Goal: Task Accomplishment & Management: Manage account settings

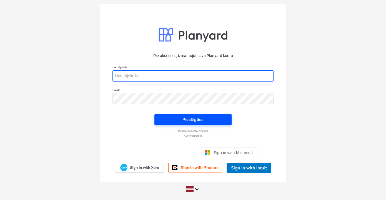
type input "vladislavs.filipcenko@hagberg.lv"
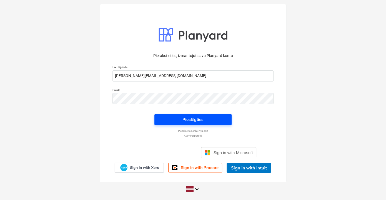
click at [205, 122] on span "Pieslēgties" at bounding box center [193, 119] width 64 height 7
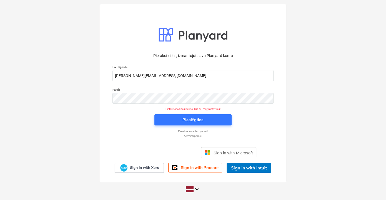
click at [271, 131] on p "Piesakieties ar burvju saiti" at bounding box center [193, 131] width 167 height 4
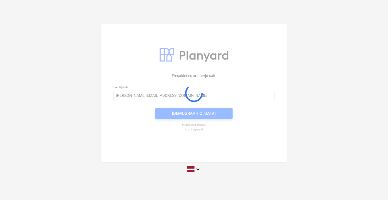
click at [271, 131] on div at bounding box center [194, 93] width 186 height 138
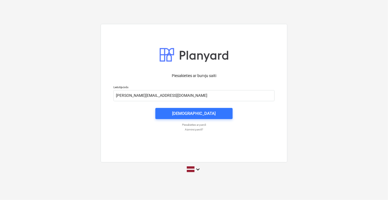
click at [171, 24] on div "Piesakieties ar burvju saiti Lietotājvārds vladislavs.filipcenko@hagberg.lv Nos…" at bounding box center [194, 93] width 187 height 138
click at [95, 4] on div "Piesakieties ar burvju saiti Lietotājvārds vladislavs.filipcenko@hagberg.lv Nos…" at bounding box center [194, 100] width 388 height 200
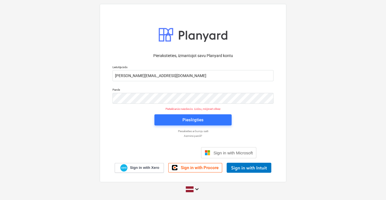
click at [112, 122] on div "Pierakstieties, izmantojot savu Planyard kontu Lietotājvārds vladislavs.filipce…" at bounding box center [193, 110] width 168 height 123
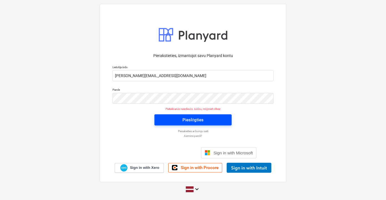
click at [205, 122] on span "Pieslēgties" at bounding box center [193, 119] width 64 height 7
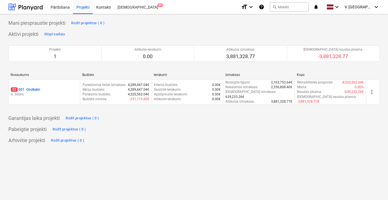
drag, startPoint x: 224, startPoint y: 114, endPoint x: 221, endPoint y: 114, distance: 3.1
click at [224, 114] on div "Garantijas laika projekti Rādīt projektus ( 0 )" at bounding box center [193, 118] width 371 height 9
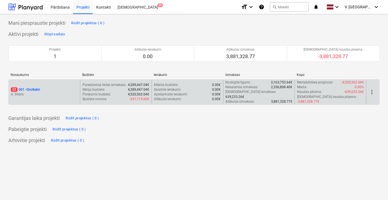
click at [68, 92] on p "A. Dilāns" at bounding box center [44, 94] width 67 height 5
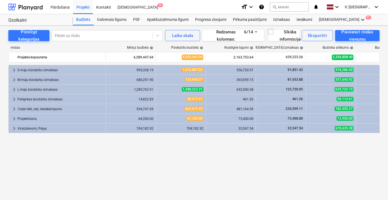
click at [171, 145] on div "keyboard_arrow_right S māju būvdarbu izmaksas 995,328.19 1,033,007.02 556,720.5…" at bounding box center [193, 121] width 371 height 112
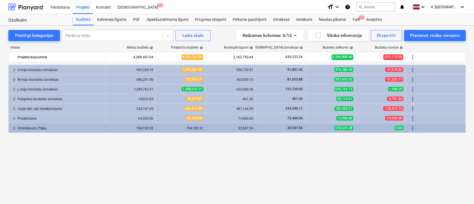
click at [34, 124] on div "Virsizdevumi, Peļņa" at bounding box center [60, 128] width 86 height 9
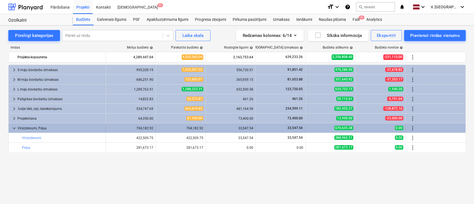
click at [36, 128] on div "Virsizdevumi, Peļņa" at bounding box center [60, 128] width 86 height 9
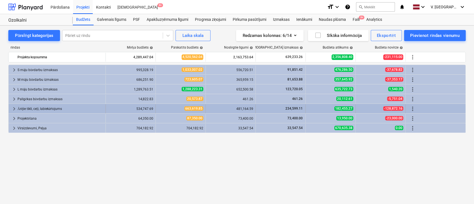
click at [47, 109] on div "Ārējie tīkli, ceļi, labiekārtojums" at bounding box center [60, 108] width 86 height 9
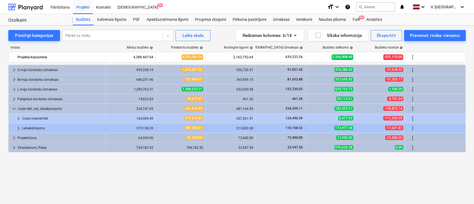
click at [51, 129] on div "Labiekārtojums" at bounding box center [62, 128] width 81 height 9
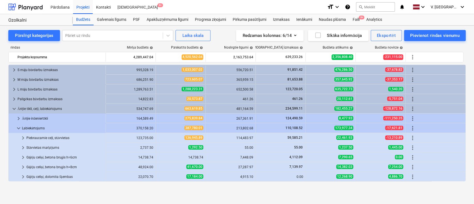
scroll to position [78, 0]
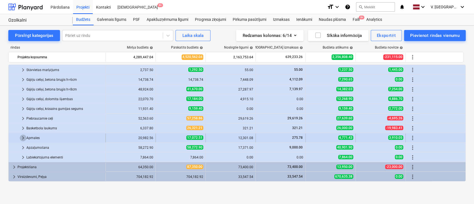
click at [24, 139] on span "keyboard_arrow_right" at bounding box center [23, 138] width 7 height 7
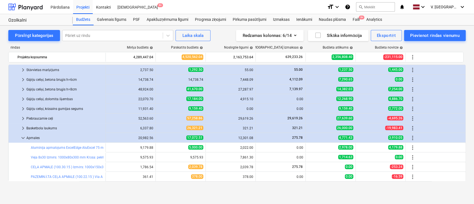
scroll to position [126, 0]
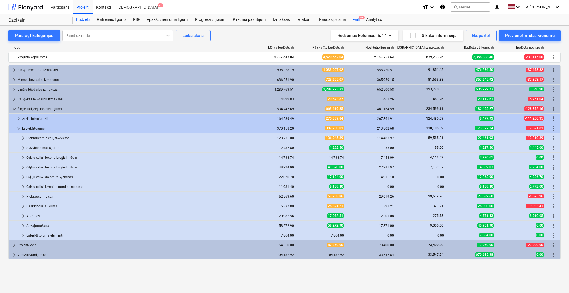
click at [359, 19] on span "9+" at bounding box center [362, 18] width 6 height 4
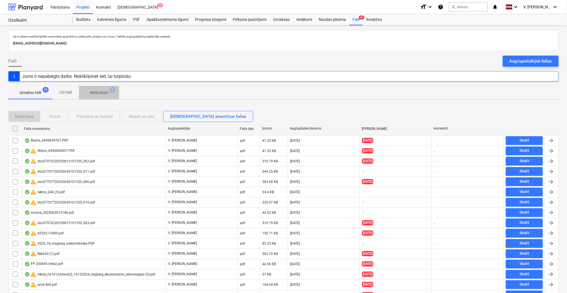
click at [98, 93] on p "Melnraksti" at bounding box center [99, 93] width 18 height 6
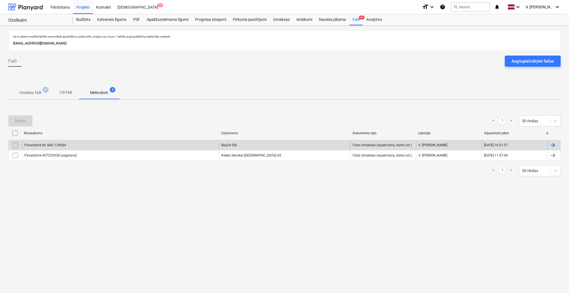
click at [171, 141] on div "Pavadzīme Nr. BAU 129684" at bounding box center [120, 145] width 197 height 9
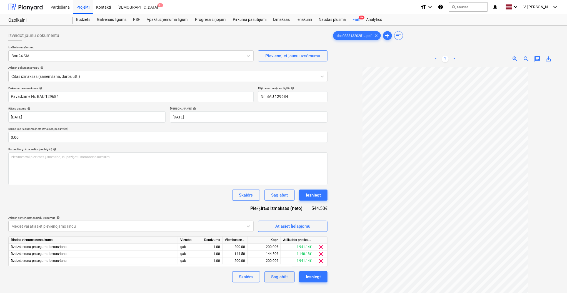
click at [277, 204] on div "Saglabāt" at bounding box center [279, 276] width 16 height 7
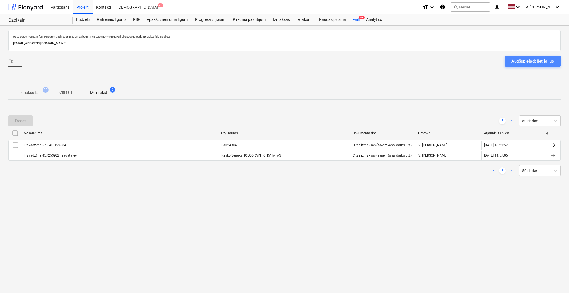
click at [474, 61] on div "Augšupielādējiet failus" at bounding box center [532, 60] width 42 height 7
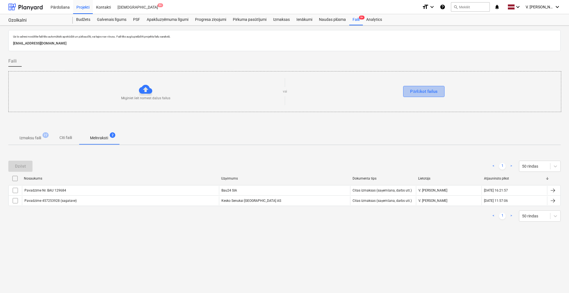
click at [417, 91] on div "Pārlūkot failus" at bounding box center [423, 91] width 27 height 7
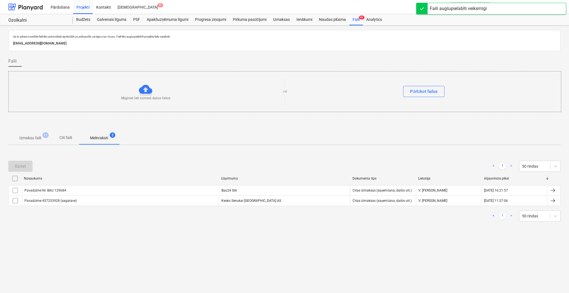
click at [69, 144] on button "Citi faili" at bounding box center [65, 137] width 27 height 13
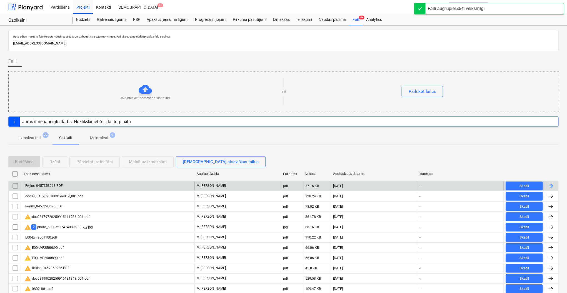
click at [107, 182] on div "Rēķins_0457358963.PDF" at bounding box center [108, 185] width 172 height 9
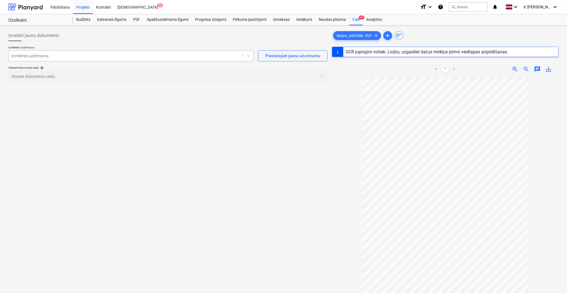
click at [63, 59] on div "Izvēlieties uzņēmumu" at bounding box center [126, 56] width 234 height 8
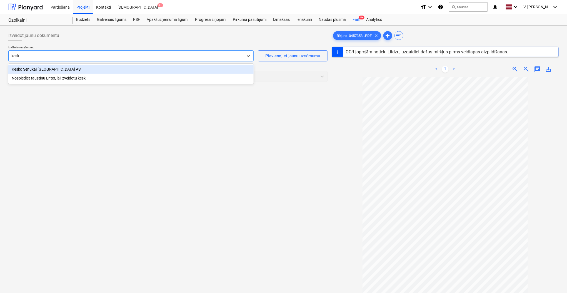
type input "kesko"
click at [82, 68] on div "Kesko Senukai Latvia AS" at bounding box center [130, 69] width 245 height 9
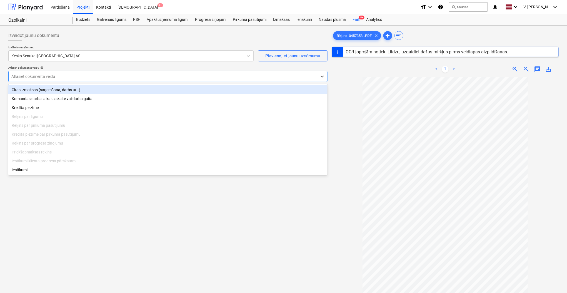
click at [162, 79] on div "Atlasiet dokumenta veidu" at bounding box center [163, 76] width 308 height 8
click at [72, 92] on div "Citas izmaksas (saņemšana, darbs utt.)" at bounding box center [167, 89] width 319 height 9
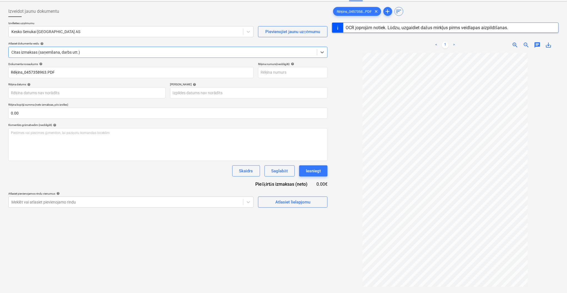
scroll to position [66, 0]
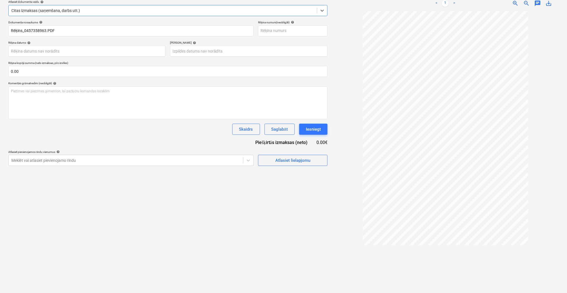
type input "06 Nov 2025"
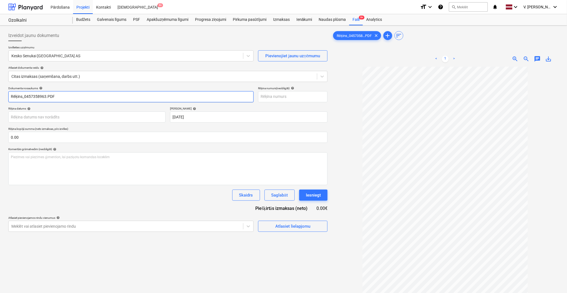
click at [74, 94] on input "Rēķins_0457358963.PDF" at bounding box center [130, 96] width 245 height 11
drag, startPoint x: 60, startPoint y: 98, endPoint x: 31, endPoint y: 100, distance: 28.7
click at [31, 100] on input "Pavadzīme Nr.457358963" at bounding box center [130, 96] width 245 height 11
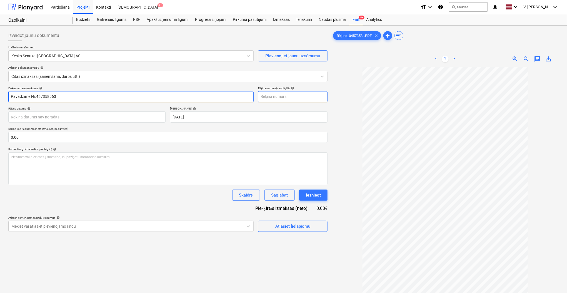
type input "Pavadzīme Nr.457358963"
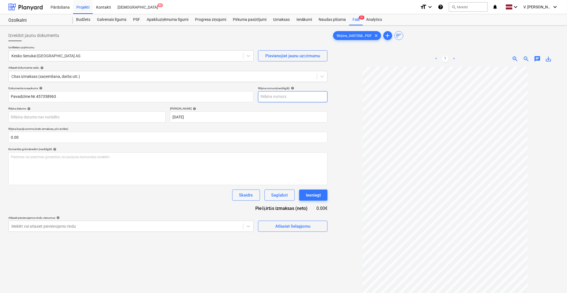
click at [294, 92] on input "text" at bounding box center [292, 96] width 69 height 11
paste input "Nr.457358963"
type input "Nr.457358963"
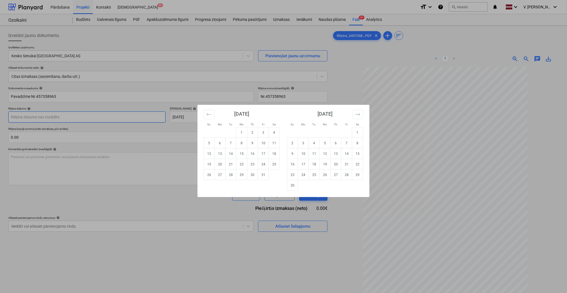
click at [66, 118] on body "Pārdošana Projekti Kontakti Iesūtne 9+ format_size keyboard_arrow_down help sea…" at bounding box center [283, 146] width 567 height 293
click at [207, 115] on icon "Move backward to switch to the previous month." at bounding box center [208, 114] width 5 height 5
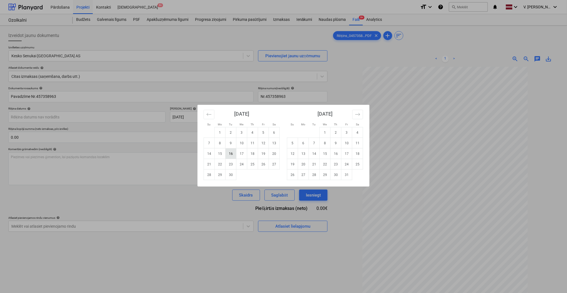
click at [234, 155] on td "16" at bounding box center [231, 153] width 11 height 11
type input "16 Sep 2025"
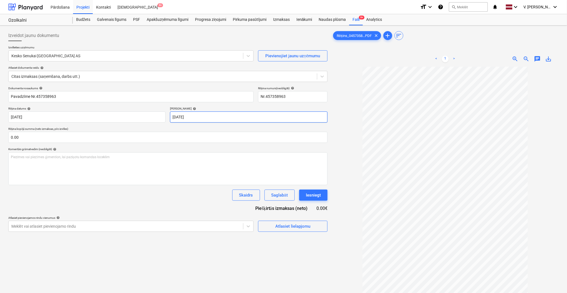
click at [252, 118] on body "Pārdošana Projekti Kontakti Iesūtne 9+ format_size keyboard_arrow_down help sea…" at bounding box center [283, 146] width 567 height 293
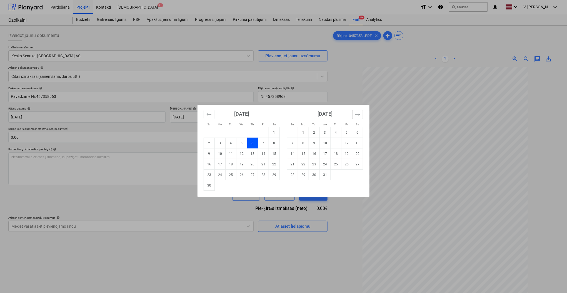
click at [362, 113] on button "Move forward to switch to the next month." at bounding box center [357, 114] width 11 height 9
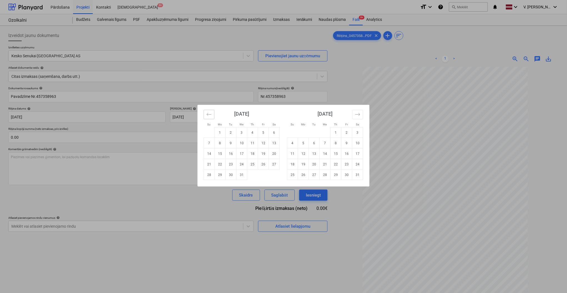
click at [204, 117] on button "Move backward to switch to the previous month." at bounding box center [209, 114] width 11 height 9
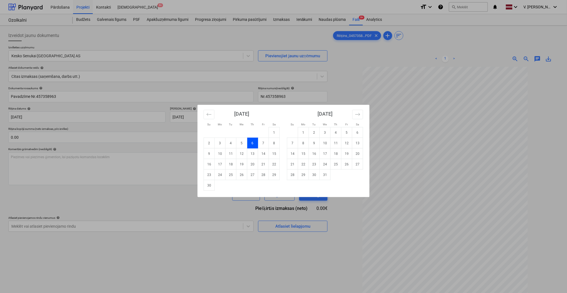
click at [255, 145] on td "6" at bounding box center [252, 143] width 11 height 11
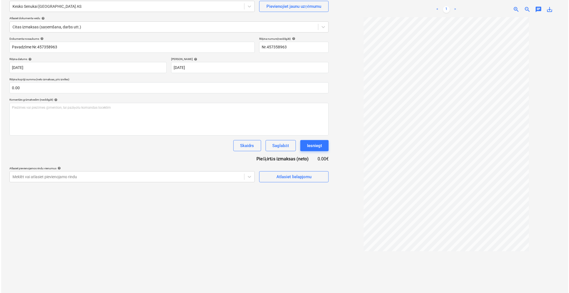
scroll to position [56, 0]
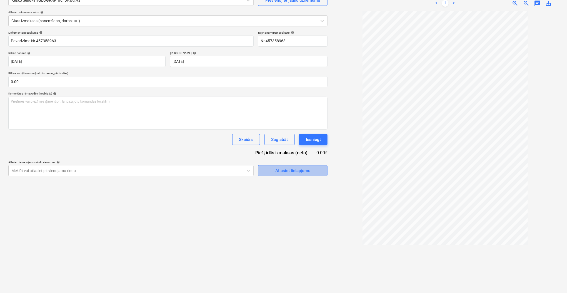
click at [318, 167] on span "Atlasiet lielapjomu" at bounding box center [293, 170] width 56 height 7
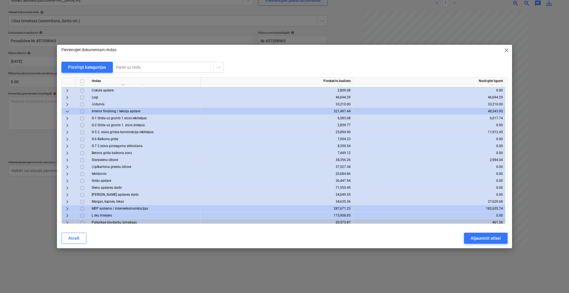
scroll to position [243, 0]
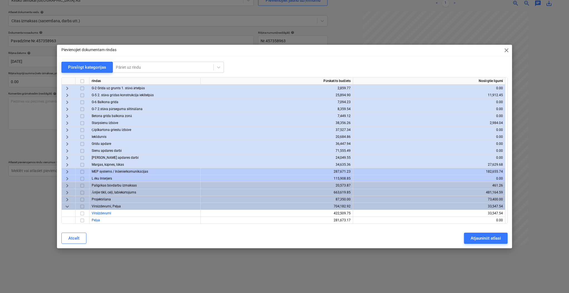
click at [69, 193] on span "keyboard_arrow_right" at bounding box center [67, 192] width 7 height 7
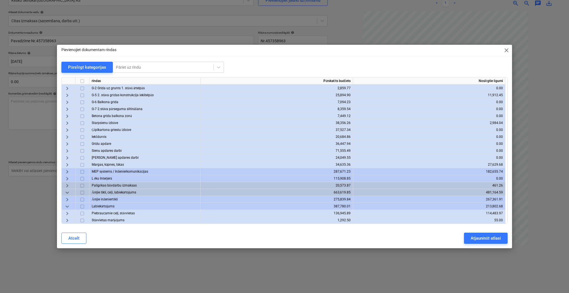
click at [69, 193] on span "keyboard_arrow_down" at bounding box center [67, 192] width 7 height 7
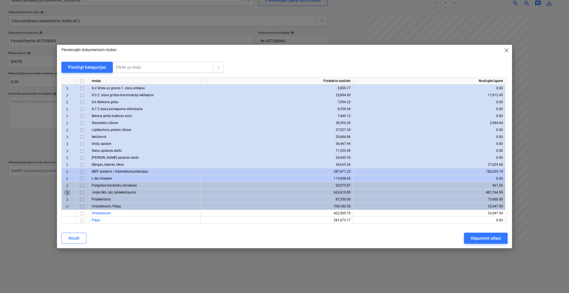
click at [69, 193] on span "keyboard_arrow_right" at bounding box center [67, 192] width 7 height 7
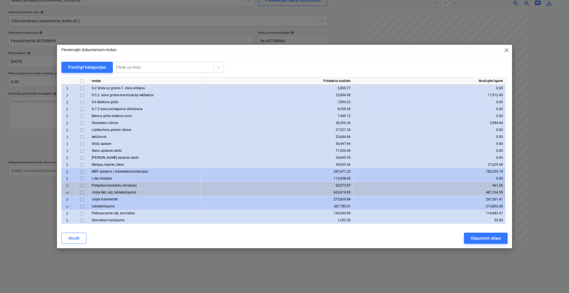
click at [67, 204] on span "keyboard_arrow_down" at bounding box center [67, 206] width 7 height 7
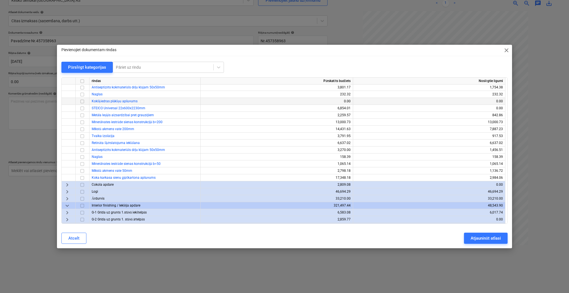
scroll to position [71, 0]
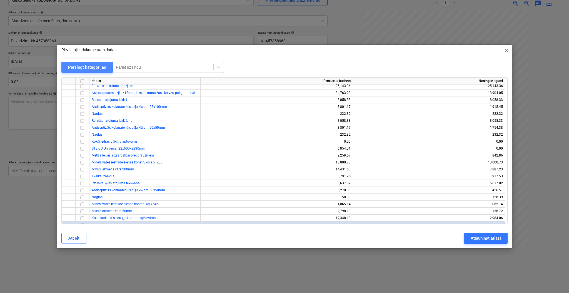
click at [88, 68] on div "Pārslēgt kategorijas" at bounding box center [87, 67] width 38 height 7
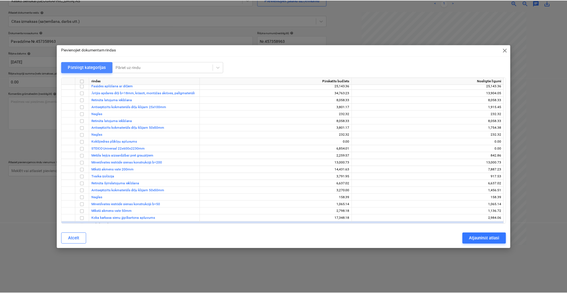
scroll to position [0, 0]
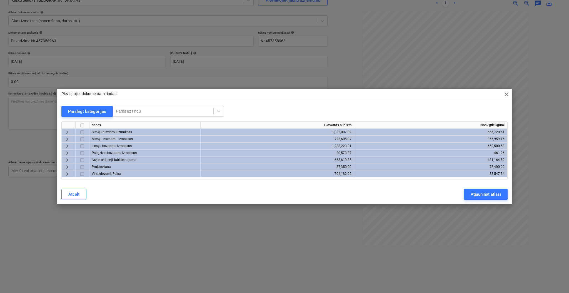
click at [67, 159] on span "keyboard_arrow_right" at bounding box center [67, 160] width 7 height 7
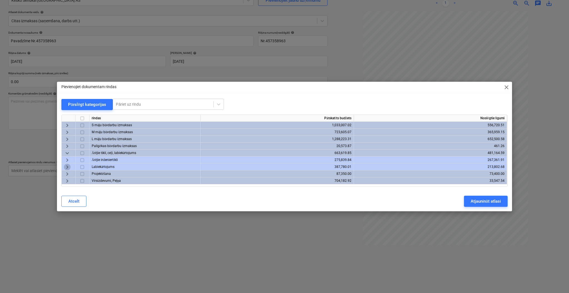
click at [65, 166] on span "keyboard_arrow_right" at bounding box center [67, 167] width 7 height 7
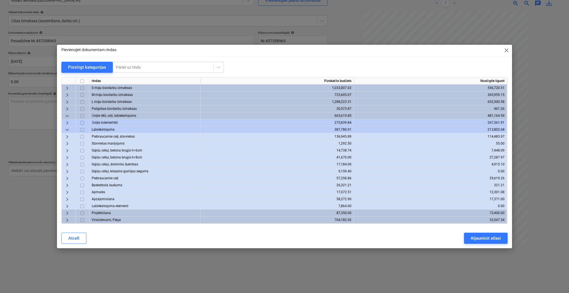
click at [68, 194] on span "keyboard_arrow_right" at bounding box center [67, 192] width 7 height 7
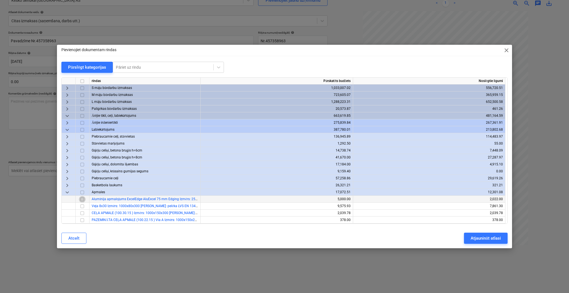
click at [82, 198] on input "checkbox" at bounding box center [82, 199] width 7 height 7
click at [474, 204] on div "Atjaunināt atlasi" at bounding box center [486, 237] width 30 height 7
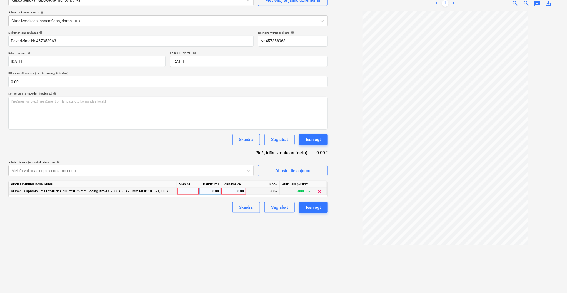
click at [237, 191] on div "0.00" at bounding box center [234, 191] width 20 height 7
type input "87.37"
click at [246, 204] on div "Izveidot jaunu dokumentu Izvēlieties uzņēmumu Kesko Senukai Latvia AS Pievienoj…" at bounding box center [168, 131] width 324 height 318
click at [277, 204] on div "Saglabāt" at bounding box center [279, 207] width 16 height 7
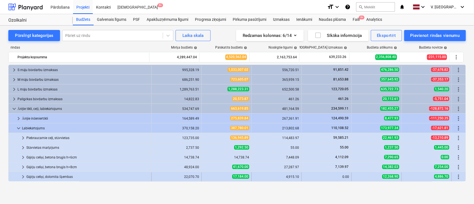
scroll to position [78, 0]
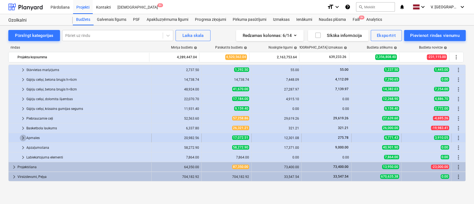
click at [22, 137] on span "keyboard_arrow_right" at bounding box center [23, 138] width 7 height 7
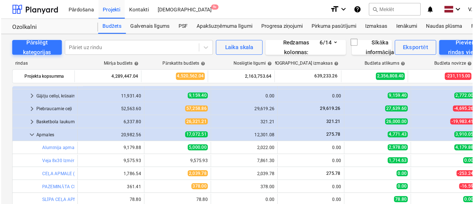
scroll to position [115, 0]
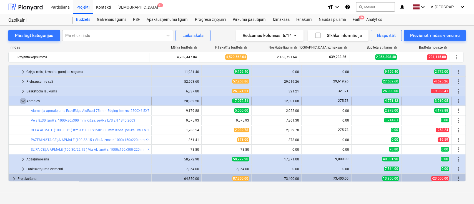
drag, startPoint x: 21, startPoint y: 96, endPoint x: 21, endPoint y: 101, distance: 5.0
click at [21, 101] on span "keyboard_arrow_down" at bounding box center [23, 101] width 7 height 7
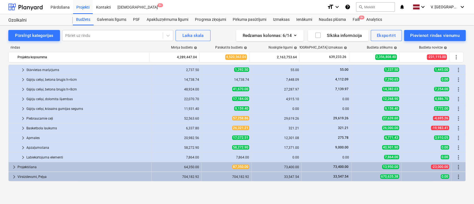
scroll to position [41, 0]
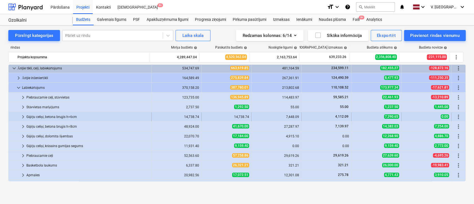
click at [24, 117] on span "keyboard_arrow_right" at bounding box center [23, 117] width 7 height 7
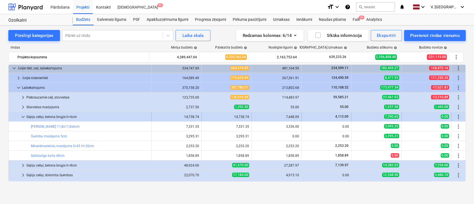
click at [23, 117] on span "keyboard_arrow_down" at bounding box center [23, 117] width 7 height 7
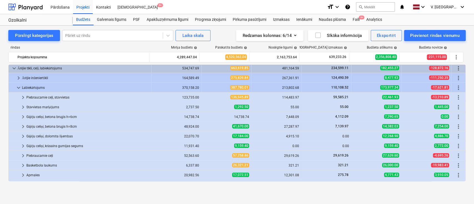
click at [23, 117] on span "keyboard_arrow_right" at bounding box center [23, 117] width 7 height 7
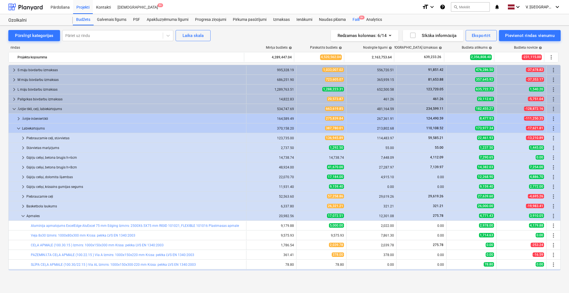
click at [355, 19] on div "Faili 9+" at bounding box center [356, 19] width 14 height 11
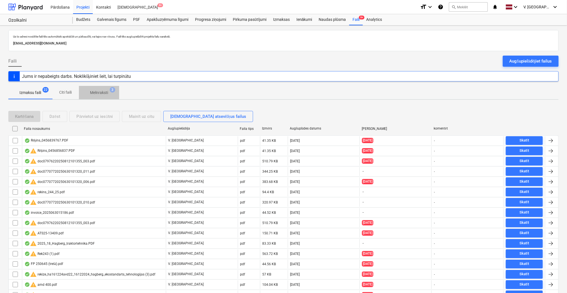
click at [107, 96] on span "Melnraksti 3" at bounding box center [99, 92] width 40 height 10
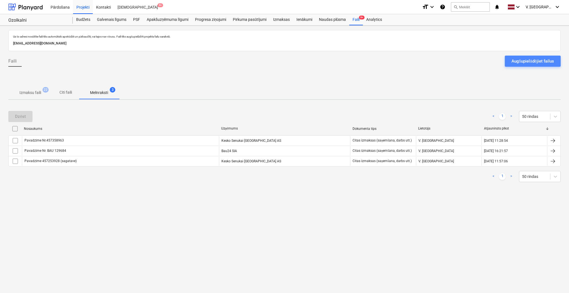
click at [474, 62] on div "Augšupielādējiet failus" at bounding box center [532, 60] width 42 height 7
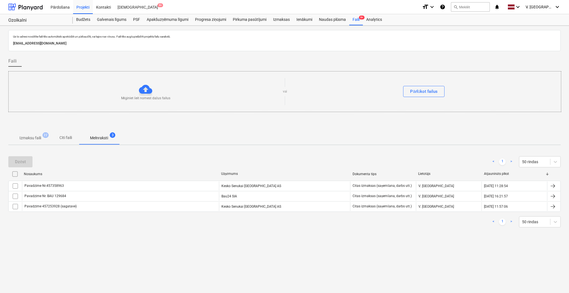
click at [437, 97] on div "Mēģiniet šeit nomest dažus failus vai Pārlūkot failus" at bounding box center [285, 91] width 552 height 31
click at [435, 95] on div "Pārlūkot failus" at bounding box center [423, 91] width 27 height 7
click at [107, 141] on span "Melnraksti 3" at bounding box center [99, 138] width 40 height 10
click at [69, 138] on p "Citi faili" at bounding box center [65, 138] width 13 height 6
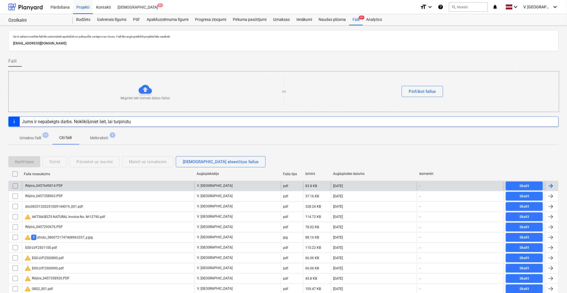
click at [65, 187] on div "Rēķins_0457649814.PDF" at bounding box center [108, 185] width 172 height 9
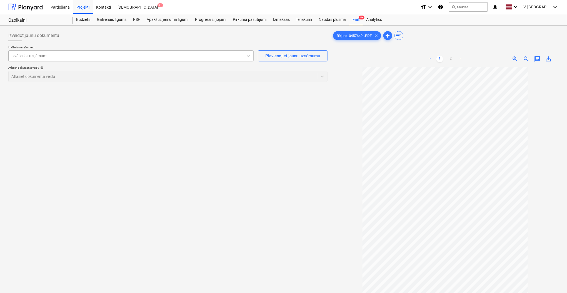
click at [187, 58] on div at bounding box center [125, 56] width 229 height 6
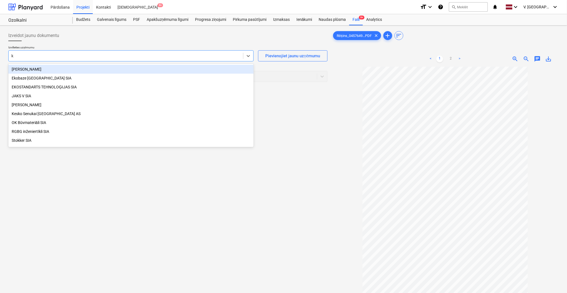
type input "ke"
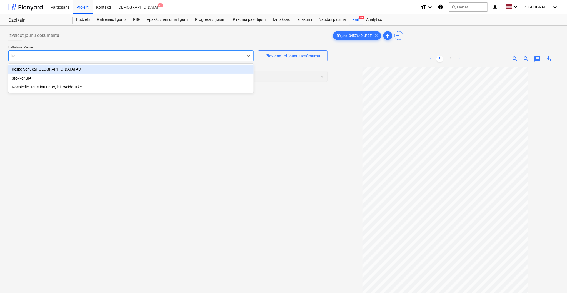
click at [176, 67] on div "Kesko Senukai Latvia AS" at bounding box center [130, 69] width 245 height 9
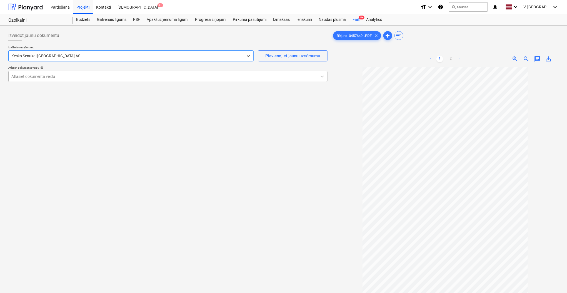
click at [208, 72] on div "Atlasiet dokumenta veidu" at bounding box center [163, 76] width 308 height 8
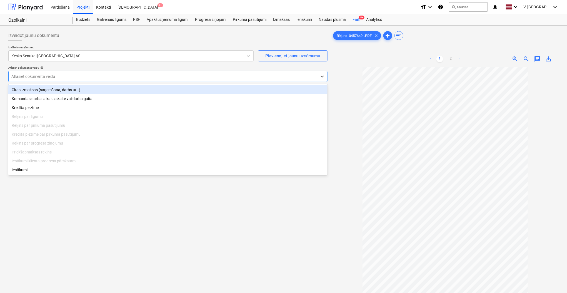
click at [163, 85] on div "Citas izmaksas (saņemšana, darbs utt.)" at bounding box center [167, 89] width 319 height 9
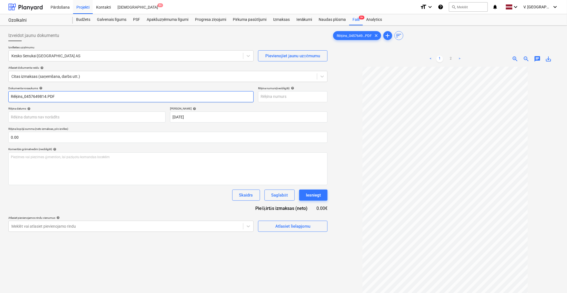
click at [102, 93] on input "Rēķins_0457649814.PDF" at bounding box center [130, 96] width 245 height 11
click at [24, 96] on input "Rēķins_0457649814.PDF" at bounding box center [130, 96] width 245 height 11
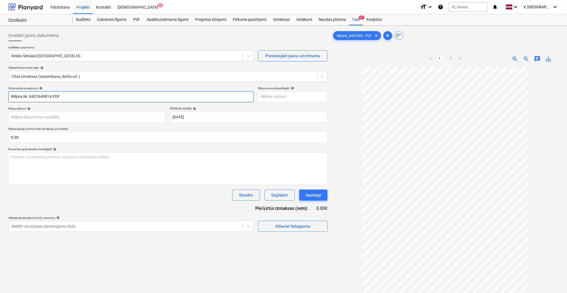
drag, startPoint x: 76, startPoint y: 97, endPoint x: 59, endPoint y: 98, distance: 17.2
click at [59, 98] on input "Rēķins Nr. 0457649814.PDF" at bounding box center [130, 96] width 245 height 11
drag, startPoint x: 58, startPoint y: 98, endPoint x: 24, endPoint y: 100, distance: 34.8
click at [24, 100] on input "Rēķins Nr. 0457649814" at bounding box center [130, 96] width 245 height 11
type input "Rēķins Nr. 0457649814"
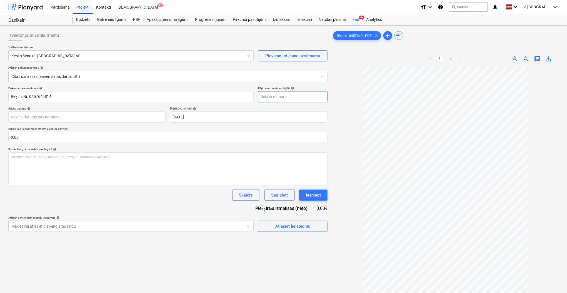
click at [271, 96] on input "text" at bounding box center [292, 96] width 69 height 11
paste input "Nr. 0457649814"
type input "Nr. 0457649814"
click at [98, 114] on body "Pārdošana Projekti Kontakti Iesūtne 9+ format_size keyboard_arrow_down help sea…" at bounding box center [283, 146] width 567 height 293
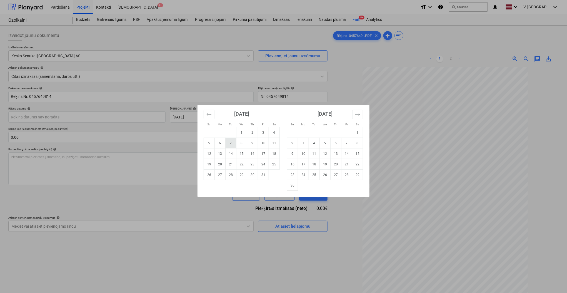
click at [230, 143] on td "7" at bounding box center [231, 143] width 11 height 11
type input "07 Oct 2025"
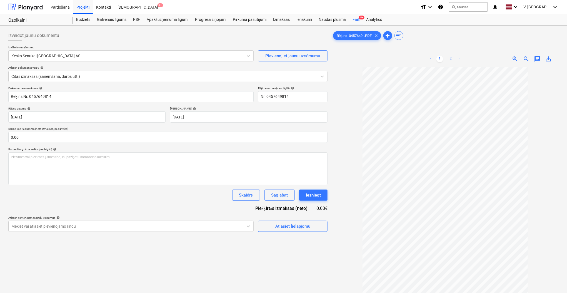
click at [451, 56] on link "2" at bounding box center [450, 59] width 7 height 7
click at [304, 204] on div "Atlasiet lielapjomu" at bounding box center [292, 225] width 35 height 7
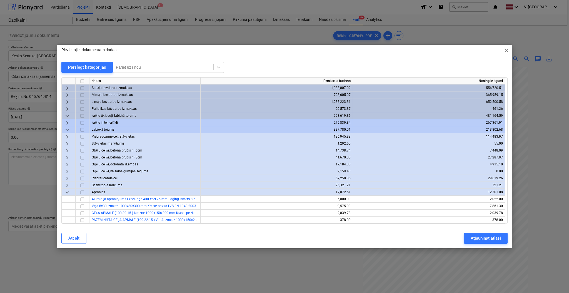
scroll to position [34, 0]
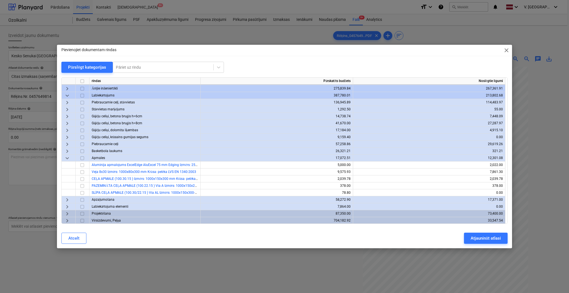
click at [69, 159] on span "keyboard_arrow_down" at bounding box center [67, 158] width 7 height 7
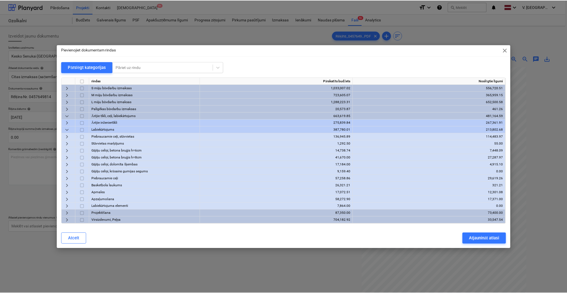
scroll to position [0, 0]
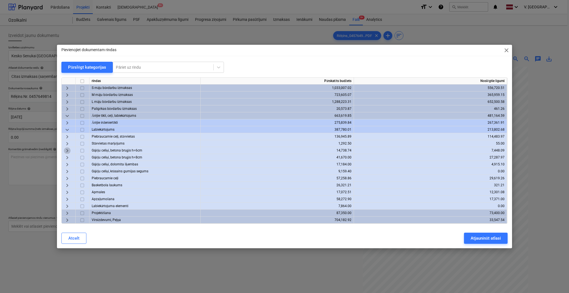
click at [68, 150] on span "keyboard_arrow_right" at bounding box center [67, 150] width 7 height 7
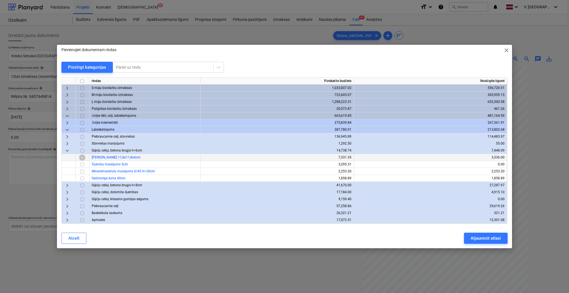
click at [83, 159] on input "checkbox" at bounding box center [82, 157] width 7 height 7
click at [82, 165] on input "checkbox" at bounding box center [82, 164] width 7 height 7
drag, startPoint x: 497, startPoint y: 242, endPoint x: 491, endPoint y: 242, distance: 6.4
click at [474, 204] on button "Atjaunināt atlasi" at bounding box center [486, 237] width 44 height 11
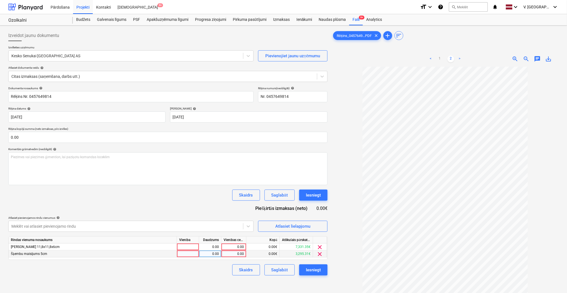
click at [322, 204] on span "clear" at bounding box center [320, 254] width 7 height 7
click at [241, 204] on div "0.00" at bounding box center [234, 246] width 20 height 7
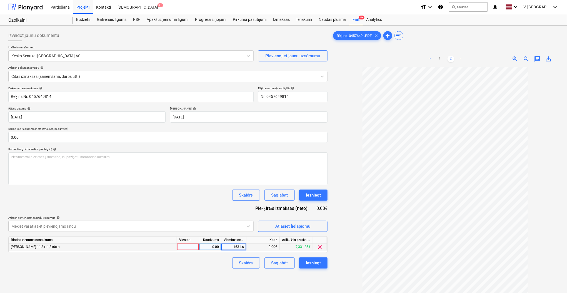
type input "1631.68"
click at [206, 204] on div "Izveidot jaunu dokumentu Izvēlieties uzņēmumu Kesko Senukai Latvia AS Pievienoj…" at bounding box center [168, 187] width 324 height 318
click at [286, 204] on div "Saglabāt" at bounding box center [279, 262] width 16 height 7
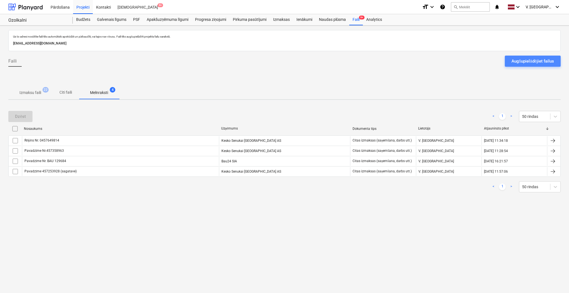
click at [474, 63] on div "Augšupielādējiet failus" at bounding box center [532, 60] width 42 height 7
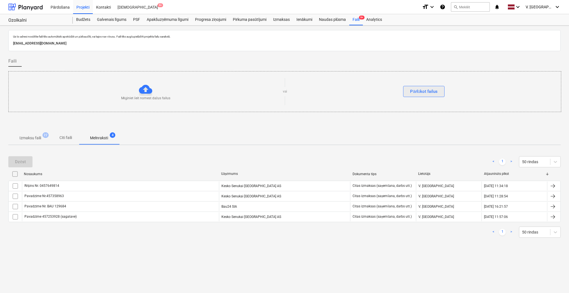
click at [423, 89] on div "Pārlūkot failus" at bounding box center [423, 91] width 27 height 7
click at [70, 141] on span "Citi faili" at bounding box center [65, 137] width 27 height 9
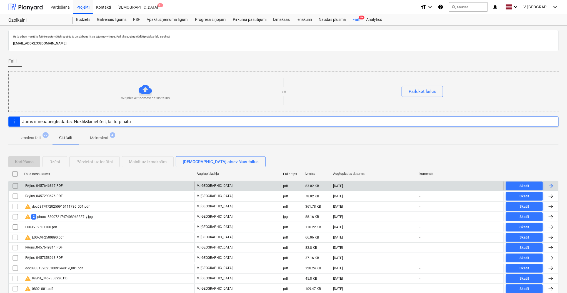
click at [84, 182] on div "Rēķins_0457646817.PDF" at bounding box center [108, 185] width 172 height 9
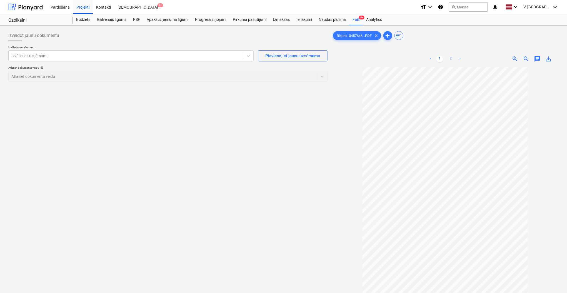
click at [450, 57] on link "2" at bounding box center [450, 59] width 7 height 7
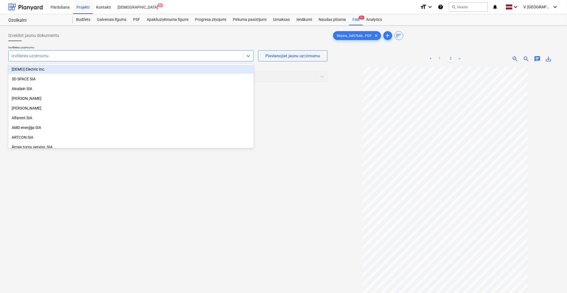
click at [148, 56] on div at bounding box center [125, 56] width 229 height 6
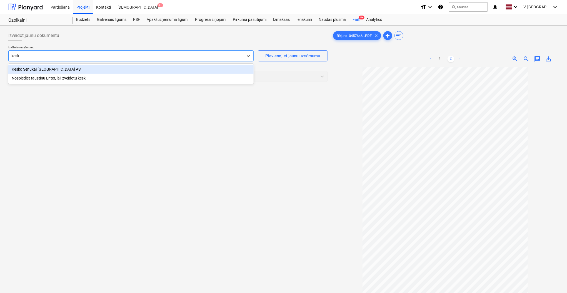
type input "kesko"
click at [129, 67] on div "Kesko Senukai [GEOGRAPHIC_DATA] AS" at bounding box center [130, 69] width 245 height 9
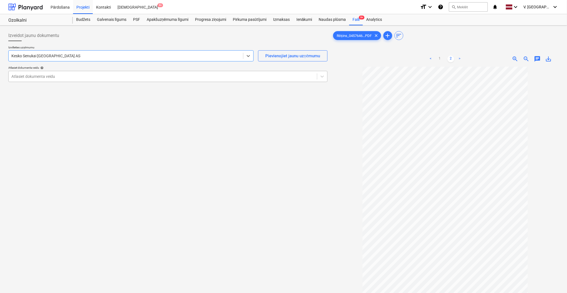
click at [121, 76] on div at bounding box center [162, 77] width 303 height 6
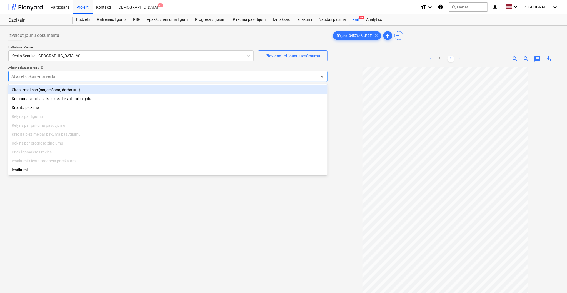
click at [114, 89] on div "Citas izmaksas (saņemšana, darbs utt.)" at bounding box center [167, 89] width 319 height 9
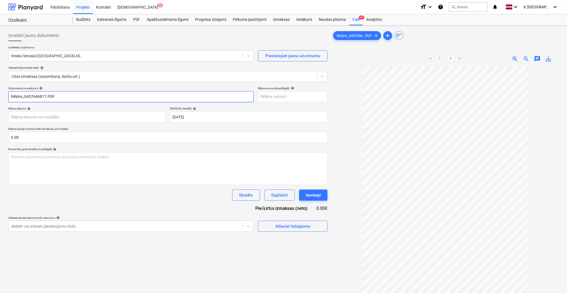
click at [26, 97] on input "Rēķins_0457646817.PDF" at bounding box center [130, 96] width 245 height 11
click at [24, 97] on input "Rēķins_0457646817.PDF" at bounding box center [130, 96] width 245 height 11
click at [108, 101] on input "Rēķins Nr. 0457646817.PDF" at bounding box center [130, 96] width 245 height 11
drag, startPoint x: 107, startPoint y: 101, endPoint x: 24, endPoint y: 98, distance: 83.1
click at [24, 98] on input "Rēķins Nr. 0457646817" at bounding box center [130, 96] width 245 height 11
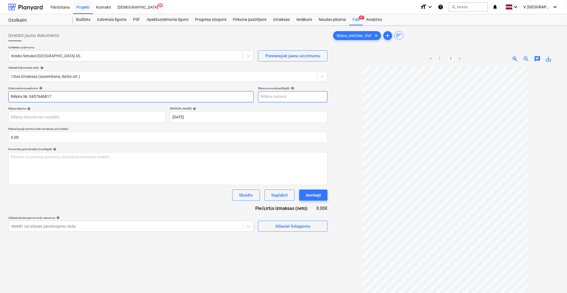
type input "Rēķins Nr. 0457646817"
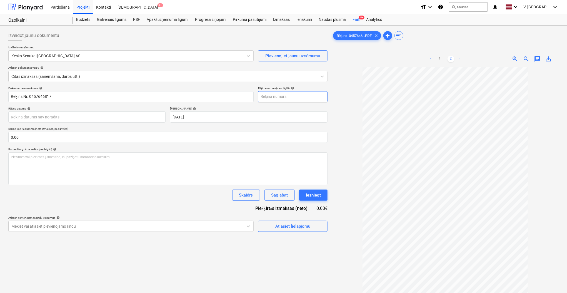
click at [283, 92] on input "text" at bounding box center [292, 96] width 69 height 11
paste input "Nr. 0457646817"
type input "Nr. 0457646817"
click at [128, 115] on body "Pārdošana Projekti Kontakti Iesūtne 9+ format_size keyboard_arrow_down help sea…" at bounding box center [283, 146] width 567 height 293
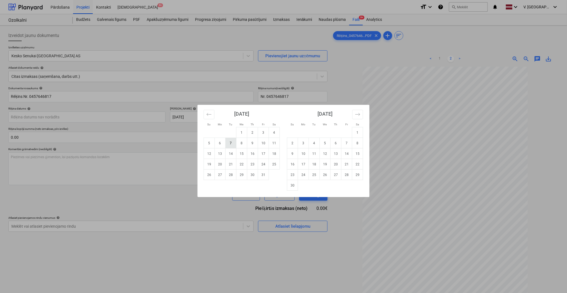
click at [236, 141] on td "7" at bounding box center [231, 143] width 11 height 11
type input "07 Oct 2025"
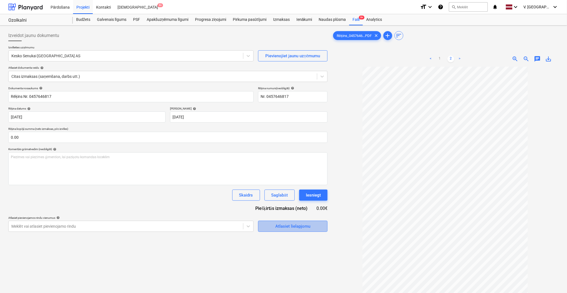
click at [298, 204] on div "Atlasiet lielapjomu" at bounding box center [292, 225] width 35 height 7
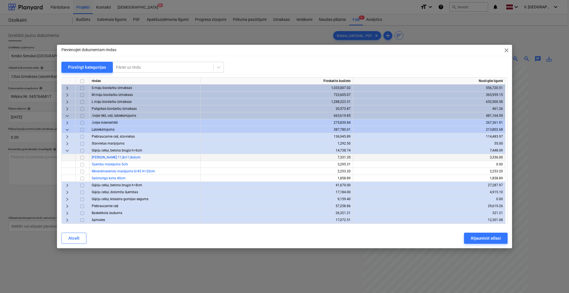
click at [81, 157] on input "checkbox" at bounding box center [82, 157] width 7 height 7
click at [474, 204] on div "Atjaunināt atlasi" at bounding box center [486, 237] width 30 height 7
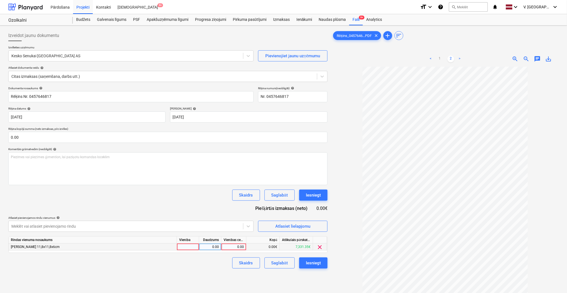
click at [242, 204] on div "0.00" at bounding box center [234, 246] width 20 height 7
type input "1657.15"
click at [197, 204] on div "Izveidot jaunu dokumentu Izvēlieties uzņēmumu Kesko Senukai Latvia AS Pievienoj…" at bounding box center [168, 187] width 324 height 318
click at [279, 204] on div "Saglabāt" at bounding box center [279, 262] width 16 height 7
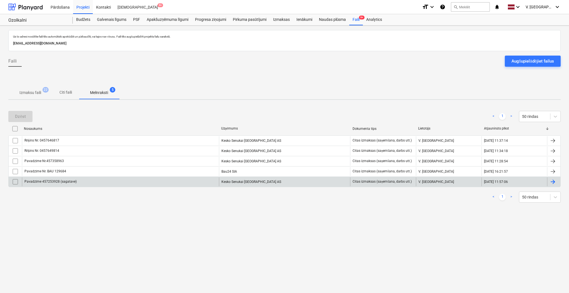
click at [129, 181] on div "Pavadzīme 457253928 (sagatave)" at bounding box center [120, 181] width 197 height 9
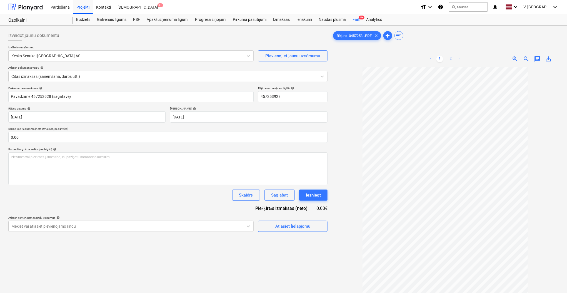
click at [451, 61] on link "2" at bounding box center [450, 59] width 7 height 7
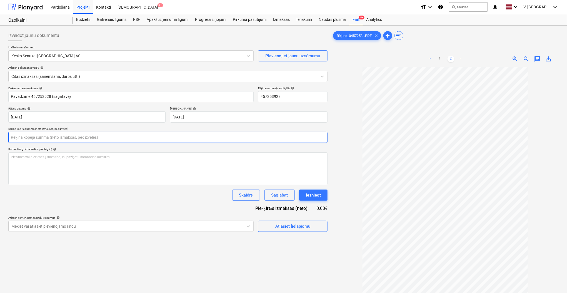
click at [77, 135] on input "text" at bounding box center [167, 137] width 319 height 11
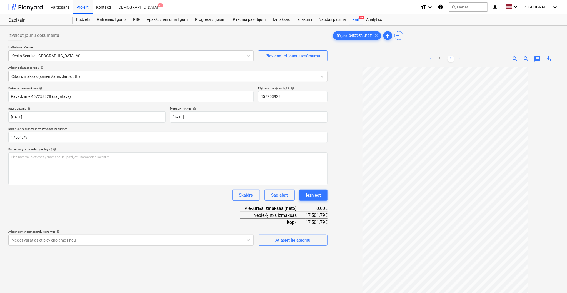
type input "17,501.79"
click at [124, 204] on div "Dokumenta nosaukums help Pavadzīme 457253928 (sagatave) Rēķina numurs (neobligā…" at bounding box center [167, 165] width 319 height 159
click at [287, 204] on div "Atlasiet lielapjomu" at bounding box center [292, 239] width 35 height 7
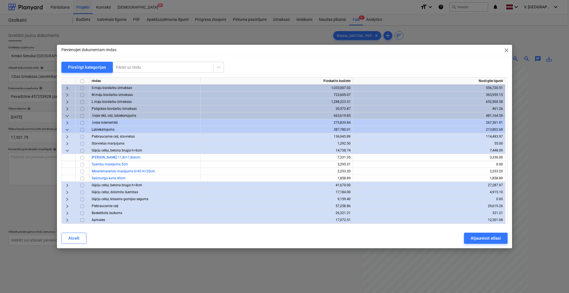
click at [69, 149] on span "keyboard_arrow_down" at bounding box center [67, 150] width 7 height 7
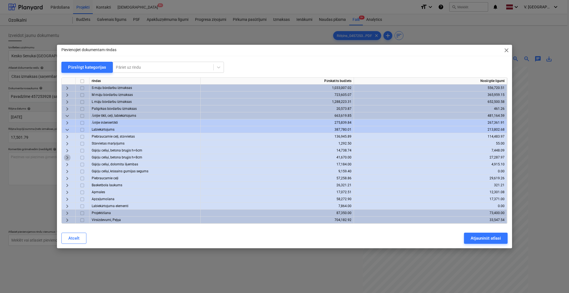
click at [67, 159] on span "keyboard_arrow_right" at bounding box center [67, 157] width 7 height 7
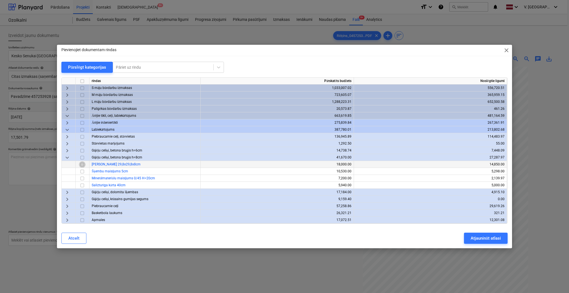
click at [83, 164] on input "checkbox" at bounding box center [82, 164] width 7 height 7
click at [474, 204] on div "Atjaunināt atlasi" at bounding box center [486, 237] width 30 height 7
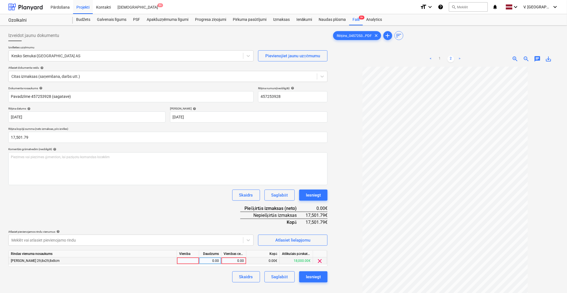
click at [236, 204] on div "0.00" at bounding box center [234, 260] width 20 height 7
type input "3150"
click at [214, 204] on div "Skaidrs Saglabāt Iesniegt" at bounding box center [167, 276] width 319 height 11
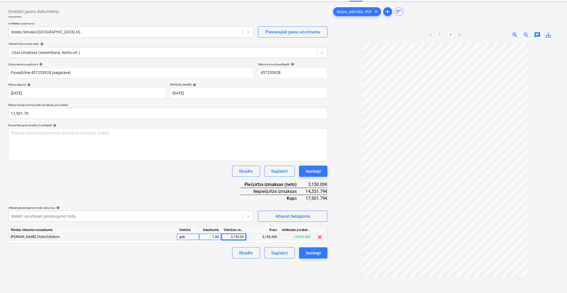
scroll to position [37, 0]
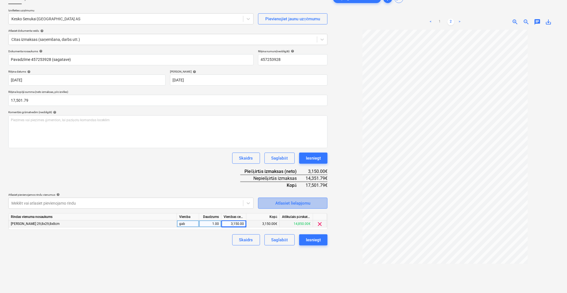
click at [305, 201] on div "Atlasiet lielapjomu" at bounding box center [292, 202] width 35 height 7
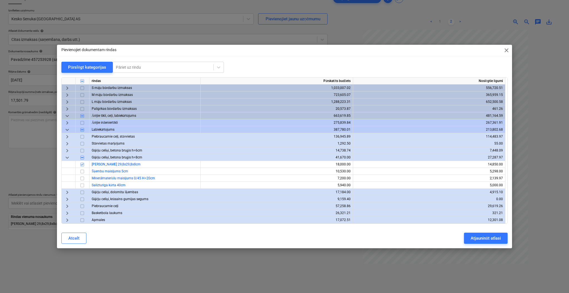
click at [66, 137] on span "keyboard_arrow_right" at bounding box center [67, 136] width 7 height 7
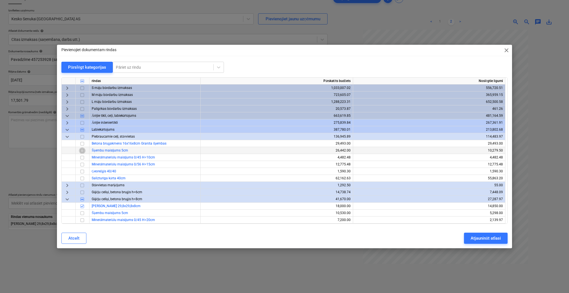
click at [82, 152] on input "checkbox" at bounding box center [82, 150] width 7 height 7
click at [474, 204] on div "Atjaunināt atlasi" at bounding box center [486, 237] width 30 height 7
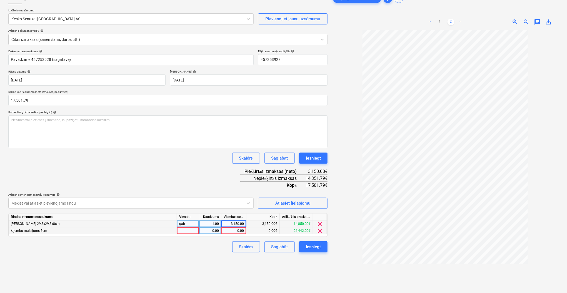
click at [233, 204] on div "0.00" at bounding box center [234, 230] width 20 height 7
type input "10000"
click at [198, 204] on div "Skaidrs Saglabāt Iesniegt" at bounding box center [167, 246] width 319 height 11
click at [297, 201] on div "Atlasiet lielapjomu" at bounding box center [292, 202] width 35 height 7
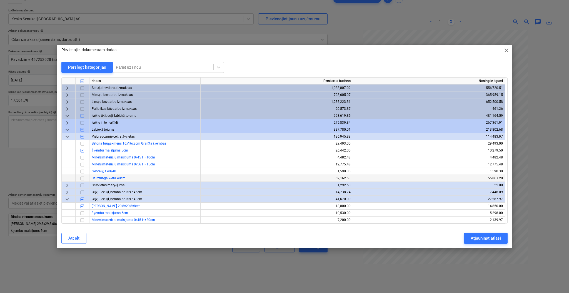
click at [82, 178] on input "checkbox" at bounding box center [82, 178] width 7 height 7
click at [474, 204] on div "Atjaunināt atlasi" at bounding box center [486, 237] width 30 height 7
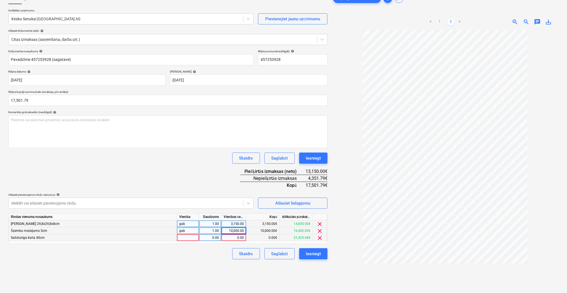
click at [237, 204] on div "0.00" at bounding box center [234, 237] width 20 height 7
type input "4351.79"
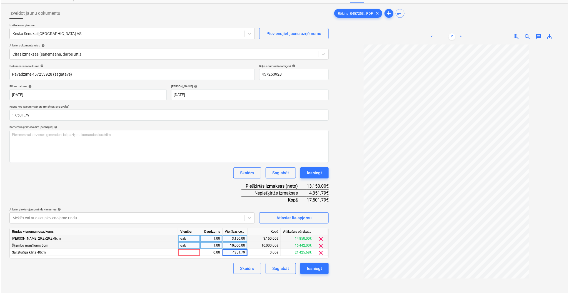
scroll to position [56, 0]
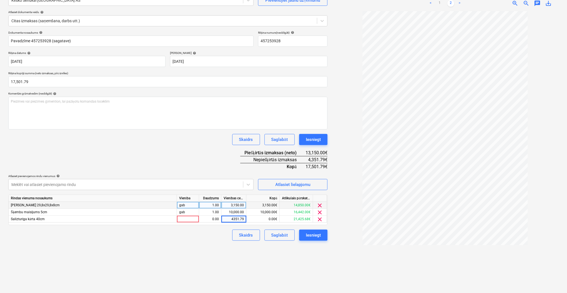
click at [211, 204] on div "Izveidot jaunu dokumentu Izvēlieties uzņēmumu Kesko Senukai Latvia AS Pievienoj…" at bounding box center [168, 131] width 324 height 318
click at [320, 204] on span "clear" at bounding box center [320, 219] width 7 height 7
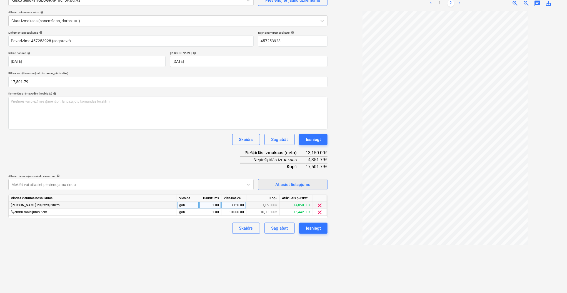
click at [290, 187] on div "Atlasiet lielapjomu" at bounding box center [292, 184] width 35 height 7
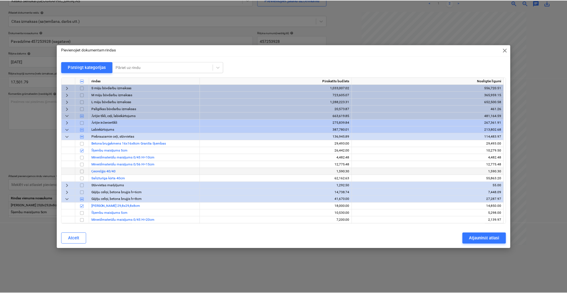
scroll to position [37, 0]
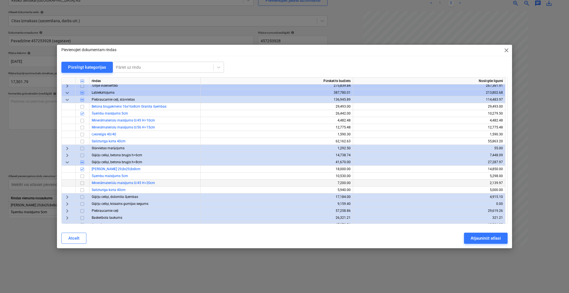
click at [83, 181] on input "checkbox" at bounding box center [82, 183] width 7 height 7
click at [474, 204] on button "Atjaunināt atlasi" at bounding box center [486, 237] width 44 height 11
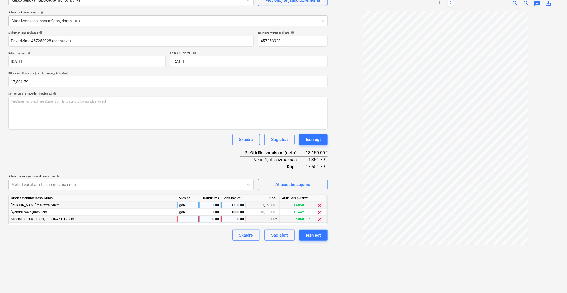
click at [232, 204] on div "0.00" at bounding box center [234, 219] width 20 height 7
type input "4351.79"
click at [206, 204] on div "Izveidot jaunu dokumentu Izvēlieties uzņēmumu Kesko Senukai Latvia AS Pievienoj…" at bounding box center [168, 131] width 324 height 318
click at [282, 204] on div "Saglabāt" at bounding box center [279, 234] width 16 height 7
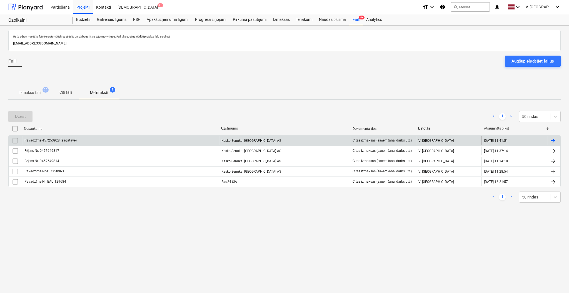
click at [87, 143] on div "Pavadzīme 457253928 (sagatave)" at bounding box center [120, 140] width 197 height 9
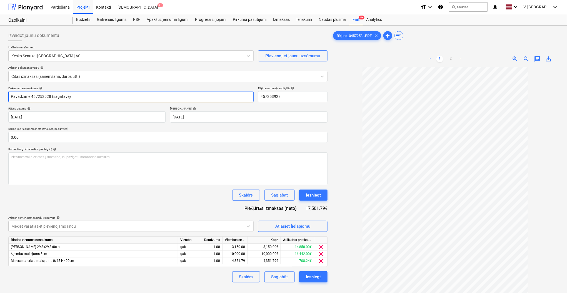
drag, startPoint x: 75, startPoint y: 95, endPoint x: 51, endPoint y: 101, distance: 24.0
click at [51, 101] on input "Pavadzīme 457253928 (sagatave)" at bounding box center [130, 96] width 245 height 11
type input "Pavadzīme 457253928"
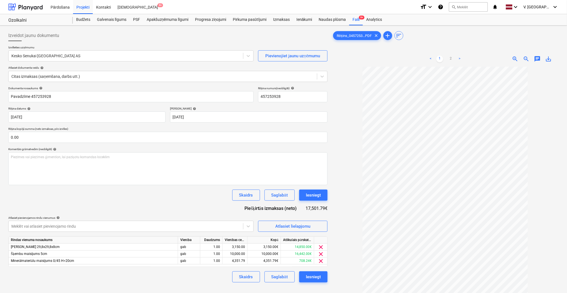
click at [83, 204] on div "Dokumenta nosaukums help Pavadzīme 457253928 Rēķina numurs (neobligāti) help 45…" at bounding box center [167, 184] width 319 height 196
click at [278, 204] on div "Saglabāt" at bounding box center [279, 276] width 16 height 7
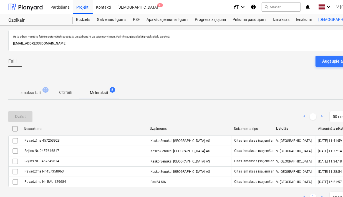
scroll to position [21, 0]
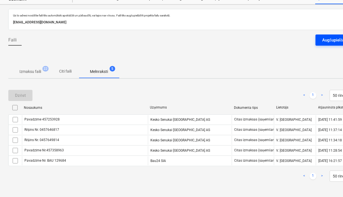
click at [329, 38] on div "Augšupielādējiet failus" at bounding box center [343, 39] width 42 height 7
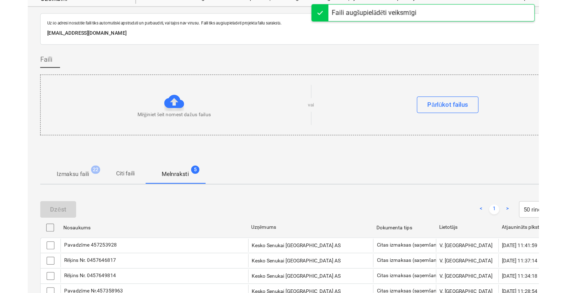
scroll to position [0, 0]
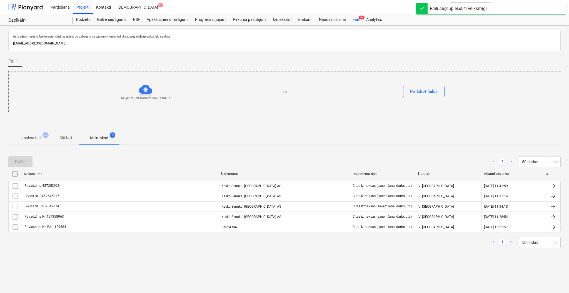
click at [63, 140] on p "Citi faili" at bounding box center [65, 138] width 13 height 6
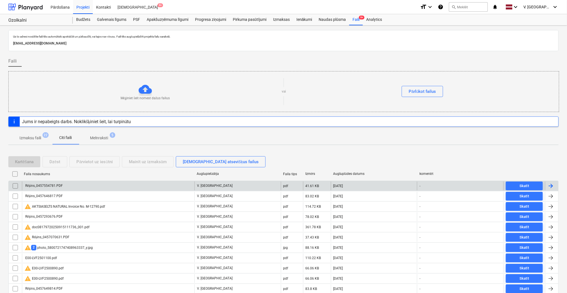
click at [104, 186] on div "Rēķins_0457554781.PDF" at bounding box center [108, 185] width 172 height 9
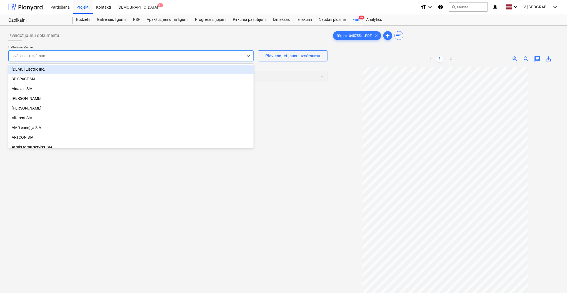
click at [133, 54] on div at bounding box center [125, 56] width 229 height 6
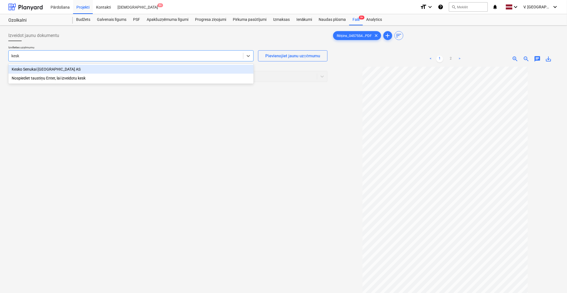
type input "kesko"
click at [151, 65] on div "Kesko Senukai [GEOGRAPHIC_DATA] AS" at bounding box center [130, 69] width 245 height 9
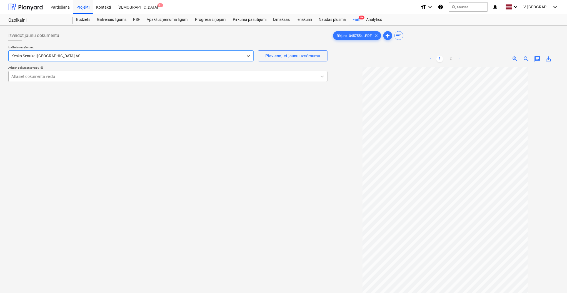
click at [99, 76] on div at bounding box center [162, 77] width 303 height 6
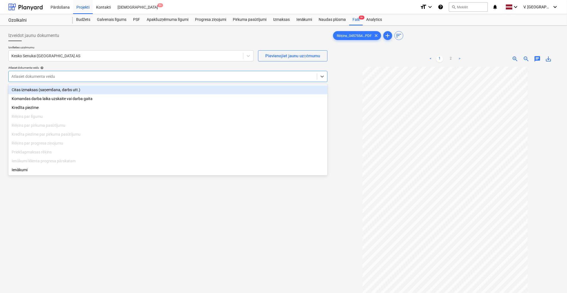
click at [94, 91] on div "Citas izmaksas (saņemšana, darbs utt.)" at bounding box center [167, 89] width 319 height 9
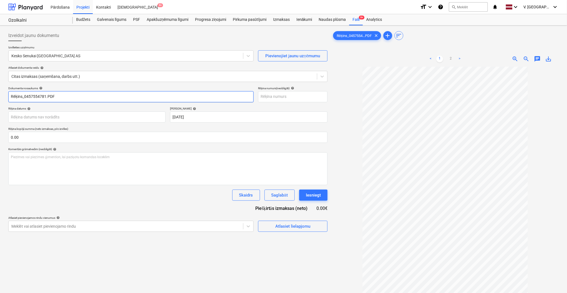
click at [151, 93] on input "Rēķins_0457554781.PDF" at bounding box center [130, 96] width 245 height 11
drag, startPoint x: 76, startPoint y: 99, endPoint x: 31, endPoint y: 99, distance: 44.4
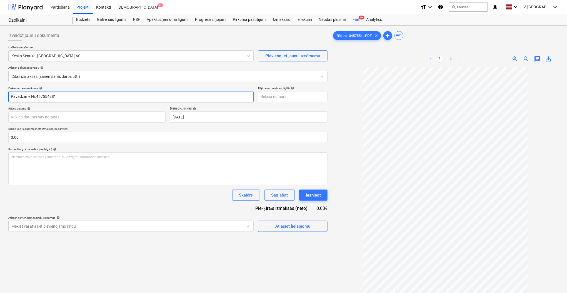
click at [31, 99] on input "Pavadzīme Nr.457554781" at bounding box center [130, 96] width 245 height 11
type input "Pavadzīme Nr.457554781"
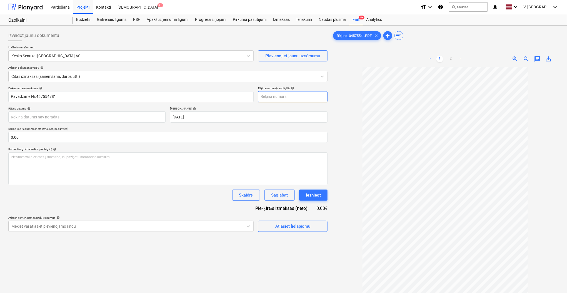
click at [270, 94] on input "text" at bounding box center [292, 96] width 69 height 11
paste input "Nr.457554781"
type input "Nr.457554781"
click at [352, 99] on div at bounding box center [445, 205] width 227 height 277
click at [106, 120] on body "Pārdošana Projekti Kontakti Iesūtne 9+ format_size keyboard_arrow_down help sea…" at bounding box center [283, 146] width 567 height 293
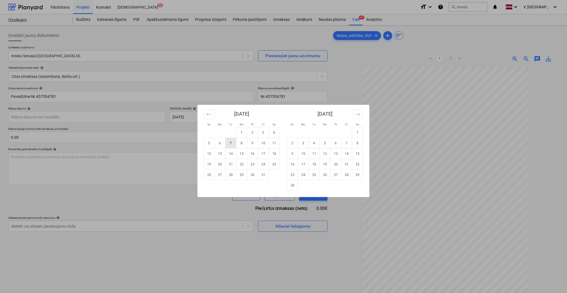
click at [229, 145] on td "7" at bounding box center [231, 143] width 11 height 11
type input "07 Oct 2025"
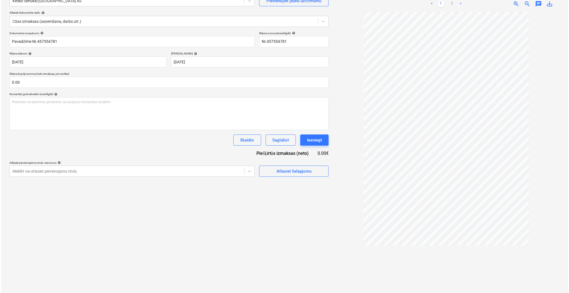
scroll to position [56, 0]
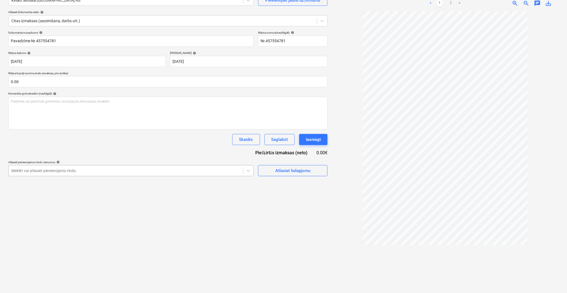
click at [240, 172] on div at bounding box center [125, 171] width 229 height 6
click at [314, 200] on div "Izveidot jaunu dokumentu Izvēlieties uzņēmumu Kesko Senukai Latvia AS Pievienoj…" at bounding box center [168, 131] width 324 height 318
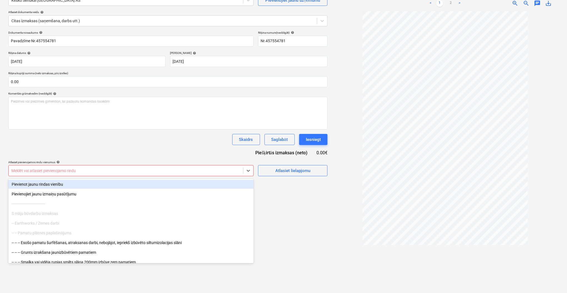
click at [192, 171] on div at bounding box center [125, 171] width 229 height 6
click at [144, 182] on div "Pievienot jaunu rindas vienību" at bounding box center [130, 184] width 245 height 9
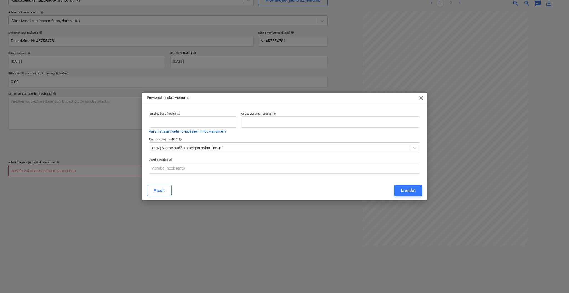
click at [419, 100] on span "close" at bounding box center [421, 98] width 7 height 7
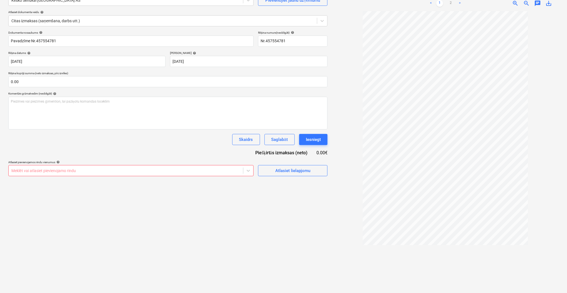
click at [290, 176] on div "Izveidot jaunu dokumentu Izvēlieties uzņēmumu Kesko Senukai Latvia AS Pievienoj…" at bounding box center [168, 131] width 324 height 319
click at [290, 172] on div "Atlasiet lielapjomu" at bounding box center [292, 170] width 35 height 7
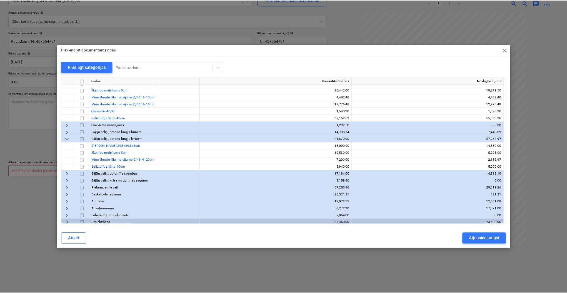
scroll to position [69, 0]
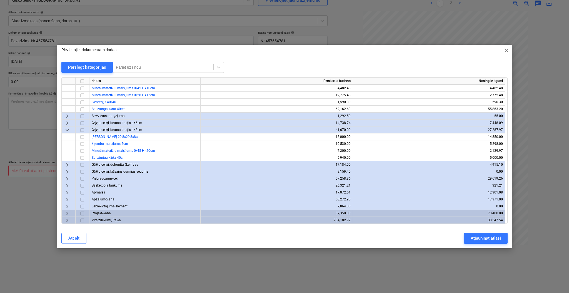
click at [67, 164] on span "keyboard_arrow_right" at bounding box center [67, 164] width 7 height 7
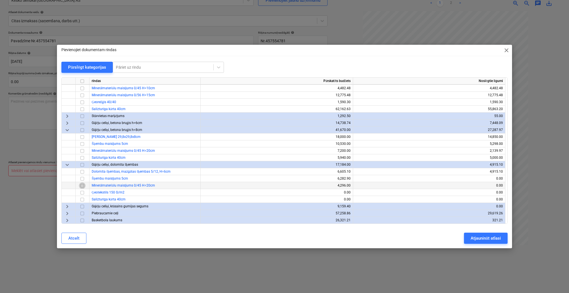
click at [85, 186] on input "checkbox" at bounding box center [82, 185] width 7 height 7
click at [474, 204] on div "Atjaunināt atlasi" at bounding box center [486, 237] width 30 height 7
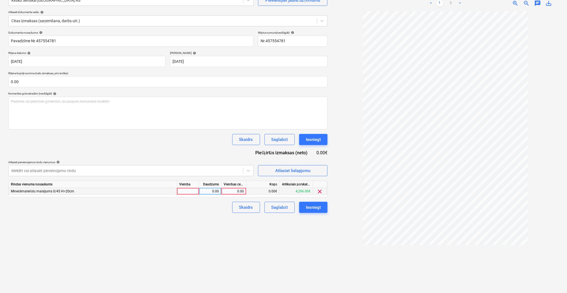
click at [227, 190] on div "0.00" at bounding box center [234, 191] width 20 height 7
type input "1754.46"
click at [197, 204] on div "Izveidot jaunu dokumentu Izvēlieties uzņēmumu Kesko Senukai Latvia AS Pievienoj…" at bounding box center [168, 131] width 324 height 319
click at [283, 204] on div "Saglabāt" at bounding box center [279, 207] width 16 height 7
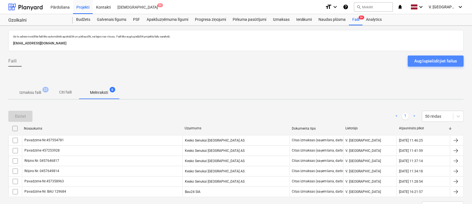
click at [435, 62] on div "Augšupielādējiet failus" at bounding box center [436, 60] width 42 height 7
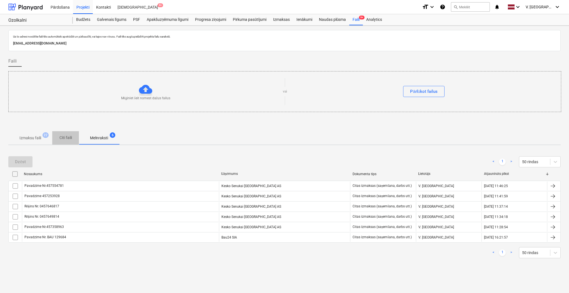
click at [67, 137] on p "Citi faili" at bounding box center [65, 138] width 13 height 6
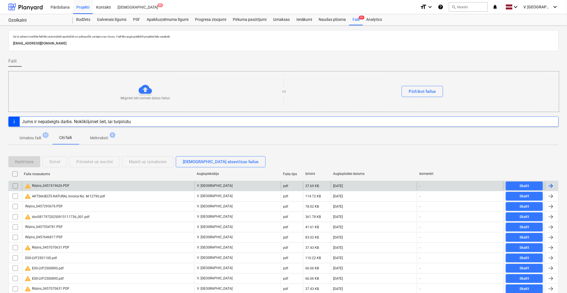
click at [121, 188] on div "warning Rēķins_0457419626.PDF" at bounding box center [108, 185] width 172 height 9
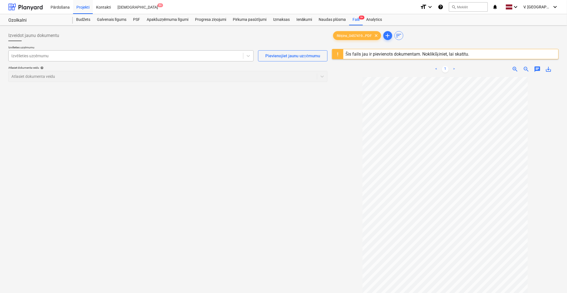
click at [153, 55] on div at bounding box center [125, 56] width 229 height 6
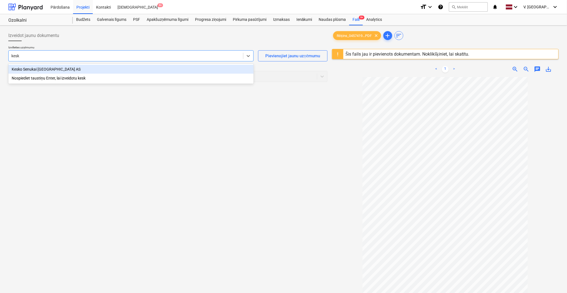
type input "kesko"
click at [74, 70] on div "Kesko Senukai [GEOGRAPHIC_DATA] AS" at bounding box center [130, 69] width 245 height 9
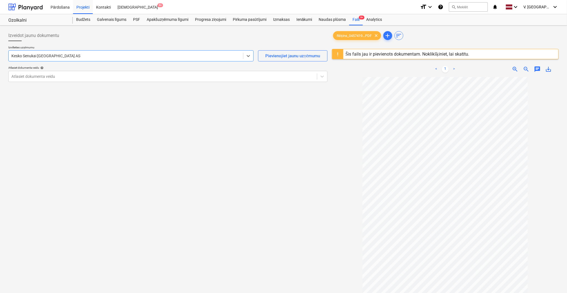
click at [72, 70] on p "Atlasiet dokumenta veidu help" at bounding box center [167, 68] width 319 height 5
click at [71, 72] on div "Atlasiet dokumenta veidu" at bounding box center [163, 76] width 308 height 8
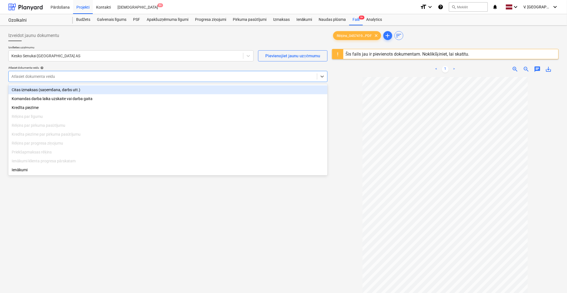
click at [69, 87] on div "Citas izmaksas (saņemšana, darbs utt.)" at bounding box center [167, 89] width 319 height 9
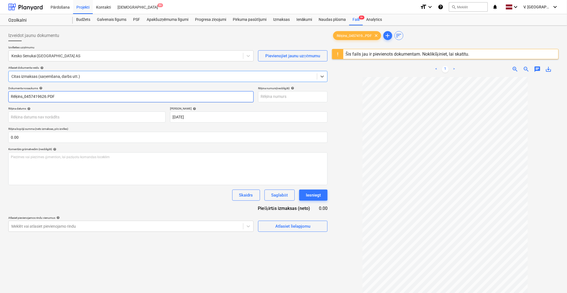
click at [24, 97] on input "Rēķins_0457419626.PDF" at bounding box center [130, 96] width 245 height 11
click at [91, 101] on input "Rēķins Nr. 0457419626.PDF" at bounding box center [130, 96] width 245 height 11
drag, startPoint x: 56, startPoint y: 99, endPoint x: 24, endPoint y: 97, distance: 31.4
click at [24, 97] on input "Rēķins Nr. 0457419626" at bounding box center [130, 96] width 245 height 11
type input "Rēķins Nr. 0457419626"
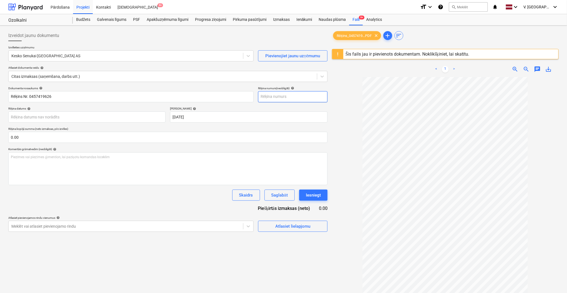
click at [292, 97] on input "text" at bounding box center [292, 96] width 69 height 11
paste input "Nr. 0457419626"
type input "Nr. 0457419626"
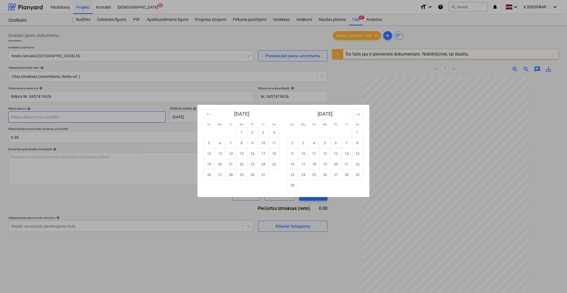
click at [139, 119] on body "Pārdošana Projekti Kontakti Iesūtne 9+ format_size keyboard_arrow_down help sea…" at bounding box center [283, 146] width 567 height 293
click at [211, 117] on button "Move backward to switch to the previous month." at bounding box center [209, 114] width 11 height 9
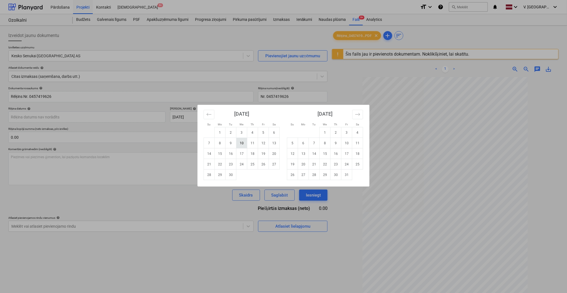
click at [242, 146] on td "10" at bounding box center [241, 143] width 11 height 11
type input "10 Sep 2025"
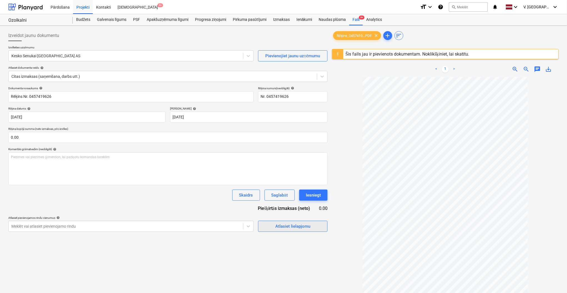
click at [292, 204] on div "Atlasiet lielapjomu" at bounding box center [292, 225] width 35 height 7
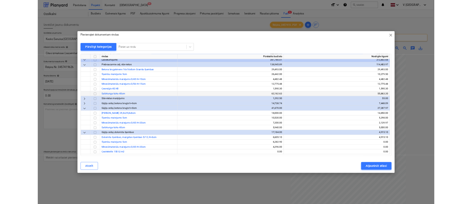
scroll to position [104, 0]
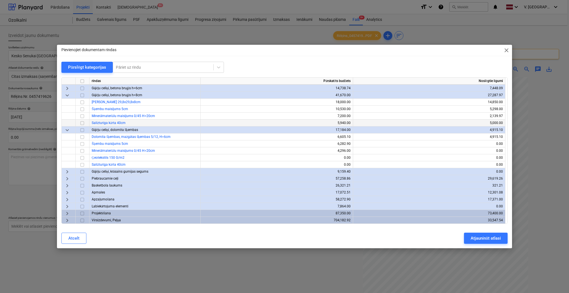
click at [83, 123] on input "checkbox" at bounding box center [82, 123] width 7 height 7
click at [474, 204] on div "Atjaunināt atlasi" at bounding box center [486, 237] width 30 height 7
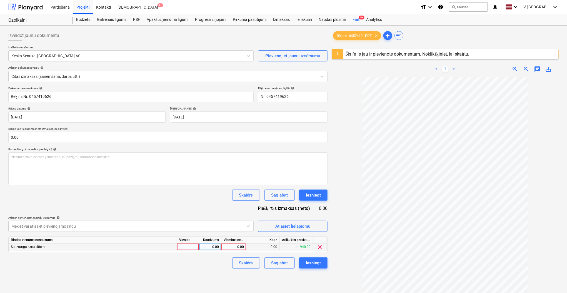
click at [232, 204] on div "0.00" at bounding box center [234, 246] width 20 height 7
type input "772.84"
click at [224, 204] on div "Izveidot jaunu dokumentu Izvēlieties uzņēmumu Kesko Senukai Latvia AS Pievienoj…" at bounding box center [168, 192] width 324 height 329
click at [278, 204] on div "Saglabāt" at bounding box center [279, 262] width 16 height 7
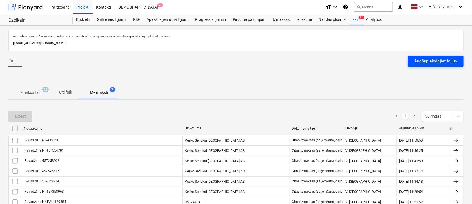
click at [439, 62] on div "Augšupielādējiet failus" at bounding box center [436, 60] width 42 height 7
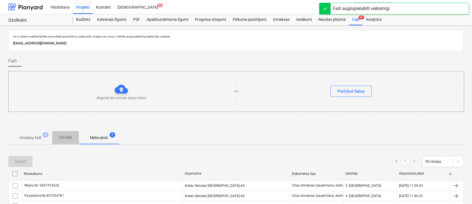
click at [64, 136] on p "Citi faili" at bounding box center [65, 138] width 13 height 6
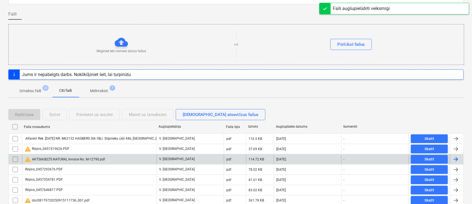
scroll to position [74, 0]
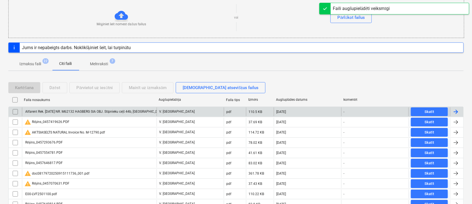
click at [99, 111] on div "Alfarent Rek. [DATE] NR. M62132 [PERSON_NAME] OBJ. Stīpnieku ceļš 44b, [GEOGRAP…" at bounding box center [134, 112] width 220 height 4
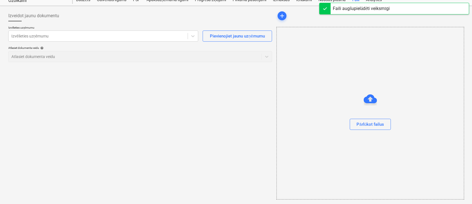
scroll to position [19, 0]
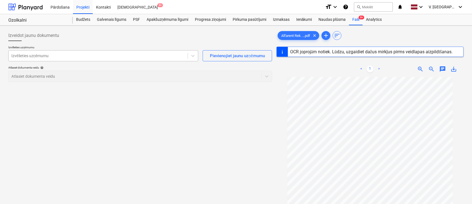
click at [76, 54] on div at bounding box center [98, 56] width 174 height 6
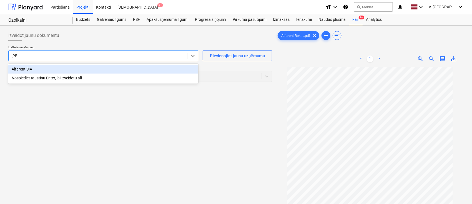
type input "alfa"
click at [58, 70] on div "Alfarent SIA" at bounding box center [103, 69] width 190 height 9
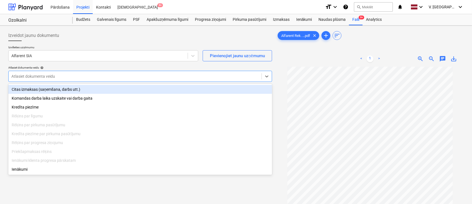
click at [225, 78] on div at bounding box center [134, 77] width 247 height 6
click at [234, 87] on div "Citas izmaksas (saņemšana, darbs utt.)" at bounding box center [140, 89] width 264 height 9
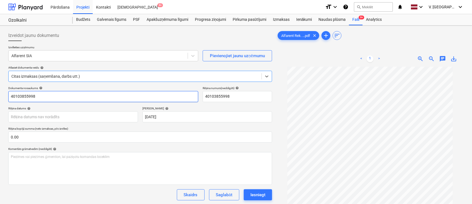
click at [40, 92] on input "40103855998" at bounding box center [103, 96] width 190 height 11
drag, startPoint x: 54, startPoint y: 97, endPoint x: 24, endPoint y: 96, distance: 30.9
click at [24, 96] on input "Rēķins Nr. M62132" at bounding box center [103, 96] width 190 height 11
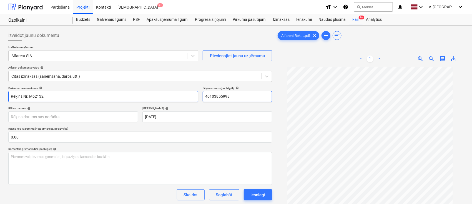
type input "Rēķins Nr. M62132"
click at [251, 100] on input "40103855998" at bounding box center [237, 96] width 69 height 11
paste input "Nr. M62132"
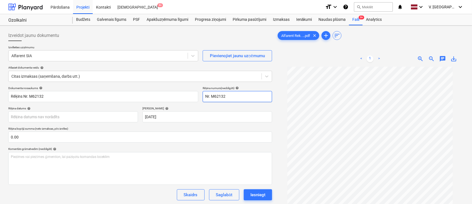
type input "Nr. M62132"
click at [218, 105] on div "Dokumenta nosaukums help Rēķins Nr. M62132 Rēķina numurs (neobligāti) help Nr. …" at bounding box center [140, 158] width 264 height 145
click at [63, 119] on body "Pārdošana Projekti Kontakti Iesūtne 9+ format_size keyboard_arrow_down help sea…" at bounding box center [236, 102] width 472 height 204
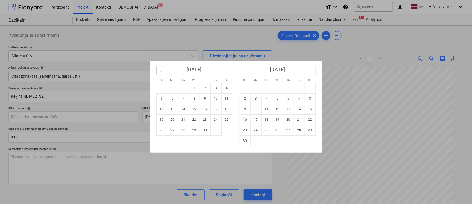
click at [161, 69] on icon "Move backward to switch to the previous month." at bounding box center [161, 69] width 5 height 5
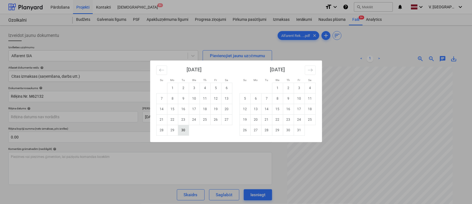
click at [180, 131] on td "30" at bounding box center [183, 130] width 11 height 11
type input "[DATE]"
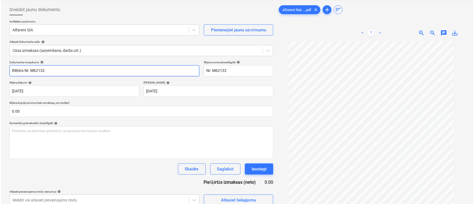
scroll to position [56, 0]
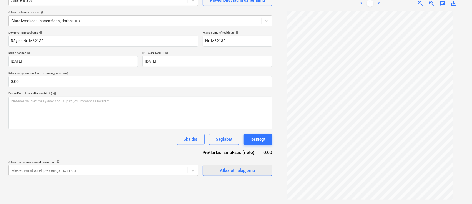
click at [246, 167] on div "Atlasiet lielapjomu" at bounding box center [237, 170] width 35 height 7
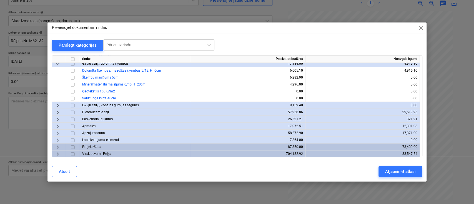
scroll to position [148, 0]
click at [56, 153] on span "keyboard_arrow_right" at bounding box center [57, 153] width 7 height 7
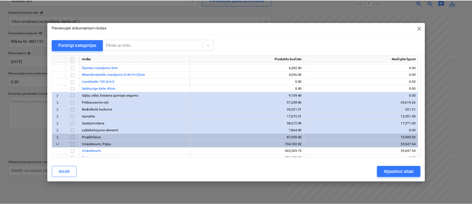
scroll to position [162, 0]
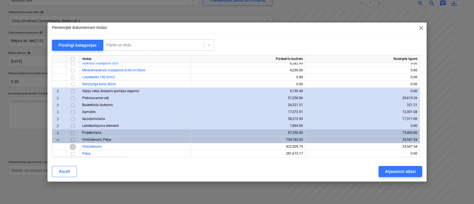
drag, startPoint x: 73, startPoint y: 147, endPoint x: 164, endPoint y: 164, distance: 92.7
click at [73, 147] on input "checkbox" at bounding box center [72, 146] width 7 height 7
click at [393, 173] on div "Atjaunināt atlasi" at bounding box center [400, 171] width 30 height 7
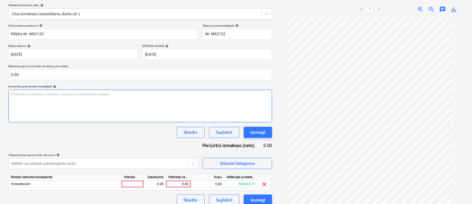
scroll to position [69, 0]
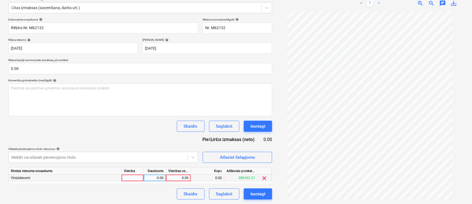
click at [183, 177] on div "0.00" at bounding box center [178, 178] width 20 height 7
type input "6105"
click at [151, 191] on div "Skaidrs Saglabāt Iesniegt" at bounding box center [140, 194] width 264 height 11
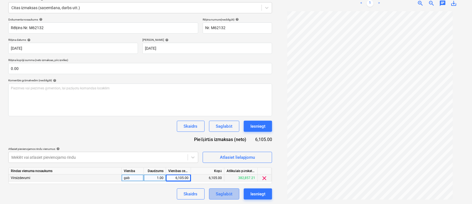
click at [224, 192] on div "Saglabāt" at bounding box center [224, 194] width 16 height 7
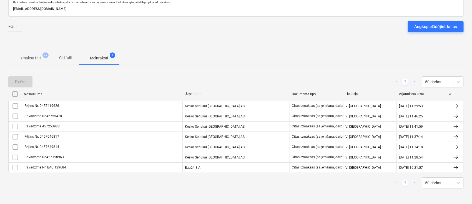
scroll to position [34, 0]
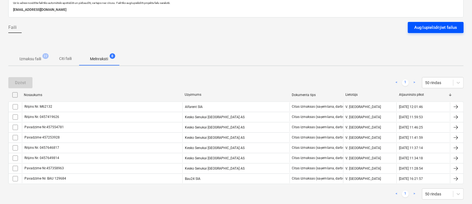
click at [422, 28] on div "Augšupielādējiet failus" at bounding box center [436, 27] width 42 height 7
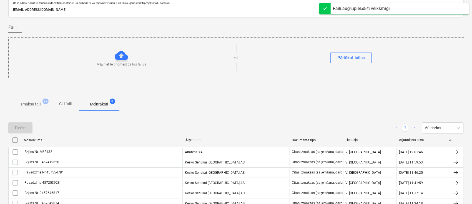
click at [71, 105] on p "Citi faili" at bounding box center [65, 104] width 13 height 6
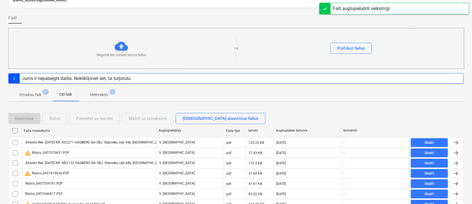
scroll to position [71, 0]
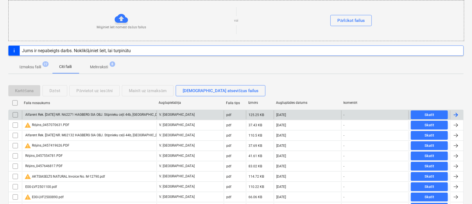
click at [124, 113] on div "Alfarent Rek. 2025.09.30 NR. N62271 HAGBERG SIA OBJ. Stīpnieku ceļš 44b, Mārupe…" at bounding box center [134, 115] width 220 height 4
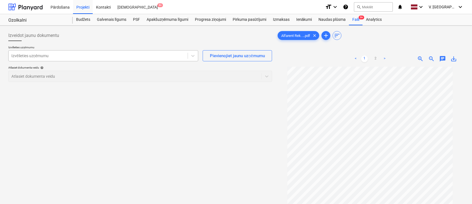
click at [121, 59] on div "Izvēlieties uzņēmumu" at bounding box center [98, 56] width 179 height 8
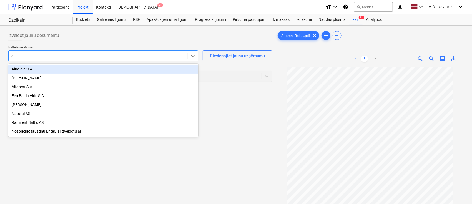
type input "alf"
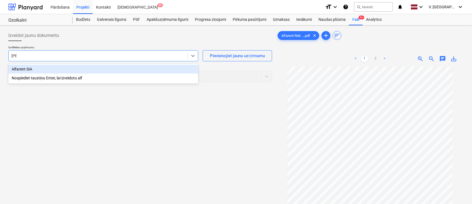
click at [51, 72] on div "Alfarent SIA" at bounding box center [103, 69] width 190 height 9
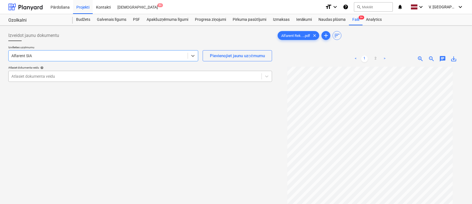
click at [51, 74] on div at bounding box center [134, 77] width 247 height 6
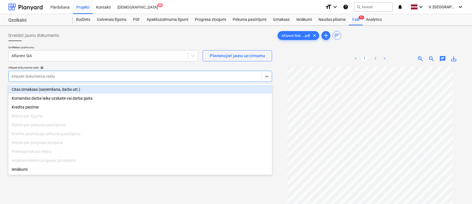
click at [47, 87] on div "Citas izmaksas (saņemšana, darbs utt.)" at bounding box center [140, 89] width 264 height 9
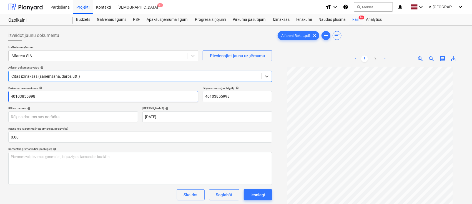
click at [71, 100] on input "40103855998" at bounding box center [103, 96] width 190 height 11
type input "R"
type input "Rēķins Nr. N62271"
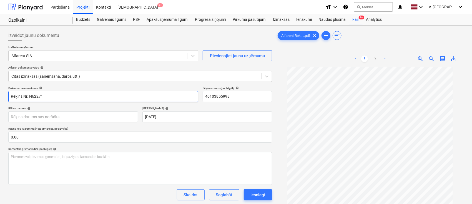
drag, startPoint x: 70, startPoint y: 90, endPoint x: 57, endPoint y: 95, distance: 14.3
click at [57, 94] on div "Dokumenta nosaukums help Rēķins Nr. N62271" at bounding box center [103, 94] width 190 height 16
drag, startPoint x: 56, startPoint y: 99, endPoint x: 24, endPoint y: 97, distance: 32.5
click at [24, 97] on input "Rēķins Nr. N62271" at bounding box center [103, 96] width 190 height 11
click at [231, 100] on input "40103855998" at bounding box center [237, 96] width 69 height 11
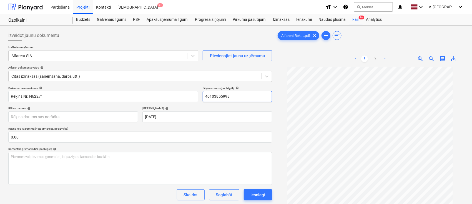
click at [231, 100] on input "40103855998" at bounding box center [237, 96] width 69 height 11
paste input "Nr. N62271"
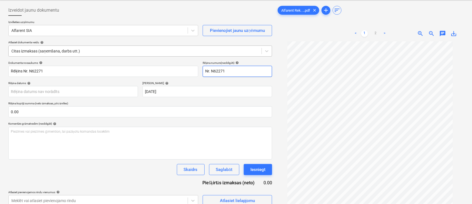
scroll to position [37, 0]
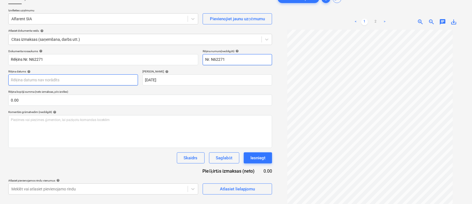
type input "Nr. N62271"
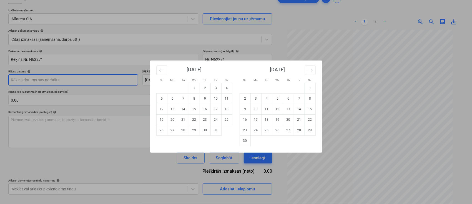
click at [111, 78] on body "Pārdošana Projekti Kontakti Iesūtne 9+ format_size keyboard_arrow_down help sea…" at bounding box center [236, 65] width 472 height 204
click at [164, 68] on icon "Move backward to switch to the previous month." at bounding box center [161, 69] width 5 height 5
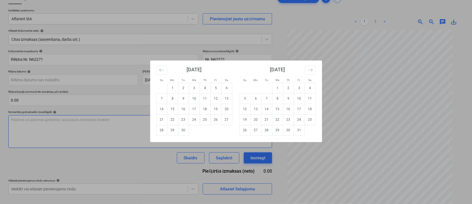
click at [182, 130] on td "30" at bounding box center [183, 130] width 11 height 11
type input "[DATE]"
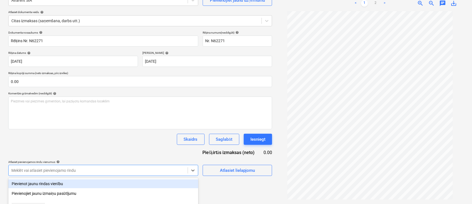
scroll to position [114, 0]
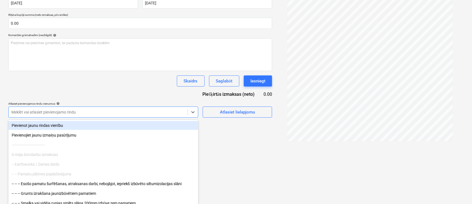
click at [153, 85] on div "Dokumenta nosaukums help Rēķins Nr. N62271 Rēķina numurs (neobligāti) help Nr. …" at bounding box center [140, 45] width 264 height 145
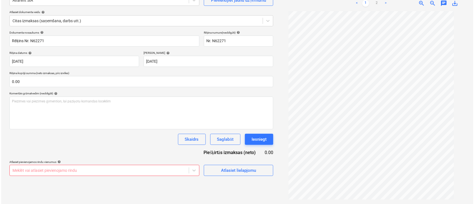
scroll to position [56, 0]
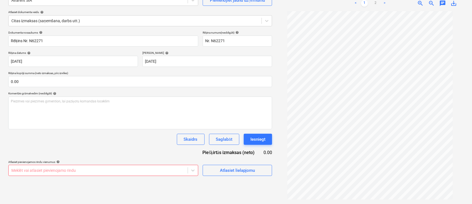
click at [149, 145] on div "Dokumenta nosaukums help Rēķins Nr. N62271 Rēķina numurs (neobligāti) help Nr. …" at bounding box center [140, 103] width 264 height 145
click at [252, 172] on div "Atlasiet lielapjomu" at bounding box center [237, 170] width 35 height 7
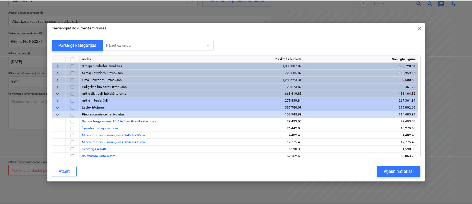
scroll to position [162, 0]
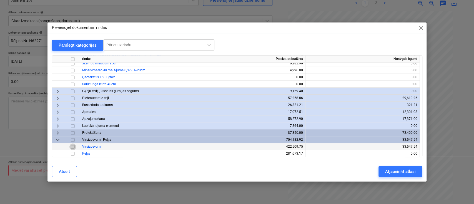
click at [73, 145] on input "checkbox" at bounding box center [72, 146] width 7 height 7
click at [386, 168] on button "Atjaunināt atlasi" at bounding box center [401, 171] width 44 height 11
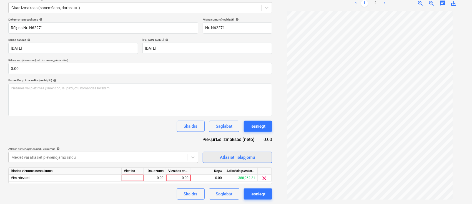
scroll to position [46, 0]
click at [375, 3] on link "2" at bounding box center [375, 3] width 7 height 7
click at [174, 177] on div "0.00" at bounding box center [178, 178] width 20 height 7
type input "1415.10"
click at [120, 131] on div "Skaidrs Saglabāt Iesniegt" at bounding box center [140, 126] width 264 height 11
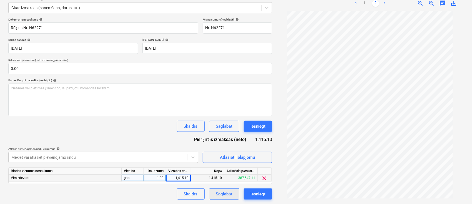
click at [233, 195] on button "Saglabāt" at bounding box center [224, 194] width 30 height 11
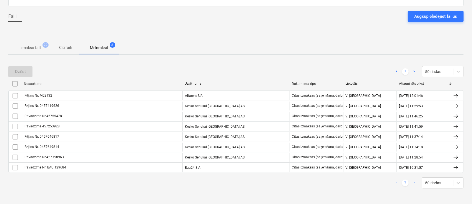
scroll to position [44, 0]
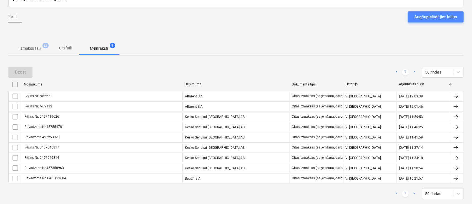
click at [441, 16] on div "Augšupielādējiet failus" at bounding box center [436, 16] width 42 height 7
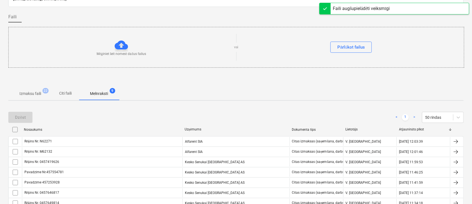
click at [69, 92] on p "Citi faili" at bounding box center [65, 94] width 13 height 6
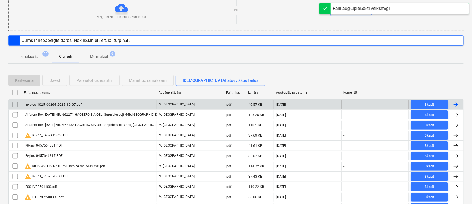
click at [112, 107] on div "Invoice_1025_00264_2025_10_07.pdf" at bounding box center [89, 104] width 135 height 9
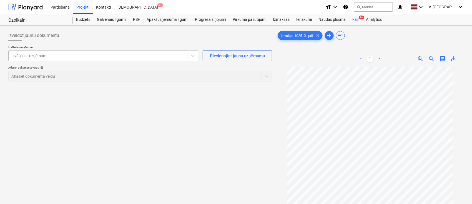
click at [126, 53] on div at bounding box center [98, 56] width 174 height 6
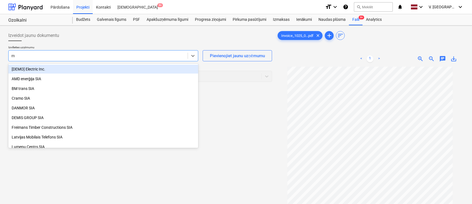
type input "mt"
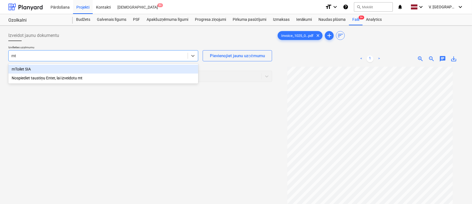
click at [61, 68] on div "mToilet SIA" at bounding box center [103, 69] width 190 height 9
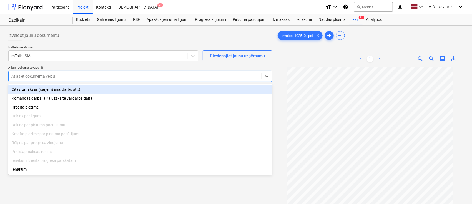
click at [59, 74] on div at bounding box center [134, 77] width 247 height 6
click at [62, 91] on div "Citas izmaksas (saņemšana, darbs utt.)" at bounding box center [140, 89] width 264 height 9
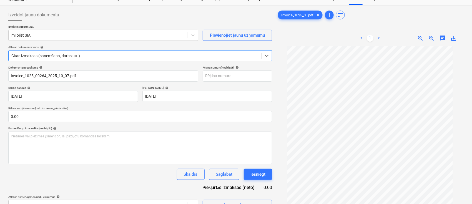
scroll to position [37, 0]
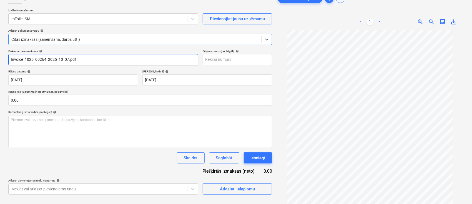
click at [98, 59] on input "Invoice_1025_00264_2025_10_07.pdf" at bounding box center [103, 59] width 190 height 11
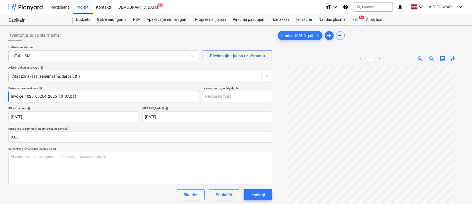
scroll to position [0, 0]
drag, startPoint x: 63, startPoint y: 97, endPoint x: 27, endPoint y: 101, distance: 36.4
click at [27, 101] on input "Nodokļa rēķins 1025/00264" at bounding box center [103, 96] width 190 height 11
drag, startPoint x: 46, startPoint y: 95, endPoint x: 50, endPoint y: 94, distance: 3.9
click at [46, 95] on input "Nodokļa rēķins 1025/00264" at bounding box center [103, 96] width 190 height 11
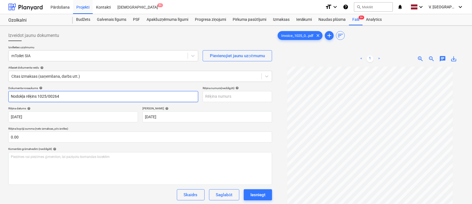
click at [67, 93] on input "Nodokļa rēķins 1025/00264" at bounding box center [103, 96] width 190 height 11
drag, startPoint x: 67, startPoint y: 97, endPoint x: 38, endPoint y: 100, distance: 29.1
click at [38, 100] on input "Nodokļa rēķins 1025/00264" at bounding box center [103, 96] width 190 height 11
type input "Nodokļa rēķins 1025/00264"
click at [217, 97] on input "text" at bounding box center [237, 96] width 69 height 11
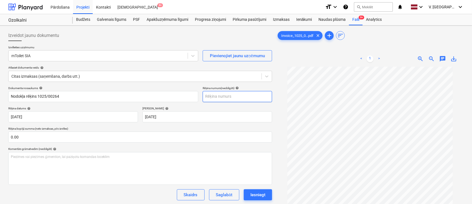
paste input "1025/00264"
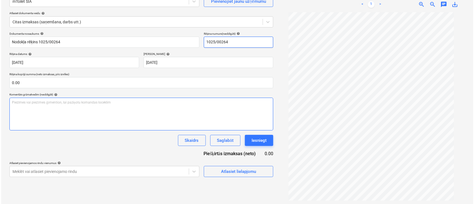
scroll to position [56, 0]
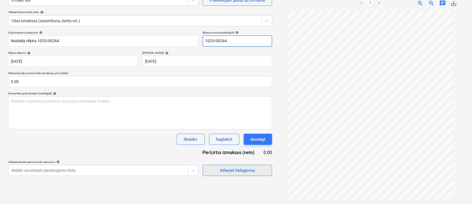
type input "1025/00264"
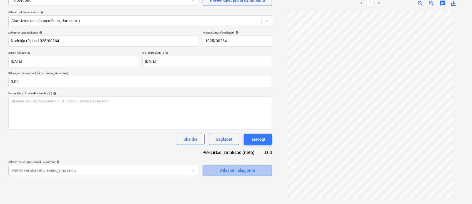
click at [257, 173] on span "Atlasiet lielapjomu" at bounding box center [238, 170] width 56 height 7
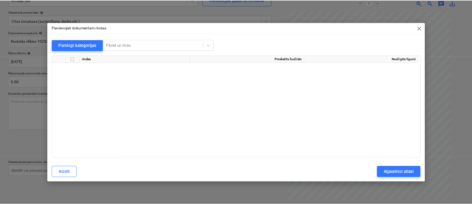
scroll to position [162, 0]
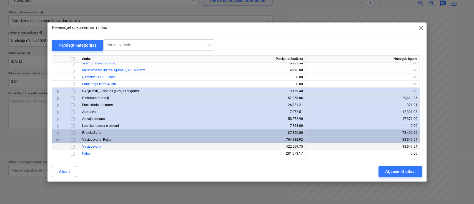
click at [73, 145] on input "checkbox" at bounding box center [72, 146] width 7 height 7
click at [407, 172] on div "Atjaunināt atlasi" at bounding box center [400, 171] width 30 height 7
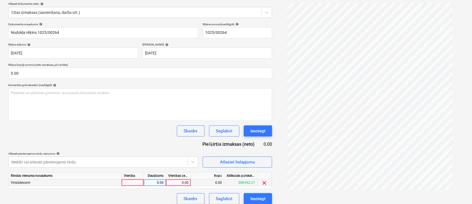
scroll to position [69, 0]
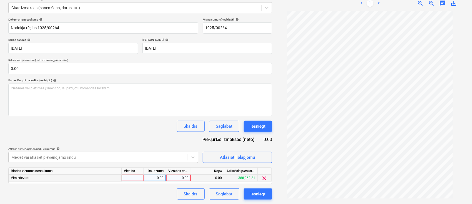
click at [171, 181] on div "0.00" at bounding box center [178, 178] width 20 height 7
type input "96.80"
click at [228, 193] on div "Saglabāt" at bounding box center [224, 194] width 16 height 7
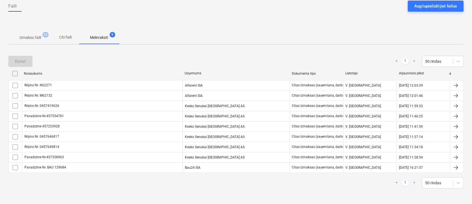
scroll to position [54, 0]
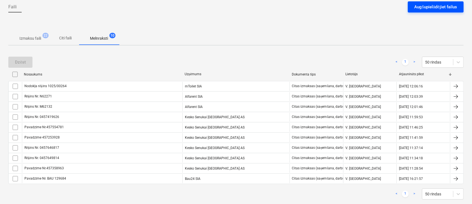
click at [440, 4] on div "Augšupielādējiet failus" at bounding box center [436, 6] width 42 height 7
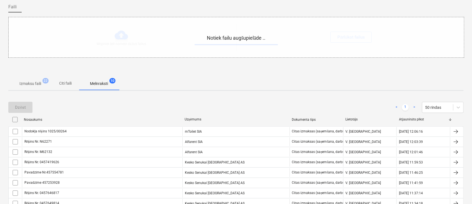
drag, startPoint x: 366, startPoint y: 41, endPoint x: 356, endPoint y: 42, distance: 10.1
click at [361, 41] on div "Notiek failu augšupielāde .." at bounding box center [237, 37] width 456 height 40
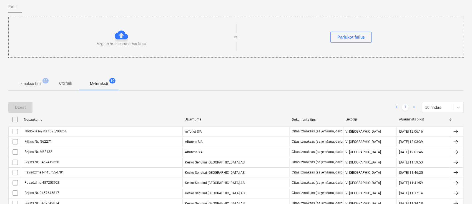
click at [62, 83] on p "Citi faili" at bounding box center [65, 84] width 13 height 6
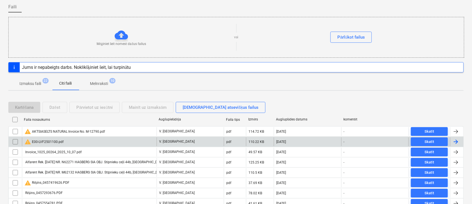
click at [74, 142] on div "warning E00-LVF2501100.pdf" at bounding box center [89, 141] width 135 height 9
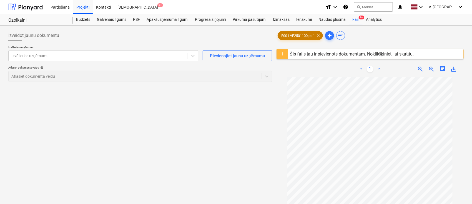
click at [301, 36] on span "E00-LVF2501100.pdf" at bounding box center [297, 36] width 39 height 4
drag, startPoint x: 301, startPoint y: 36, endPoint x: 293, endPoint y: 38, distance: 8.8
click at [293, 38] on div "E00-LVF2501100.pdf clear" at bounding box center [300, 35] width 45 height 9
click at [297, 53] on div "Šis fails jau ir pievienots dokumentam. Noklikšķiniet, lai skatītu." at bounding box center [352, 53] width 124 height 5
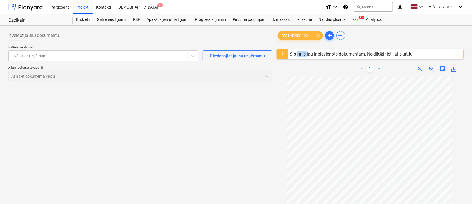
click at [297, 53] on div "Šis fails jau ir pievienots dokumentam. Noklikšķiniet, lai skatītu." at bounding box center [352, 53] width 124 height 5
click at [308, 53] on div "Šis fails jau ir pievienots dokumentam. Noklikšķiniet, lai skatītu." at bounding box center [352, 53] width 124 height 5
click at [346, 50] on div "Šis fails jau ir pievienots dokumentam. Noklikšķiniet, lai skatītu." at bounding box center [352, 54] width 128 height 10
click at [403, 53] on div "Šis fails jau ir pievienots dokumentam. Noklikšķiniet, lai skatītu." at bounding box center [352, 53] width 124 height 5
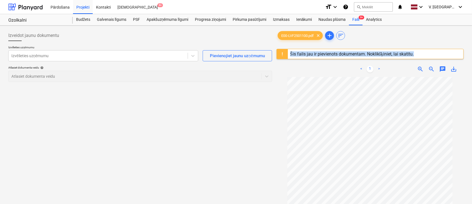
click at [403, 53] on div "Šis fails jau ir pievienots dokumentam. Noklikšķiniet, lai skatītu." at bounding box center [352, 53] width 124 height 5
click at [366, 53] on div "Šis fails jau ir pievienots dokumentam. Noklikšķiniet, lai skatītu." at bounding box center [352, 53] width 124 height 5
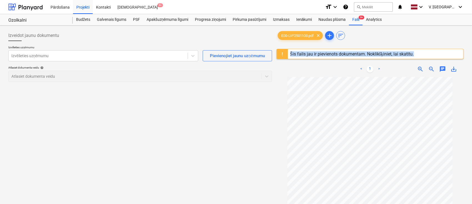
click at [366, 53] on div "Šis fails jau ir pievienots dokumentam. Noklikšķiniet, lai skatītu." at bounding box center [352, 53] width 124 height 5
click at [304, 30] on div "E00-LVF2501100.pdf clear add sort" at bounding box center [370, 35] width 187 height 11
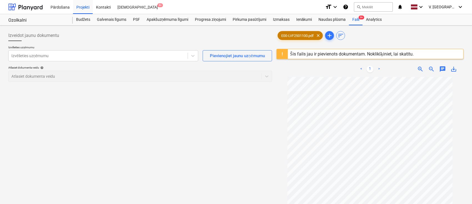
click at [299, 34] on span "E00-LVF2501100.pdf" at bounding box center [297, 36] width 39 height 4
click at [299, 37] on span "E00-LVF2501100.pdf" at bounding box center [297, 36] width 39 height 4
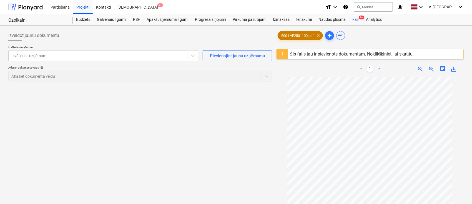
click at [299, 37] on span "E00-LVF2501100.pdf" at bounding box center [297, 36] width 39 height 4
click at [292, 60] on div at bounding box center [370, 60] width 187 height 2
click at [296, 53] on div "Šis fails jau ir pievienots dokumentam. Noklikšķiniet, lai skatītu." at bounding box center [352, 53] width 124 height 5
click at [92, 60] on div "Izvēlieties uzņēmumu" at bounding box center [103, 55] width 190 height 11
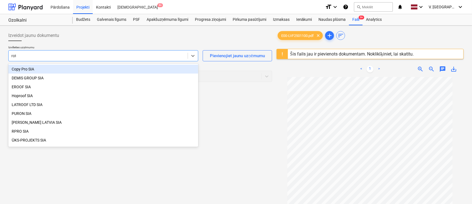
type input "roth"
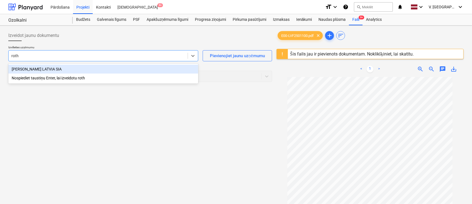
click at [87, 67] on div "[PERSON_NAME] LATVIA SIA" at bounding box center [103, 69] width 190 height 9
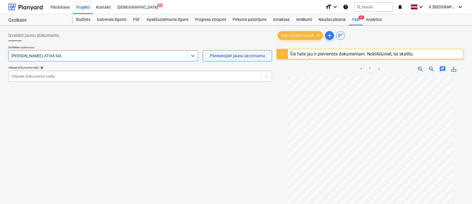
click at [90, 74] on div at bounding box center [134, 77] width 247 height 6
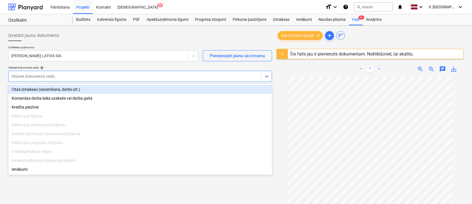
click at [92, 90] on div "Citas izmaksas (saņemšana, darbs utt.)" at bounding box center [140, 89] width 264 height 9
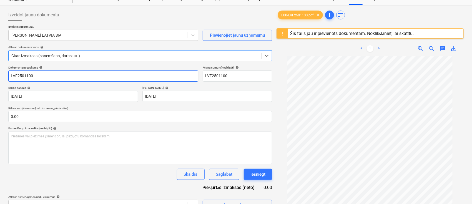
scroll to position [37, 0]
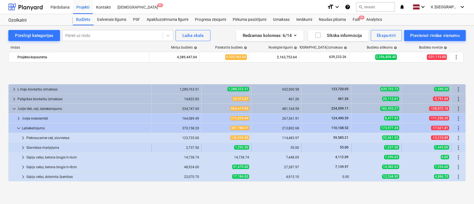
scroll to position [37, 0]
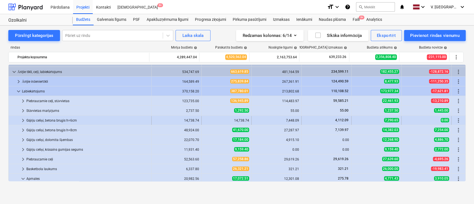
click at [23, 119] on span "keyboard_arrow_right" at bounding box center [23, 120] width 7 height 7
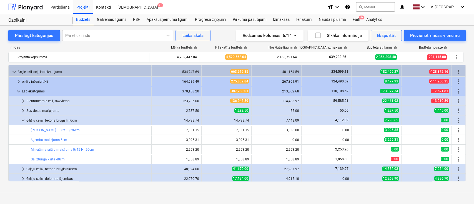
click at [23, 119] on span "keyboard_arrow_down" at bounding box center [23, 120] width 7 height 7
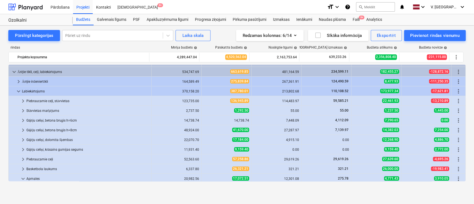
click at [23, 119] on span "keyboard_arrow_right" at bounding box center [23, 120] width 7 height 7
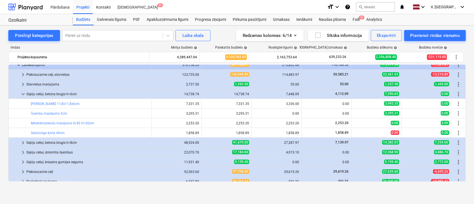
scroll to position [74, 0]
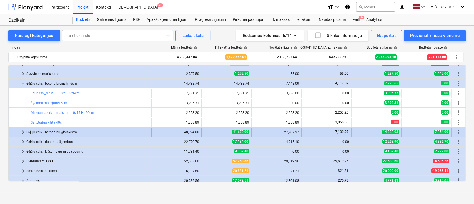
click at [24, 132] on span "keyboard_arrow_right" at bounding box center [23, 132] width 7 height 7
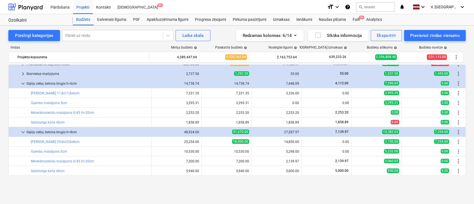
scroll to position [37, 0]
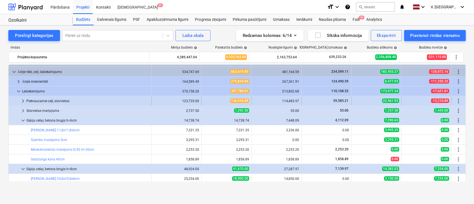
click at [24, 100] on span "keyboard_arrow_right" at bounding box center [23, 101] width 7 height 7
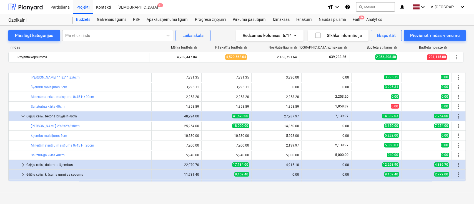
scroll to position [185, 0]
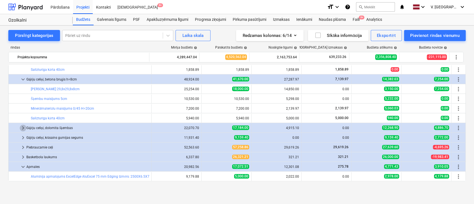
click at [23, 128] on span "keyboard_arrow_right" at bounding box center [23, 128] width 7 height 7
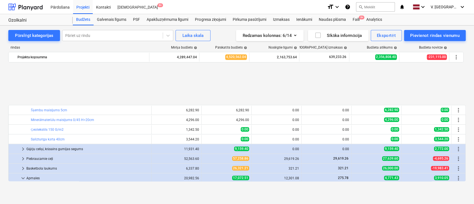
scroll to position [296, 0]
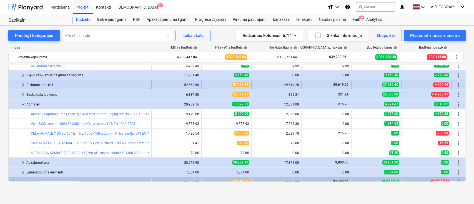
click at [24, 82] on span "keyboard_arrow_right" at bounding box center [23, 85] width 7 height 7
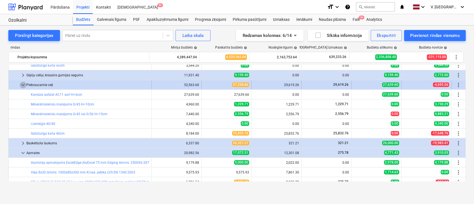
click at [24, 86] on span "keyboard_arrow_down" at bounding box center [23, 85] width 7 height 7
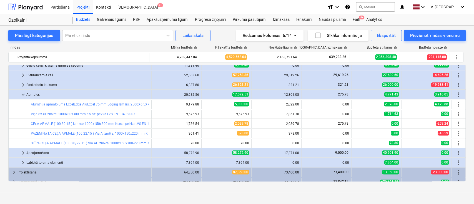
scroll to position [311, 0]
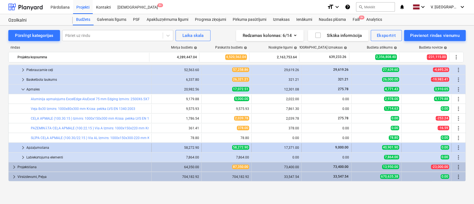
click at [22, 146] on span "keyboard_arrow_right" at bounding box center [23, 147] width 7 height 7
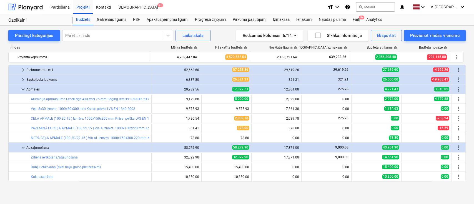
scroll to position [340, 0]
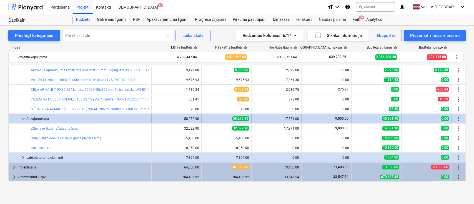
click at [24, 117] on span "keyboard_arrow_down" at bounding box center [23, 119] width 7 height 7
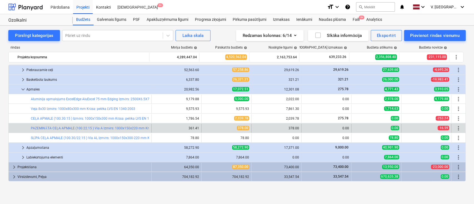
scroll to position [311, 0]
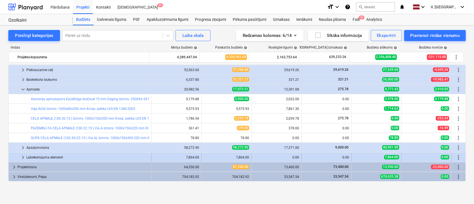
click at [21, 158] on span "keyboard_arrow_right" at bounding box center [23, 157] width 7 height 7
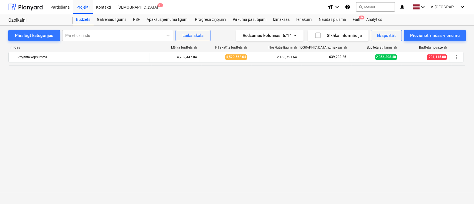
scroll to position [0, 0]
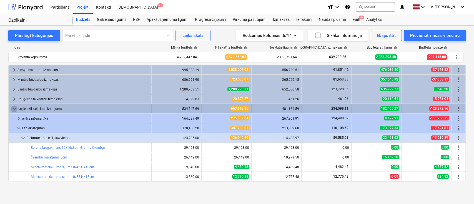
click at [14, 107] on span "keyboard_arrow_down" at bounding box center [14, 109] width 7 height 7
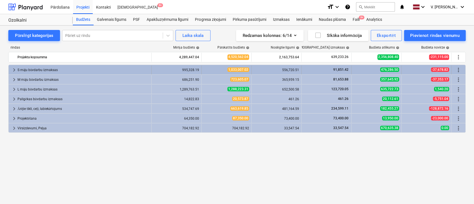
click at [15, 67] on span "keyboard_arrow_right" at bounding box center [14, 70] width 7 height 7
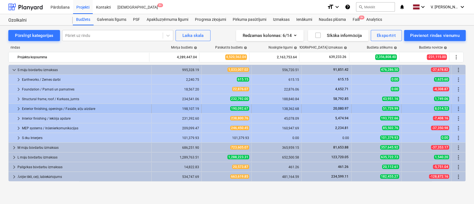
click at [18, 108] on span "keyboard_arrow_right" at bounding box center [18, 109] width 7 height 7
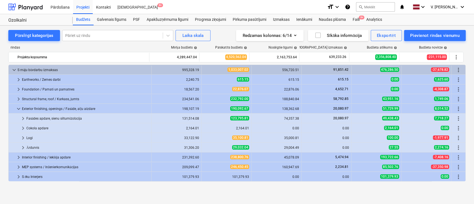
click at [18, 108] on span "keyboard_arrow_down" at bounding box center [18, 109] width 7 height 7
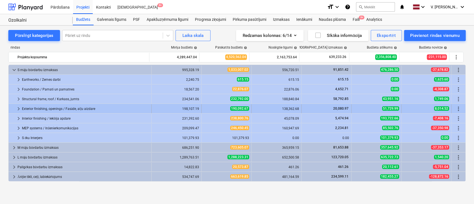
click at [18, 108] on span "keyboard_arrow_right" at bounding box center [18, 109] width 7 height 7
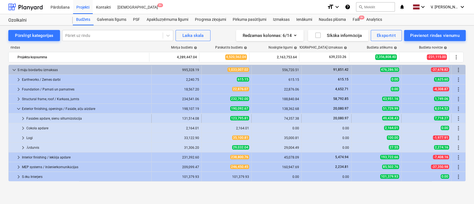
click at [22, 119] on span "keyboard_arrow_right" at bounding box center [23, 118] width 7 height 7
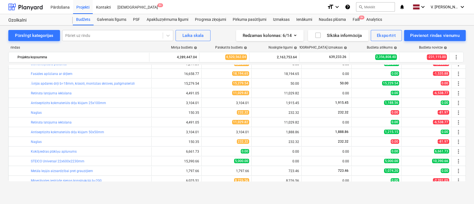
scroll to position [37, 0]
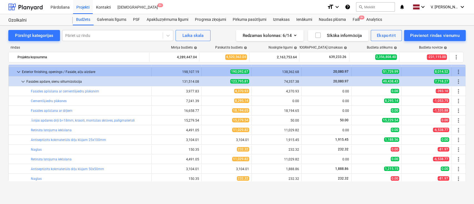
click at [18, 70] on span "keyboard_arrow_down" at bounding box center [18, 72] width 7 height 7
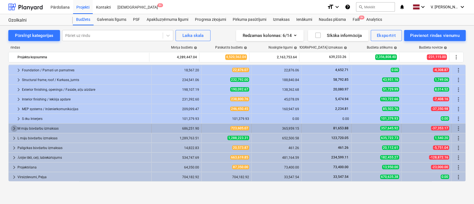
click at [13, 128] on span "keyboard_arrow_right" at bounding box center [14, 128] width 7 height 7
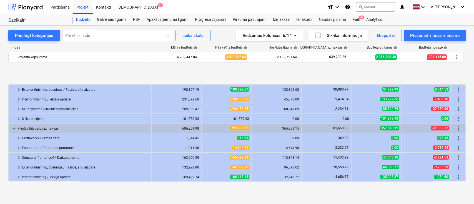
scroll to position [56, 0]
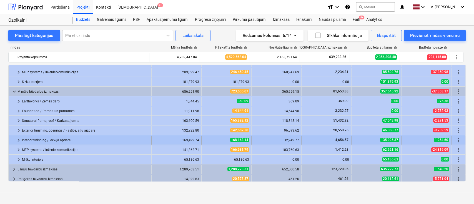
click at [18, 138] on span "keyboard_arrow_right" at bounding box center [18, 140] width 7 height 7
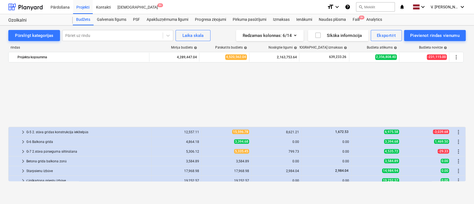
scroll to position [167, 0]
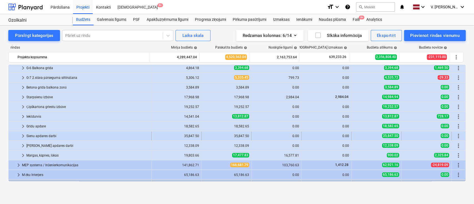
click at [25, 136] on span "keyboard_arrow_right" at bounding box center [23, 136] width 7 height 7
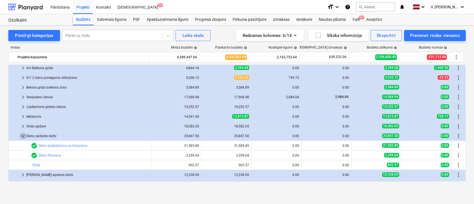
click at [25, 136] on span "keyboard_arrow_down" at bounding box center [23, 136] width 7 height 7
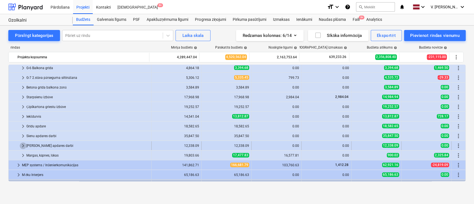
click at [23, 146] on span "keyboard_arrow_right" at bounding box center [23, 145] width 7 height 7
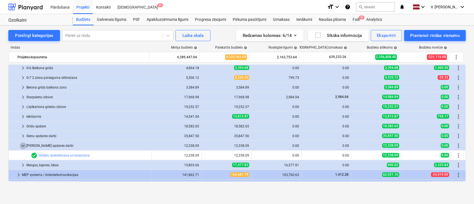
click at [23, 146] on span "keyboard_arrow_down" at bounding box center [23, 145] width 7 height 7
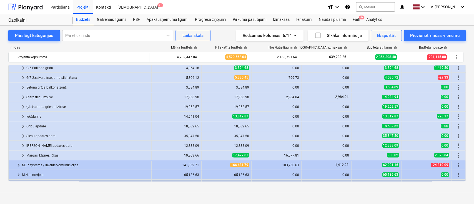
scroll to position [204, 0]
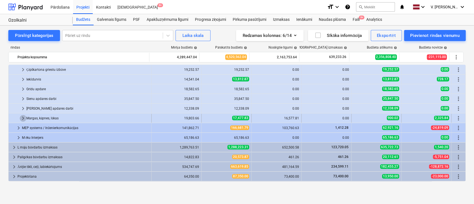
click at [26, 117] on span "keyboard_arrow_right" at bounding box center [23, 118] width 7 height 7
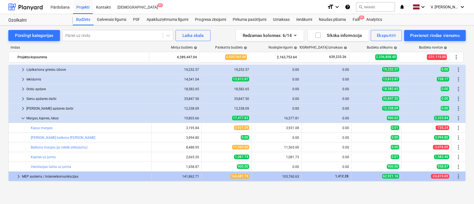
click at [26, 117] on span "keyboard_arrow_down" at bounding box center [23, 118] width 7 height 7
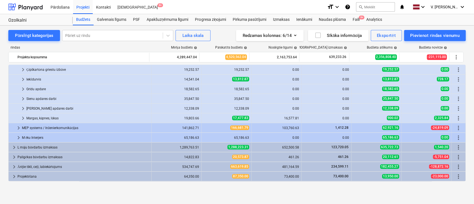
scroll to position [214, 0]
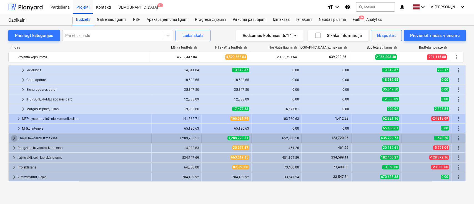
click at [13, 137] on span "keyboard_arrow_right" at bounding box center [14, 138] width 7 height 7
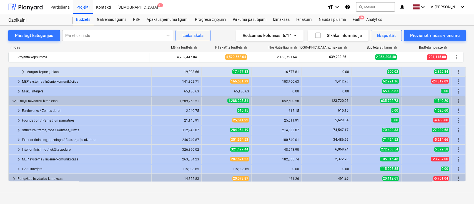
scroll to position [282, 0]
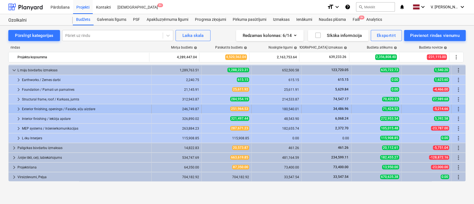
click at [18, 106] on span "keyboard_arrow_right" at bounding box center [18, 109] width 7 height 7
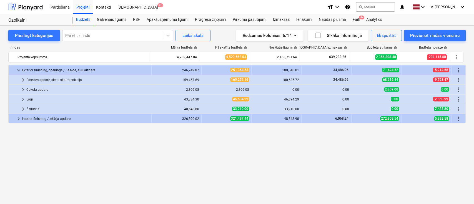
scroll to position [247, 0]
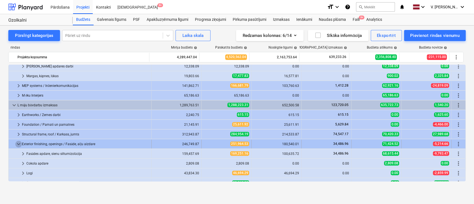
click at [20, 144] on span "keyboard_arrow_down" at bounding box center [18, 144] width 7 height 7
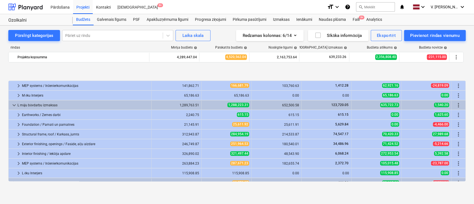
scroll to position [282, 0]
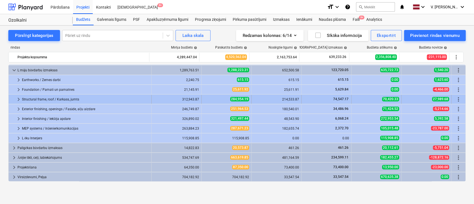
click at [17, 98] on span "keyboard_arrow_right" at bounding box center [18, 99] width 7 height 7
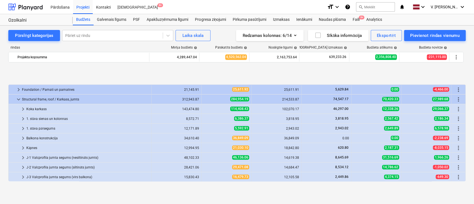
scroll to position [319, 0]
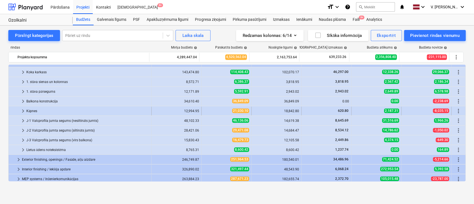
click at [23, 111] on span "keyboard_arrow_right" at bounding box center [23, 111] width 7 height 7
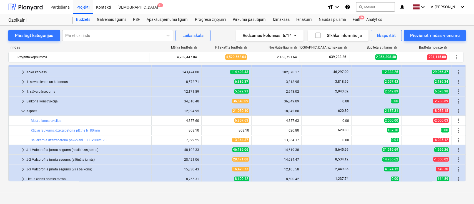
click at [23, 111] on span "keyboard_arrow_down" at bounding box center [23, 111] width 7 height 7
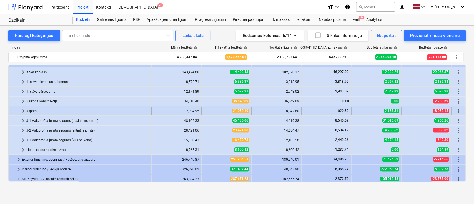
click at [21, 108] on span "keyboard_arrow_right" at bounding box center [23, 111] width 7 height 7
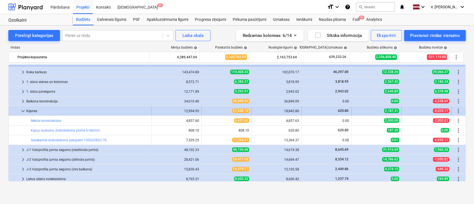
click at [22, 109] on span "keyboard_arrow_down" at bounding box center [23, 111] width 7 height 7
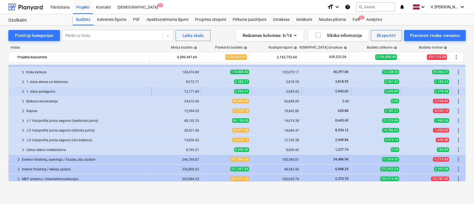
click at [24, 89] on span "keyboard_arrow_right" at bounding box center [23, 91] width 7 height 7
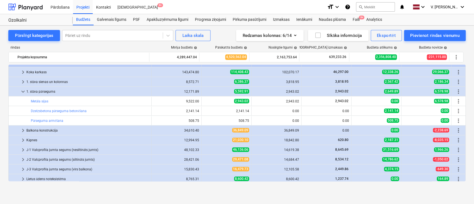
click at [24, 89] on span "keyboard_arrow_down" at bounding box center [23, 91] width 7 height 7
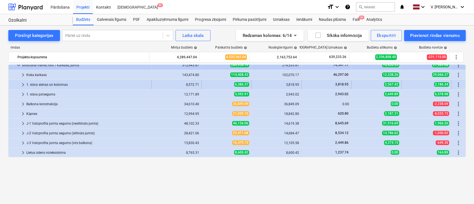
scroll to position [282, 0]
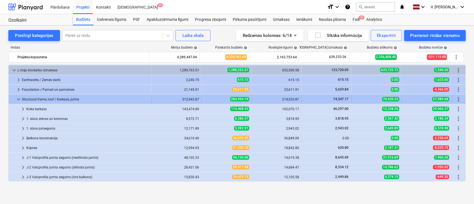
click at [17, 99] on span "keyboard_arrow_down" at bounding box center [18, 99] width 7 height 7
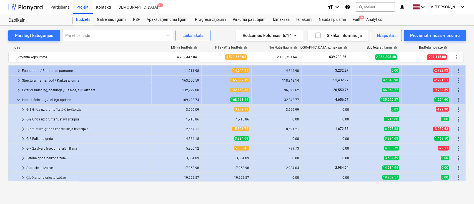
scroll to position [0, 0]
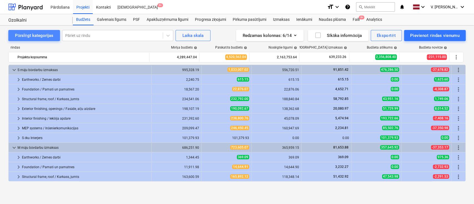
click at [42, 35] on div "Pārslēgt kategorijas" at bounding box center [34, 35] width 38 height 7
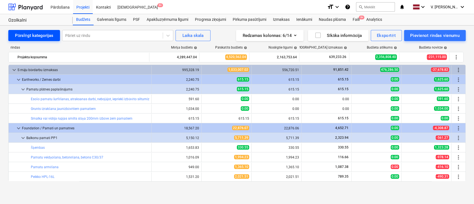
click at [42, 35] on div "Pārslēgt kategorijas" at bounding box center [34, 35] width 38 height 7
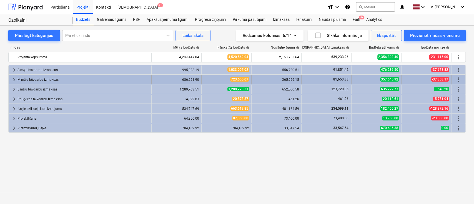
click at [11, 81] on span "keyboard_arrow_right" at bounding box center [14, 79] width 7 height 7
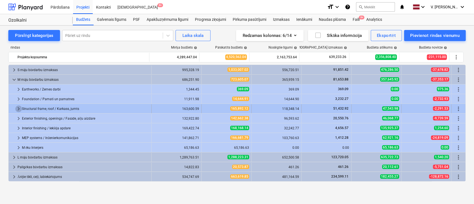
click at [17, 108] on span "keyboard_arrow_right" at bounding box center [18, 109] width 7 height 7
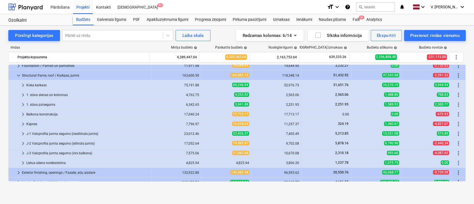
scroll to position [37, 0]
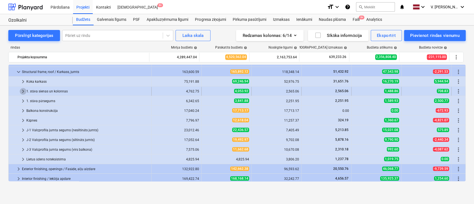
click at [23, 91] on span "keyboard_arrow_right" at bounding box center [23, 91] width 7 height 7
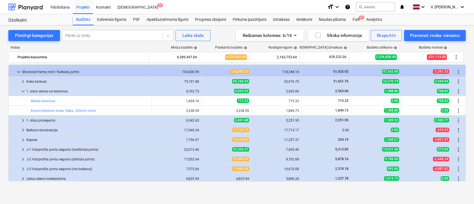
click at [23, 91] on span "keyboard_arrow_down" at bounding box center [23, 91] width 7 height 7
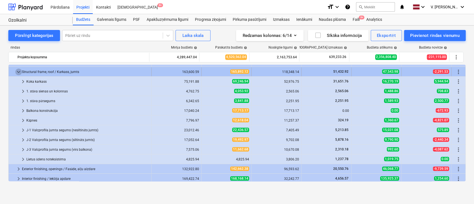
click at [19, 72] on span "keyboard_arrow_down" at bounding box center [18, 72] width 7 height 7
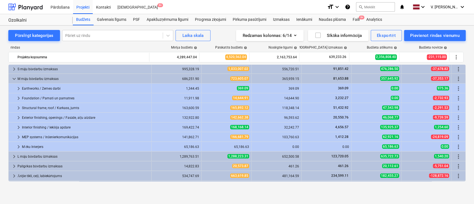
scroll to position [0, 0]
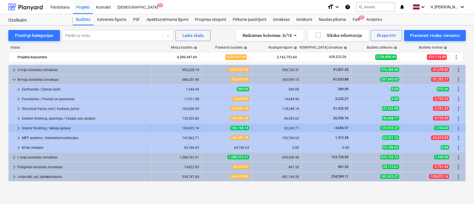
click at [17, 129] on span "keyboard_arrow_right" at bounding box center [18, 128] width 7 height 7
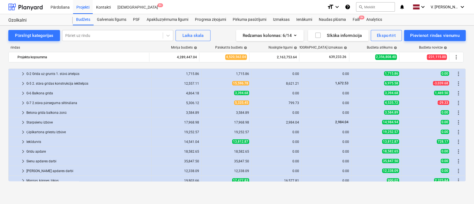
scroll to position [111, 0]
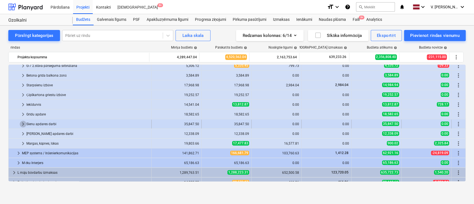
click at [26, 123] on span "keyboard_arrow_right" at bounding box center [23, 124] width 7 height 7
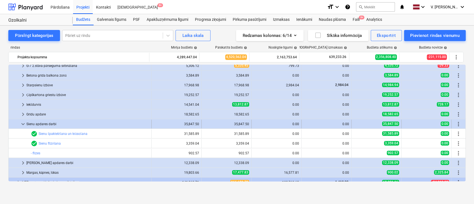
click at [25, 123] on span "keyboard_arrow_down" at bounding box center [23, 124] width 7 height 7
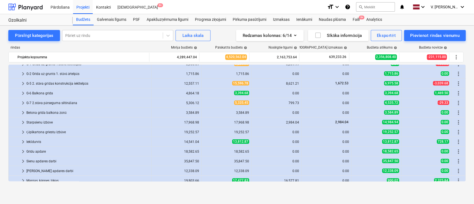
scroll to position [37, 0]
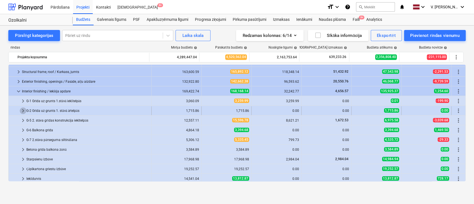
click at [24, 110] on span "keyboard_arrow_right" at bounding box center [23, 110] width 7 height 7
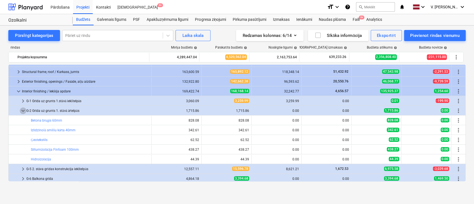
click at [24, 110] on span "keyboard_arrow_down" at bounding box center [23, 110] width 7 height 7
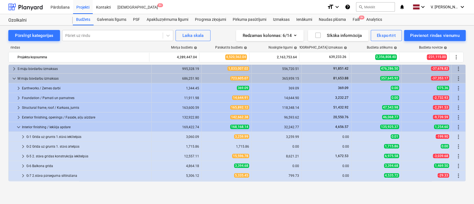
scroll to position [0, 0]
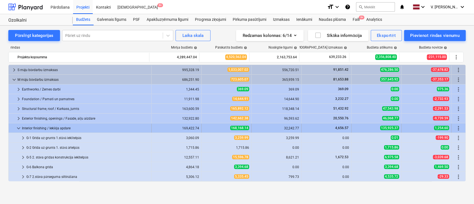
click at [18, 127] on span "keyboard_arrow_down" at bounding box center [18, 128] width 7 height 7
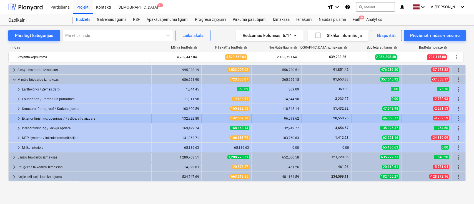
click at [21, 117] on span "keyboard_arrow_right" at bounding box center [18, 118] width 7 height 7
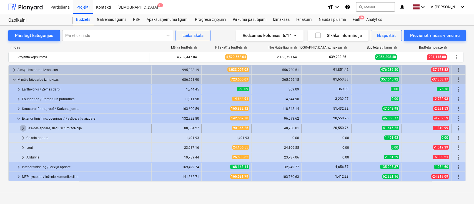
click at [22, 127] on span "keyboard_arrow_right" at bounding box center [23, 128] width 7 height 7
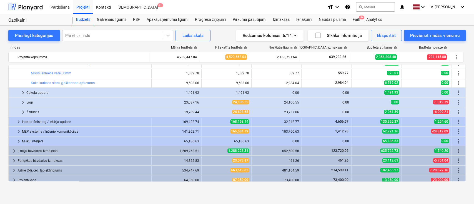
scroll to position [272, 0]
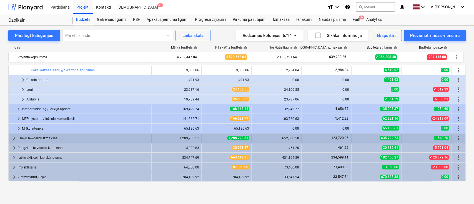
click at [12, 138] on span "keyboard_arrow_right" at bounding box center [14, 138] width 7 height 7
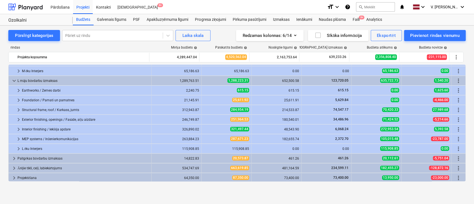
scroll to position [340, 0]
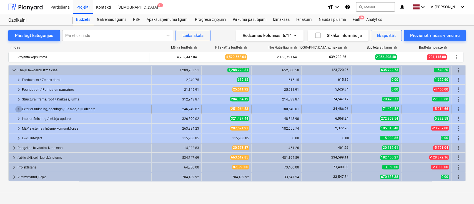
click at [18, 110] on span "keyboard_arrow_right" at bounding box center [18, 109] width 7 height 7
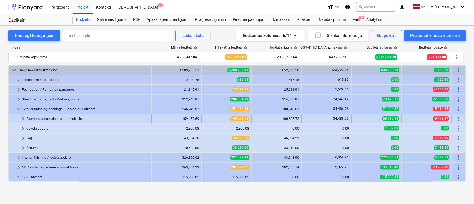
click at [24, 119] on span "keyboard_arrow_right" at bounding box center [23, 119] width 7 height 7
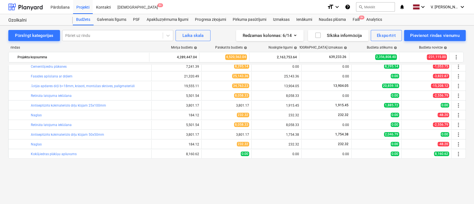
scroll to position [377, 0]
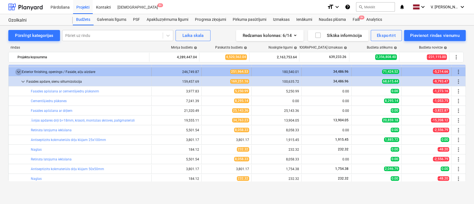
click at [20, 70] on span "keyboard_arrow_down" at bounding box center [18, 72] width 7 height 7
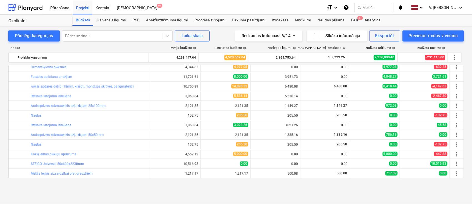
scroll to position [44, 0]
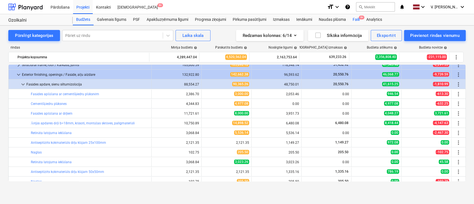
click at [356, 15] on div "Faili 9+" at bounding box center [356, 19] width 14 height 11
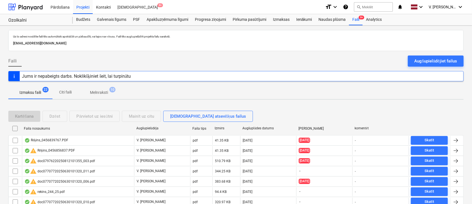
click at [60, 94] on p "Citi faili" at bounding box center [65, 92] width 13 height 6
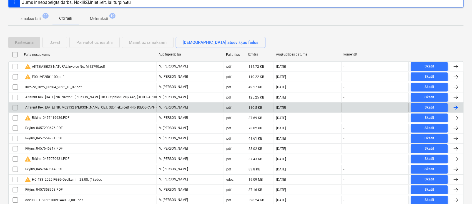
scroll to position [148, 0]
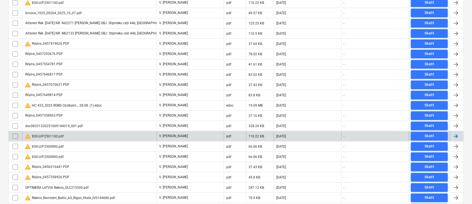
click at [128, 133] on div "warning E00-LVF2501100.pdf" at bounding box center [89, 136] width 135 height 9
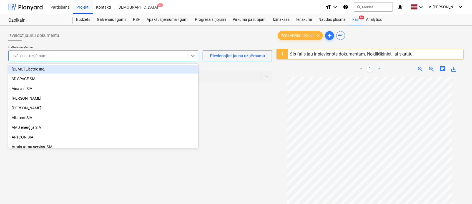
click at [95, 58] on div at bounding box center [98, 56] width 174 height 6
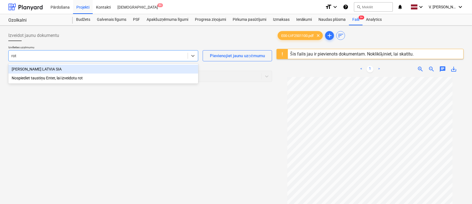
type input "roth"
click at [87, 67] on div "ROTHO BLAAS LATVIA SIA" at bounding box center [103, 69] width 190 height 9
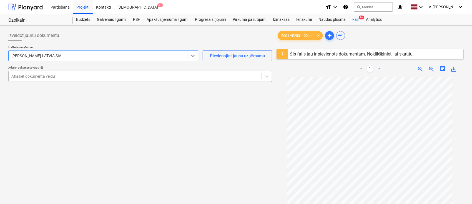
click at [83, 74] on div at bounding box center [134, 77] width 247 height 6
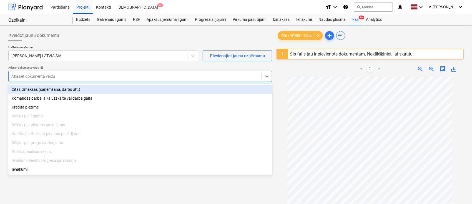
click at [84, 93] on div "Citas izmaksas (saņemšana, darbs utt.)" at bounding box center [140, 89] width 264 height 9
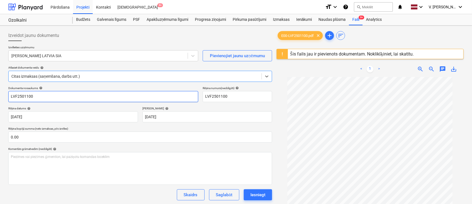
click at [11, 98] on input "LVF2501100" at bounding box center [103, 96] width 190 height 11
drag, startPoint x: 63, startPoint y: 99, endPoint x: 58, endPoint y: 99, distance: 4.4
click at [58, 99] on input "Pavadzīme Nr.LVF2501100" at bounding box center [103, 96] width 190 height 11
type input "Pavadzīme Nr.LVF2501100"
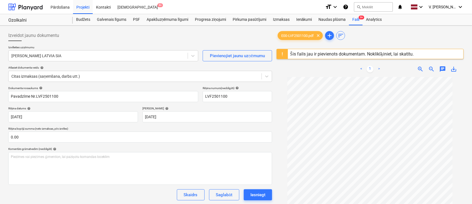
click at [66, 107] on div "Rēķina datums help" at bounding box center [73, 109] width 130 height 4
click at [91, 18] on div "Budžets" at bounding box center [83, 19] width 21 height 11
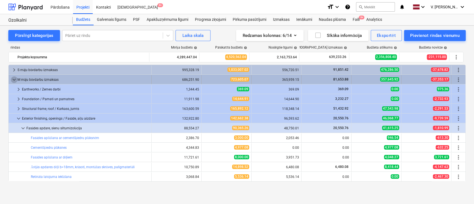
click at [14, 81] on span "keyboard_arrow_down" at bounding box center [14, 79] width 7 height 7
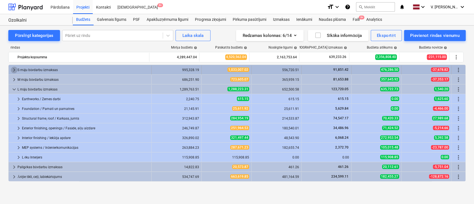
click at [15, 69] on span "keyboard_arrow_right" at bounding box center [14, 70] width 7 height 7
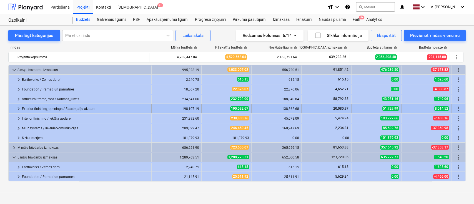
click at [18, 107] on span "keyboard_arrow_right" at bounding box center [18, 109] width 7 height 7
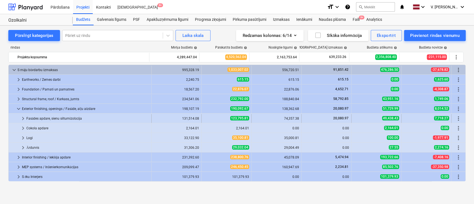
click at [25, 119] on span "keyboard_arrow_right" at bounding box center [23, 118] width 7 height 7
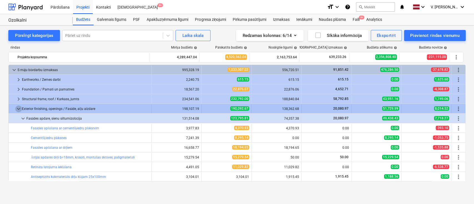
click at [20, 109] on span "keyboard_arrow_down" at bounding box center [18, 109] width 7 height 7
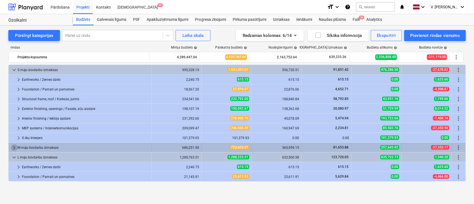
click at [16, 145] on span "keyboard_arrow_right" at bounding box center [14, 147] width 7 height 7
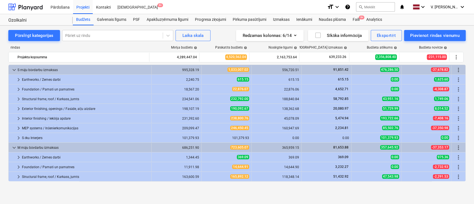
scroll to position [37, 0]
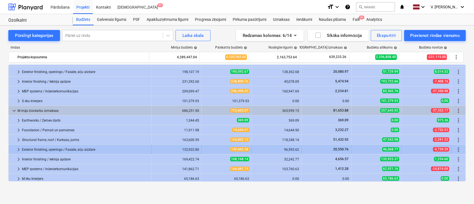
click at [18, 149] on span "keyboard_arrow_right" at bounding box center [18, 149] width 7 height 7
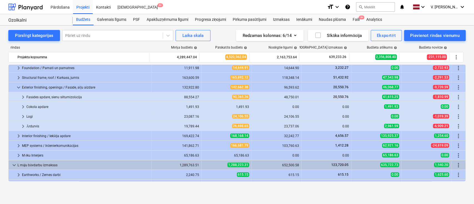
scroll to position [111, 0]
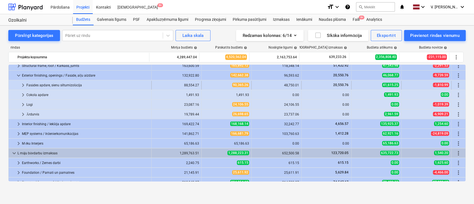
click at [23, 83] on span "keyboard_arrow_right" at bounding box center [23, 85] width 7 height 7
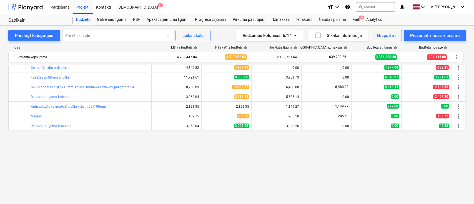
scroll to position [74, 0]
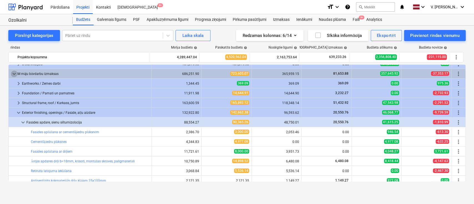
click at [15, 73] on span "keyboard_arrow_down" at bounding box center [14, 74] width 7 height 7
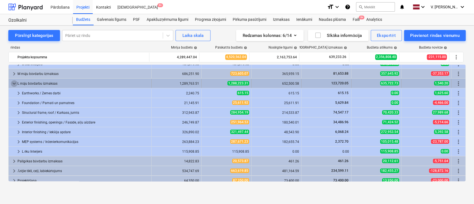
click at [14, 84] on span "keyboard_arrow_down" at bounding box center [14, 83] width 7 height 7
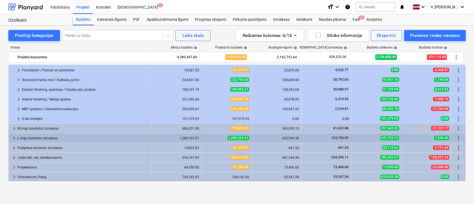
click at [13, 137] on span "keyboard_arrow_right" at bounding box center [14, 138] width 7 height 7
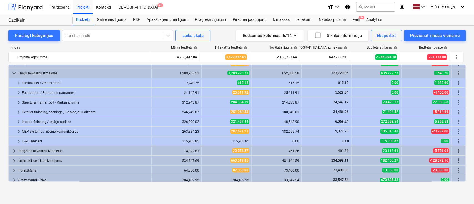
scroll to position [87, 0]
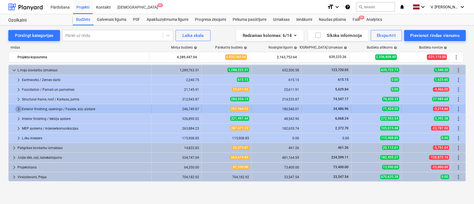
click at [19, 108] on span "keyboard_arrow_right" at bounding box center [18, 109] width 7 height 7
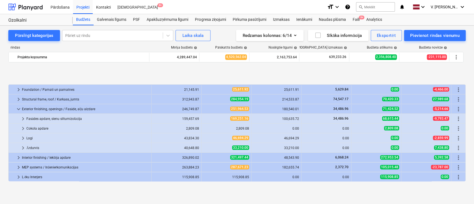
scroll to position [124, 0]
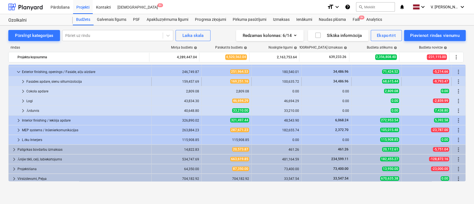
click at [24, 81] on span "keyboard_arrow_right" at bounding box center [23, 81] width 7 height 7
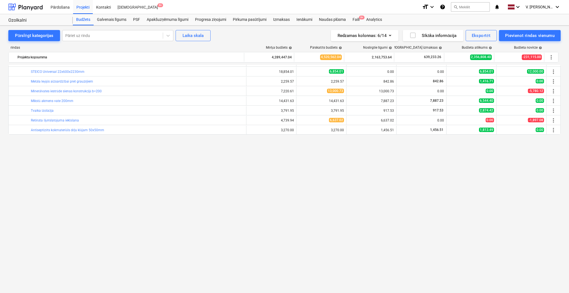
scroll to position [66, 0]
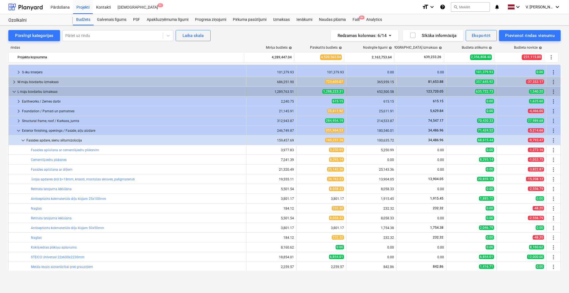
click at [14, 92] on span "keyboard_arrow_down" at bounding box center [14, 91] width 7 height 7
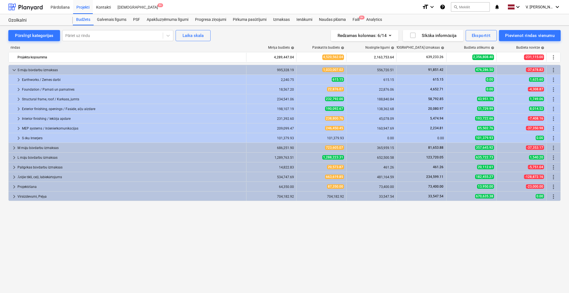
scroll to position [0, 0]
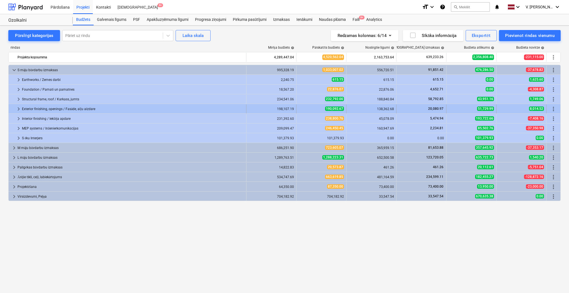
click at [18, 110] on span "keyboard_arrow_right" at bounding box center [18, 109] width 7 height 7
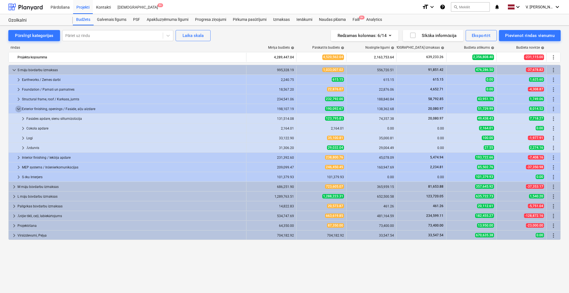
click at [18, 110] on span "keyboard_arrow_down" at bounding box center [18, 109] width 7 height 7
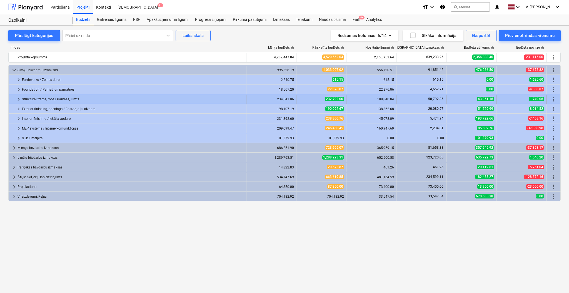
click at [17, 98] on span "keyboard_arrow_right" at bounding box center [18, 99] width 7 height 7
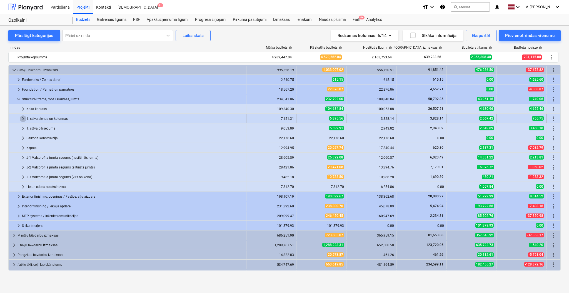
click at [21, 119] on span "keyboard_arrow_right" at bounding box center [23, 118] width 7 height 7
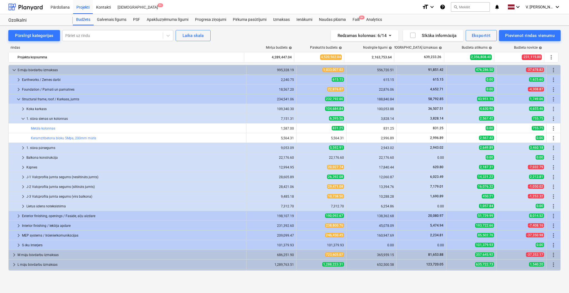
click at [21, 119] on span "keyboard_arrow_down" at bounding box center [23, 118] width 7 height 7
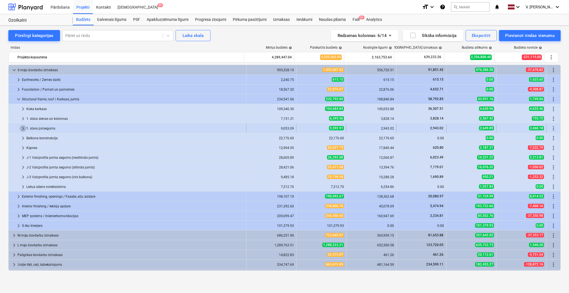
click at [21, 127] on span "keyboard_arrow_right" at bounding box center [23, 128] width 7 height 7
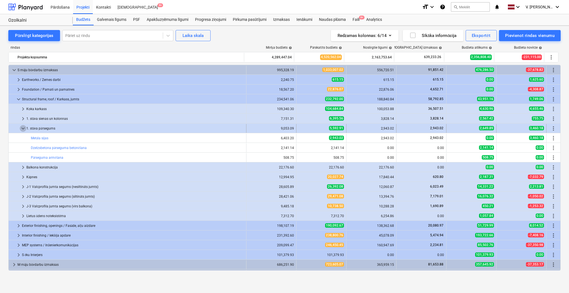
click at [21, 127] on span "keyboard_arrow_down" at bounding box center [23, 128] width 7 height 7
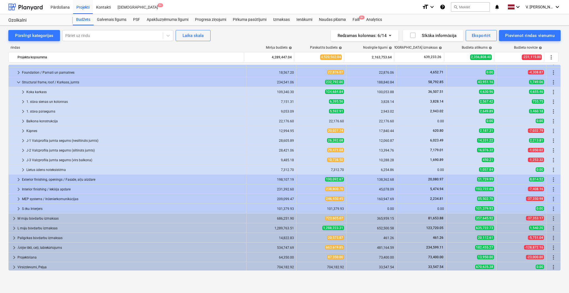
scroll to position [18, 0]
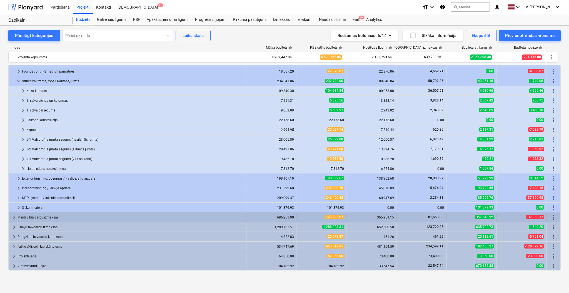
click at [13, 204] on span "keyboard_arrow_right" at bounding box center [14, 217] width 7 height 7
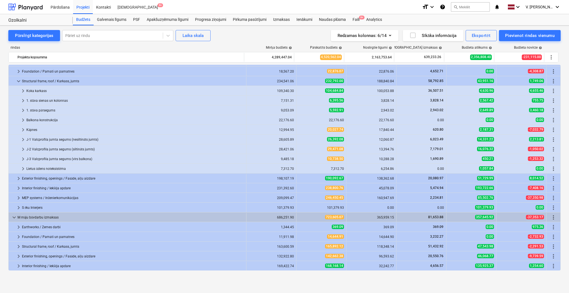
scroll to position [55, 0]
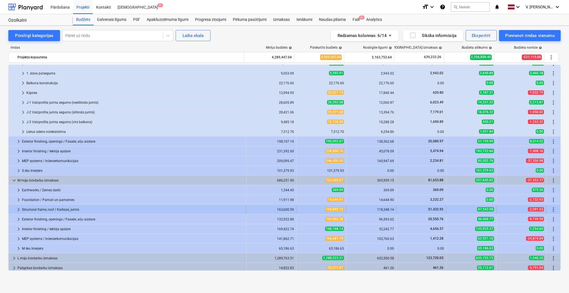
click at [20, 204] on span "keyboard_arrow_right" at bounding box center [18, 209] width 7 height 7
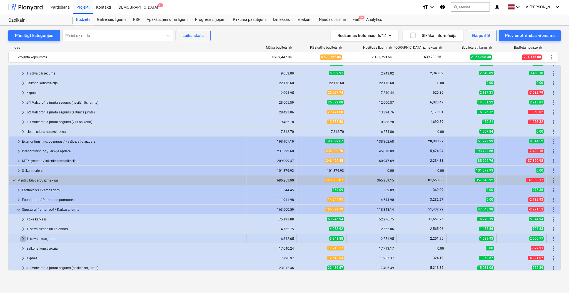
click at [21, 204] on span "keyboard_arrow_right" at bounding box center [23, 238] width 7 height 7
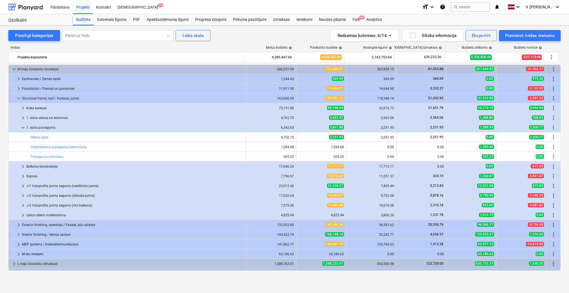
scroll to position [202, 0]
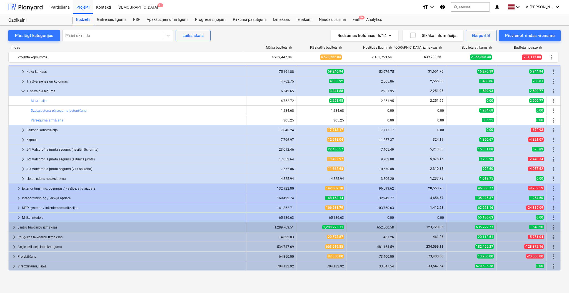
click at [16, 204] on span "keyboard_arrow_right" at bounding box center [14, 227] width 7 height 7
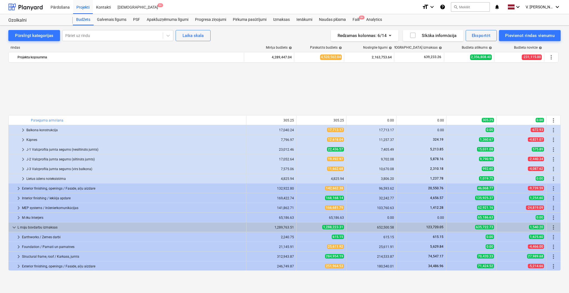
scroll to position [271, 0]
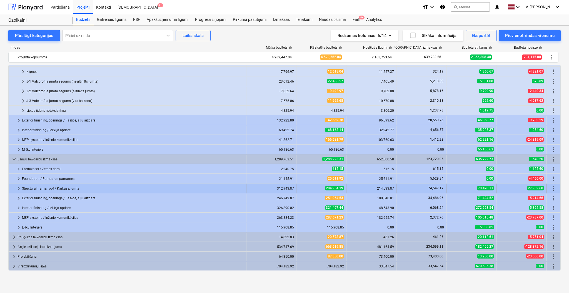
click at [19, 189] on span "keyboard_arrow_right" at bounding box center [18, 188] width 7 height 7
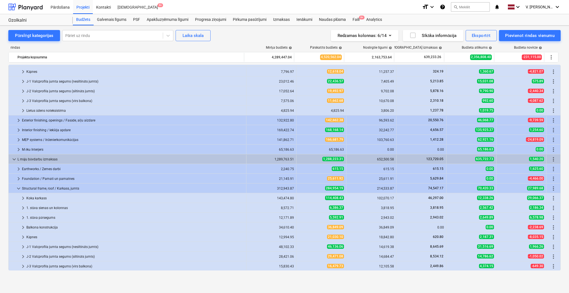
scroll to position [308, 0]
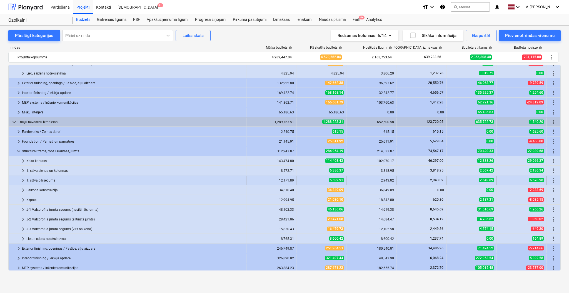
click at [21, 182] on span "keyboard_arrow_right" at bounding box center [23, 180] width 7 height 7
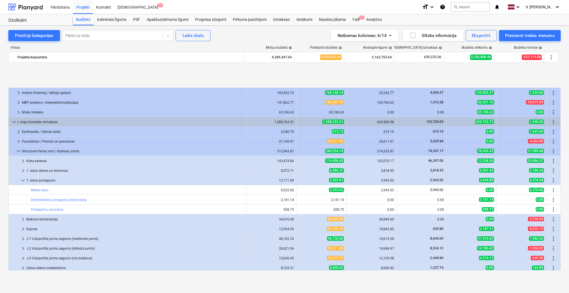
scroll to position [345, 0]
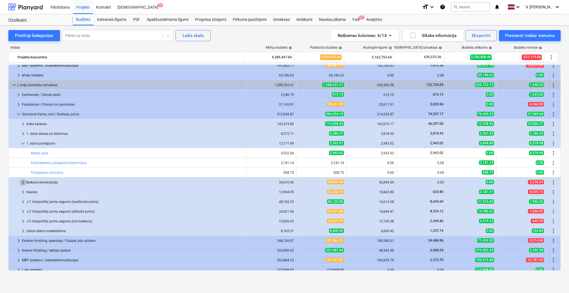
click at [22, 183] on span "keyboard_arrow_right" at bounding box center [23, 182] width 7 height 7
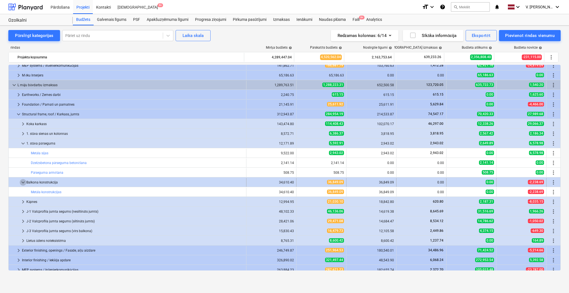
click at [22, 184] on span "keyboard_arrow_down" at bounding box center [23, 182] width 7 height 7
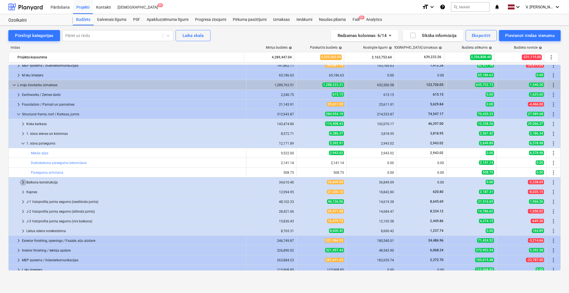
click at [22, 184] on span "keyboard_arrow_right" at bounding box center [23, 182] width 7 height 7
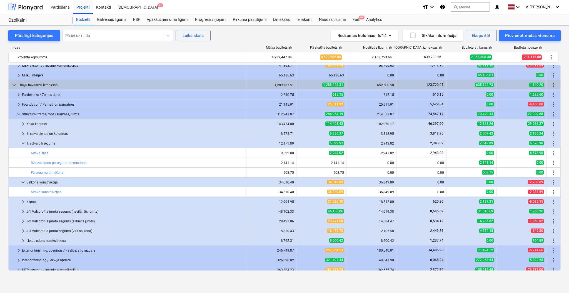
click at [22, 184] on span "keyboard_arrow_down" at bounding box center [23, 182] width 7 height 7
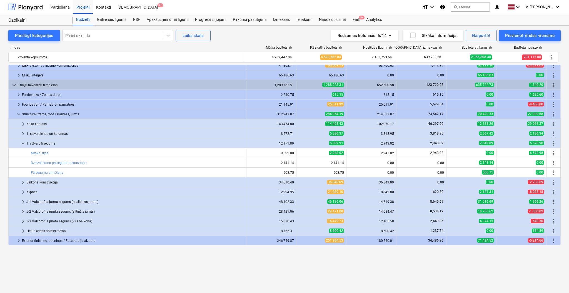
scroll to position [308, 0]
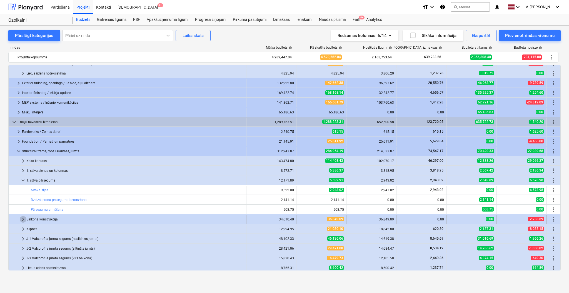
click at [24, 204] on span "keyboard_arrow_right" at bounding box center [23, 219] width 7 height 7
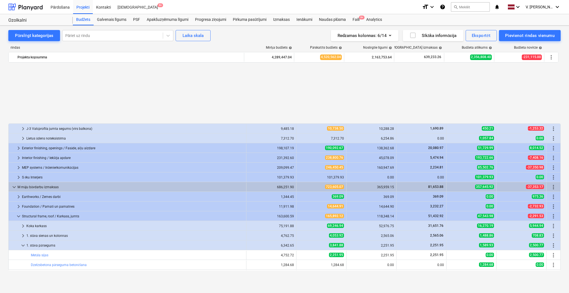
scroll to position [122, 0]
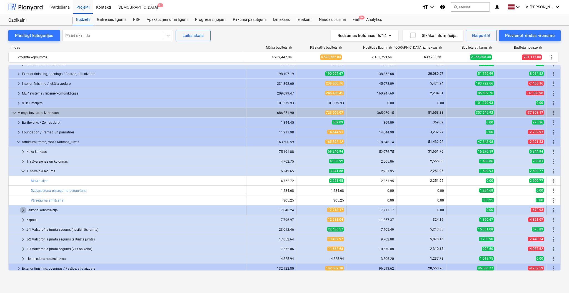
click at [24, 204] on span "keyboard_arrow_right" at bounding box center [23, 210] width 7 height 7
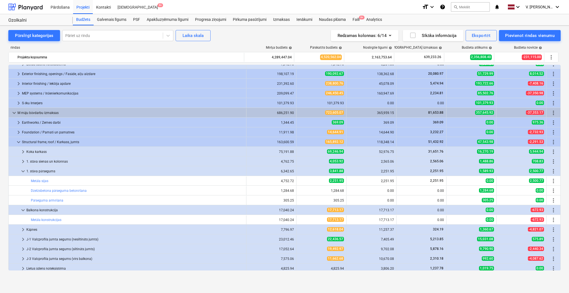
click at [24, 204] on span "keyboard_arrow_down" at bounding box center [23, 210] width 7 height 7
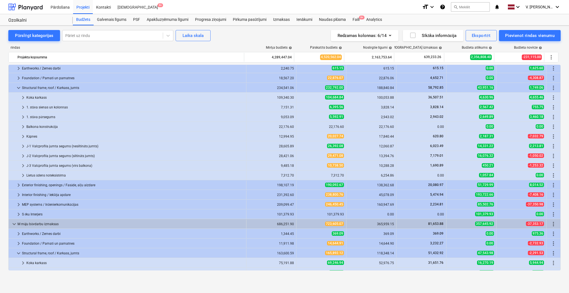
scroll to position [0, 0]
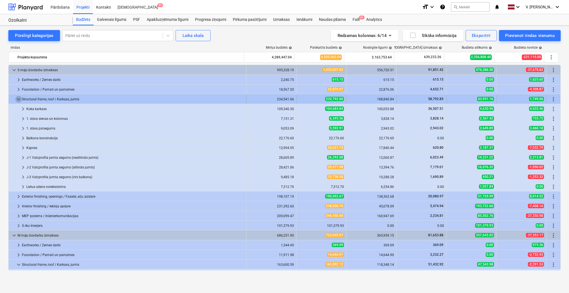
click at [17, 99] on span "keyboard_arrow_down" at bounding box center [18, 99] width 7 height 7
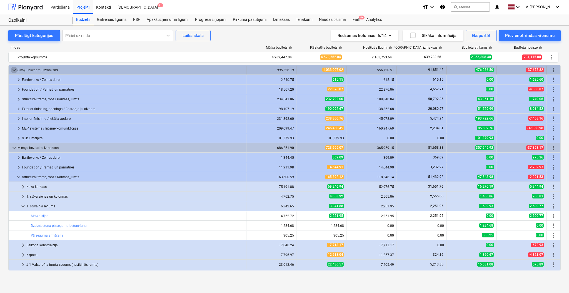
click at [17, 69] on span "keyboard_arrow_down" at bounding box center [14, 70] width 7 height 7
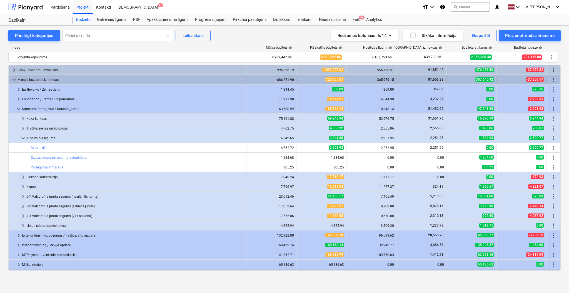
click at [14, 80] on span "keyboard_arrow_down" at bounding box center [14, 79] width 7 height 7
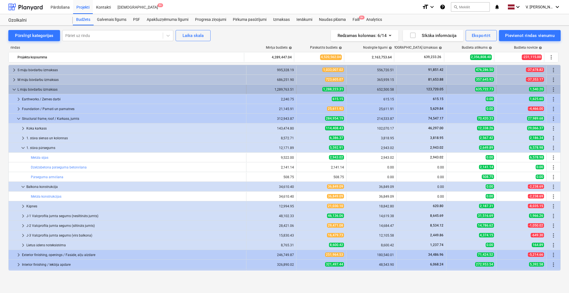
click at [14, 87] on span "keyboard_arrow_down" at bounding box center [14, 89] width 7 height 7
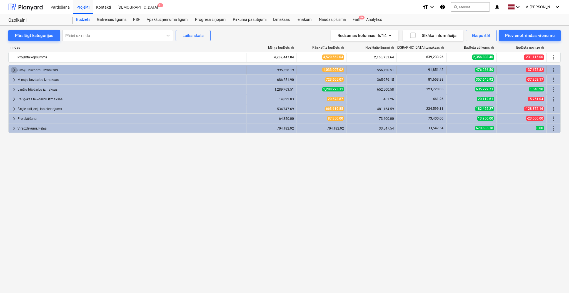
click at [12, 70] on span "keyboard_arrow_right" at bounding box center [14, 70] width 7 height 7
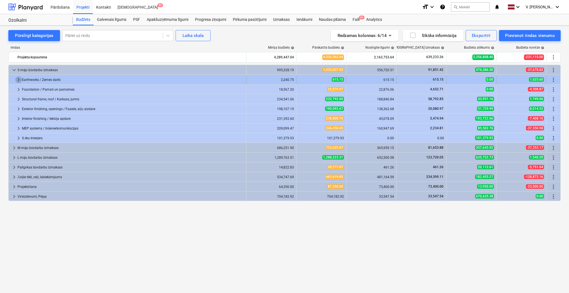
click at [17, 81] on span "keyboard_arrow_right" at bounding box center [18, 79] width 7 height 7
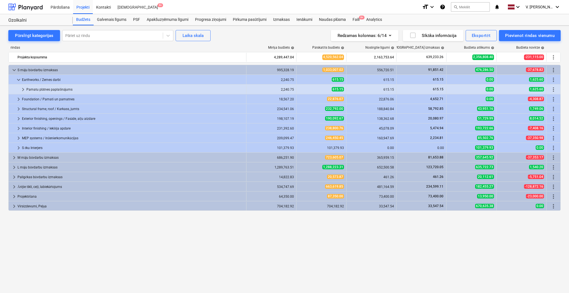
click at [17, 81] on span "keyboard_arrow_down" at bounding box center [18, 79] width 7 height 7
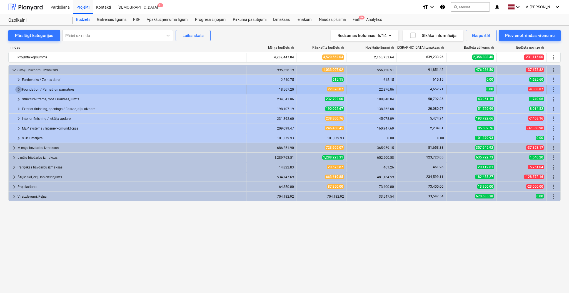
click at [16, 89] on span "keyboard_arrow_right" at bounding box center [18, 89] width 7 height 7
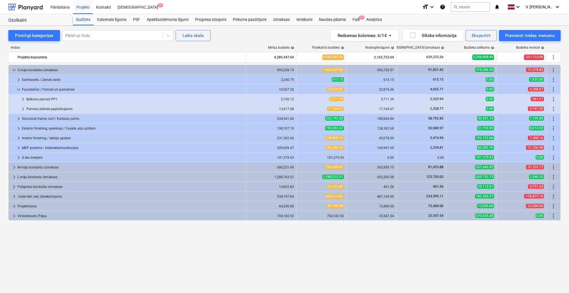
click at [16, 89] on span "keyboard_arrow_down" at bounding box center [18, 89] width 7 height 7
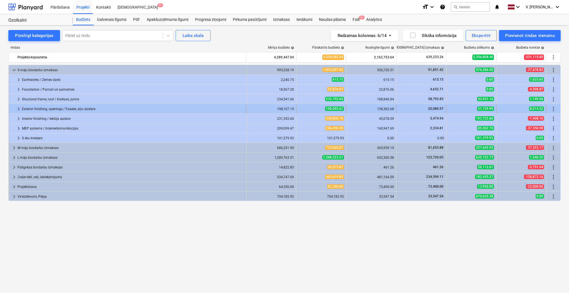
click at [16, 108] on span "keyboard_arrow_right" at bounding box center [18, 109] width 7 height 7
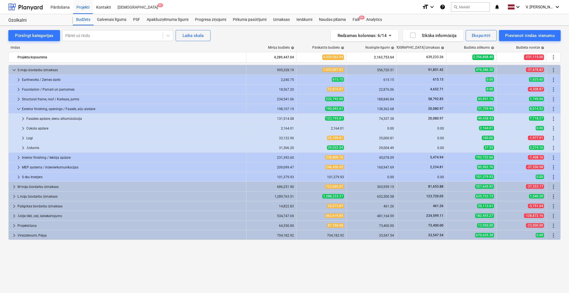
click at [16, 108] on span "keyboard_arrow_down" at bounding box center [18, 109] width 7 height 7
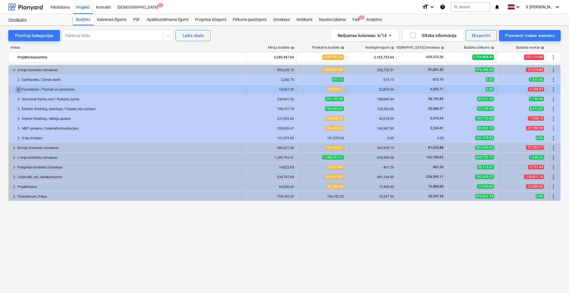
click at [18, 90] on span "keyboard_arrow_right" at bounding box center [18, 89] width 7 height 7
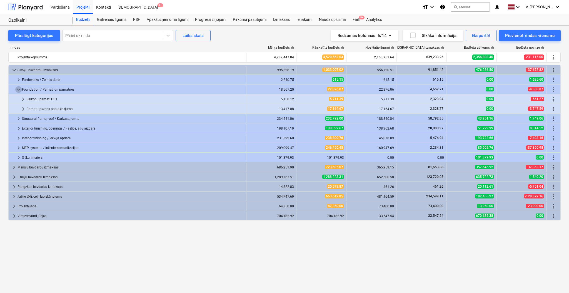
click at [18, 90] on span "keyboard_arrow_down" at bounding box center [18, 89] width 7 height 7
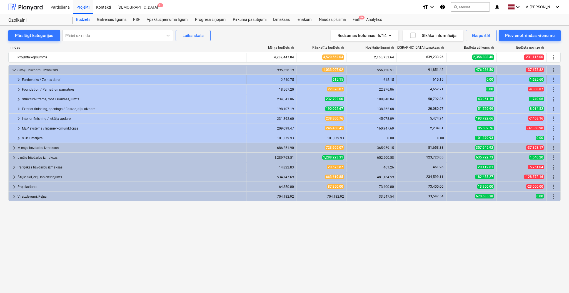
click at [18, 79] on span "keyboard_arrow_right" at bounding box center [18, 79] width 7 height 7
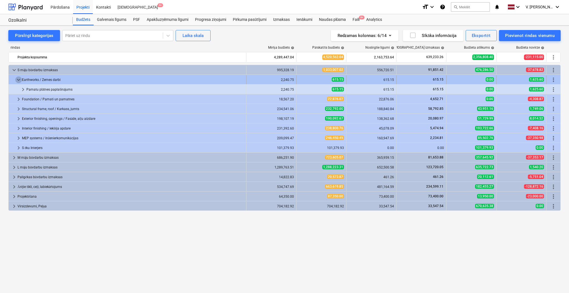
click at [18, 79] on span "keyboard_arrow_down" at bounding box center [18, 79] width 7 height 7
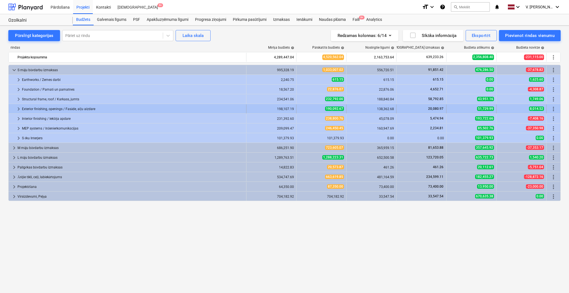
click at [18, 110] on span "keyboard_arrow_right" at bounding box center [18, 109] width 7 height 7
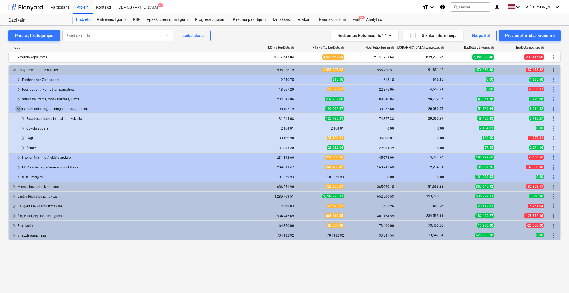
click at [18, 110] on span "keyboard_arrow_down" at bounding box center [18, 109] width 7 height 7
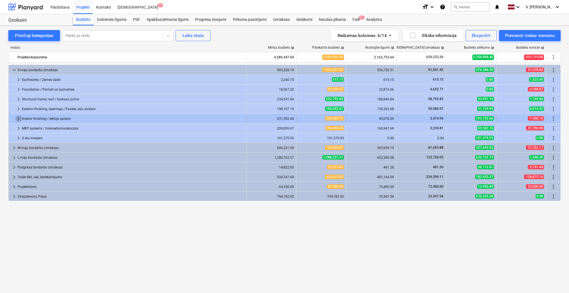
click at [18, 118] on span "keyboard_arrow_right" at bounding box center [18, 118] width 7 height 7
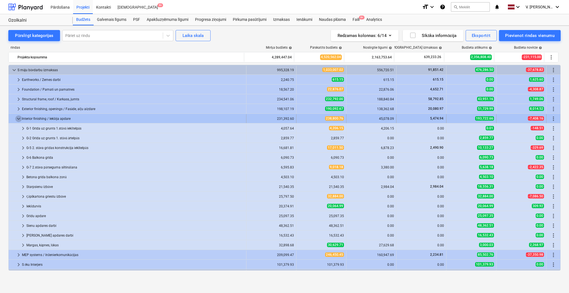
click at [19, 117] on span "keyboard_arrow_down" at bounding box center [18, 118] width 7 height 7
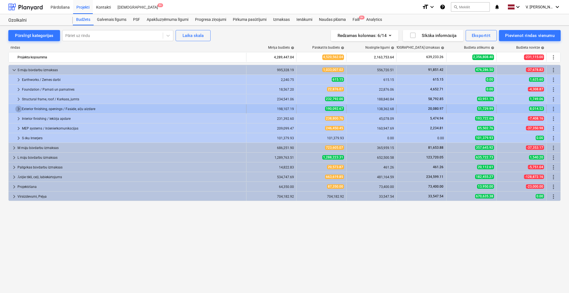
click at [19, 109] on span "keyboard_arrow_right" at bounding box center [18, 109] width 7 height 7
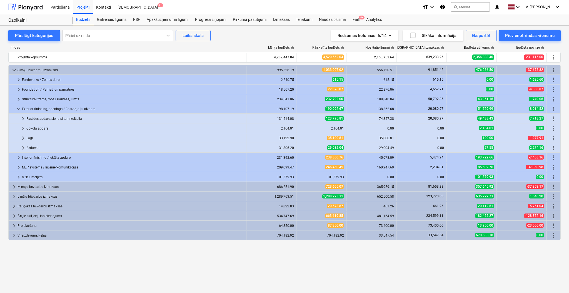
click at [19, 109] on span "keyboard_arrow_down" at bounding box center [18, 109] width 7 height 7
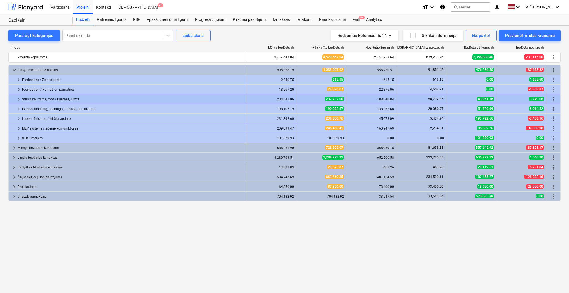
click at [19, 102] on span "keyboard_arrow_right" at bounding box center [18, 99] width 7 height 7
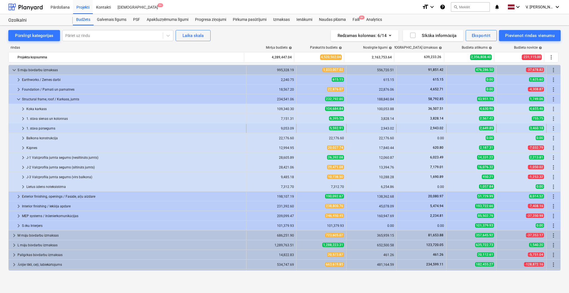
click at [25, 129] on span "keyboard_arrow_right" at bounding box center [23, 128] width 7 height 7
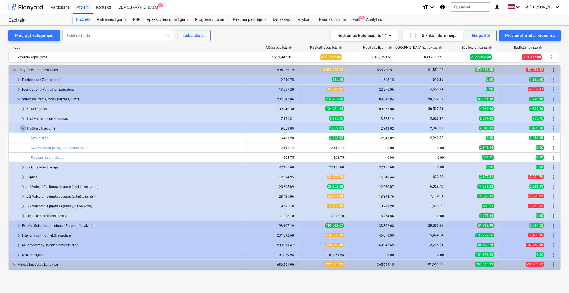
click at [26, 129] on span "keyboard_arrow_down" at bounding box center [23, 128] width 7 height 7
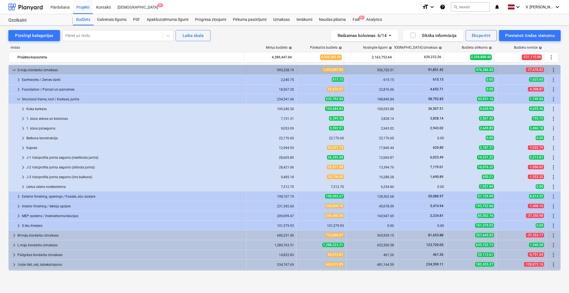
click at [14, 70] on span "keyboard_arrow_down" at bounding box center [14, 70] width 7 height 7
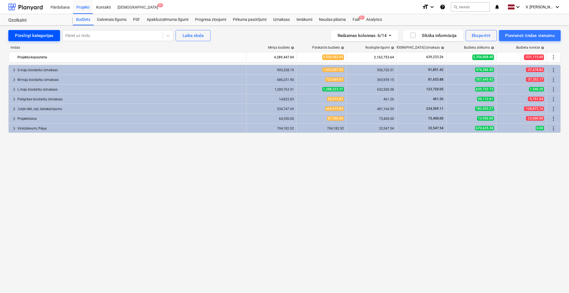
click at [32, 35] on div "Pārslēgt kategorijas" at bounding box center [34, 35] width 38 height 7
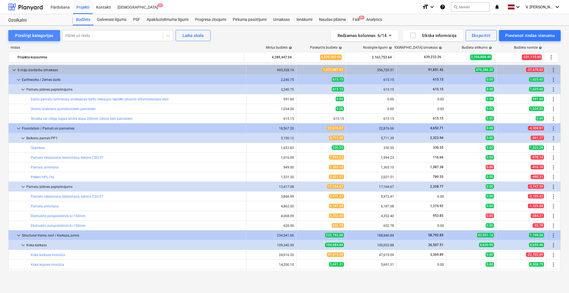
click at [32, 35] on div "Pārslēgt kategorijas" at bounding box center [34, 35] width 38 height 7
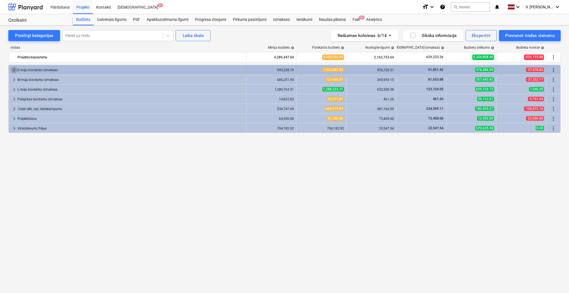
click at [11, 70] on span "keyboard_arrow_right" at bounding box center [14, 70] width 7 height 7
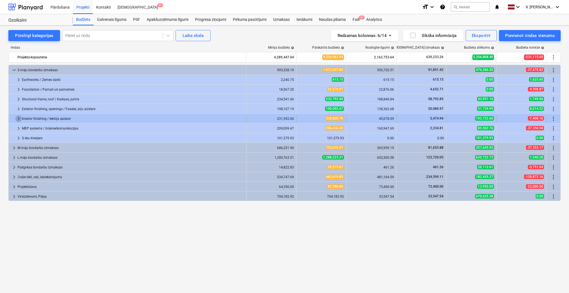
click at [18, 117] on span "keyboard_arrow_right" at bounding box center [18, 118] width 7 height 7
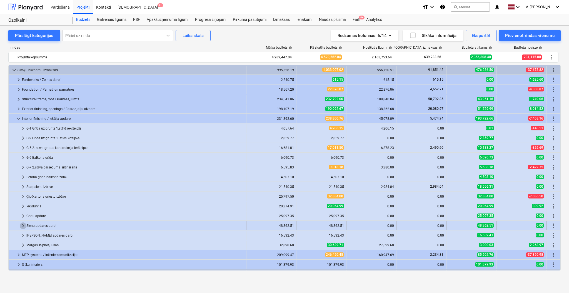
click at [24, 204] on span "keyboard_arrow_right" at bounding box center [23, 225] width 7 height 7
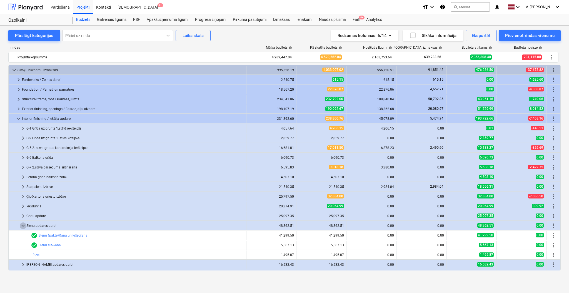
click at [24, 204] on span "keyboard_arrow_down" at bounding box center [23, 225] width 7 height 7
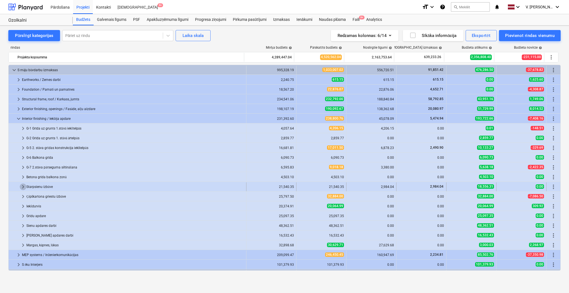
click at [24, 186] on span "keyboard_arrow_right" at bounding box center [23, 186] width 7 height 7
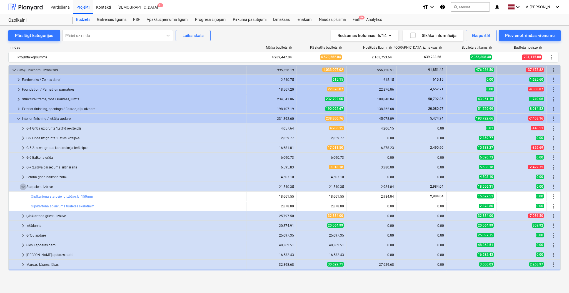
click at [24, 186] on span "keyboard_arrow_down" at bounding box center [23, 186] width 7 height 7
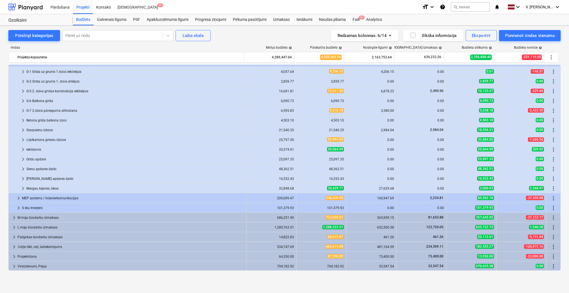
scroll to position [20, 0]
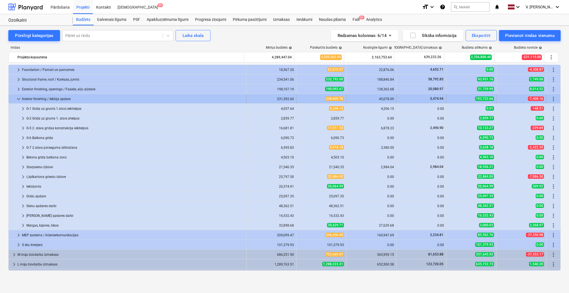
click at [15, 99] on span "keyboard_arrow_down" at bounding box center [18, 99] width 7 height 7
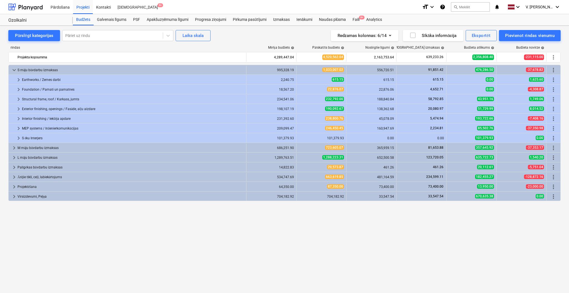
scroll to position [0, 0]
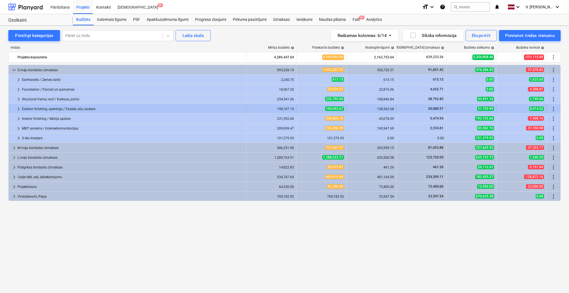
click at [16, 108] on span "keyboard_arrow_right" at bounding box center [18, 109] width 7 height 7
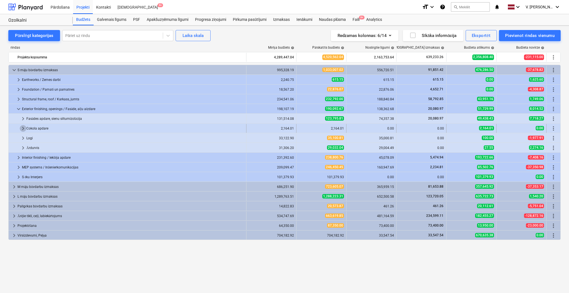
click at [25, 130] on span "keyboard_arrow_right" at bounding box center [23, 128] width 7 height 7
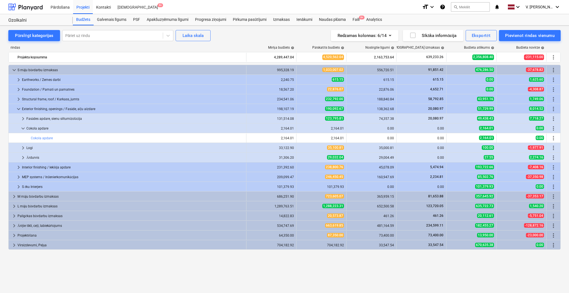
click at [25, 130] on span "keyboard_arrow_down" at bounding box center [23, 128] width 7 height 7
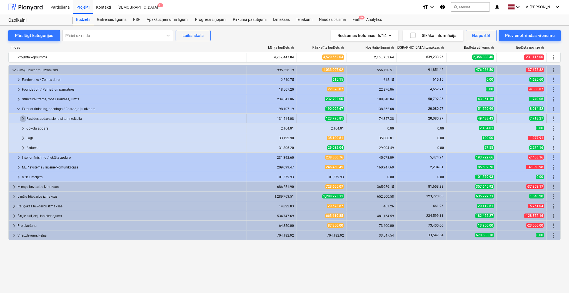
click at [22, 118] on span "keyboard_arrow_right" at bounding box center [23, 118] width 7 height 7
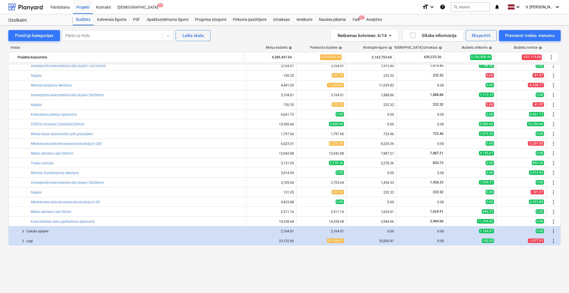
scroll to position [74, 0]
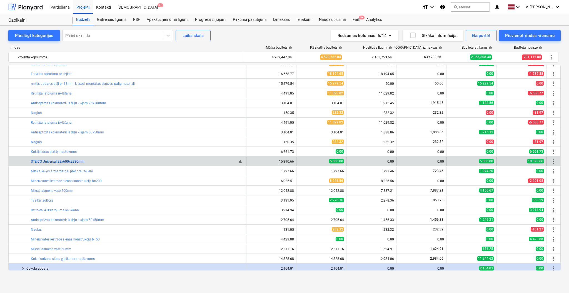
drag, startPoint x: 89, startPoint y: 164, endPoint x: 31, endPoint y: 163, distance: 58.9
click at [31, 163] on div "bar_chart STEICO Universal 22x600x2230mm" at bounding box center [137, 161] width 213 height 9
copy link "STEICO Universal 22x600x2230mm"
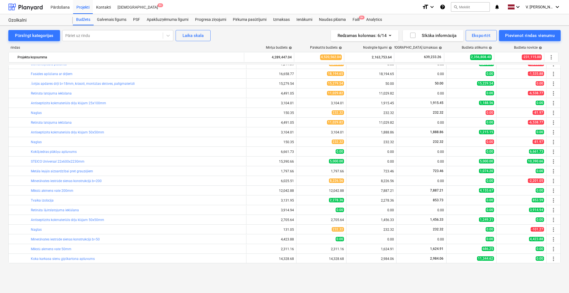
scroll to position [37, 0]
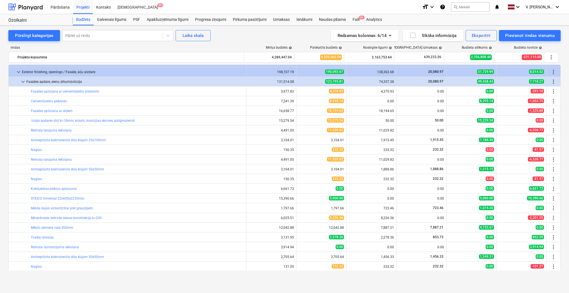
click at [37, 73] on div "Exterior finishing, openings / Fasāde, aiļu aizdare" at bounding box center [133, 71] width 222 height 9
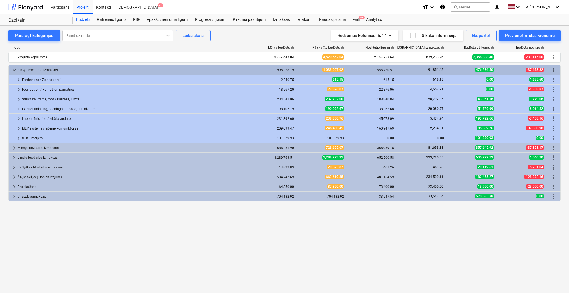
click at [28, 72] on div "S māju būvdarbu izmaksas" at bounding box center [130, 70] width 226 height 9
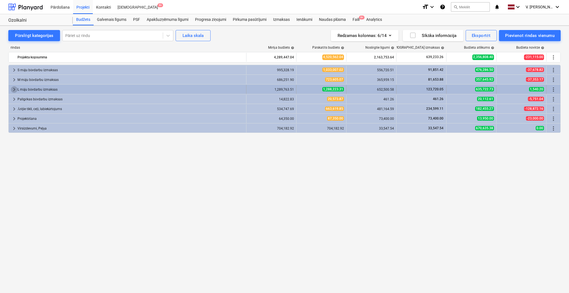
click at [14, 89] on span "keyboard_arrow_right" at bounding box center [14, 89] width 7 height 7
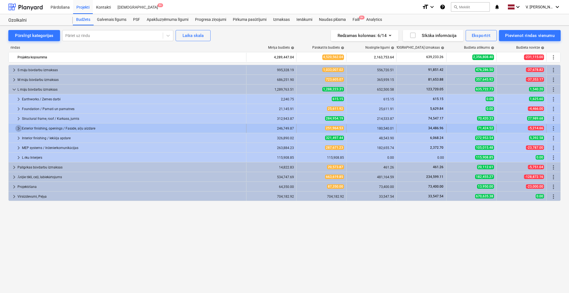
click at [19, 128] on span "keyboard_arrow_right" at bounding box center [18, 128] width 7 height 7
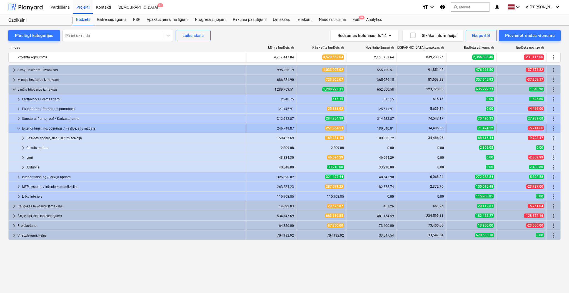
click at [19, 128] on span "keyboard_arrow_down" at bounding box center [18, 128] width 7 height 7
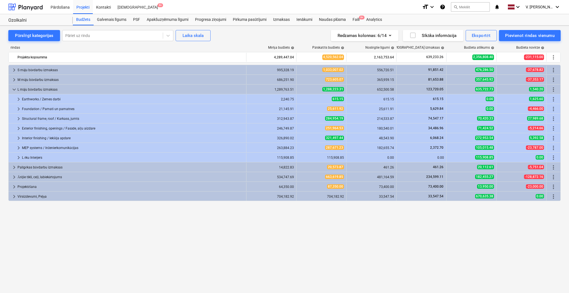
click at [19, 128] on span "keyboard_arrow_right" at bounding box center [18, 128] width 7 height 7
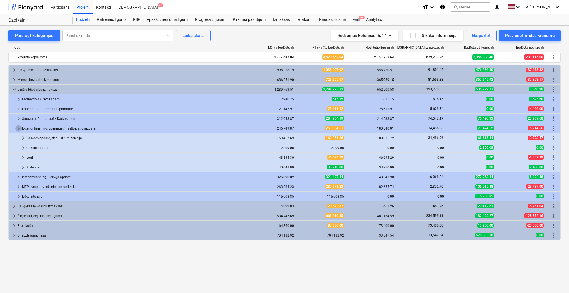
click at [19, 128] on span "keyboard_arrow_down" at bounding box center [18, 128] width 7 height 7
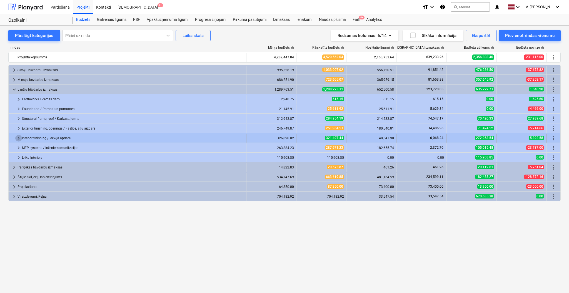
click at [17, 137] on span "keyboard_arrow_right" at bounding box center [18, 138] width 7 height 7
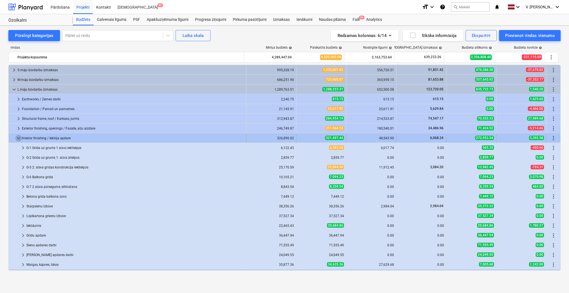
click at [19, 139] on span "keyboard_arrow_down" at bounding box center [18, 138] width 7 height 7
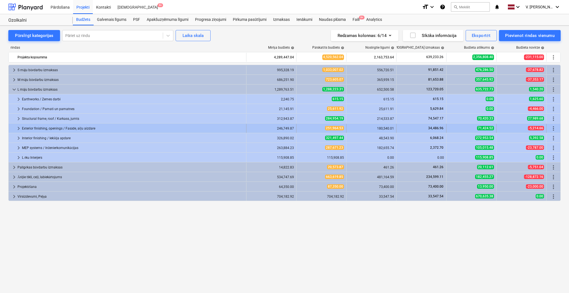
click at [16, 126] on span "keyboard_arrow_right" at bounding box center [18, 128] width 7 height 7
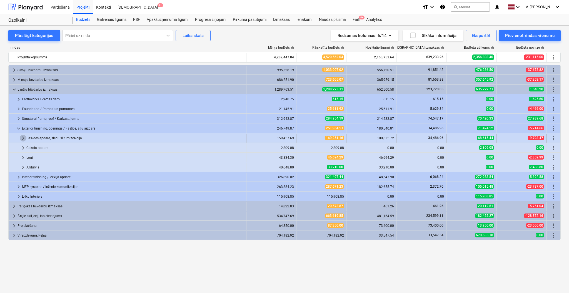
click at [21, 138] on span "keyboard_arrow_right" at bounding box center [23, 138] width 7 height 7
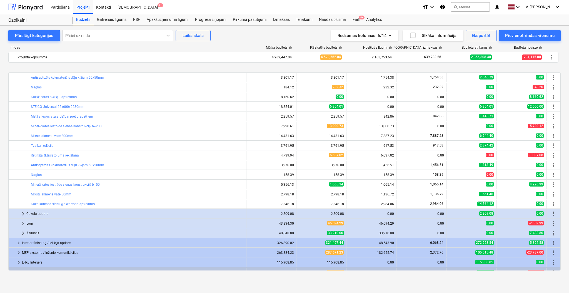
scroll to position [183, 0]
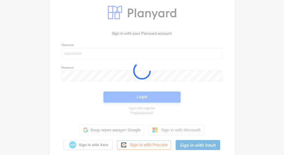
scroll to position [23, 0]
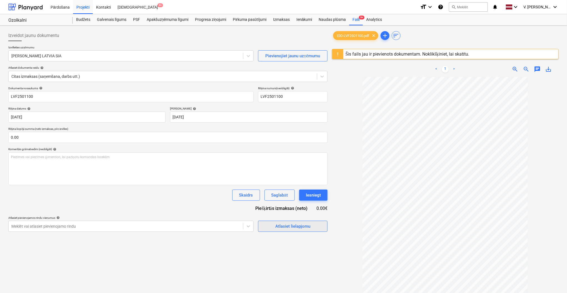
click at [294, 204] on div "Atlasiet lielapjomu" at bounding box center [292, 225] width 35 height 7
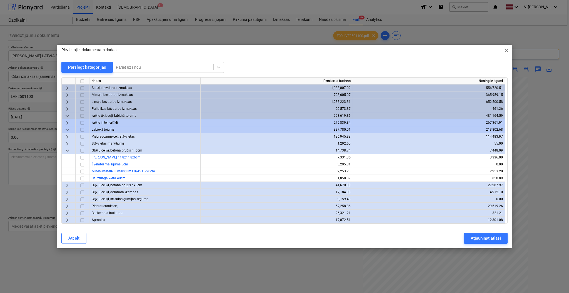
click at [68, 117] on span "keyboard_arrow_down" at bounding box center [67, 115] width 7 height 7
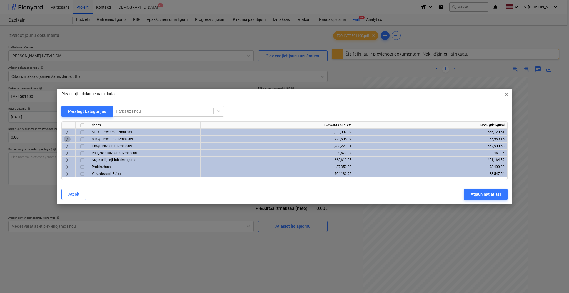
click at [68, 140] on span "keyboard_arrow_right" at bounding box center [67, 139] width 7 height 7
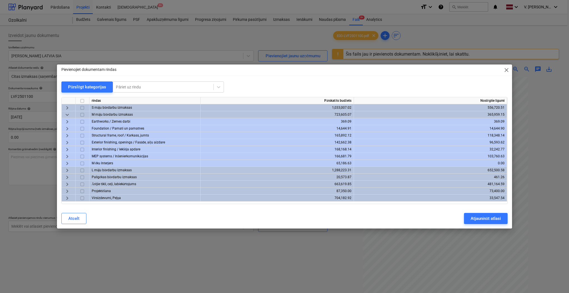
click at [66, 143] on span "keyboard_arrow_right" at bounding box center [67, 142] width 7 height 7
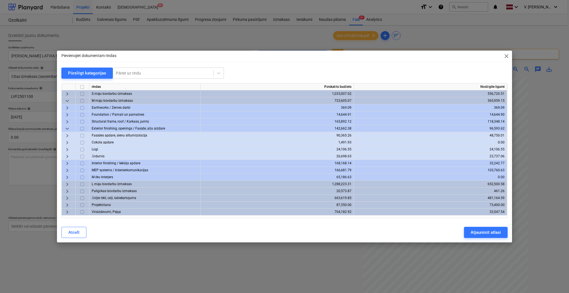
click at [69, 129] on span "keyboard_arrow_down" at bounding box center [67, 128] width 7 height 7
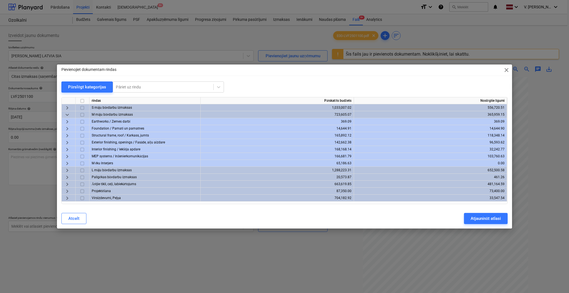
click at [68, 141] on span "keyboard_arrow_right" at bounding box center [67, 142] width 7 height 7
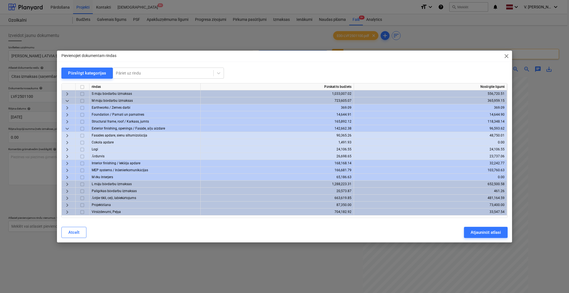
click at [68, 136] on span "keyboard_arrow_right" at bounding box center [67, 135] width 7 height 7
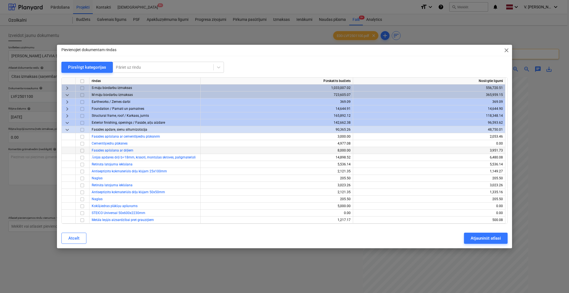
scroll to position [37, 0]
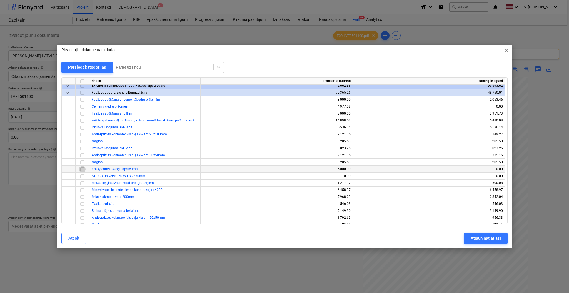
click at [83, 169] on input "checkbox" at bounding box center [82, 169] width 7 height 7
click at [474, 204] on div "Atjaunināt atlasi" at bounding box center [486, 237] width 30 height 7
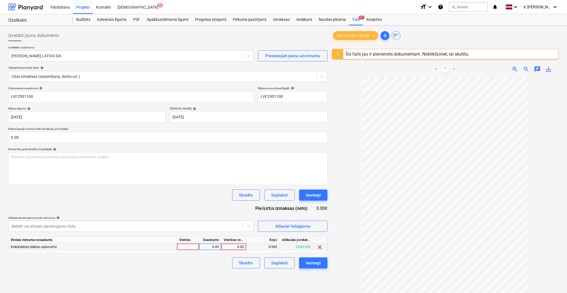
click at [241, 204] on div "0.00" at bounding box center [234, 246] width 20 height 7
type input "5000"
click at [221, 204] on div "Skaidrs Saglabāt Iesniegt" at bounding box center [167, 262] width 319 height 11
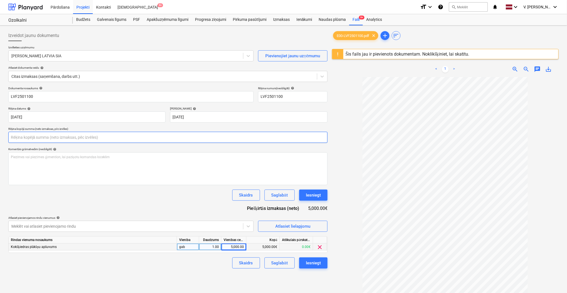
click at [96, 136] on input "text" at bounding box center [167, 137] width 319 height 11
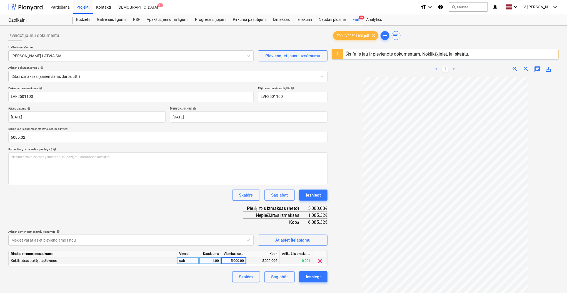
type input "6,085.32"
click at [210, 204] on div "Dokumenta nosaukums help LVF2501100 Rēķina numurs (neobligāti) help LVF2501100 …" at bounding box center [167, 184] width 319 height 196
click at [290, 204] on div "Atlasiet lielapjomu" at bounding box center [292, 239] width 35 height 7
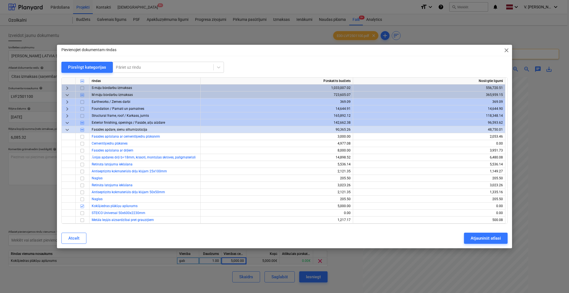
click at [68, 93] on span "keyboard_arrow_down" at bounding box center [67, 95] width 7 height 7
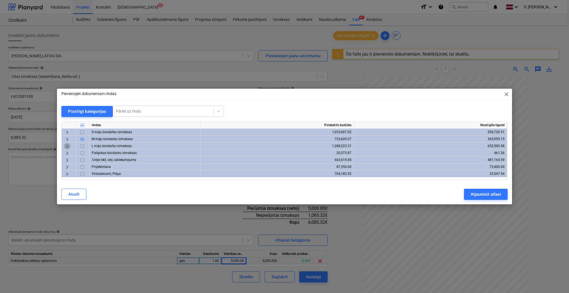
click at [64, 145] on span "keyboard_arrow_right" at bounding box center [67, 146] width 7 height 7
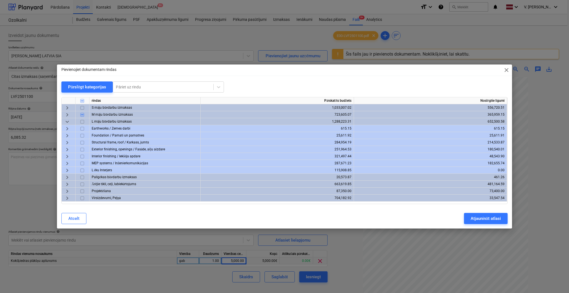
click at [69, 149] on span "keyboard_arrow_right" at bounding box center [67, 149] width 7 height 7
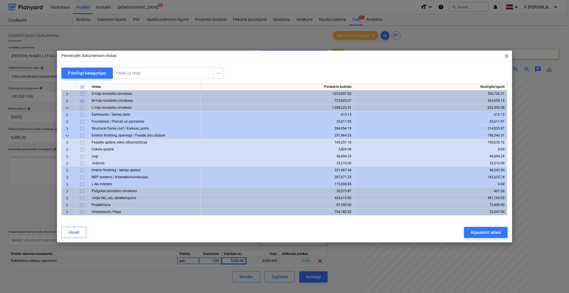
click at [68, 137] on span "keyboard_arrow_down" at bounding box center [67, 135] width 7 height 7
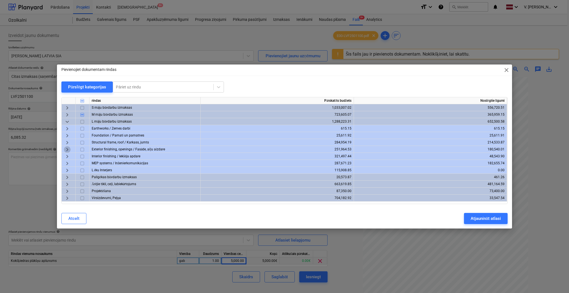
click at [69, 149] on span "keyboard_arrow_right" at bounding box center [67, 149] width 7 height 7
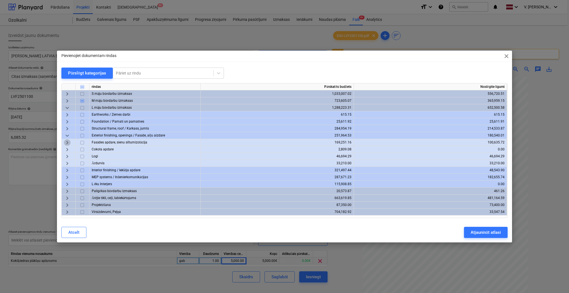
click at [67, 142] on span "keyboard_arrow_right" at bounding box center [67, 142] width 7 height 7
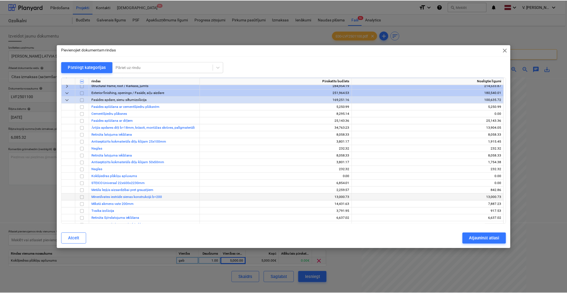
scroll to position [74, 0]
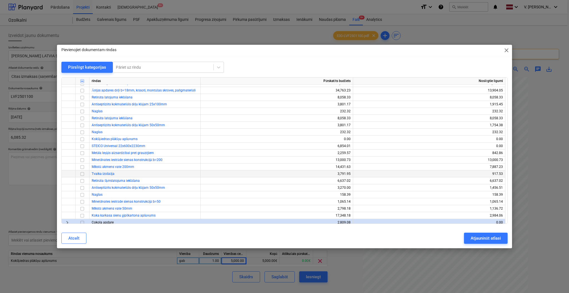
click at [83, 173] on input "checkbox" at bounding box center [82, 174] width 7 height 7
click at [474, 204] on div "Atjaunināt atlasi" at bounding box center [486, 237] width 30 height 7
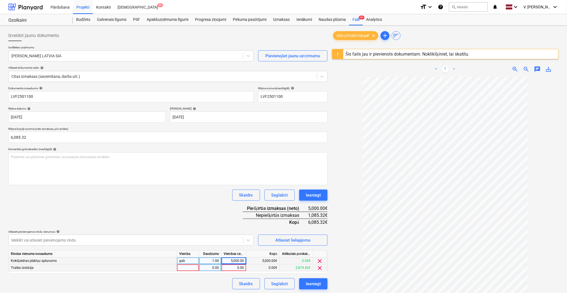
click at [242, 204] on div "0.00" at bounding box center [234, 267] width 20 height 7
type input "1085.32"
click at [190, 204] on div "Dokumenta nosaukums help LVF2501100 Rēķina numurs (neobligāti) help LVF2501100 …" at bounding box center [167, 187] width 319 height 203
click at [276, 204] on div "Saglabāt" at bounding box center [279, 283] width 16 height 7
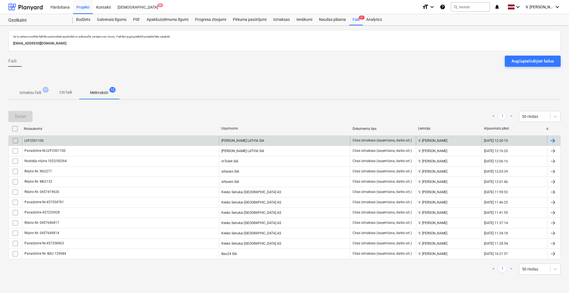
click at [159, 142] on div "LVF2501100" at bounding box center [120, 140] width 197 height 9
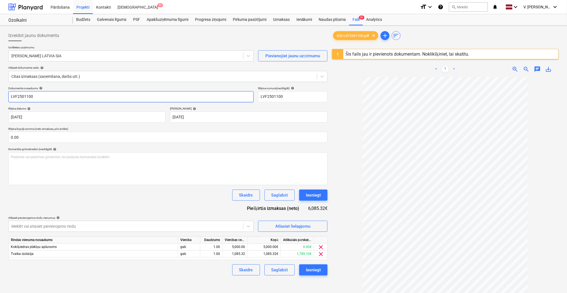
click at [11, 98] on input "LVF2501100" at bounding box center [130, 96] width 245 height 11
type input "Pavadzīme Nr.: LVF2501100"
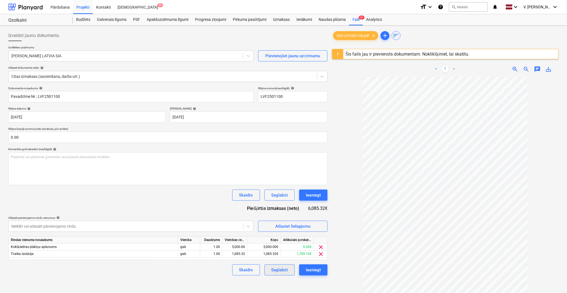
click at [279, 204] on div "Saglabāt" at bounding box center [279, 269] width 16 height 7
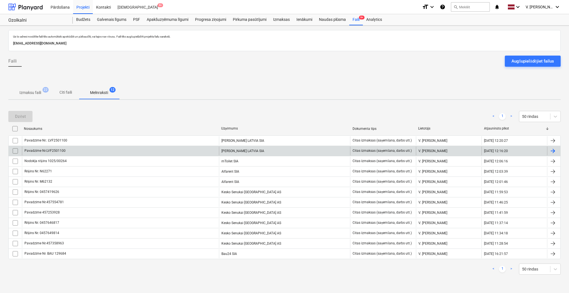
click at [118, 150] on div "Pavadzīme Nr.LVF2501100" at bounding box center [120, 150] width 197 height 9
click at [15, 151] on input "checkbox" at bounding box center [15, 150] width 9 height 9
click at [25, 116] on div "Dzēst" at bounding box center [20, 116] width 11 height 7
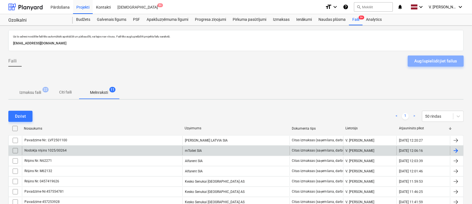
click at [437, 59] on div "Augšupielādējiet failus" at bounding box center [436, 60] width 42 height 7
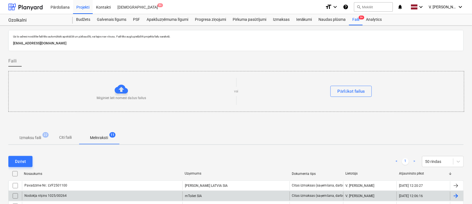
drag, startPoint x: 437, startPoint y: 59, endPoint x: 252, endPoint y: 56, distance: 184.4
click at [252, 56] on div "Faili" at bounding box center [236, 64] width 456 height 16
click at [72, 139] on p "Citi faili" at bounding box center [65, 138] width 13 height 6
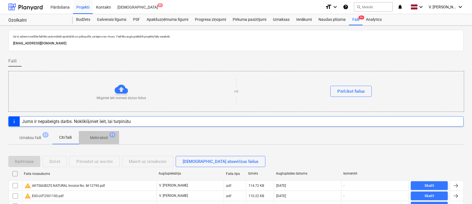
click at [115, 139] on span "Melnraksti 11" at bounding box center [99, 138] width 40 height 10
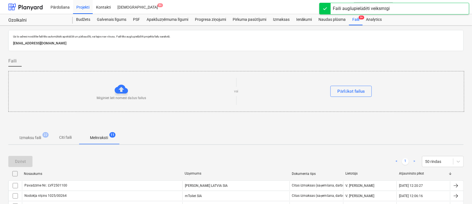
click at [66, 141] on span "Citi faili" at bounding box center [65, 137] width 27 height 9
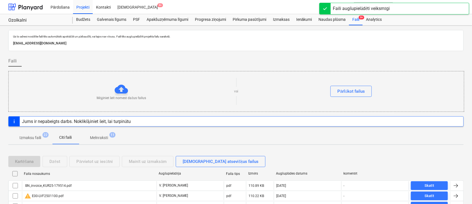
scroll to position [37, 0]
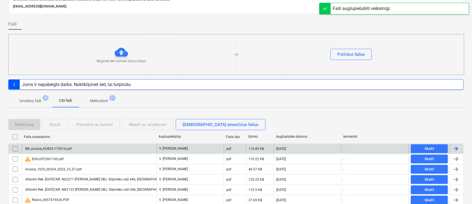
click at [91, 149] on div "BN_invoice_KUR25-179514.pdf" at bounding box center [89, 148] width 135 height 9
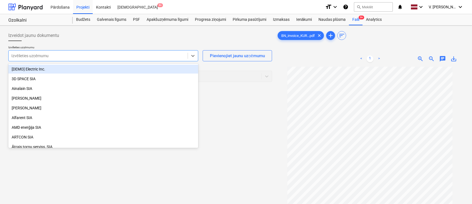
click at [94, 53] on div at bounding box center [98, 56] width 174 height 6
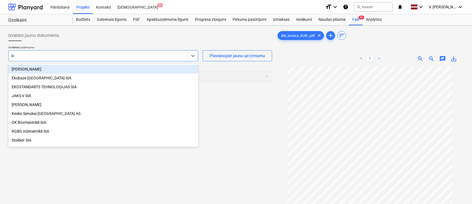
type input "kur"
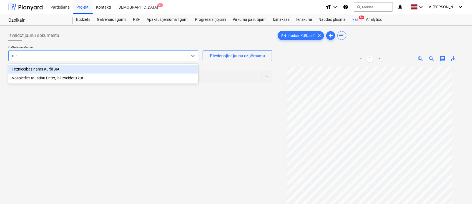
click at [87, 72] on div "Tirzniecības nams Kurši SIA" at bounding box center [103, 69] width 190 height 9
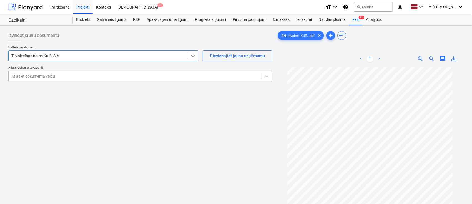
click at [71, 76] on div at bounding box center [134, 77] width 247 height 6
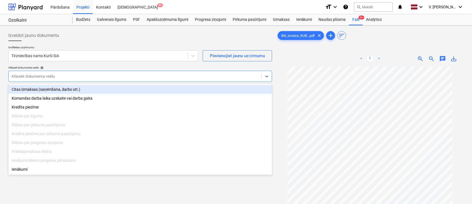
click at [73, 86] on div "Citas izmaksas (saņemšana, darbs utt.)" at bounding box center [140, 89] width 264 height 9
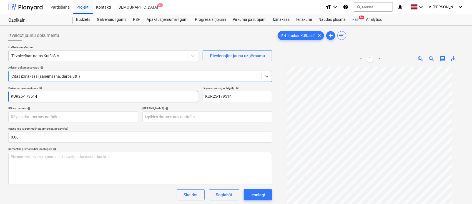
click at [90, 98] on input "KUR25-179514" at bounding box center [103, 96] width 190 height 11
click at [10, 98] on input "KUR25-179514" at bounding box center [103, 96] width 190 height 11
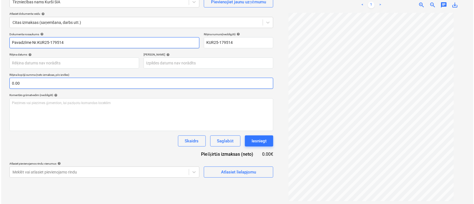
scroll to position [56, 0]
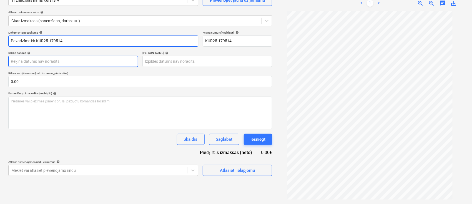
type input "Pavadzīme Nr.KUR25-179514"
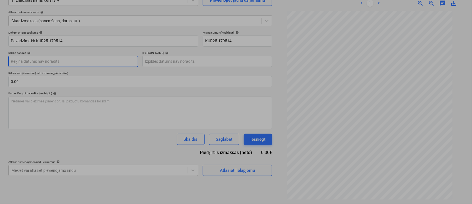
click at [79, 60] on div "Su Mo Tu We Th Fr Sa Su Mo Tu We Th Fr Sa [DATE] 1 2 3 4 5 6 7 8 9 10 11 12 13 …" at bounding box center [236, 102] width 472 height 204
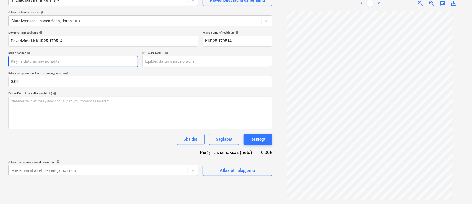
click at [61, 63] on body "Pārdošana Projekti Kontakti Iesūtne 9+ format_size keyboard_arrow_down help sea…" at bounding box center [236, 46] width 472 height 204
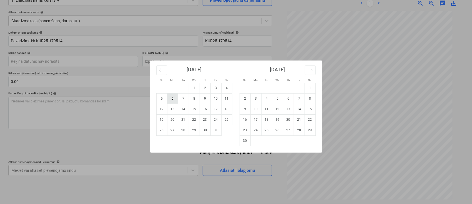
click at [173, 98] on td "6" at bounding box center [172, 98] width 11 height 11
type input "[DATE]"
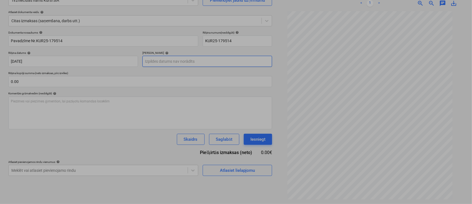
click at [201, 62] on body "Pārdošana Projekti Kontakti Iesūtne 9+ format_size keyboard_arrow_down help sea…" at bounding box center [236, 46] width 472 height 204
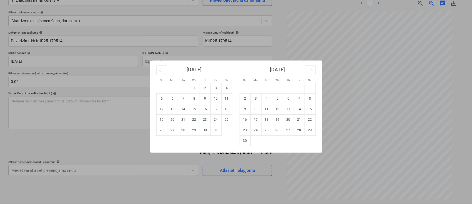
click at [269, 50] on div "Su Mo Tu We Th Fr Sa Su Mo Tu We Th Fr Sa [DATE] 1 2 3 4 5 6 7 8 9 10 11 12 13 …" at bounding box center [236, 102] width 472 height 204
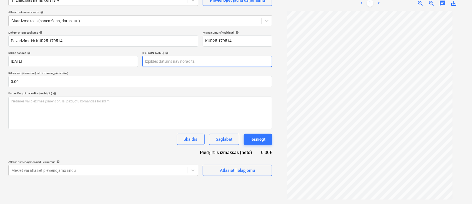
click at [252, 60] on body "Pārdošana Projekti Kontakti Iesūtne 9+ format_size keyboard_arrow_down help sea…" at bounding box center [236, 46] width 472 height 204
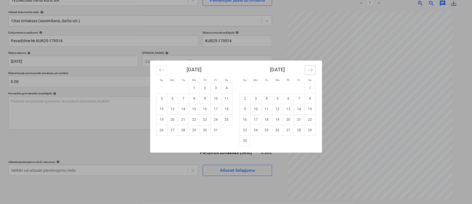
click at [311, 71] on icon "Move forward to switch to the next month." at bounding box center [310, 69] width 5 height 5
click at [314, 111] on td "20" at bounding box center [310, 109] width 11 height 11
type input "[DATE]"
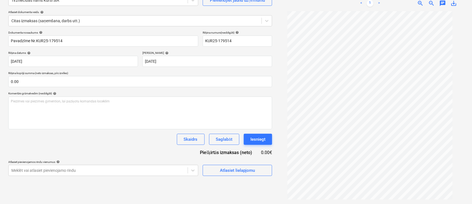
click at [165, 71] on p "Rēķina kopējā summa (neto izmaksas, pēc izvēles)" at bounding box center [140, 73] width 264 height 5
click at [241, 174] on div "Atlasiet lielapjomu" at bounding box center [237, 170] width 35 height 7
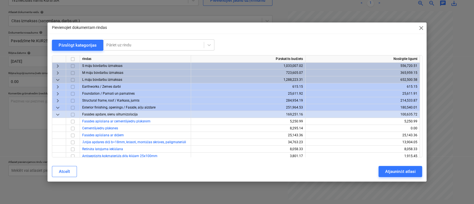
click at [58, 115] on span "keyboard_arrow_down" at bounding box center [57, 114] width 7 height 7
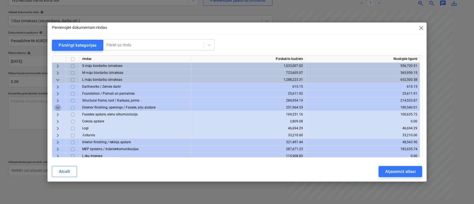
click at [58, 108] on span "keyboard_arrow_down" at bounding box center [57, 107] width 7 height 7
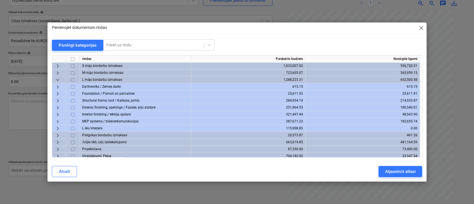
click at [61, 77] on span "keyboard_arrow_down" at bounding box center [57, 79] width 7 height 7
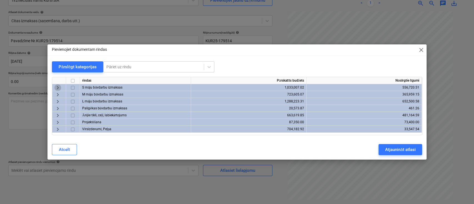
drag, startPoint x: 57, startPoint y: 86, endPoint x: 60, endPoint y: 87, distance: 3.4
click at [60, 87] on span "keyboard_arrow_right" at bounding box center [57, 87] width 7 height 7
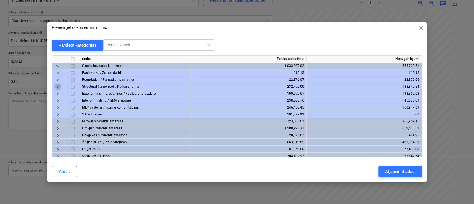
click at [58, 88] on span "keyboard_arrow_right" at bounding box center [57, 86] width 7 height 7
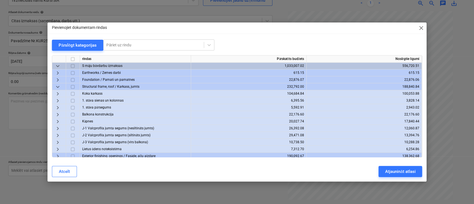
click at [57, 108] on span "keyboard_arrow_right" at bounding box center [57, 107] width 7 height 7
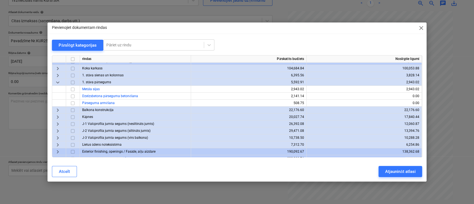
scroll to position [37, 0]
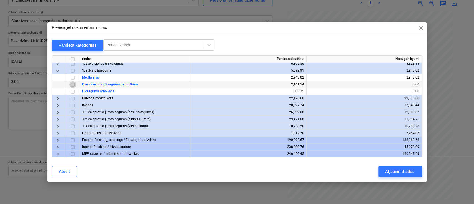
click at [73, 84] on input "checkbox" at bounding box center [72, 84] width 7 height 7
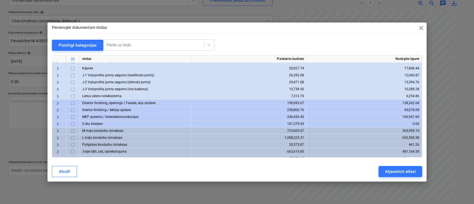
scroll to position [87, 0]
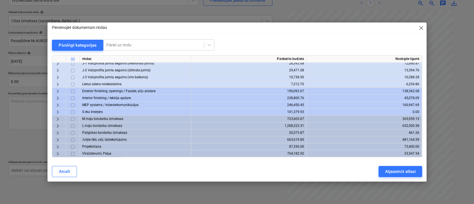
click at [57, 117] on span "keyboard_arrow_right" at bounding box center [57, 119] width 7 height 7
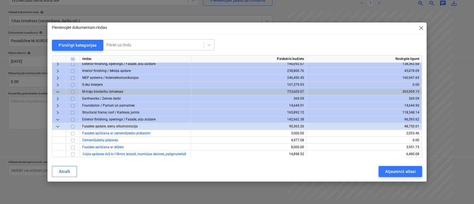
scroll to position [124, 0]
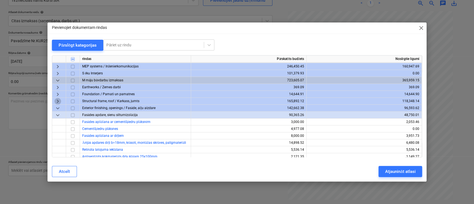
click at [57, 101] on span "keyboard_arrow_right" at bounding box center [57, 101] width 7 height 7
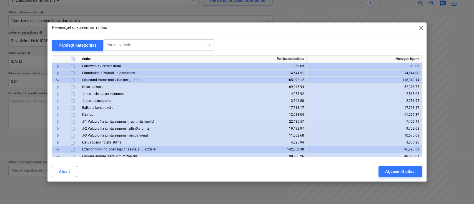
scroll to position [161, 0]
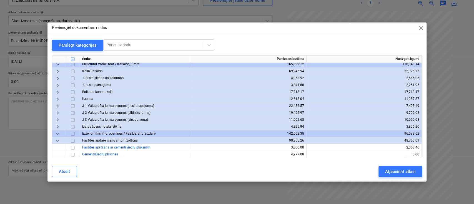
click at [56, 85] on span "keyboard_arrow_right" at bounding box center [57, 85] width 7 height 7
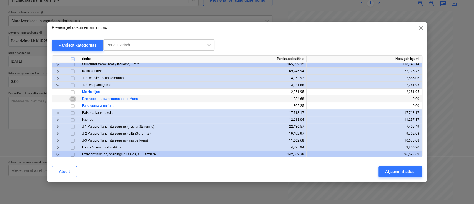
click at [73, 99] on input "checkbox" at bounding box center [72, 99] width 7 height 7
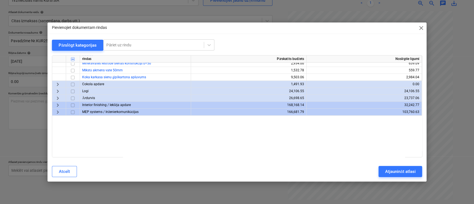
scroll to position [400, 0]
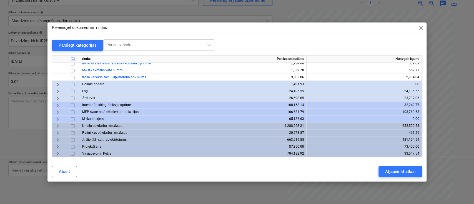
click at [58, 126] on span "keyboard_arrow_right" at bounding box center [57, 125] width 7 height 7
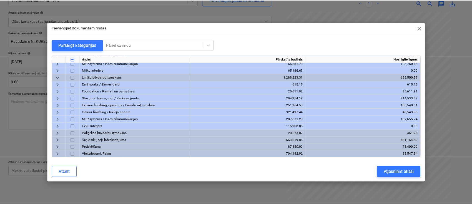
scroll to position [449, 0]
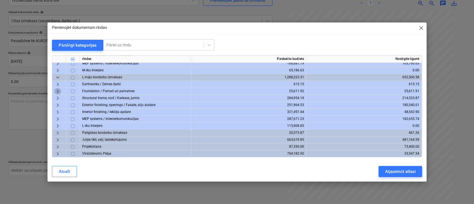
click at [59, 90] on span "keyboard_arrow_right" at bounding box center [57, 91] width 7 height 7
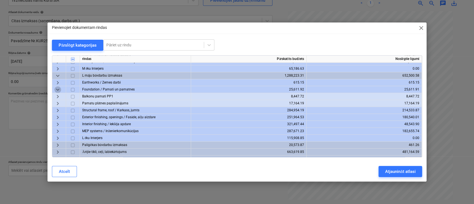
click at [59, 90] on span "keyboard_arrow_down" at bounding box center [57, 89] width 7 height 7
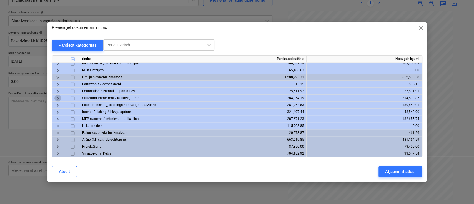
click at [58, 96] on span "keyboard_arrow_right" at bounding box center [57, 98] width 7 height 7
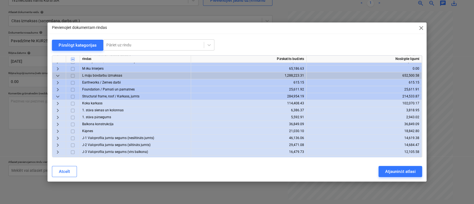
click at [58, 116] on span "keyboard_arrow_right" at bounding box center [57, 117] width 7 height 7
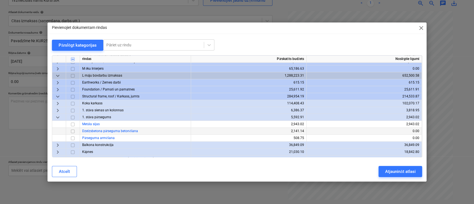
click at [71, 130] on input "checkbox" at bounding box center [72, 131] width 7 height 7
click at [391, 171] on div "Atjaunināt atlasi" at bounding box center [400, 171] width 30 height 7
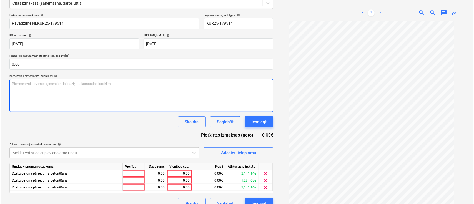
scroll to position [82, 0]
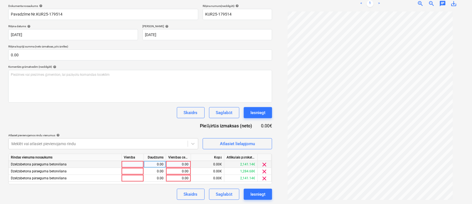
click at [179, 166] on div "0.00" at bounding box center [178, 164] width 20 height 7
type input "2000"
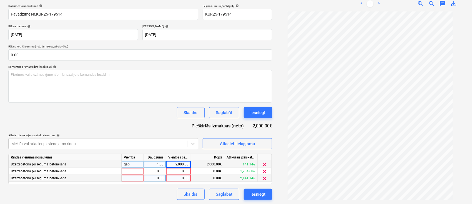
click at [181, 179] on div "0.00" at bounding box center [178, 178] width 20 height 7
type input "2000"
click at [187, 171] on div "0.00" at bounding box center [178, 171] width 20 height 7
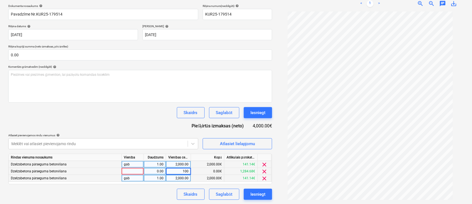
type input "1000"
click at [162, 185] on div "Dokumenta nosaukums help Pavadzīme Nr.KUR25-179514 Rēķina numurs (neobligāti) h…" at bounding box center [140, 102] width 264 height 196
click at [237, 142] on div "Atlasiet lielapjomu" at bounding box center [237, 143] width 35 height 7
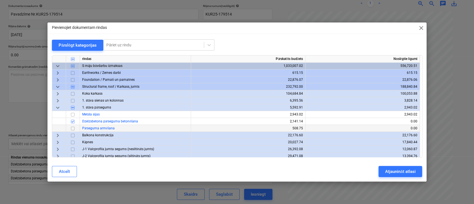
click at [74, 127] on input "checkbox" at bounding box center [72, 128] width 7 height 7
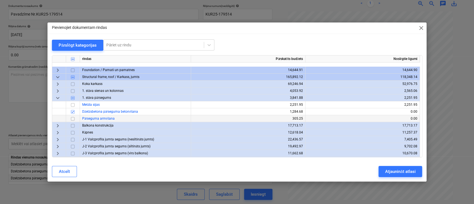
scroll to position [185, 0]
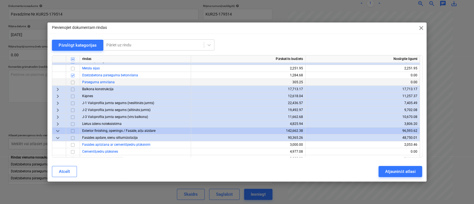
click at [73, 82] on input "checkbox" at bounding box center [72, 82] width 7 height 7
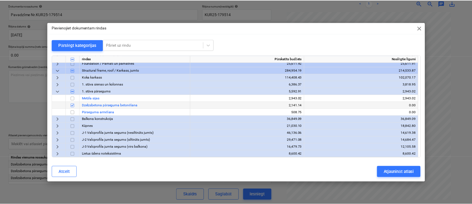
scroll to position [481, 0]
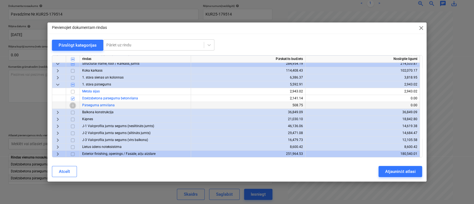
click at [73, 105] on input "checkbox" at bounding box center [72, 105] width 7 height 7
click at [397, 170] on div "Atjaunināt atlasi" at bounding box center [400, 171] width 30 height 7
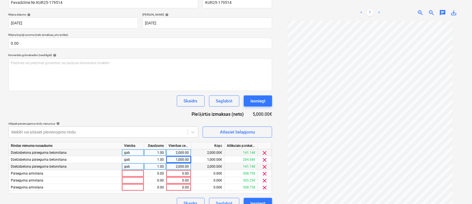
scroll to position [103, 0]
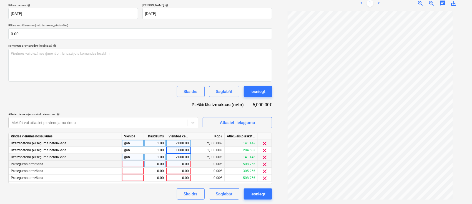
click at [184, 166] on div "0.00" at bounding box center [179, 164] width 20 height 7
type input "300"
click at [185, 180] on div "0.00" at bounding box center [179, 178] width 20 height 7
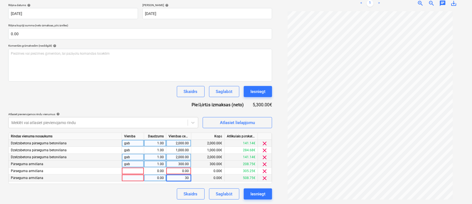
type input "300"
click at [187, 173] on div "0.00" at bounding box center [179, 171] width 20 height 7
type input "102.13"
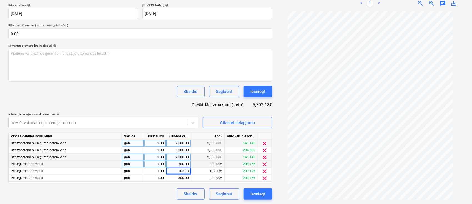
click at [147, 108] on div "Dokumenta nosaukums help Pavadzīme Nr.KUR25-179514 Rēķina numurs (neobligāti) h…" at bounding box center [140, 91] width 264 height 217
click at [264, 145] on span "clear" at bounding box center [265, 143] width 7 height 7
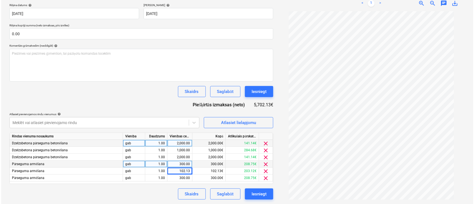
scroll to position [99, 0]
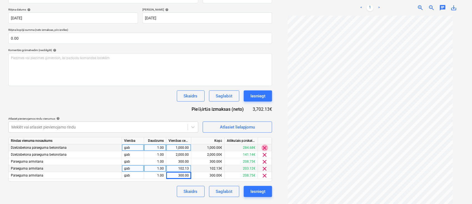
click at [264, 146] on span "clear" at bounding box center [265, 148] width 7 height 7
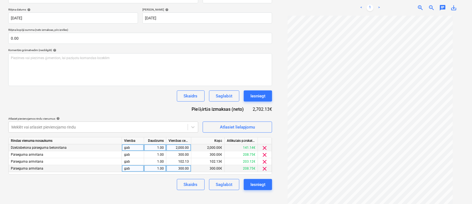
click at [263, 151] on div "clear" at bounding box center [265, 154] width 14 height 7
click at [264, 150] on span "clear" at bounding box center [265, 148] width 7 height 7
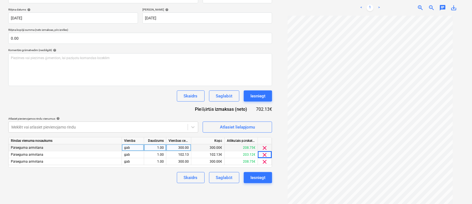
click at [264, 150] on span "clear" at bounding box center [265, 148] width 7 height 7
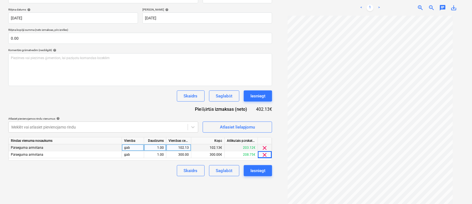
click at [264, 150] on span "clear" at bounding box center [265, 148] width 7 height 7
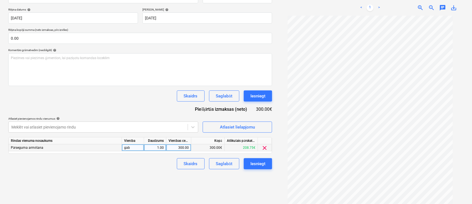
click at [265, 148] on span "clear" at bounding box center [265, 148] width 7 height 7
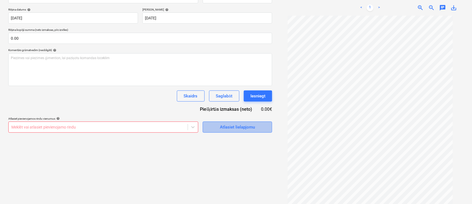
click at [249, 130] on div "Atlasiet lielapjomu" at bounding box center [237, 127] width 35 height 7
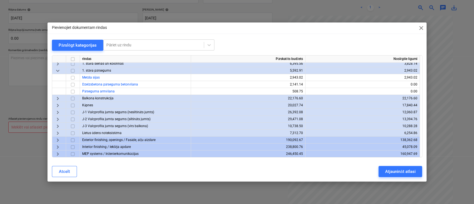
scroll to position [74, 0]
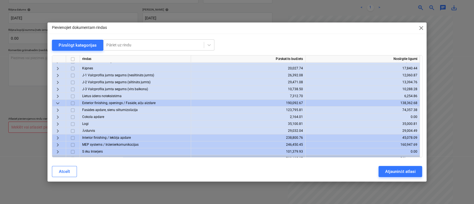
click at [56, 104] on span "keyboard_arrow_down" at bounding box center [57, 103] width 7 height 7
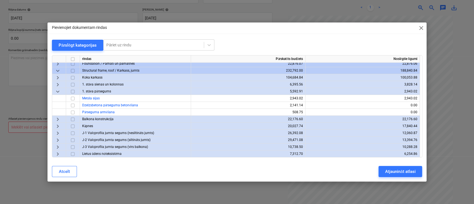
scroll to position [0, 0]
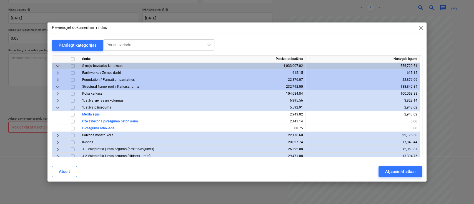
click at [58, 92] on span "keyboard_arrow_right" at bounding box center [57, 93] width 7 height 7
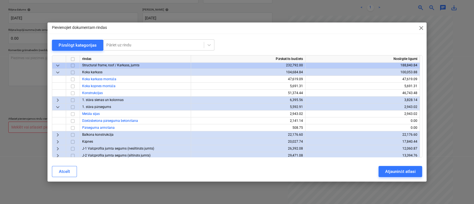
scroll to position [37, 0]
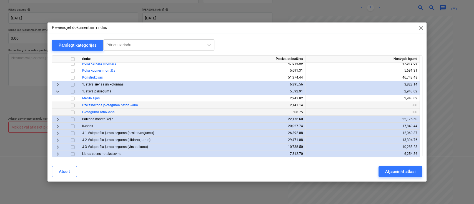
click at [74, 106] on input "checkbox" at bounding box center [72, 105] width 7 height 7
click at [74, 111] on input "checkbox" at bounding box center [72, 112] width 7 height 7
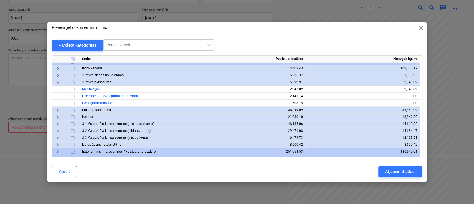
scroll to position [477, 0]
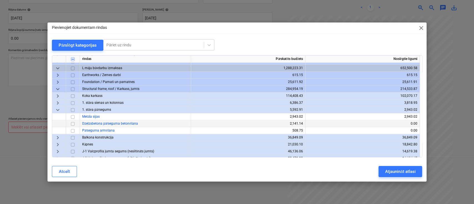
click at [73, 124] on input "checkbox" at bounding box center [72, 123] width 7 height 7
click at [73, 128] on input "checkbox" at bounding box center [72, 130] width 7 height 7
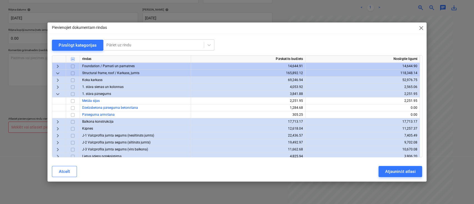
scroll to position [185, 0]
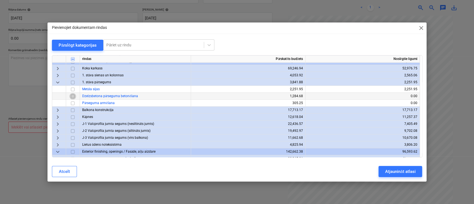
click at [74, 97] on input "checkbox" at bounding box center [72, 96] width 7 height 7
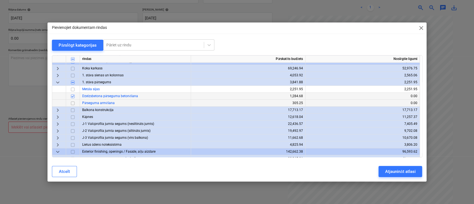
click at [74, 104] on input "checkbox" at bounding box center [72, 103] width 7 height 7
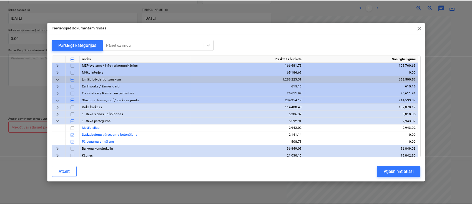
scroll to position [481, 0]
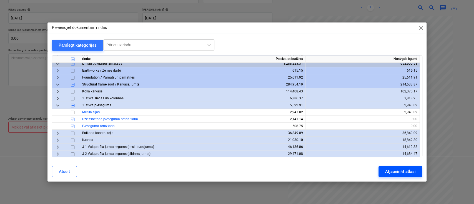
click at [402, 170] on div "Atjaunināt atlasi" at bounding box center [400, 171] width 30 height 7
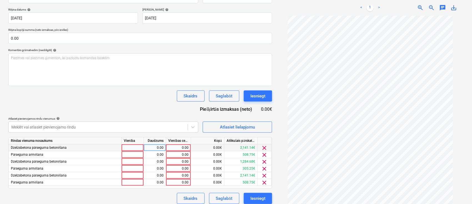
click at [173, 148] on div "0.00" at bounding box center [178, 147] width 20 height 7
type input "2000"
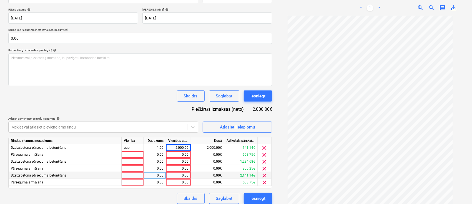
click at [182, 176] on div "0.00" at bounding box center [178, 175] width 20 height 7
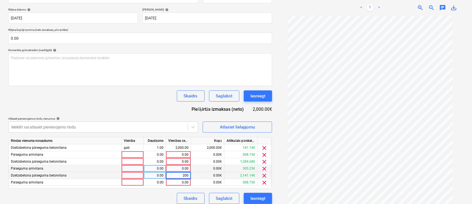
type input "2000"
click at [181, 162] on div "0.00" at bounding box center [178, 161] width 20 height 7
type input "1000"
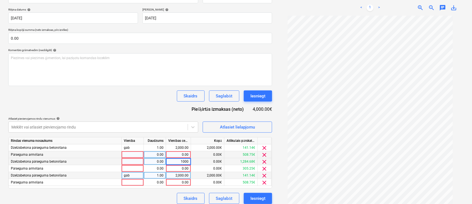
click at [184, 154] on div "0.00" at bounding box center [178, 154] width 20 height 7
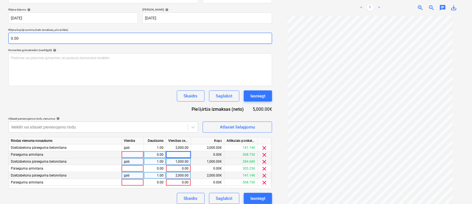
click at [44, 38] on input "0.00" at bounding box center [140, 38] width 264 height 11
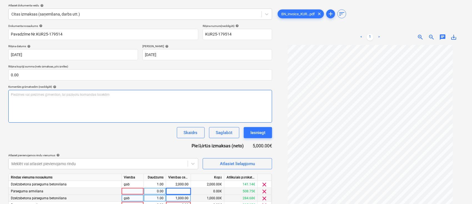
scroll to position [99, 0]
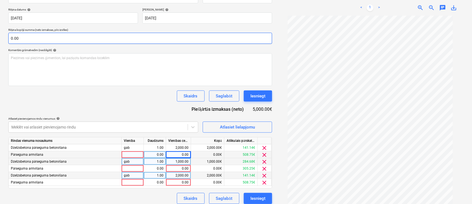
click at [39, 37] on input "0.00" at bounding box center [140, 38] width 264 height 11
click at [39, 37] on input "text" at bounding box center [140, 38] width 264 height 11
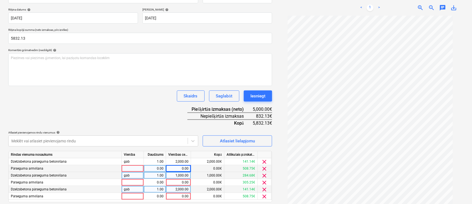
type input "5,832.13"
click at [186, 169] on div "0.00" at bounding box center [178, 168] width 20 height 7
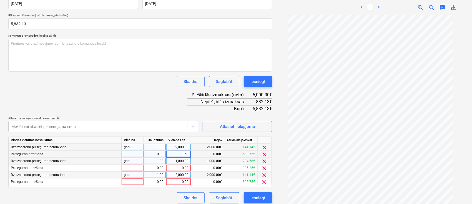
scroll to position [117, 0]
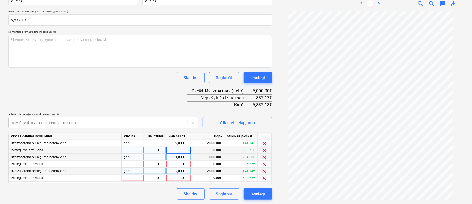
type input "350"
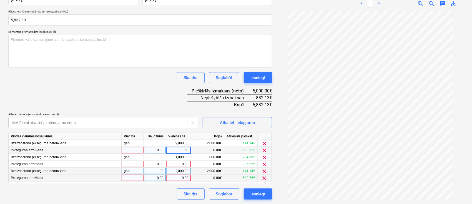
click at [176, 177] on div "0.00" at bounding box center [178, 178] width 20 height 7
type input "350"
click at [156, 194] on div "Skaidrs Saglabāt Iesniegt" at bounding box center [140, 194] width 264 height 11
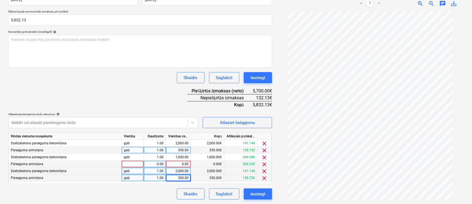
click at [182, 164] on div "0.00" at bounding box center [178, 164] width 20 height 7
type input "132.13"
click at [163, 99] on div "Dokumenta nosaukums help Pavadzīme Nr.KUR25-179514 Rēķina numurs (neobligāti) h…" at bounding box center [140, 84] width 264 height 231
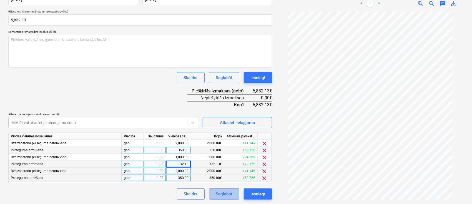
click at [220, 197] on div "Saglabāt" at bounding box center [224, 194] width 16 height 7
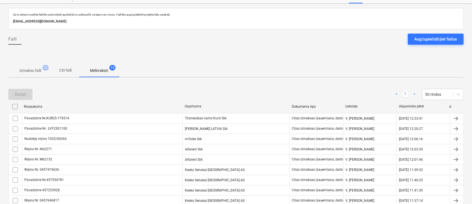
scroll to position [1, 0]
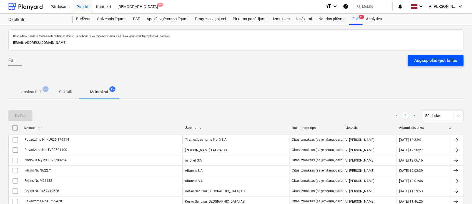
click at [456, 62] on div "Augšupielādējiet failus" at bounding box center [436, 60] width 42 height 7
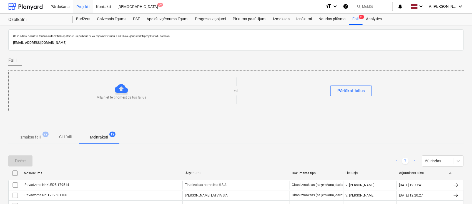
click at [76, 132] on button "Citi faili" at bounding box center [65, 137] width 27 height 13
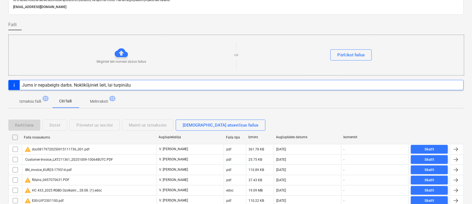
scroll to position [75, 0]
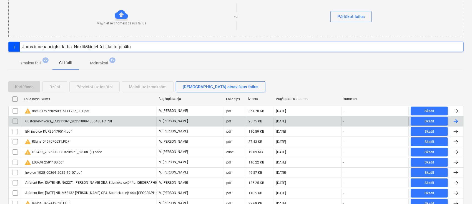
click at [123, 123] on div "Customer-Invoice_LAT211361_20251009-100648UTC.PDF" at bounding box center [89, 121] width 135 height 9
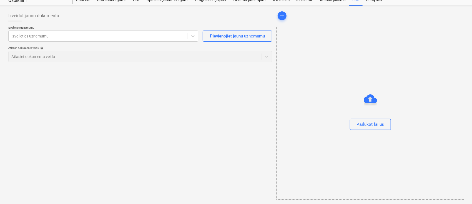
scroll to position [19, 0]
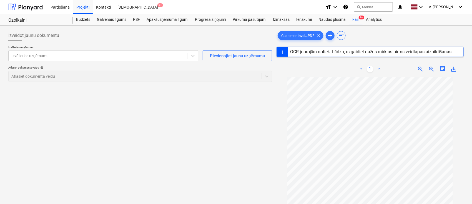
scroll to position [9, 0]
click at [99, 56] on div at bounding box center [98, 56] width 174 height 6
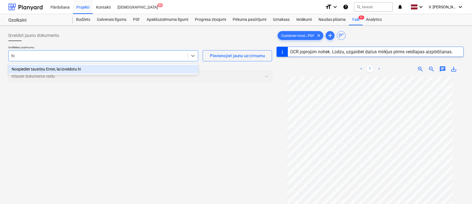
type input "h"
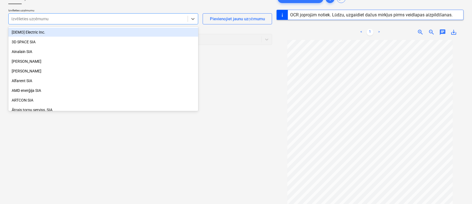
scroll to position [0, 0]
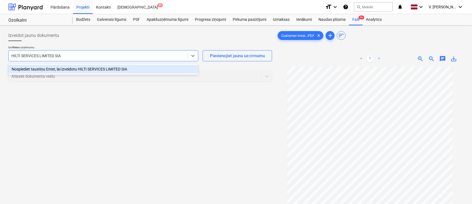
type input "HILTI SERVICES LIMITED SIA"
click at [211, 103] on div "Izveidot jaunu dokumentu Izvēlieties uzņēmumu option Nospiediet taustiņu Enter,…" at bounding box center [140, 143] width 268 height 230
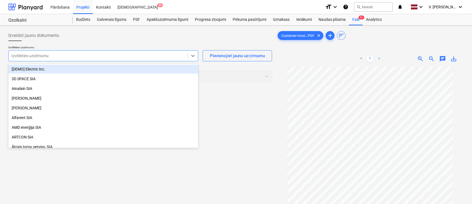
click at [152, 57] on div at bounding box center [98, 56] width 174 height 6
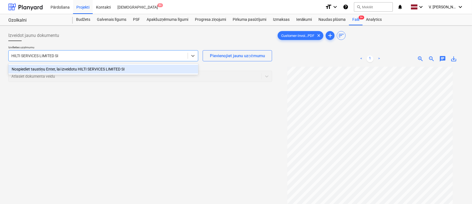
type input "HILTI SERVICES LIMITED SIA"
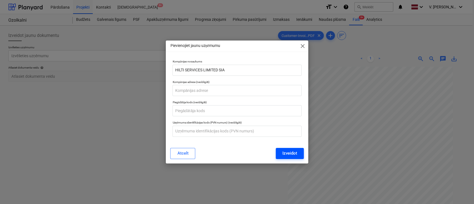
click at [292, 154] on div "Izveidot" at bounding box center [289, 153] width 15 height 7
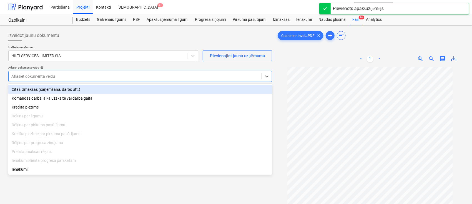
click at [156, 75] on div at bounding box center [134, 77] width 247 height 6
click at [135, 90] on div "Citas izmaksas (saņemšana, darbs utt.)" at bounding box center [140, 89] width 264 height 9
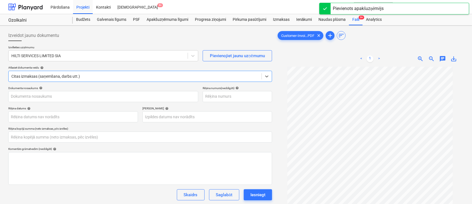
type input "LAT211361"
type input "09 Oct 2025"
type input "08 Nov 2025"
type input "0.00"
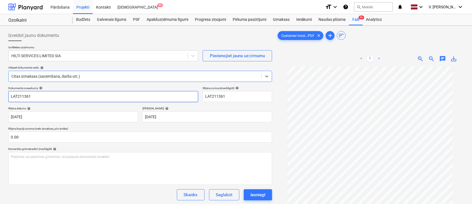
click at [11, 97] on input "LAT211361" at bounding box center [103, 96] width 190 height 11
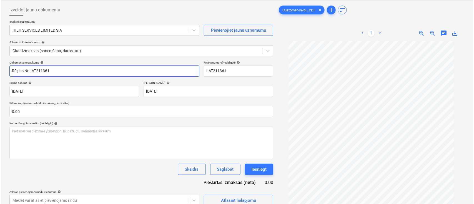
scroll to position [56, 0]
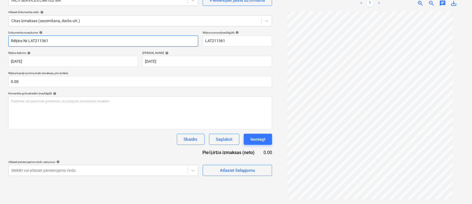
type input "Rēķins Nr.LAT211361"
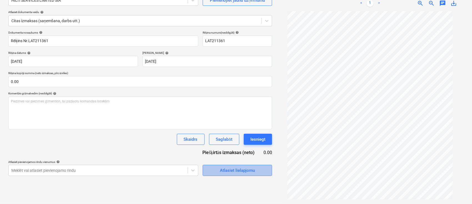
click at [247, 174] on div "Atlasiet lielapjomu" at bounding box center [237, 170] width 35 height 7
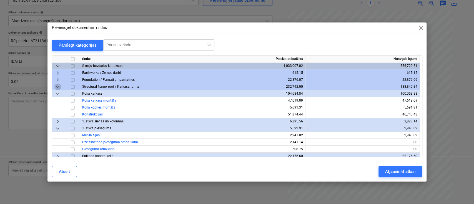
click at [56, 86] on span "keyboard_arrow_down" at bounding box center [57, 86] width 7 height 7
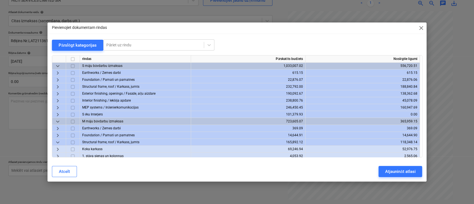
click at [58, 88] on span "keyboard_arrow_right" at bounding box center [57, 86] width 7 height 7
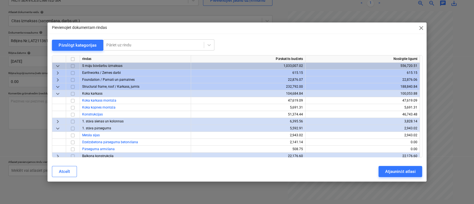
click at [58, 88] on span "keyboard_arrow_down" at bounding box center [57, 86] width 7 height 7
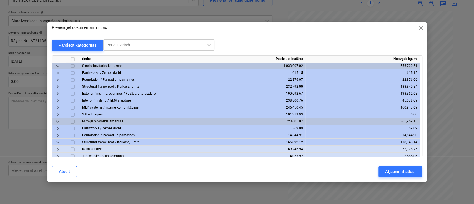
click at [58, 99] on span "keyboard_arrow_right" at bounding box center [57, 100] width 7 height 7
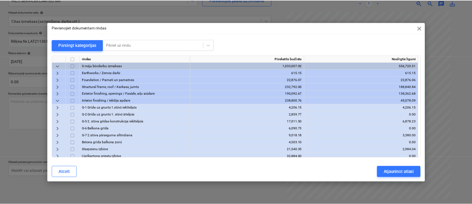
scroll to position [37, 0]
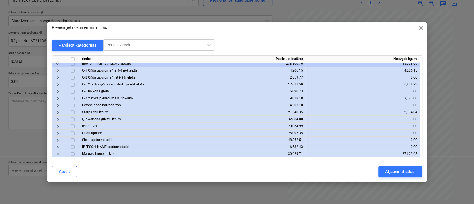
click at [59, 113] on span "keyboard_arrow_right" at bounding box center [57, 112] width 7 height 7
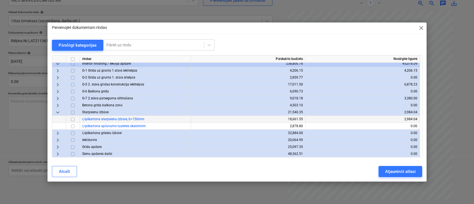
click at [71, 119] on input "checkbox" at bounding box center [72, 119] width 7 height 7
click at [404, 174] on div "Atjaunināt atlasi" at bounding box center [400, 171] width 30 height 7
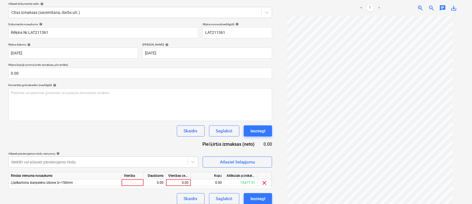
scroll to position [69, 0]
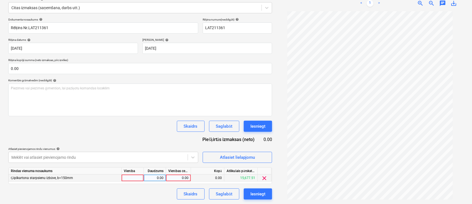
click at [183, 177] on div "0.00" at bounding box center [178, 178] width 20 height 7
type input "484.05"
click at [149, 134] on div "Dokumenta nosaukums help Rēķins Nr.LAT211361 Rēķina numurs (neobligāti) help LA…" at bounding box center [140, 109] width 264 height 182
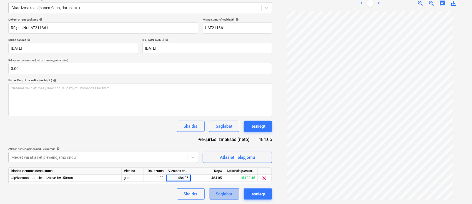
click at [226, 194] on div "Saglabāt" at bounding box center [224, 194] width 16 height 7
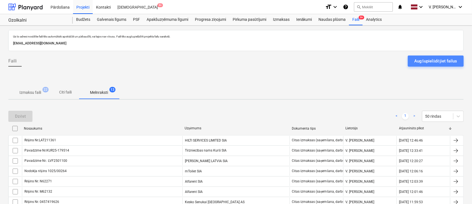
click at [446, 59] on div "Augšupielādējiet failus" at bounding box center [436, 60] width 42 height 7
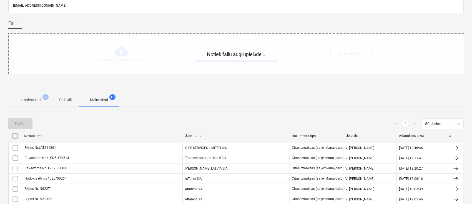
scroll to position [74, 0]
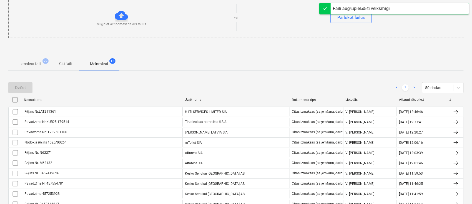
click at [66, 61] on p "Citi faili" at bounding box center [65, 64] width 13 height 6
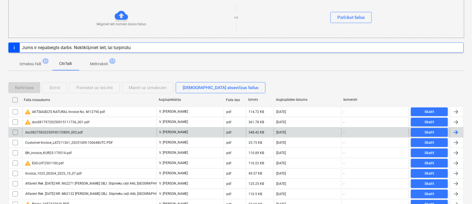
click at [109, 131] on div "doc08275820250930135809_002.pdf" at bounding box center [89, 132] width 135 height 9
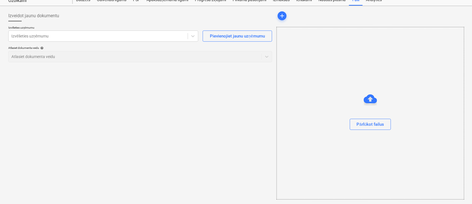
scroll to position [19, 0]
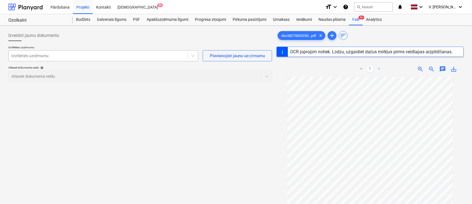
click at [132, 58] on div at bounding box center [98, 56] width 174 height 6
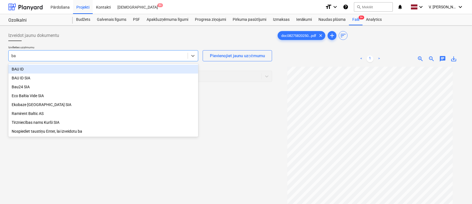
type input "b"
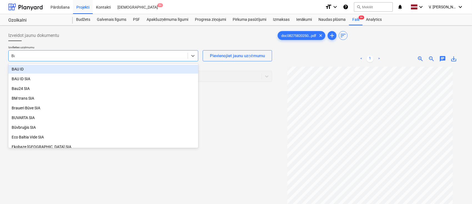
type input "Bau"
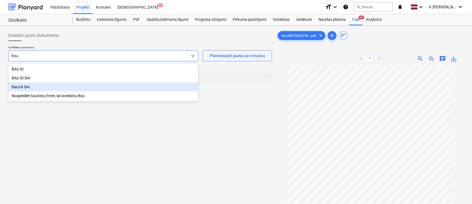
click at [73, 84] on div "Bau24 SIA" at bounding box center [103, 86] width 190 height 9
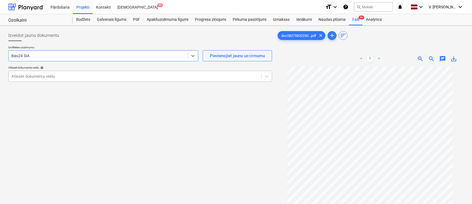
click at [113, 76] on div at bounding box center [134, 77] width 247 height 6
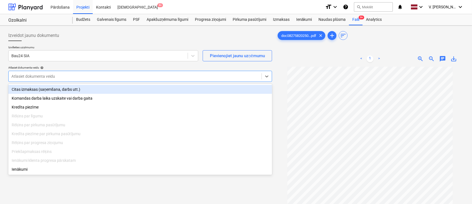
click at [102, 90] on div "Citas izmaksas (saņemšana, darbs utt.)" at bounding box center [140, 89] width 264 height 9
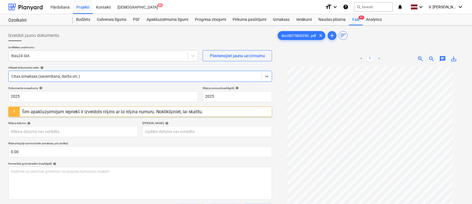
click at [206, 113] on div "Šim apakšuzņēmējam iepriekš ir izveidots rēķins ar šo rēķina numuru. Noklikšķin…" at bounding box center [113, 112] width 186 height 10
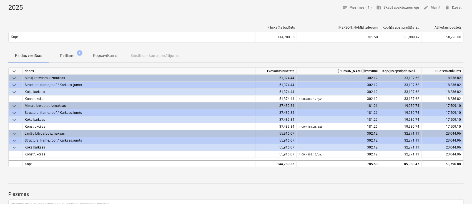
scroll to position [74, 0]
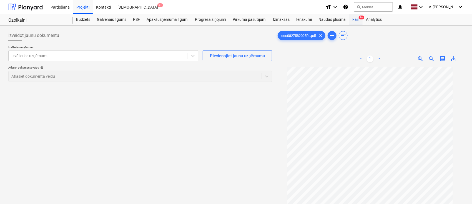
click at [358, 20] on div "Faili 9+" at bounding box center [356, 19] width 14 height 11
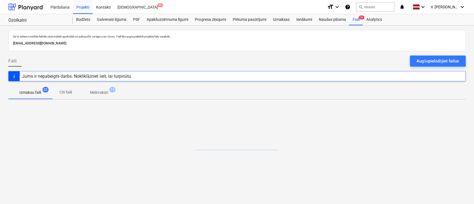
click at [104, 94] on p "Melnraksti" at bounding box center [99, 93] width 18 height 6
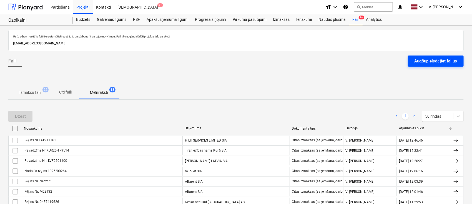
click at [419, 59] on div "Augšupielādējiet failus" at bounding box center [436, 60] width 42 height 7
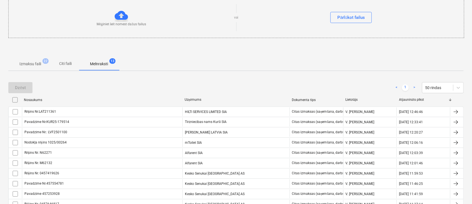
scroll to position [37, 0]
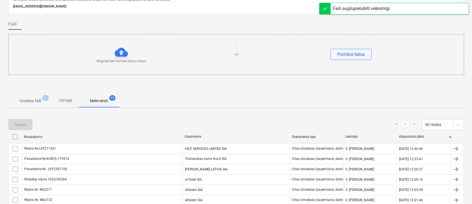
click at [67, 101] on p "Citi faili" at bounding box center [65, 101] width 13 height 6
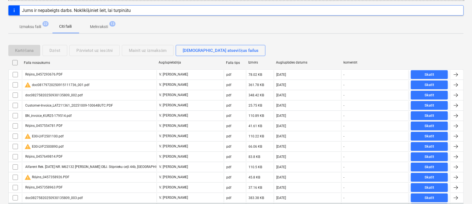
scroll to position [148, 0]
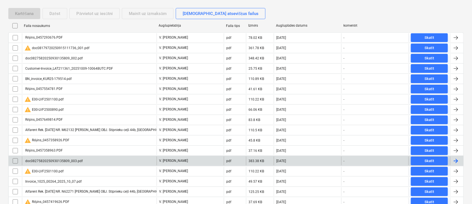
click at [104, 158] on div "doc08275820250930135809_003.pdf" at bounding box center [89, 161] width 135 height 9
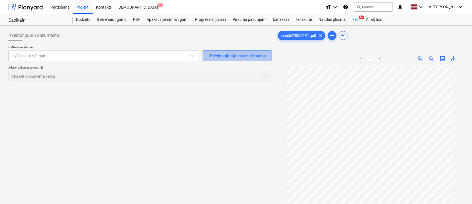
click at [218, 57] on div "Pievienojiet jaunu uzņēmumu" at bounding box center [237, 55] width 55 height 7
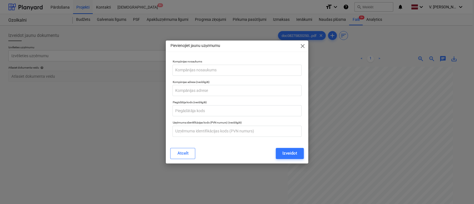
click at [299, 46] on div "Pievienojiet jaunu uzņēmumu close" at bounding box center [237, 46] width 142 height 11
click at [302, 47] on span "close" at bounding box center [302, 46] width 7 height 7
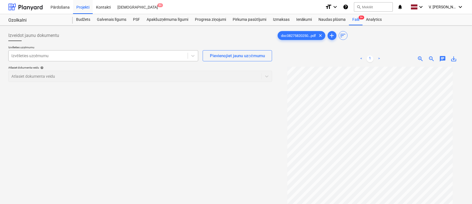
click at [32, 60] on div "Izvēlieties uzņēmumu" at bounding box center [103, 55] width 190 height 11
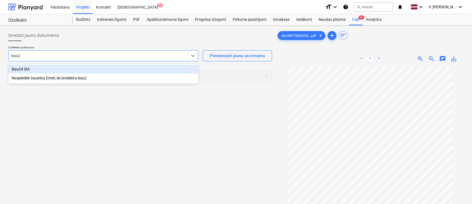
type input "bau24"
click at [47, 67] on div "Bau24 SIA" at bounding box center [103, 69] width 190 height 9
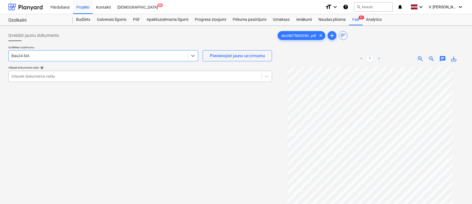
click at [102, 76] on div at bounding box center [134, 77] width 247 height 6
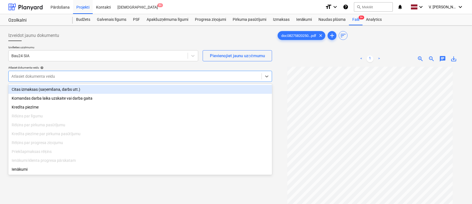
click at [91, 92] on div "Citas izmaksas (saņemšana, darbs utt.)" at bounding box center [140, 89] width 264 height 9
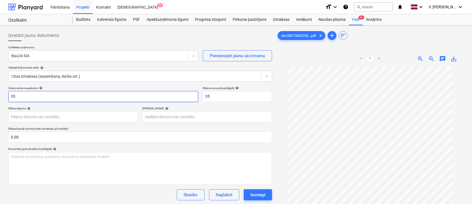
click at [91, 93] on input "35" at bounding box center [103, 96] width 190 height 11
drag, startPoint x: 75, startPoint y: 97, endPoint x: 30, endPoint y: 96, distance: 45.0
click at [30, 96] on input "Pavadzīme Nr. BAU 129314" at bounding box center [103, 96] width 190 height 11
type input "Pavadzīme Nr. BAU 129314"
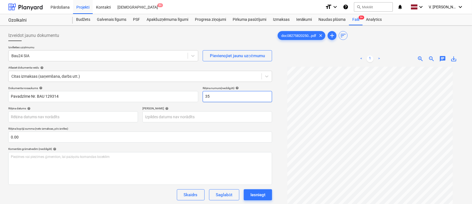
click at [230, 98] on input "35" at bounding box center [237, 96] width 69 height 11
paste input "Nr. BAU 129314"
type input "Nr. BAU 129314"
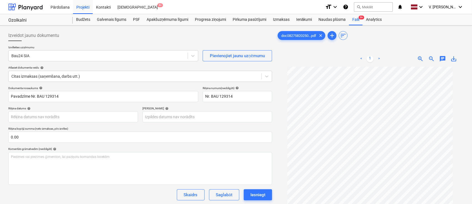
click at [181, 107] on div "Termiņš help" at bounding box center [207, 109] width 130 height 4
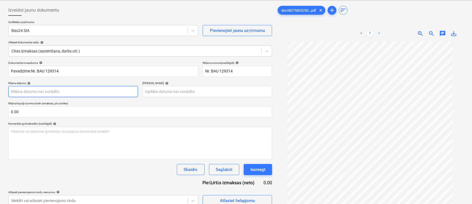
scroll to position [37, 0]
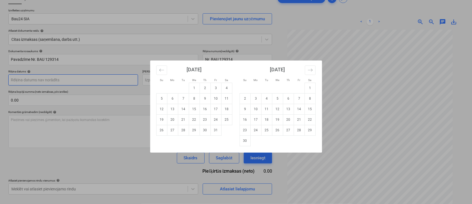
click at [111, 79] on body "Pārdošana Projekti Kontakti Iesūtne 9+ format_size keyboard_arrow_down help sea…" at bounding box center [236, 65] width 472 height 204
click at [166, 67] on button "Move backward to switch to the previous month." at bounding box center [161, 70] width 11 height 9
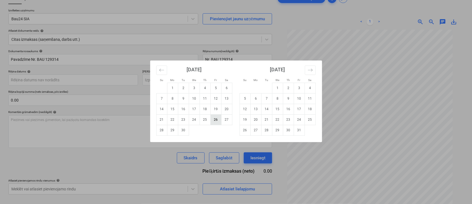
click at [216, 122] on td "26" at bounding box center [216, 119] width 11 height 11
type input "26 Sep 2025"
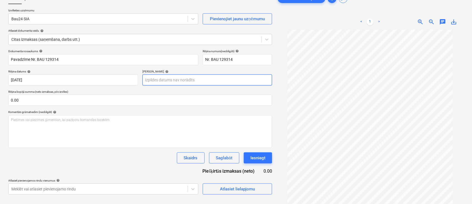
click at [177, 85] on body "Pārdošana Projekti Kontakti Iesūtne 9+ format_size keyboard_arrow_down help sea…" at bounding box center [236, 65] width 472 height 204
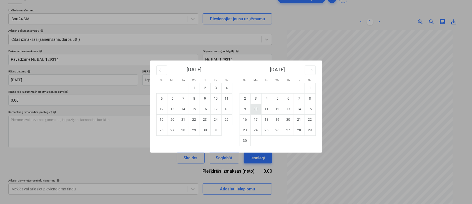
click at [255, 112] on td "10" at bounding box center [256, 109] width 11 height 11
type input "10 Nov 2025"
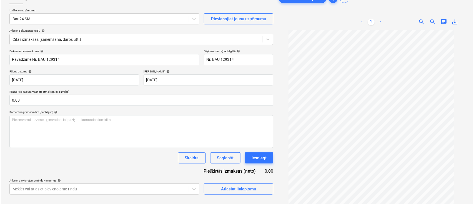
scroll to position [56, 0]
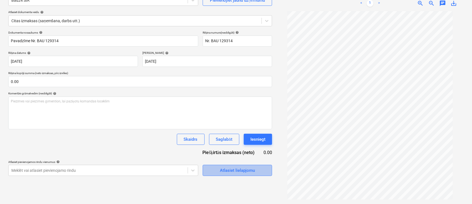
click at [239, 172] on div "Atlasiet lielapjomu" at bounding box center [237, 170] width 35 height 7
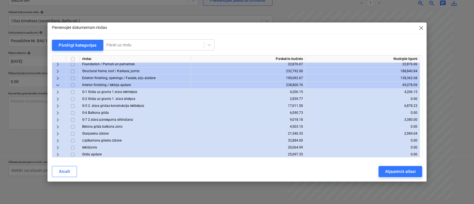
scroll to position [0, 0]
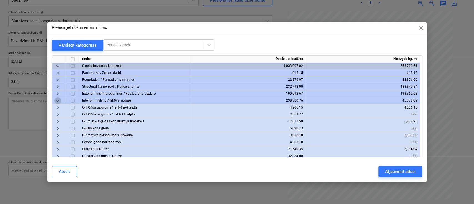
click at [56, 101] on span "keyboard_arrow_down" at bounding box center [57, 100] width 7 height 7
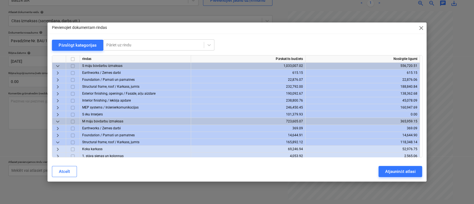
click at [58, 93] on span "keyboard_arrow_right" at bounding box center [57, 93] width 7 height 7
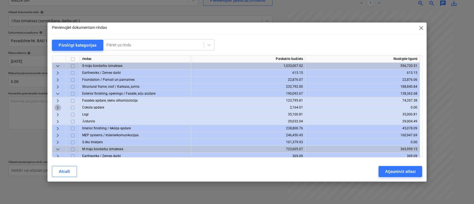
click at [59, 107] on span "keyboard_arrow_right" at bounding box center [57, 107] width 7 height 7
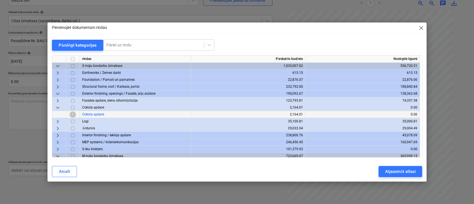
click at [74, 114] on input "checkbox" at bounding box center [72, 114] width 7 height 7
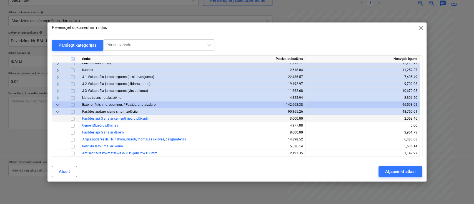
scroll to position [185, 0]
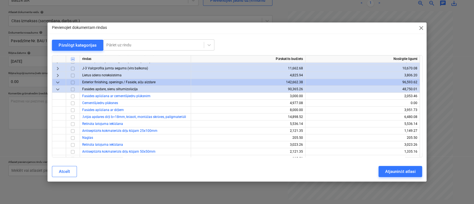
click at [58, 89] on span "keyboard_arrow_down" at bounding box center [57, 89] width 7 height 7
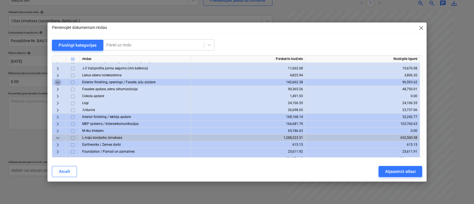
click at [57, 81] on span "keyboard_arrow_down" at bounding box center [57, 82] width 7 height 7
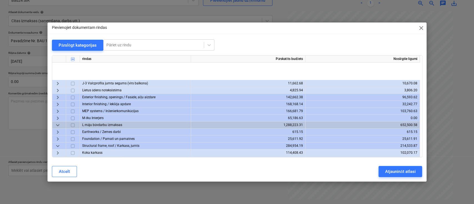
scroll to position [222, 0]
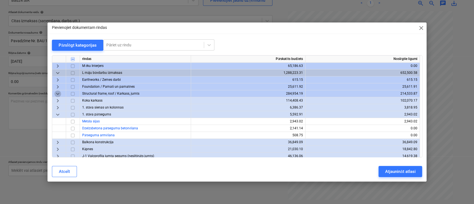
click at [57, 92] on span "keyboard_arrow_down" at bounding box center [57, 93] width 7 height 7
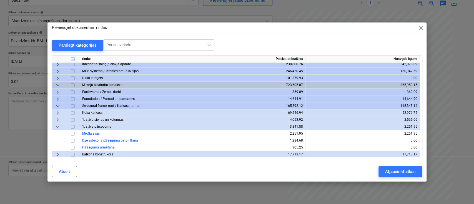
scroll to position [74, 0]
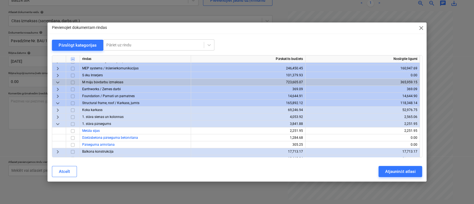
click at [57, 123] on span "keyboard_arrow_down" at bounding box center [57, 124] width 7 height 7
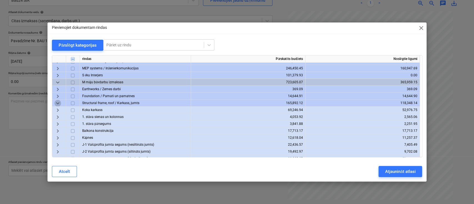
click at [55, 102] on span "keyboard_arrow_down" at bounding box center [57, 103] width 7 height 7
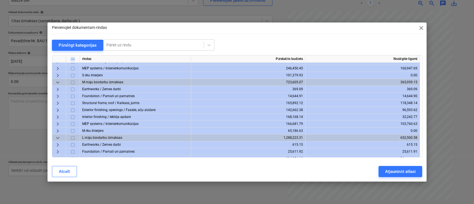
click at [58, 110] on span "keyboard_arrow_right" at bounding box center [57, 110] width 7 height 7
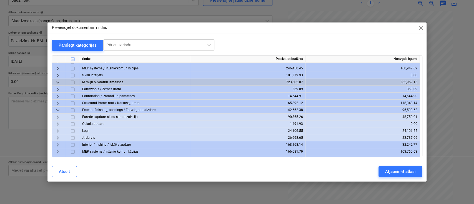
click at [58, 125] on span "keyboard_arrow_right" at bounding box center [57, 124] width 7 height 7
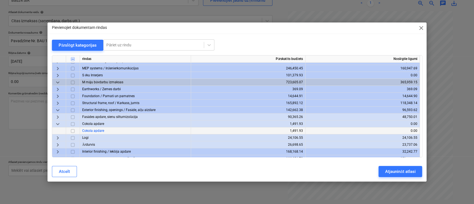
click at [74, 131] on input "checkbox" at bounding box center [72, 130] width 7 height 7
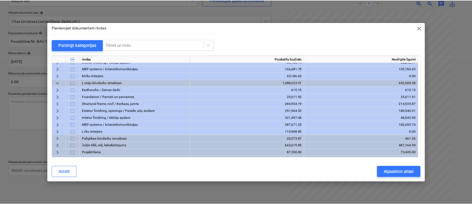
scroll to position [169, 0]
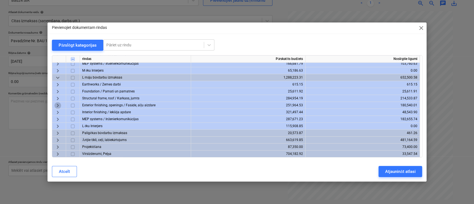
click at [56, 107] on span "keyboard_arrow_right" at bounding box center [57, 105] width 7 height 7
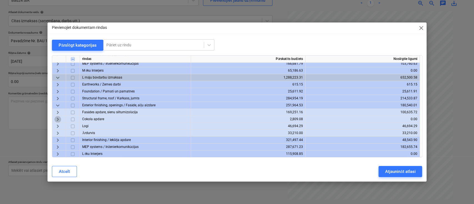
click at [58, 120] on span "keyboard_arrow_right" at bounding box center [57, 119] width 7 height 7
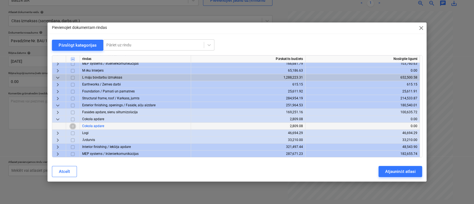
click at [73, 126] on input "checkbox" at bounding box center [72, 126] width 7 height 7
click at [396, 172] on div "Atjaunināt atlasi" at bounding box center [400, 171] width 30 height 7
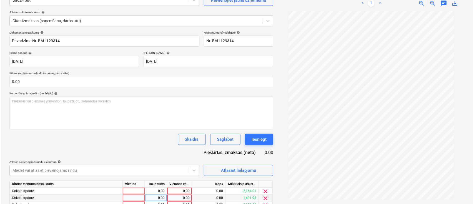
scroll to position [82, 0]
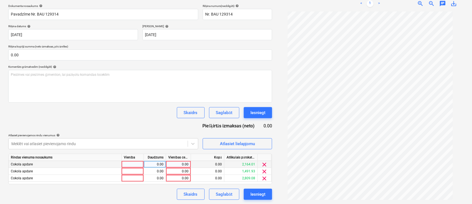
click at [178, 164] on div "0.00" at bounding box center [178, 164] width 20 height 7
type input "2000"
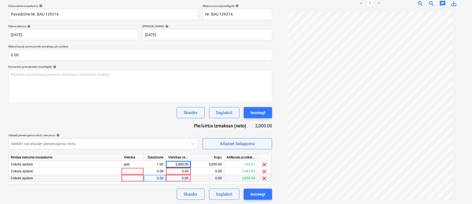
click at [184, 179] on div "0.00" at bounding box center [178, 178] width 20 height 7
type input "2000"
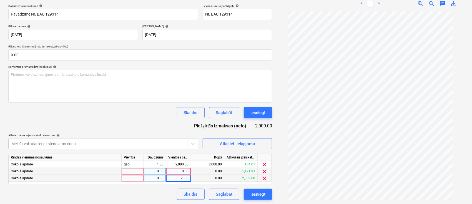
click at [189, 171] on div "0.00" at bounding box center [178, 171] width 25 height 7
type input "1000"
click at [154, 124] on div "Dokumenta nosaukums help Pavadzīme Nr. BAU 129314 Rēķina numurs (neobligāti) he…" at bounding box center [140, 102] width 264 height 196
click at [220, 144] on div "Atlasiet lielapjomu" at bounding box center [237, 143] width 35 height 7
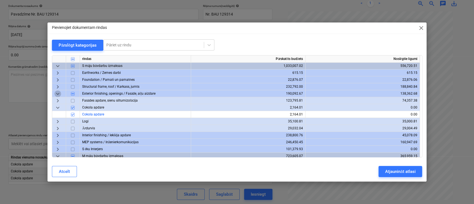
click at [58, 93] on span "keyboard_arrow_down" at bounding box center [57, 93] width 7 height 7
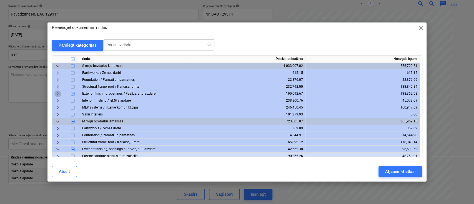
click at [58, 93] on span "keyboard_arrow_right" at bounding box center [57, 93] width 7 height 7
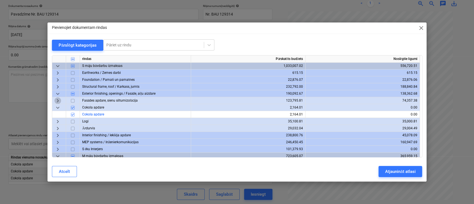
click at [59, 100] on span "keyboard_arrow_right" at bounding box center [57, 100] width 7 height 7
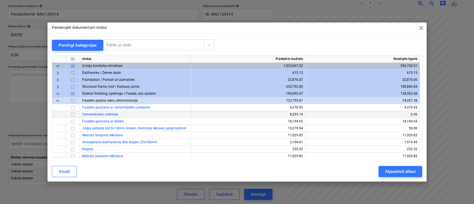
click at [73, 114] on input "checkbox" at bounding box center [72, 114] width 7 height 7
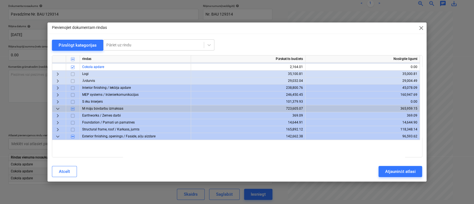
scroll to position [222, 0]
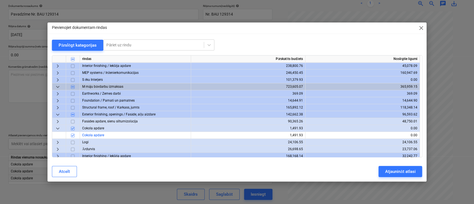
click at [59, 107] on span "keyboard_arrow_right" at bounding box center [57, 107] width 7 height 7
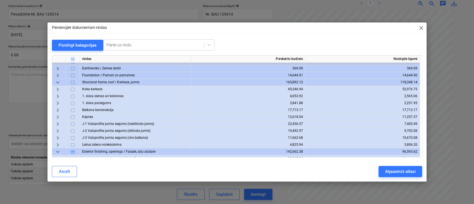
scroll to position [259, 0]
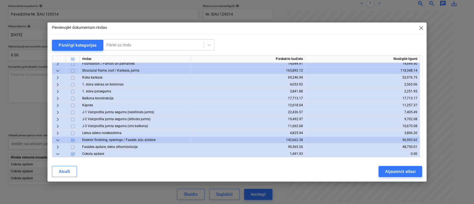
click at [58, 69] on span "keyboard_arrow_down" at bounding box center [57, 70] width 7 height 7
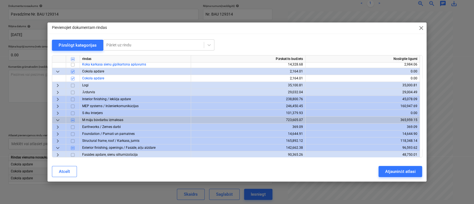
scroll to position [222, 0]
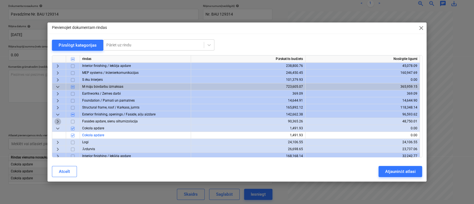
click at [60, 122] on span "keyboard_arrow_right" at bounding box center [57, 121] width 7 height 7
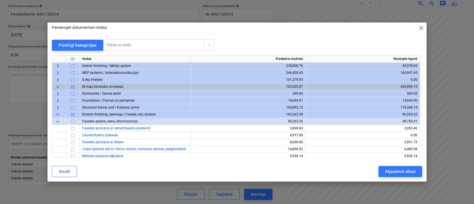
scroll to position [259, 0]
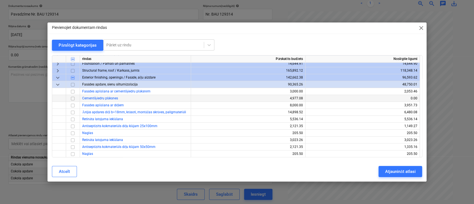
click at [72, 99] on input "checkbox" at bounding box center [72, 98] width 7 height 7
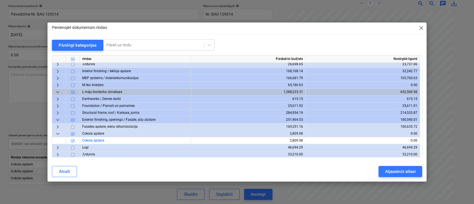
scroll to position [444, 0]
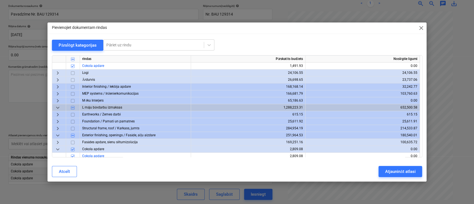
click at [60, 129] on span "keyboard_arrow_right" at bounding box center [57, 128] width 7 height 7
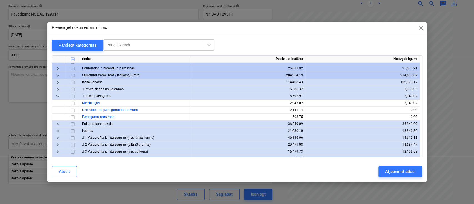
scroll to position [481, 0]
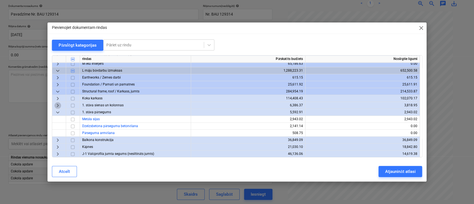
click at [58, 106] on span "keyboard_arrow_right" at bounding box center [57, 105] width 7 height 7
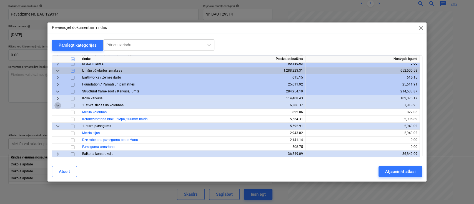
click at [58, 106] on span "keyboard_arrow_down" at bounding box center [57, 105] width 7 height 7
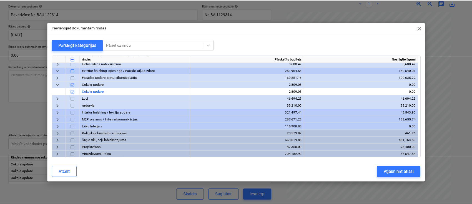
scroll to position [555, 0]
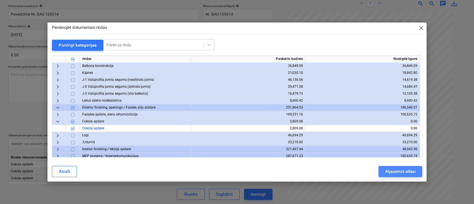
click at [403, 170] on div "Atjaunināt atlasi" at bounding box center [400, 171] width 30 height 7
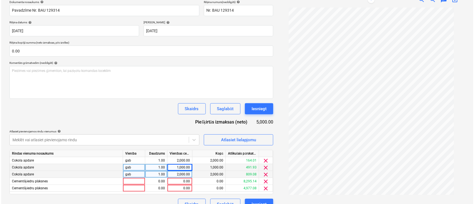
scroll to position [96, 0]
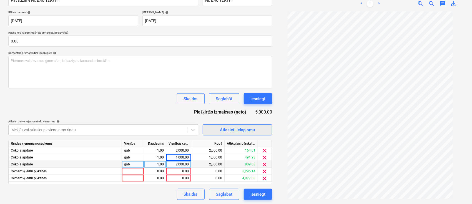
click at [234, 128] on div "Atlasiet lielapjomu" at bounding box center [237, 129] width 35 height 7
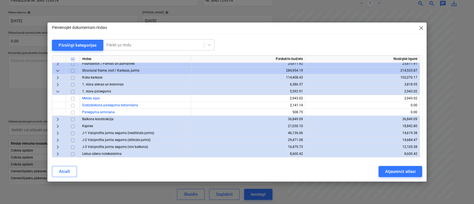
scroll to position [518, 0]
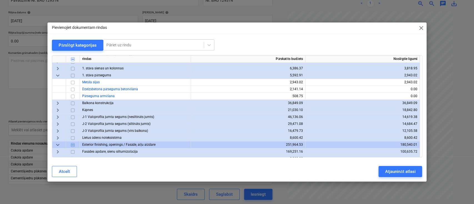
click at [60, 75] on span "keyboard_arrow_down" at bounding box center [57, 75] width 7 height 7
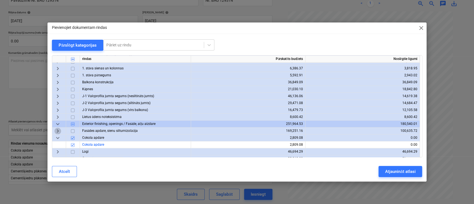
click at [59, 132] on span "keyboard_arrow_right" at bounding box center [57, 130] width 7 height 7
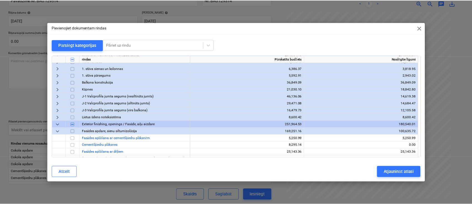
scroll to position [555, 0]
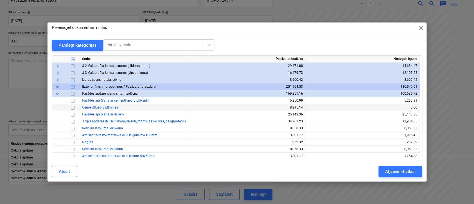
click at [72, 107] on input "checkbox" at bounding box center [72, 107] width 7 height 7
click at [403, 172] on div "Atjaunināt atlasi" at bounding box center [400, 171] width 30 height 7
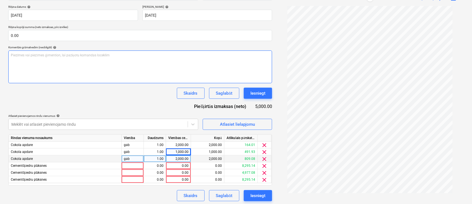
scroll to position [103, 0]
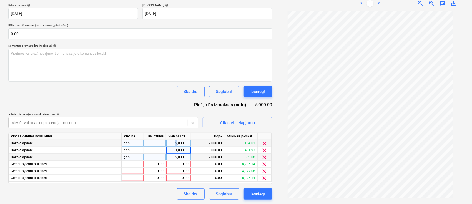
click at [176, 142] on div "2,000.00" at bounding box center [178, 143] width 20 height 7
type input "1000"
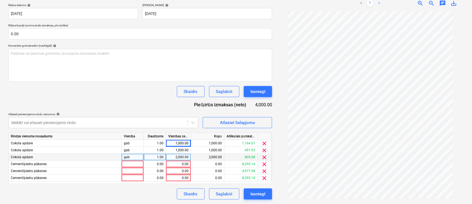
click at [180, 159] on div "2,000.00" at bounding box center [178, 157] width 20 height 7
type input "1000"
click at [188, 151] on div "1,000.00" at bounding box center [178, 150] width 20 height 7
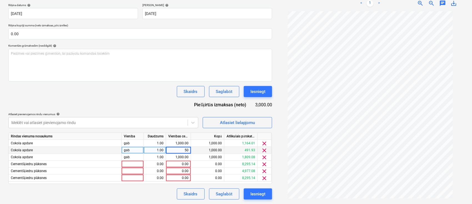
type input "500"
click at [172, 112] on div "Atlasiet pievienojamos rindu vienumus help" at bounding box center [103, 114] width 190 height 4
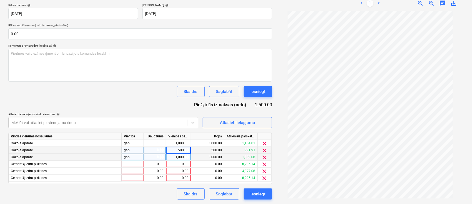
click at [178, 158] on div "1,000.00" at bounding box center [178, 157] width 20 height 7
type input "1700"
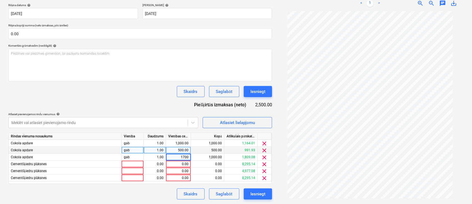
click at [162, 108] on div "Dokumenta nosaukums help Pavadzīme Nr. BAU 129314 Rēķina numurs (neobligāti) he…" at bounding box center [140, 91] width 264 height 217
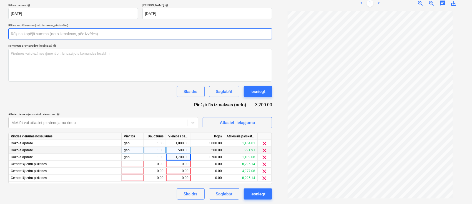
click at [38, 37] on input "text" at bounding box center [140, 33] width 264 height 11
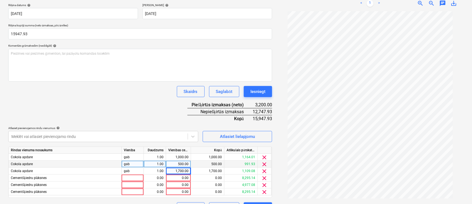
type input "15,947.93"
click at [120, 101] on div "Dokumenta nosaukums help Pavadzīme Nr. BAU 129314 Rēķina numurs (neobligāti) he…" at bounding box center [140, 98] width 264 height 231
click at [188, 179] on div "0.00" at bounding box center [178, 178] width 20 height 7
type input "4900"
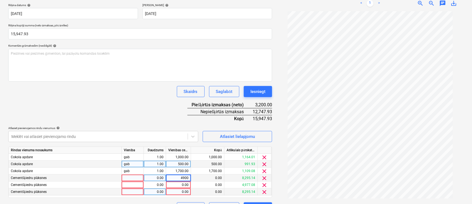
click at [187, 192] on div "0.00" at bounding box center [178, 192] width 20 height 7
type input "4900"
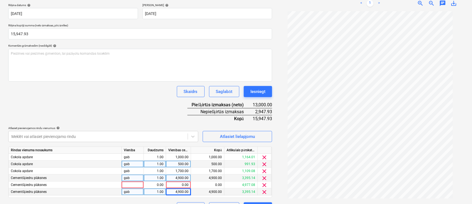
click at [166, 117] on div "Dokumenta nosaukums help Pavadzīme Nr. BAU 129314 Rēķina numurs (neobligāti) he…" at bounding box center [140, 98] width 264 height 231
click at [184, 184] on div "0.00" at bounding box center [178, 185] width 20 height 7
type input "2947.93"
click at [171, 119] on div "Dokumenta nosaukums help Pavadzīme Nr. BAU 129314 Rēķina numurs (neobligāti) he…" at bounding box center [140, 98] width 264 height 231
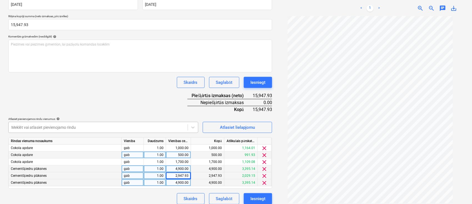
scroll to position [117, 0]
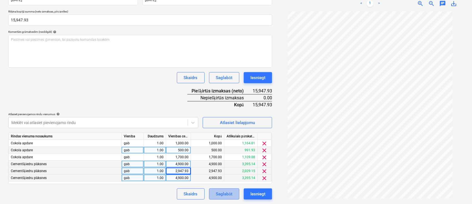
click at [230, 192] on div "Saglabāt" at bounding box center [224, 194] width 16 height 7
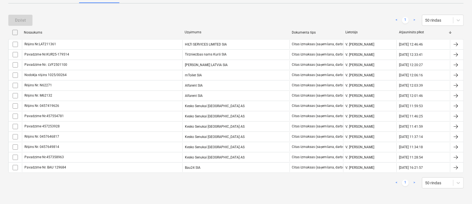
scroll to position [95, 0]
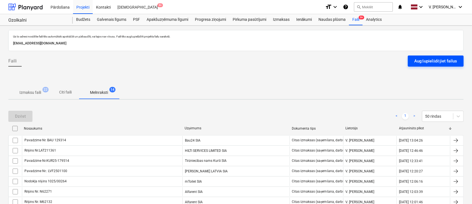
click at [424, 59] on div "Augšupielādējiet failus" at bounding box center [436, 60] width 42 height 7
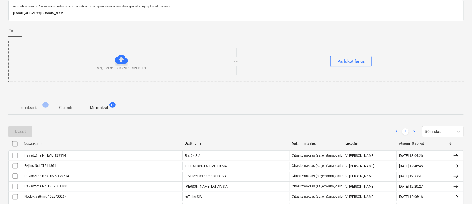
scroll to position [37, 0]
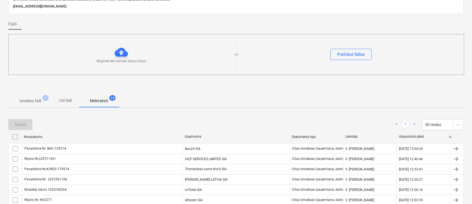
click at [74, 102] on span "Citi faili" at bounding box center [65, 100] width 27 height 9
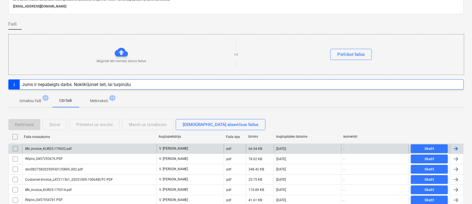
click at [100, 148] on div "BN_invoice_KUR25-179652.pdf" at bounding box center [89, 148] width 135 height 9
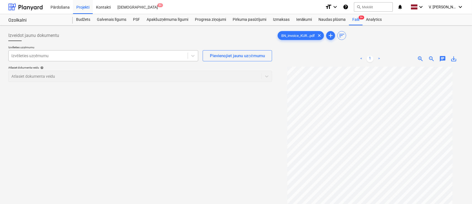
click at [104, 59] on div "Izvēlieties uzņēmumu" at bounding box center [98, 56] width 179 height 8
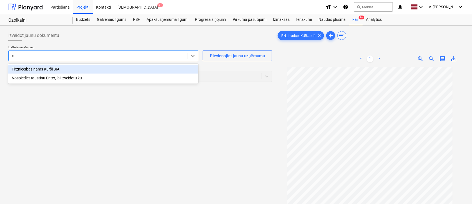
type input "kur"
click at [73, 71] on div "Tirzniecības nams Kurši SIA" at bounding box center [103, 69] width 190 height 9
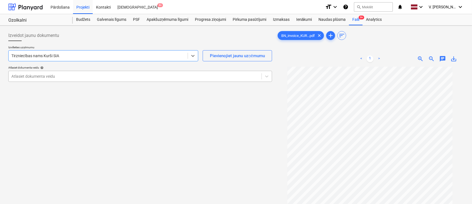
click at [72, 76] on div at bounding box center [134, 77] width 247 height 6
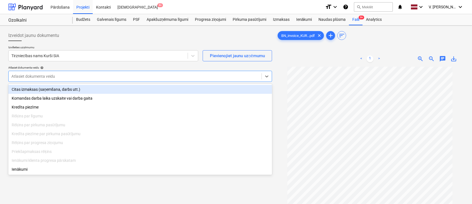
click at [68, 93] on div "Citas izmaksas (saņemšana, darbs utt.)" at bounding box center [140, 89] width 264 height 9
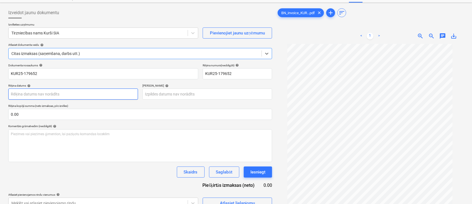
scroll to position [37, 0]
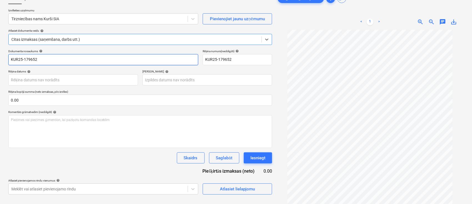
click at [64, 62] on input "KUR25-179652" at bounding box center [103, 59] width 190 height 11
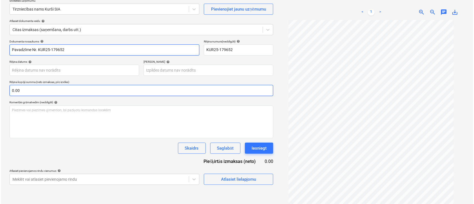
scroll to position [56, 0]
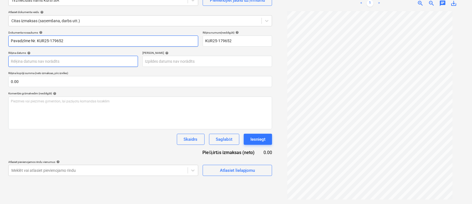
type input "Pavadzīme Nr. KUR25-179652"
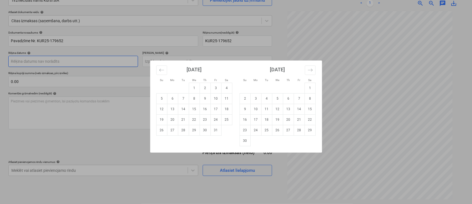
click at [95, 61] on body "Pārdošana Projekti Kontakti Iesūtne 9+ format_size keyboard_arrow_down help sea…" at bounding box center [236, 46] width 472 height 204
click at [205, 99] on td "9" at bounding box center [205, 98] width 11 height 11
type input "09 Oct 2025"
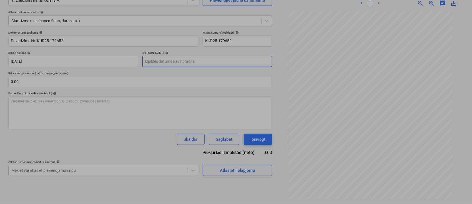
click at [195, 60] on body "Pārdošana Projekti Kontakti Iesūtne 9+ format_size keyboard_arrow_down help sea…" at bounding box center [236, 46] width 472 height 204
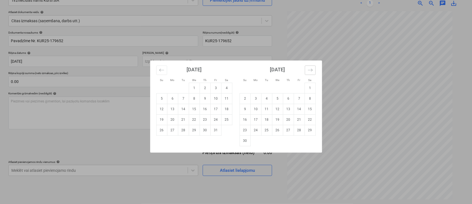
click at [311, 68] on icon "Move forward to switch to the next month." at bounding box center [310, 69] width 5 height 5
click at [266, 120] on td "23" at bounding box center [266, 119] width 11 height 11
type input "23 Dec 2025"
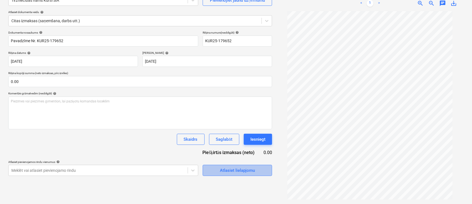
click at [251, 169] on div "Atlasiet lielapjomu" at bounding box center [237, 170] width 35 height 7
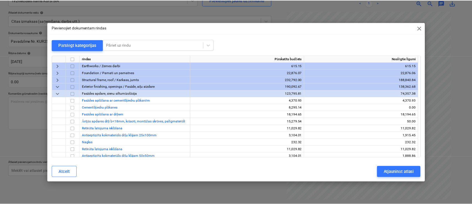
scroll to position [0, 0]
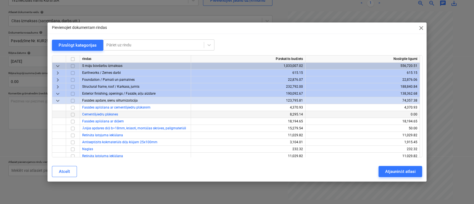
click at [73, 113] on input "checkbox" at bounding box center [72, 114] width 7 height 7
click at [409, 171] on div "Atjaunināt atlasi" at bounding box center [400, 171] width 30 height 7
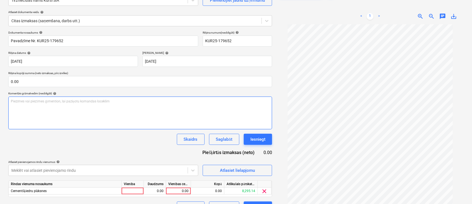
scroll to position [69, 0]
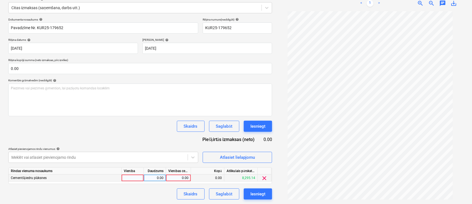
click at [176, 177] on div "0.00" at bounding box center [178, 178] width 20 height 7
type input "270.94"
click at [153, 134] on div "Dokumenta nosaukums help Pavadzīme Nr. KUR25-179652 Rēķina numurs (neobligāti) …" at bounding box center [140, 109] width 264 height 182
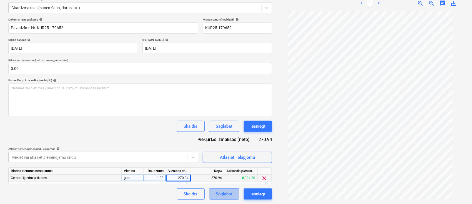
click at [226, 192] on div "Saglabāt" at bounding box center [224, 194] width 16 height 7
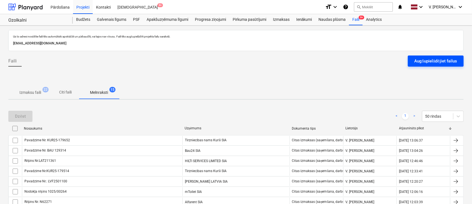
click at [449, 64] on div "Augšupielādējiet failus" at bounding box center [436, 60] width 42 height 7
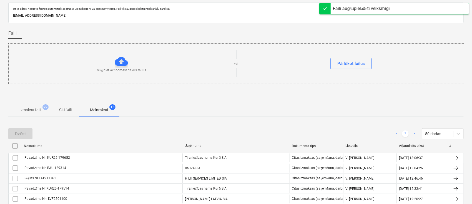
scroll to position [111, 0]
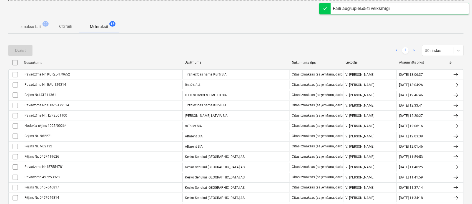
click at [69, 26] on p "Citi faili" at bounding box center [65, 27] width 13 height 6
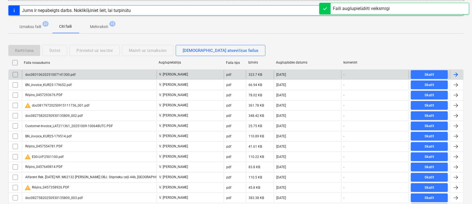
click at [114, 73] on div "doc08310620251007141300.pdf" at bounding box center [89, 74] width 135 height 9
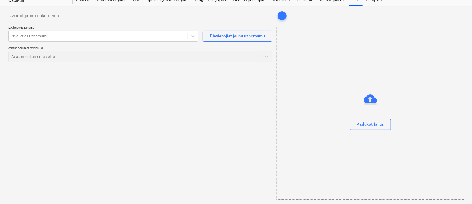
scroll to position [19, 0]
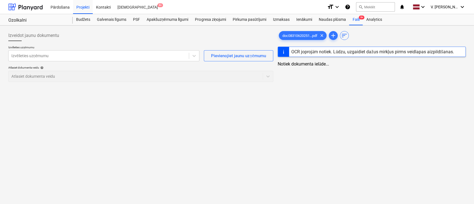
click at [87, 33] on div "Izveidot jaunu dokumentu" at bounding box center [140, 35] width 265 height 11
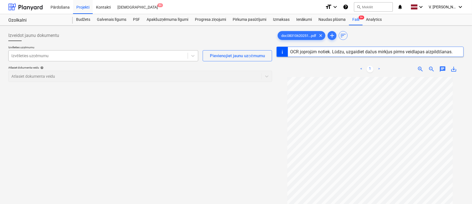
click at [83, 53] on div at bounding box center [98, 56] width 174 height 6
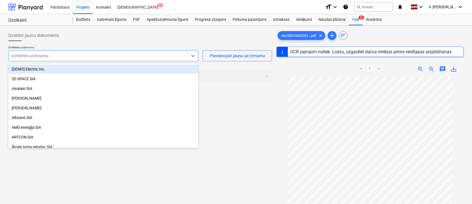
click at [84, 55] on div at bounding box center [98, 56] width 174 height 6
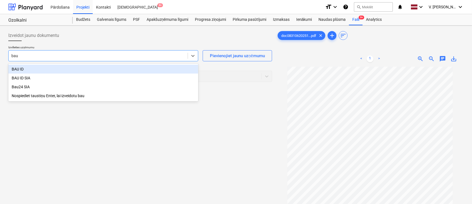
type input "bau"
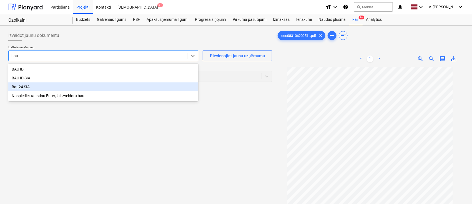
click at [69, 89] on div "Bau24 SIA" at bounding box center [103, 86] width 190 height 9
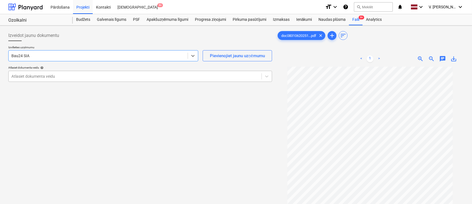
click at [104, 74] on div at bounding box center [134, 77] width 247 height 6
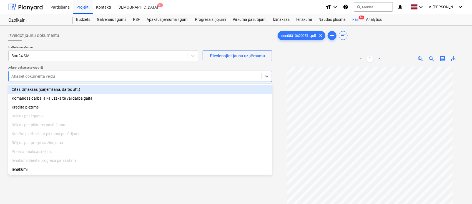
click at [104, 90] on div "Citas izmaksas (saņemšana, darbs utt.)" at bounding box center [140, 89] width 264 height 9
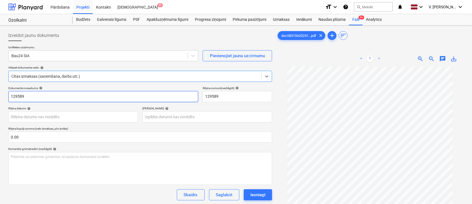
click at [104, 92] on input "129589" at bounding box center [103, 96] width 190 height 11
click at [102, 92] on input "129589" at bounding box center [103, 96] width 190 height 11
drag, startPoint x: 87, startPoint y: 97, endPoint x: 31, endPoint y: 96, distance: 55.9
click at [31, 96] on input "Pavadzīme Nr. BAU 129589" at bounding box center [103, 96] width 190 height 11
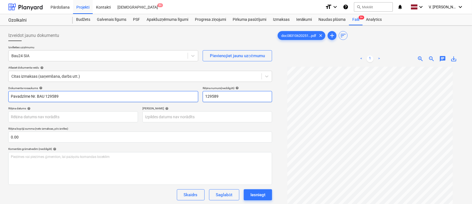
type input "Pavadzīme Nr. BAU 129589"
click at [247, 96] on input "129589" at bounding box center [237, 96] width 69 height 11
paste input "Nr. BAU"
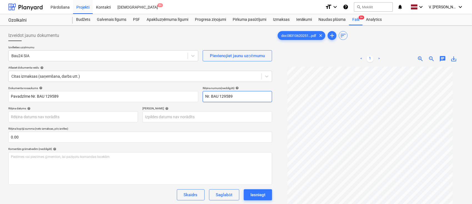
type input "Nr. BAU 129589"
click at [222, 107] on div "Termiņš help" at bounding box center [207, 109] width 130 height 4
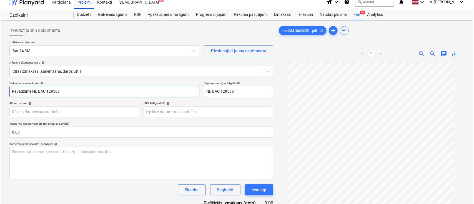
scroll to position [56, 0]
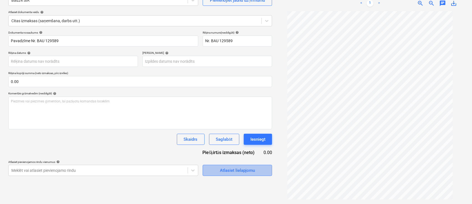
click at [229, 173] on div "Atlasiet lielapjomu" at bounding box center [237, 170] width 35 height 7
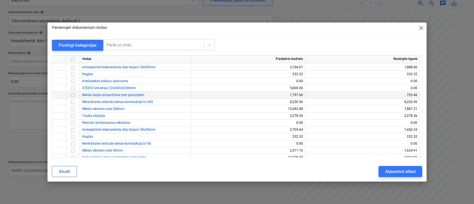
scroll to position [148, 0]
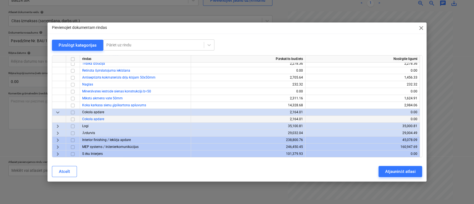
click at [74, 117] on input "checkbox" at bounding box center [72, 119] width 7 height 7
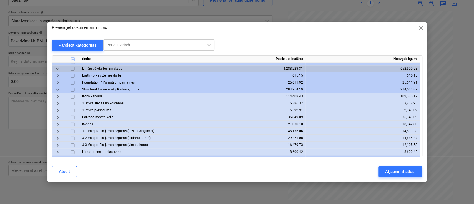
scroll to position [407, 0]
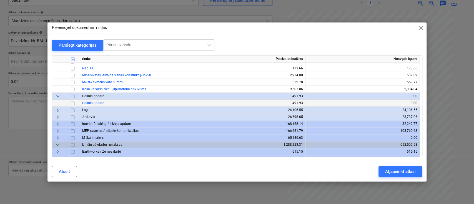
click at [73, 103] on input "checkbox" at bounding box center [72, 103] width 7 height 7
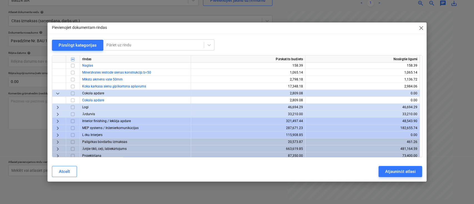
scroll to position [724, 0]
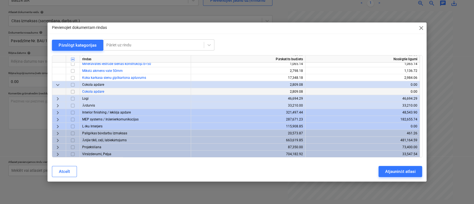
click at [72, 92] on input "checkbox" at bounding box center [72, 91] width 7 height 7
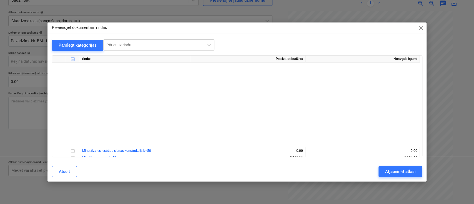
scroll to position [0, 0]
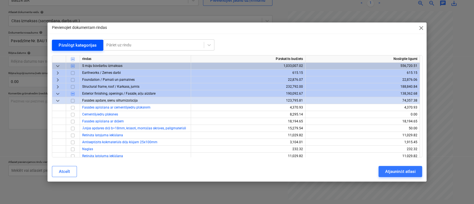
click at [63, 45] on div "Pārslēgt kategorijas" at bounding box center [78, 45] width 38 height 7
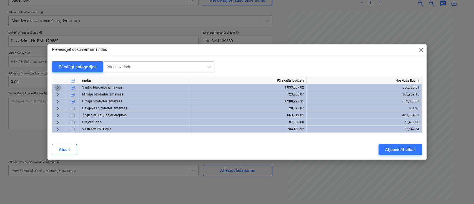
click at [57, 88] on span "keyboard_arrow_right" at bounding box center [57, 87] width 7 height 7
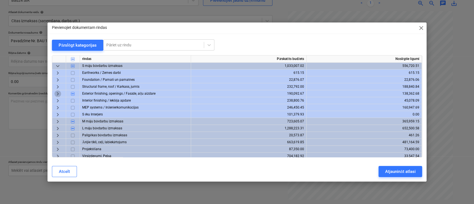
click at [58, 94] on span "keyboard_arrow_right" at bounding box center [57, 93] width 7 height 7
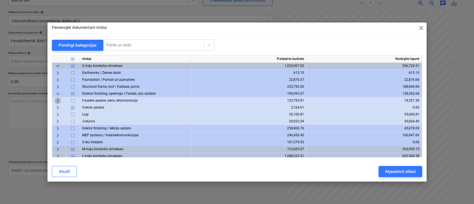
click at [57, 101] on span "keyboard_arrow_right" at bounding box center [57, 100] width 7 height 7
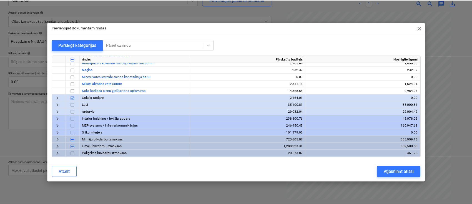
scroll to position [147, 0]
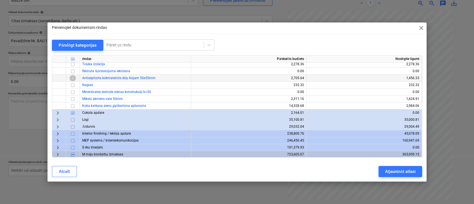
click at [73, 79] on input "checkbox" at bounding box center [72, 78] width 7 height 7
click at [73, 78] on input "checkbox" at bounding box center [72, 78] width 7 height 7
click at [395, 169] on div "Atjaunināt atlasi" at bounding box center [400, 171] width 30 height 7
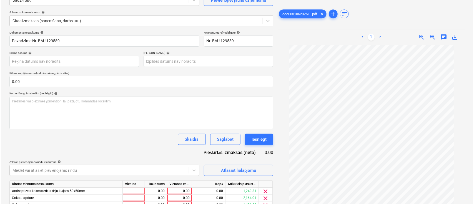
scroll to position [89, 0]
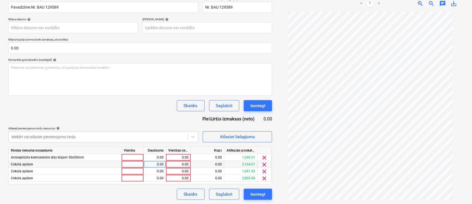
click at [182, 166] on div "0.00" at bounding box center [178, 164] width 20 height 7
type input "250"
click at [182, 174] on div "0.00" at bounding box center [178, 171] width 20 height 7
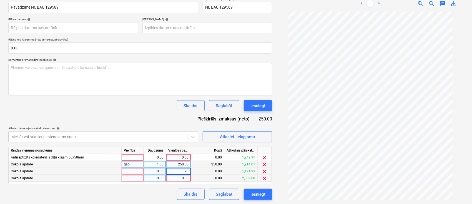
type input "200"
click at [183, 178] on div "0.00" at bounding box center [178, 178] width 20 height 7
type input "250"
click at [166, 188] on div "Dokumenta nosaukums help Pavadzīme Nr. BAU 129589 Rēķina numurs (neobligāti) he…" at bounding box center [140, 98] width 264 height 203
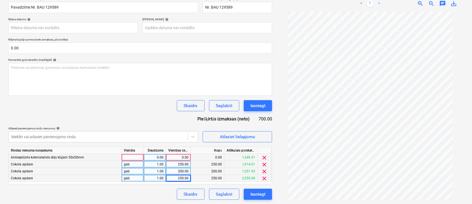
click at [176, 158] on div "0.00" at bounding box center [178, 157] width 20 height 7
type input "300"
click at [151, 121] on div "Dokumenta nosaukums help Pavadzīme Nr. BAU 129589 Rēķina numurs (neobligāti) he…" at bounding box center [140, 98] width 264 height 203
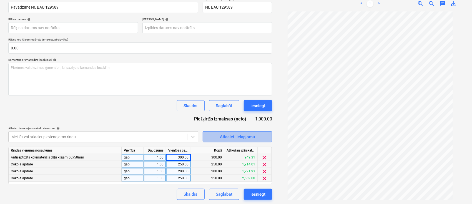
click at [261, 134] on span "Atlasiet lielapjomu" at bounding box center [238, 136] width 56 height 7
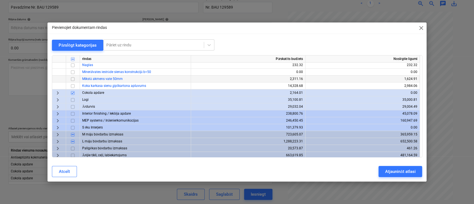
scroll to position [183, 0]
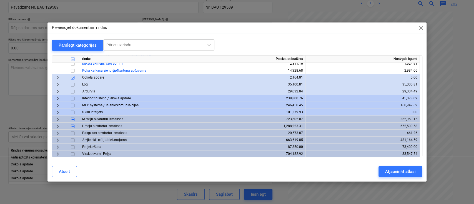
click at [58, 118] on span "keyboard_arrow_right" at bounding box center [57, 119] width 7 height 7
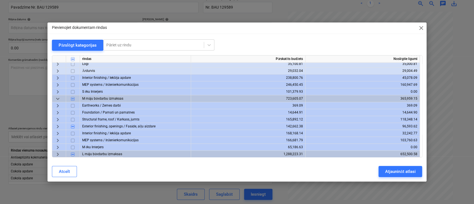
scroll to position [220, 0]
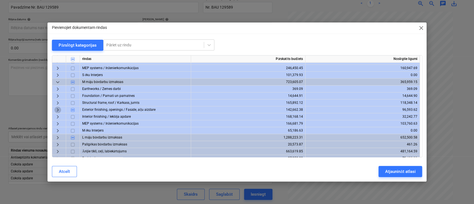
click at [59, 109] on span "keyboard_arrow_right" at bounding box center [57, 109] width 7 height 7
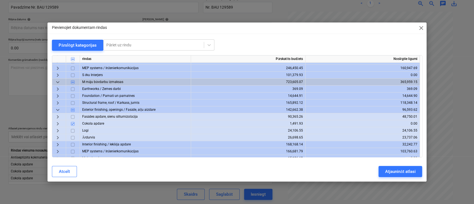
click at [57, 108] on span "keyboard_arrow_down" at bounding box center [57, 109] width 7 height 7
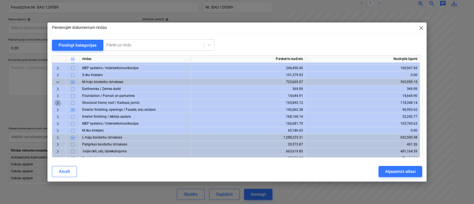
click at [58, 102] on span "keyboard_arrow_right" at bounding box center [57, 102] width 7 height 7
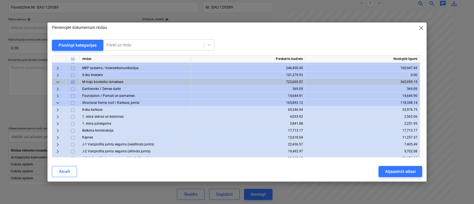
click at [57, 105] on span "keyboard_arrow_down" at bounding box center [57, 102] width 7 height 7
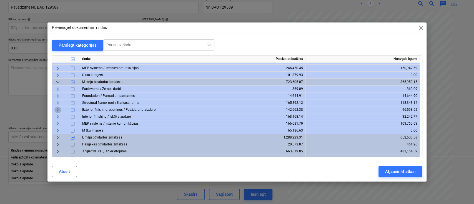
click at [57, 110] on span "keyboard_arrow_right" at bounding box center [57, 109] width 7 height 7
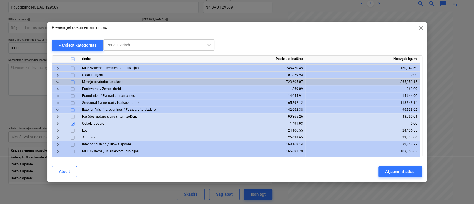
click at [57, 117] on span "keyboard_arrow_right" at bounding box center [57, 116] width 7 height 7
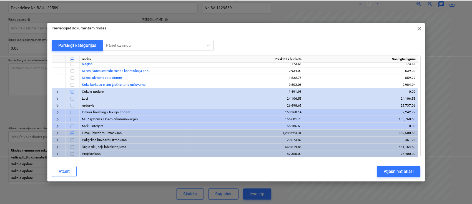
scroll to position [368, 0]
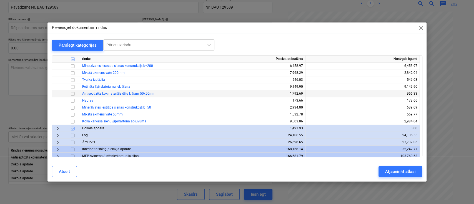
click at [73, 92] on input "checkbox" at bounding box center [72, 93] width 7 height 7
click at [404, 171] on div "Atjaunināt atlasi" at bounding box center [400, 171] width 30 height 7
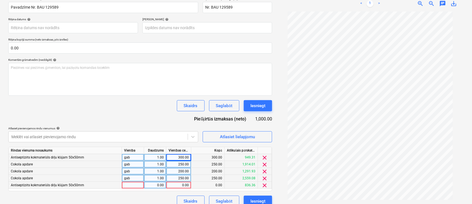
click at [178, 184] on div "0.00" at bounding box center [179, 185] width 20 height 7
type input "300"
click at [143, 113] on div "Dokumenta nosaukums help Pavadzīme Nr. BAU 129589 Rēķina numurs (neobligāti) he…" at bounding box center [140, 102] width 264 height 210
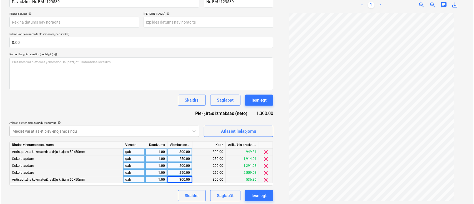
scroll to position [96, 0]
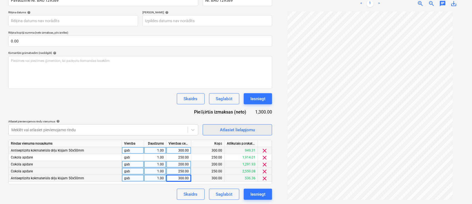
click at [248, 131] on div "Atlasiet lielapjomu" at bounding box center [237, 129] width 35 height 7
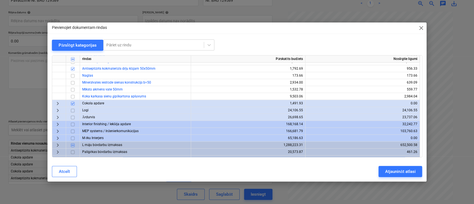
scroll to position [412, 0]
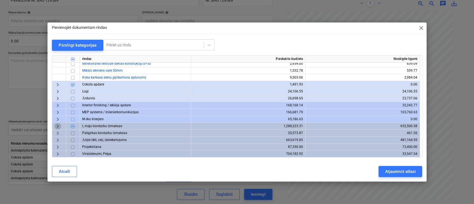
click at [58, 126] on span "keyboard_arrow_right" at bounding box center [57, 126] width 7 height 7
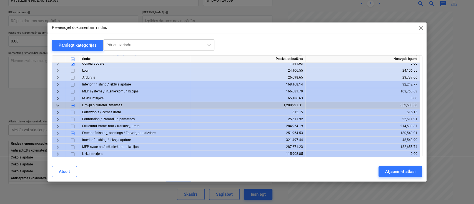
scroll to position [449, 0]
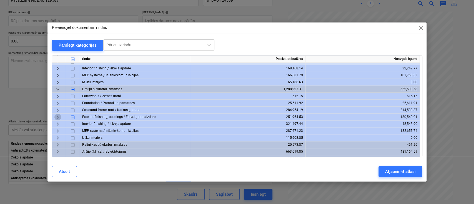
click at [56, 116] on span "keyboard_arrow_right" at bounding box center [57, 117] width 7 height 7
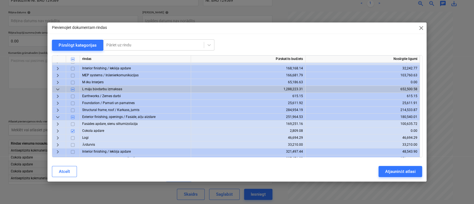
click at [59, 123] on span "keyboard_arrow_right" at bounding box center [57, 124] width 7 height 7
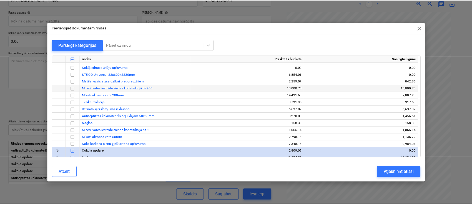
scroll to position [597, 0]
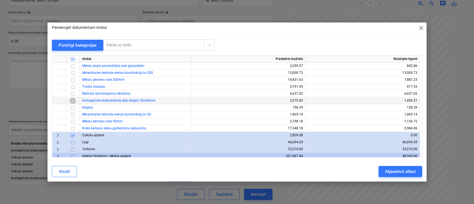
click at [73, 101] on input "checkbox" at bounding box center [72, 100] width 7 height 7
click at [407, 174] on div "Atjaunināt atlasi" at bounding box center [400, 171] width 30 height 7
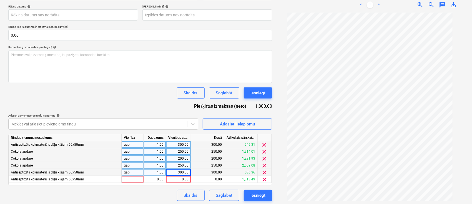
scroll to position [103, 0]
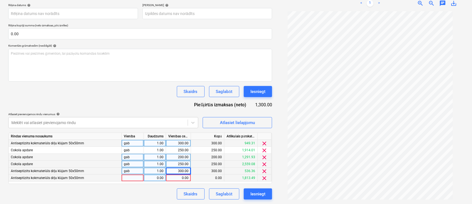
click at [183, 177] on div "0.00" at bounding box center [178, 178] width 20 height 7
type input "266.14"
click at [162, 187] on div "Dokumenta nosaukums help Pavadzīme Nr. BAU 129589 Rēķina numurs (neobligāti) he…" at bounding box center [140, 91] width 264 height 217
click at [231, 195] on div "Saglabāt" at bounding box center [224, 194] width 16 height 7
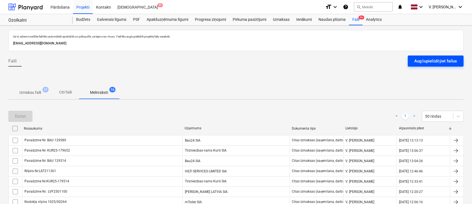
click at [450, 61] on div "Augšupielādējiet failus" at bounding box center [436, 60] width 42 height 7
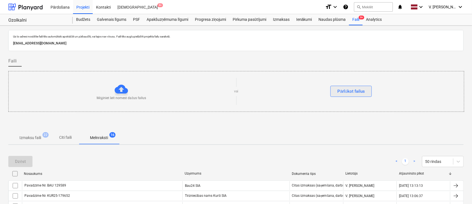
click at [346, 92] on div "Pārlūkot failus" at bounding box center [350, 91] width 27 height 7
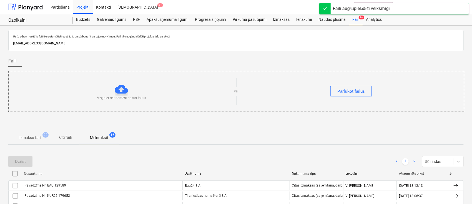
click at [73, 136] on span "Citi faili" at bounding box center [65, 137] width 27 height 9
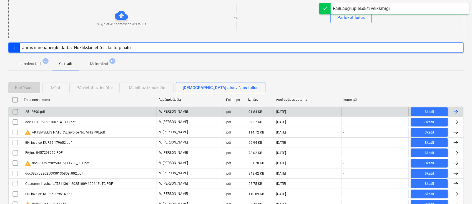
click at [58, 111] on div "25-_2690.pdf" at bounding box center [89, 111] width 135 height 9
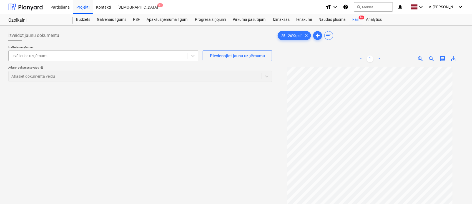
click at [68, 57] on div at bounding box center [98, 56] width 174 height 6
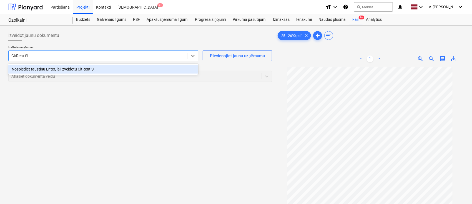
type input "CitRent SIA"
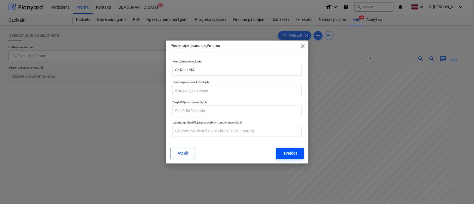
click at [285, 153] on div "Izveidot" at bounding box center [289, 153] width 15 height 7
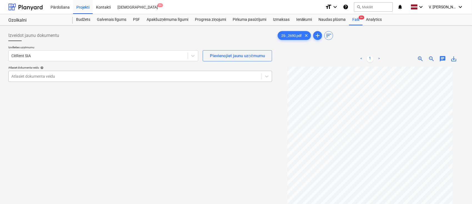
click at [57, 78] on div at bounding box center [134, 77] width 247 height 6
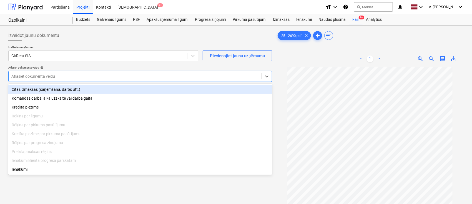
click at [57, 88] on div "Citas izmaksas (saņemšana, darbs utt.)" at bounding box center [140, 89] width 264 height 9
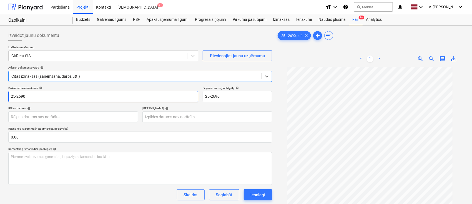
click at [66, 94] on input "25-2690" at bounding box center [103, 96] width 190 height 11
drag, startPoint x: 65, startPoint y: 94, endPoint x: 41, endPoint y: 97, distance: 23.4
click at [41, 97] on input "Rēķins Nr.: CIT/25-2690" at bounding box center [103, 96] width 190 height 11
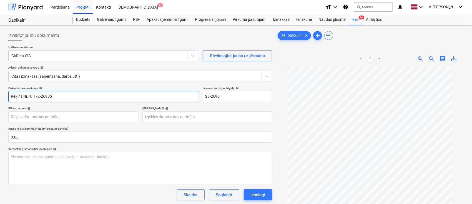
click at [53, 98] on input "Rēķins Nr.: CIT/2-26905" at bounding box center [103, 96] width 190 height 11
click at [39, 96] on input "Rēķins Nr.: CIT/2-26905" at bounding box center [103, 96] width 190 height 11
drag, startPoint x: 59, startPoint y: 94, endPoint x: 30, endPoint y: 99, distance: 28.9
click at [30, 99] on input "Rēķins Nr.: CIT/25-26905" at bounding box center [103, 96] width 190 height 11
type input "Rēķins Nr.: CIT/25-26905"
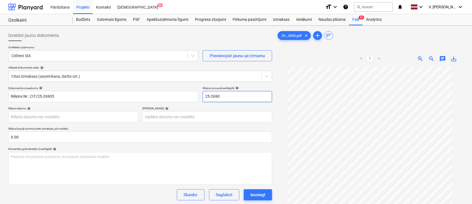
click at [221, 98] on input "25-2690" at bounding box center [237, 96] width 69 height 11
paste input "CIT/25-26905"
type input "CIT/25-26905"
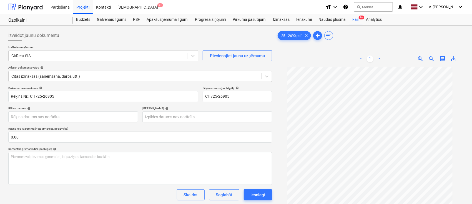
click at [207, 109] on div "Termiņš help" at bounding box center [207, 109] width 130 height 4
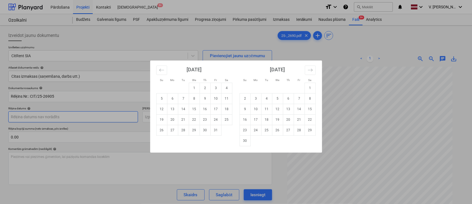
click at [110, 117] on body "Pārdošana Projekti Kontakti Iesūtne 9+ format_size keyboard_arrow_down help sea…" at bounding box center [236, 102] width 472 height 204
click at [161, 70] on icon "Move backward to switch to the previous month." at bounding box center [161, 70] width 5 height 3
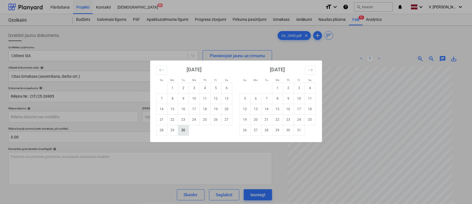
click at [181, 130] on td "30" at bounding box center [183, 130] width 11 height 11
type input "30 Sep 2025"
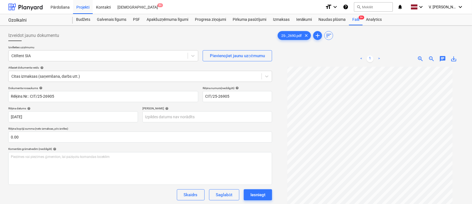
scroll to position [9, 0]
click at [222, 117] on body "Pārdošana Projekti Kontakti Iesūtne 9+ format_size keyboard_arrow_down help sea…" at bounding box center [236, 102] width 472 height 204
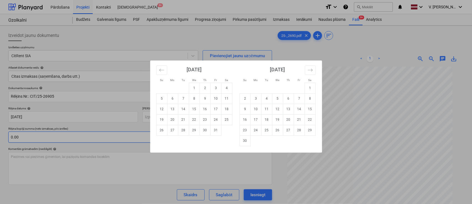
click at [203, 132] on td "30" at bounding box center [205, 130] width 11 height 11
type input "30 Oct 2025"
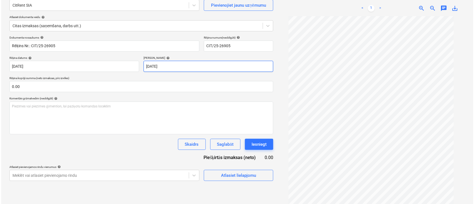
scroll to position [56, 0]
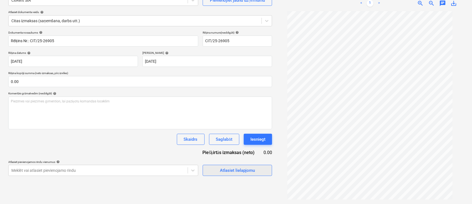
click at [247, 174] on button "Atlasiet lielapjomu" at bounding box center [237, 170] width 69 height 11
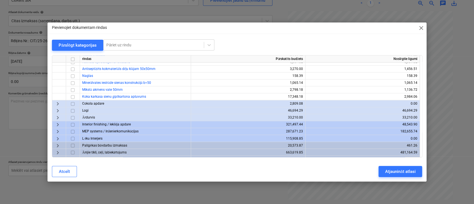
scroll to position [641, 0]
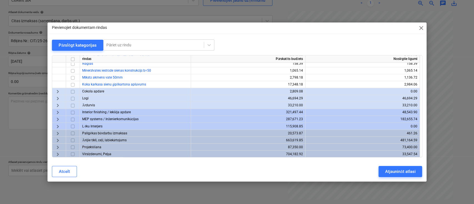
click at [58, 153] on span "keyboard_arrow_right" at bounding box center [57, 154] width 7 height 7
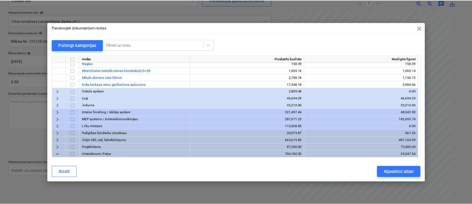
scroll to position [655, 0]
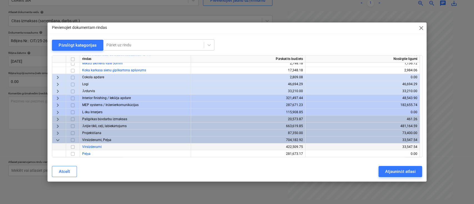
click at [73, 146] on input "checkbox" at bounding box center [72, 146] width 7 height 7
click at [404, 171] on div "Atjaunināt atlasi" at bounding box center [400, 171] width 30 height 7
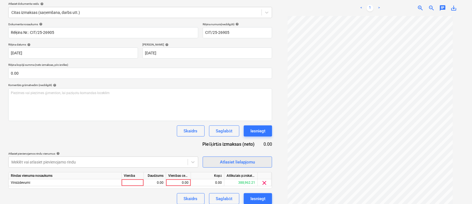
scroll to position [69, 0]
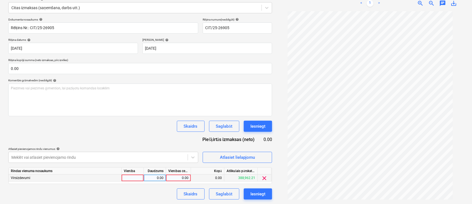
click at [189, 175] on div "0.00" at bounding box center [178, 178] width 25 height 7
type input "354.42"
click at [158, 193] on div "Skaidrs Saglabāt Iesniegt" at bounding box center [140, 194] width 264 height 11
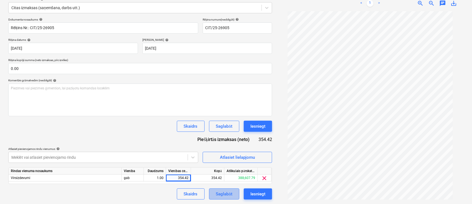
click at [231, 195] on div "Saglabāt" at bounding box center [224, 194] width 16 height 7
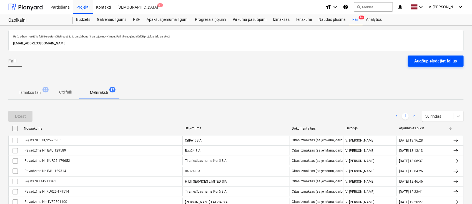
click at [417, 61] on div "Augšupielādējiet failus" at bounding box center [436, 60] width 42 height 7
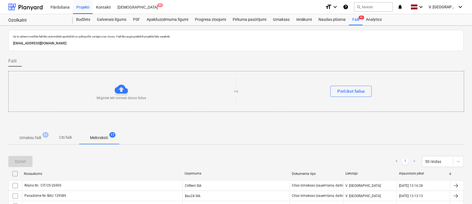
click at [254, 39] on div "Uz šo adresi nosūtītie faili tiks automātiski apstrādāti un pārbaudīti, vai taj…" at bounding box center [236, 37] width 448 height 6
click at [394, 77] on div "Mēģiniet šeit nomest dažus failus vai Pārlūkot failus" at bounding box center [237, 91] width 456 height 31
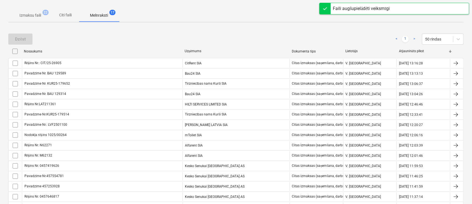
scroll to position [111, 0]
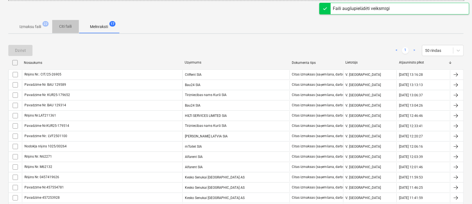
click at [70, 26] on p "Citi faili" at bounding box center [65, 27] width 13 height 6
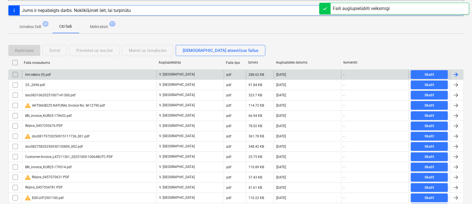
click at [90, 78] on div "lmt-rekins (9).pdf" at bounding box center [89, 74] width 135 height 9
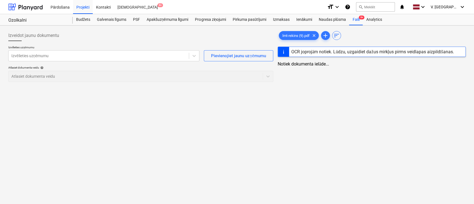
click at [111, 40] on div "Izveidot jaunu dokumentu" at bounding box center [140, 35] width 265 height 11
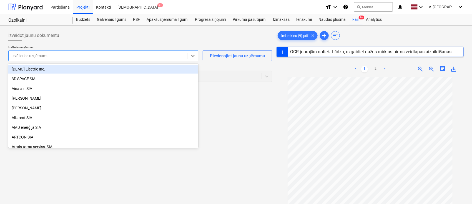
click at [104, 54] on div at bounding box center [98, 56] width 174 height 6
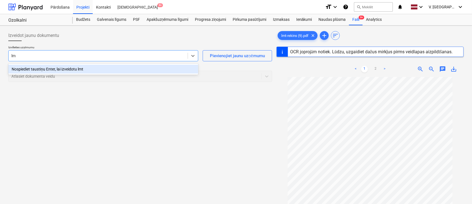
type input "l"
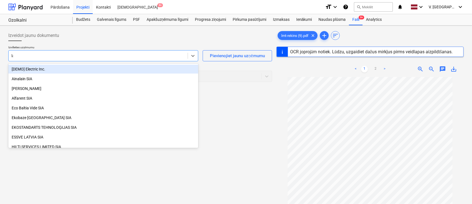
type input "lat"
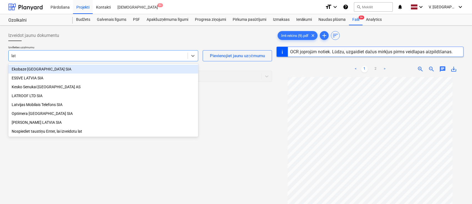
click at [45, 106] on div "Latvijas Mobilais Telefons SIA" at bounding box center [103, 104] width 190 height 9
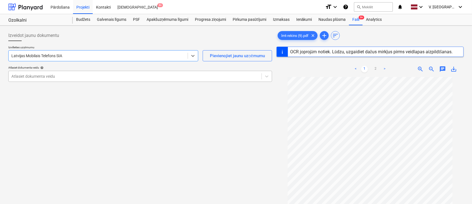
click at [61, 76] on div at bounding box center [134, 77] width 247 height 6
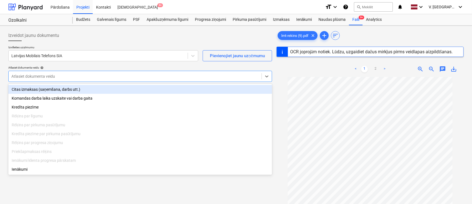
click at [56, 89] on div "Citas izmaksas (saņemšana, darbs utt.)" at bounding box center [140, 89] width 264 height 9
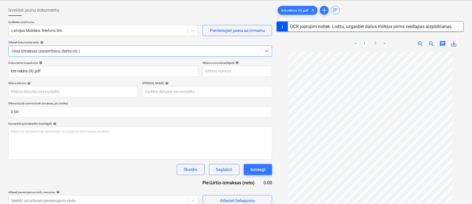
scroll to position [37, 0]
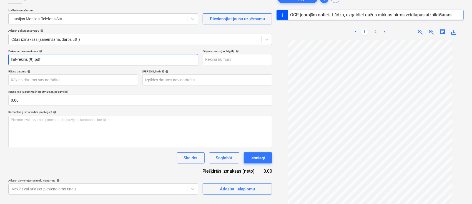
click at [51, 62] on input "lmt-rekins (9).pdf" at bounding box center [103, 59] width 190 height 11
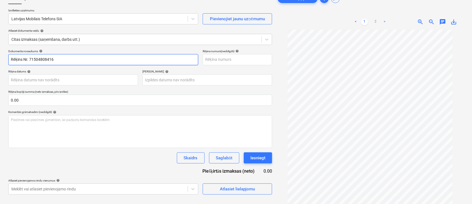
drag, startPoint x: 60, startPoint y: 57, endPoint x: 23, endPoint y: 61, distance: 36.6
click at [23, 61] on input "Rēķins Nr. 71504808416" at bounding box center [103, 59] width 190 height 11
type input "Rēķins Nr. 71504808416"
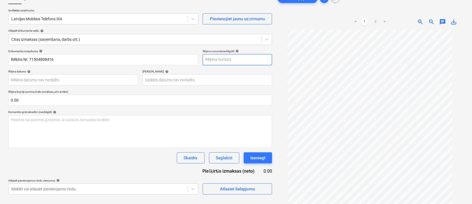
click at [219, 61] on input "text" at bounding box center [237, 59] width 69 height 11
paste input "Nr. 71504808416"
type input "Nr. 71504808416"
click at [96, 68] on div "Dokumenta nosaukums help Rēķins Nr. 71504808416 Rēķina numurs (neobligāti) help…" at bounding box center [140, 121] width 264 height 145
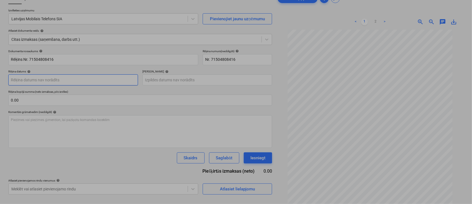
click at [96, 84] on body "Pārdošana Projekti Kontakti Iesūtne 9+ format_size keyboard_arrow_down help sea…" at bounding box center [236, 65] width 472 height 204
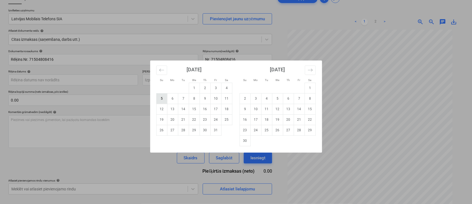
click at [165, 99] on td "5" at bounding box center [161, 98] width 11 height 11
type input "[DATE]"
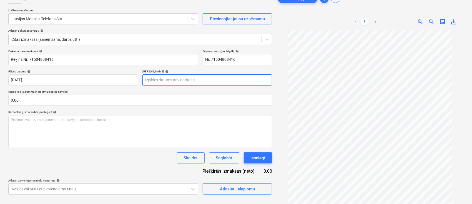
click at [179, 83] on body "Pārdošana Projekti Kontakti Iesūtne 9+ format_size keyboard_arrow_down help sea…" at bounding box center [236, 65] width 472 height 204
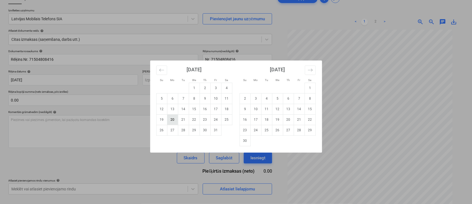
click at [173, 122] on td "20" at bounding box center [172, 119] width 11 height 11
type input "[DATE]"
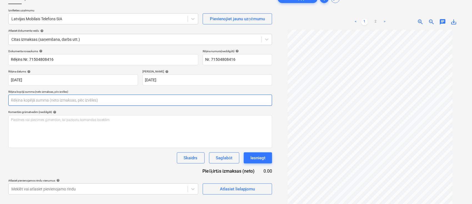
click at [105, 95] on input "text" at bounding box center [140, 100] width 264 height 11
click at [96, 98] on input "text" at bounding box center [140, 100] width 264 height 11
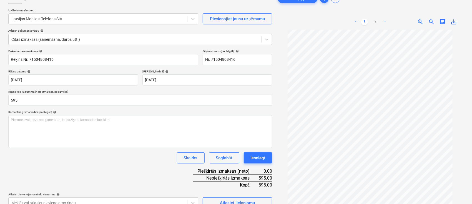
type input "595.00"
click at [93, 169] on div "Dokumenta nosaukums help Rēķins Nr. 71504808416 Rēķina numurs (neobligāti) help…" at bounding box center [140, 128] width 264 height 159
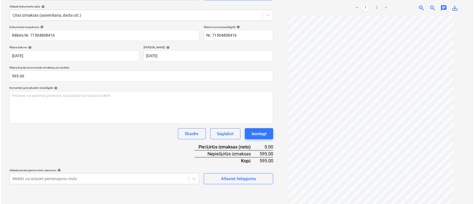
scroll to position [61, 0]
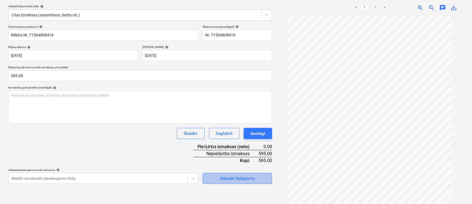
click at [234, 177] on div "Atlasiet lielapjomu" at bounding box center [237, 178] width 35 height 7
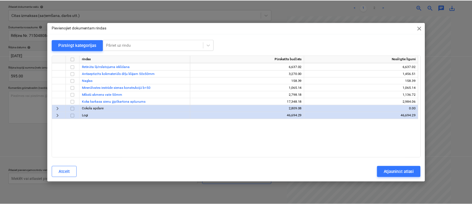
scroll to position [655, 0]
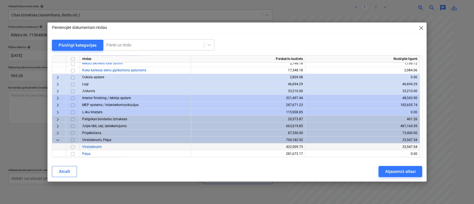
click at [73, 147] on input "checkbox" at bounding box center [72, 146] width 7 height 7
click at [393, 172] on div "Atjaunināt atlasi" at bounding box center [400, 171] width 30 height 7
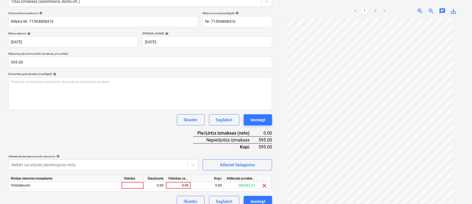
scroll to position [82, 0]
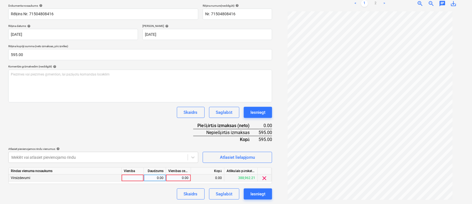
click at [174, 177] on div "0.00" at bounding box center [178, 178] width 20 height 7
type input "595"
click at [137, 128] on div "Dokumenta nosaukums help Rēķins Nr. 71504808416 Rēķina numurs (neobligāti) help…" at bounding box center [140, 102] width 264 height 196
click at [227, 194] on div "Saglabāt" at bounding box center [224, 194] width 16 height 7
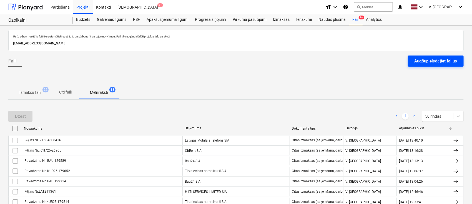
click at [444, 66] on button "Augšupielādējiet failus" at bounding box center [436, 61] width 56 height 11
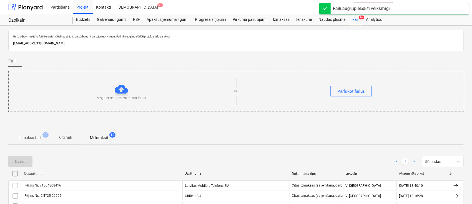
scroll to position [74, 0]
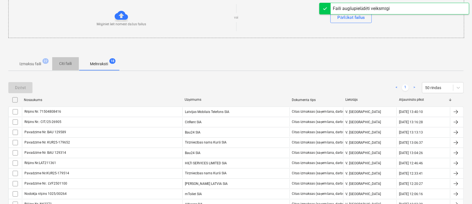
click at [64, 64] on p "Citi faili" at bounding box center [65, 64] width 13 height 6
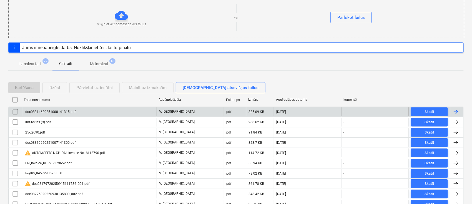
click at [85, 110] on div "doc08314620251008141315.pdf" at bounding box center [89, 111] width 135 height 9
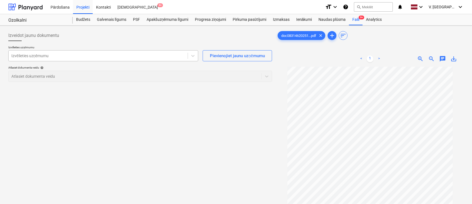
click at [85, 56] on div at bounding box center [98, 56] width 174 height 6
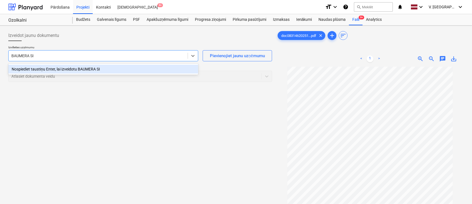
type input "BAUMERA SIA"
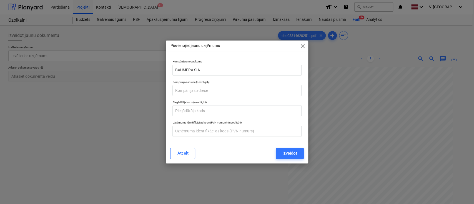
click at [304, 47] on span "close" at bounding box center [302, 46] width 7 height 7
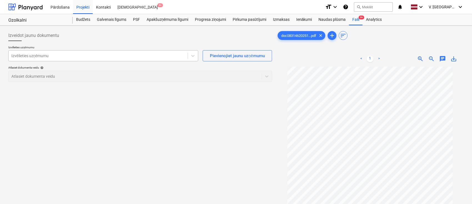
click at [89, 57] on div at bounding box center [98, 56] width 174 height 6
click at [87, 56] on div at bounding box center [98, 56] width 174 height 6
click at [80, 56] on div at bounding box center [98, 56] width 174 height 6
click at [171, 56] on div at bounding box center [98, 56] width 174 height 6
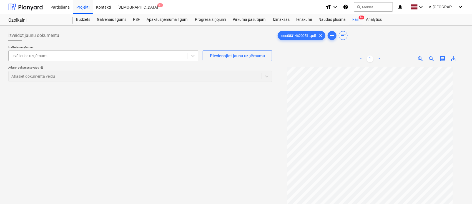
click at [171, 56] on div at bounding box center [98, 56] width 174 height 6
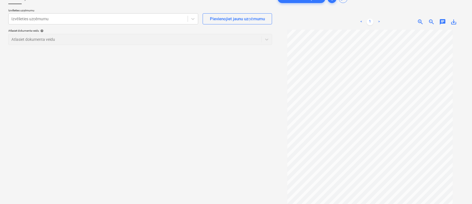
scroll to position [56, 0]
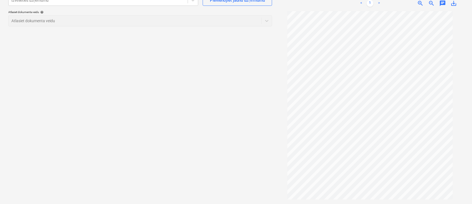
click at [176, 120] on div "Izveidot jaunu dokumentu Izvēlieties uzņēmumu Izvēlieties uzņēmumu Pievienojiet…" at bounding box center [140, 87] width 268 height 230
drag, startPoint x: 175, startPoint y: 117, endPoint x: 191, endPoint y: 130, distance: 20.1
click at [175, 117] on div "Izveidot jaunu dokumentu Izvēlieties uzņēmumu Izvēlieties uzņēmumu Pievienojiet…" at bounding box center [140, 87] width 268 height 230
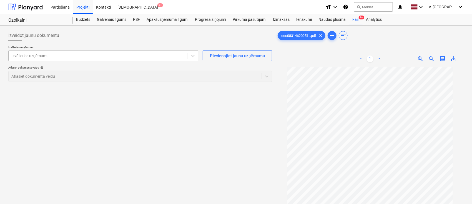
click at [72, 52] on div "Izvēlieties uzņēmumu" at bounding box center [98, 56] width 179 height 8
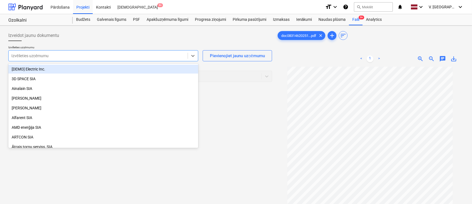
click at [70, 54] on div at bounding box center [98, 56] width 174 height 6
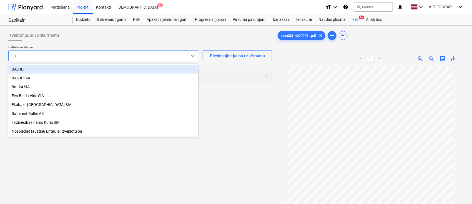
type input "b"
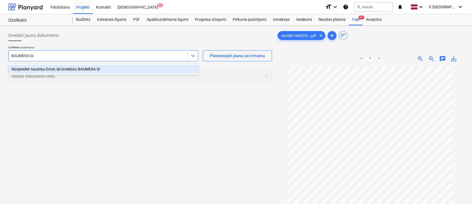
type input "BAUMERA SIA"
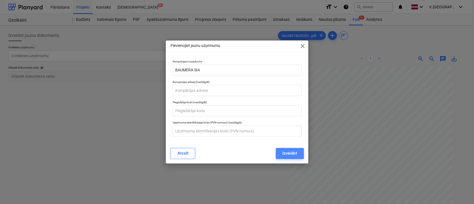
click at [284, 155] on div "Izveidot" at bounding box center [289, 153] width 15 height 7
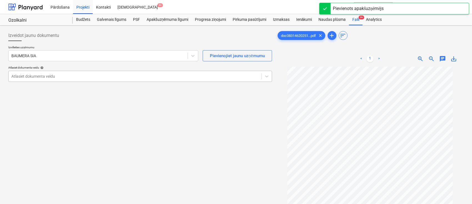
click at [37, 80] on div "Atlasiet dokumenta veidu" at bounding box center [140, 76] width 264 height 11
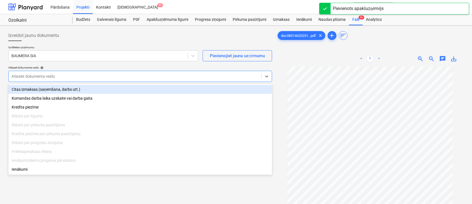
click at [40, 92] on div "Citas izmaksas (saņemšana, darbs utt.)" at bounding box center [140, 89] width 264 height 9
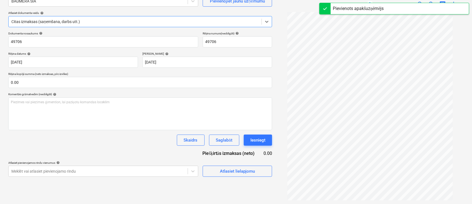
scroll to position [56, 0]
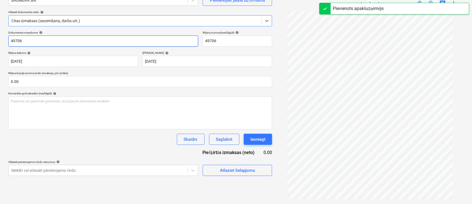
click at [29, 45] on input "49706" at bounding box center [103, 41] width 190 height 11
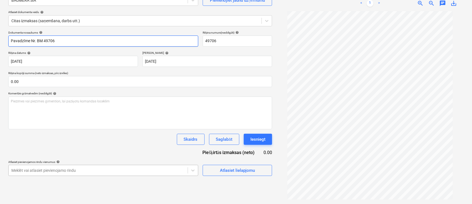
type input "Pavadzīme Nr. BM 49706"
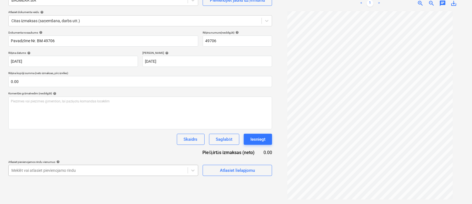
click at [177, 149] on body "Pārdošana Projekti Kontakti Iesūtne 9+ format_size keyboard_arrow_down help sea…" at bounding box center [236, 46] width 472 height 204
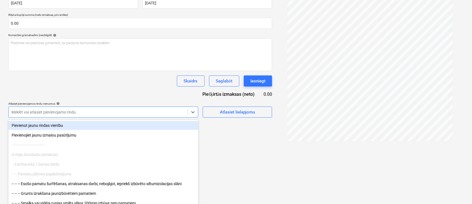
click at [109, 123] on div "Pievienot jaunu rindas vienību" at bounding box center [103, 125] width 190 height 9
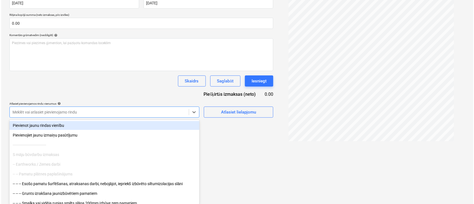
scroll to position [56, 0]
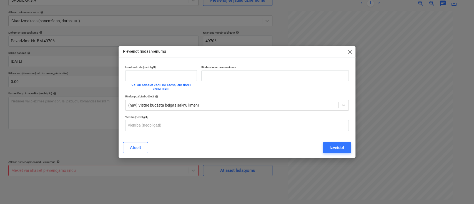
click at [351, 51] on span "close" at bounding box center [350, 52] width 7 height 7
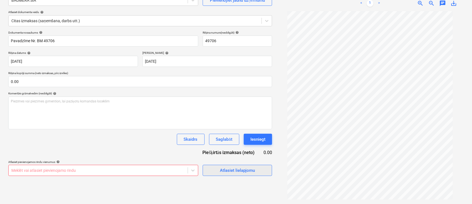
click at [250, 174] on div "Atlasiet lielapjomu" at bounding box center [237, 170] width 35 height 7
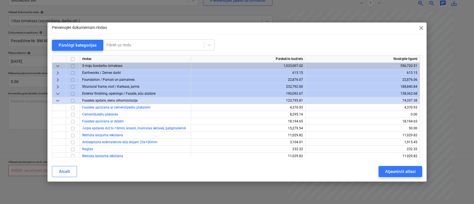
click at [423, 29] on span "close" at bounding box center [421, 28] width 7 height 7
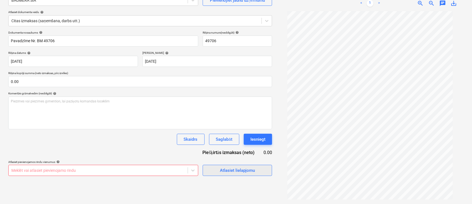
click at [227, 172] on div "Atlasiet lielapjomu" at bounding box center [237, 170] width 35 height 7
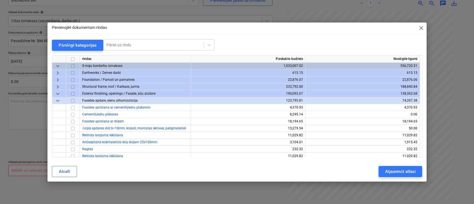
click at [59, 45] on div "Pārslēgt kategorijas" at bounding box center [78, 45] width 38 height 7
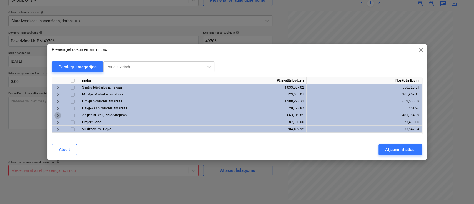
click at [57, 114] on span "keyboard_arrow_right" at bounding box center [57, 115] width 7 height 7
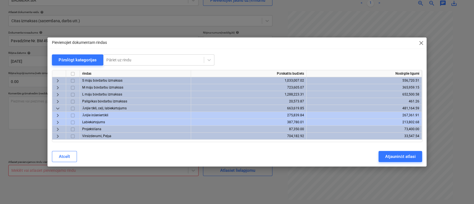
click at [57, 121] on span "keyboard_arrow_right" at bounding box center [57, 122] width 7 height 7
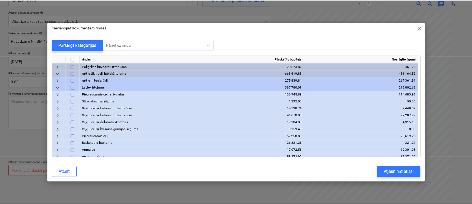
scroll to position [37, 0]
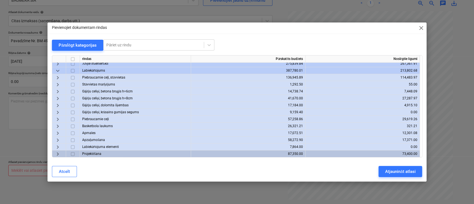
click at [57, 76] on span "keyboard_arrow_right" at bounding box center [57, 77] width 7 height 7
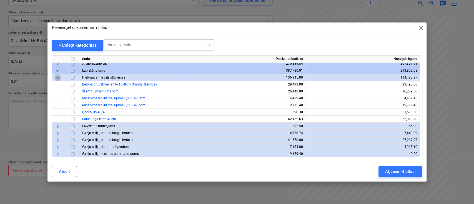
click at [57, 77] on span "keyboard_arrow_down" at bounding box center [57, 77] width 7 height 7
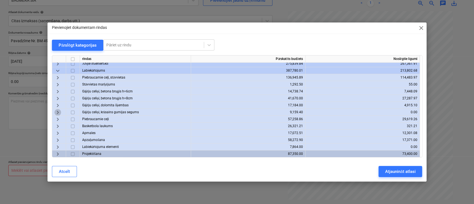
click at [59, 112] on span "keyboard_arrow_right" at bounding box center [57, 112] width 7 height 7
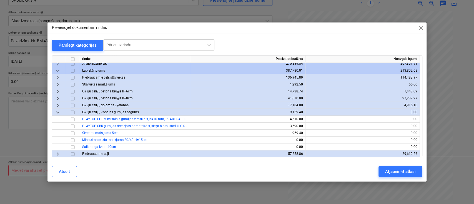
click at [57, 112] on span "keyboard_arrow_down" at bounding box center [57, 112] width 7 height 7
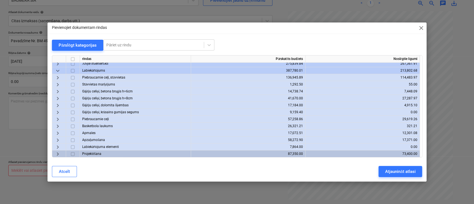
click at [60, 103] on span "keyboard_arrow_right" at bounding box center [57, 105] width 7 height 7
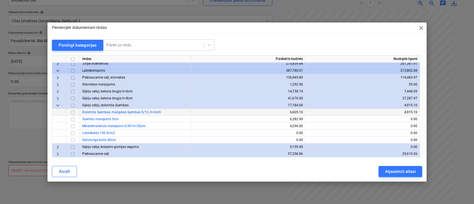
click at [59, 103] on span "keyboard_arrow_down" at bounding box center [57, 105] width 7 height 7
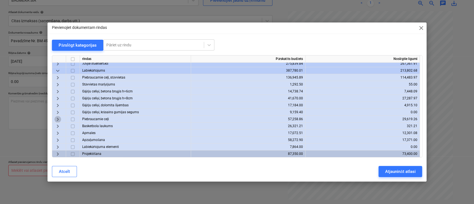
click at [57, 117] on span "keyboard_arrow_right" at bounding box center [57, 119] width 7 height 7
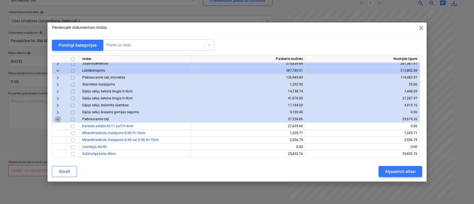
click at [57, 117] on span "keyboard_arrow_down" at bounding box center [57, 119] width 7 height 7
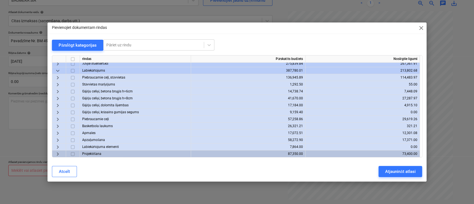
click at [58, 132] on span "keyboard_arrow_right" at bounding box center [57, 133] width 7 height 7
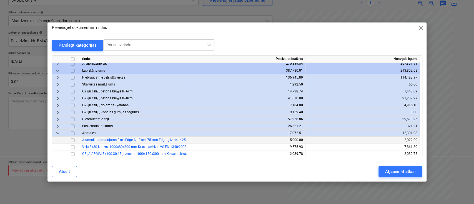
click at [75, 139] on input "checkbox" at bounding box center [72, 140] width 7 height 7
click at [390, 168] on div "Atjaunināt atlasi" at bounding box center [400, 171] width 30 height 7
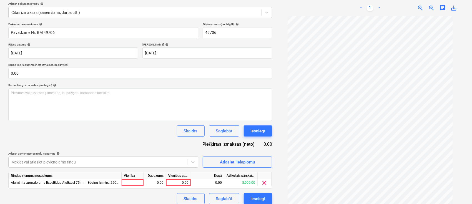
scroll to position [69, 0]
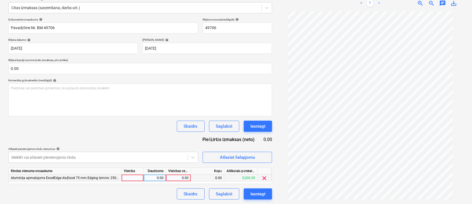
click at [189, 177] on div "0.00" at bounding box center [178, 178] width 20 height 7
type input "288"
click at [143, 147] on div "Atlasiet pievienojamos rindu vienumus help" at bounding box center [103, 149] width 190 height 4
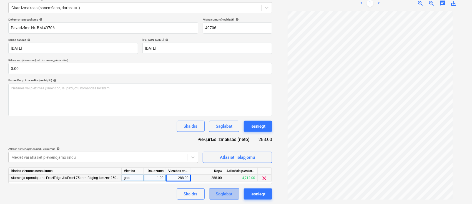
click at [225, 196] on div "Saglabāt" at bounding box center [224, 194] width 16 height 7
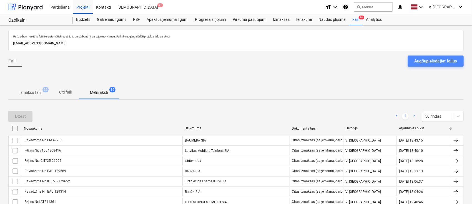
click at [440, 62] on div "Augšupielādējiet failus" at bounding box center [436, 60] width 42 height 7
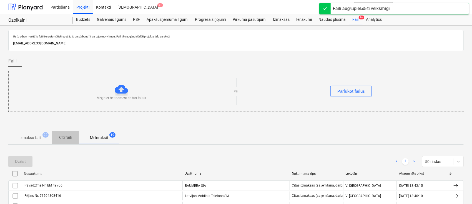
click at [71, 136] on p "Citi faili" at bounding box center [65, 138] width 13 height 6
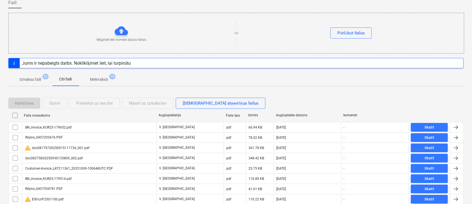
scroll to position [74, 0]
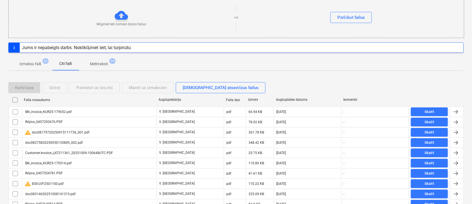
click at [99, 61] on p "Melnraksti" at bounding box center [99, 64] width 18 height 6
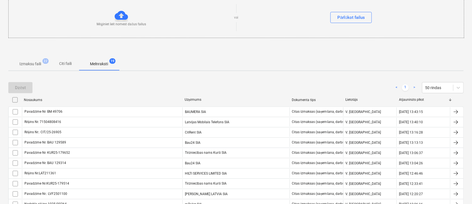
click at [64, 63] on p "Citi faili" at bounding box center [65, 64] width 13 height 6
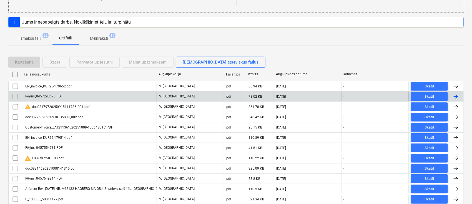
scroll to position [111, 0]
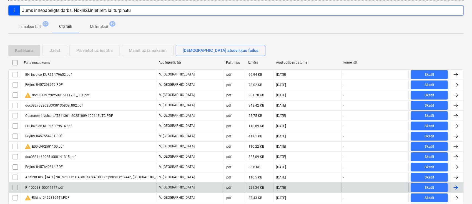
click at [104, 190] on div "P_100083_50011177.pdf" at bounding box center [89, 187] width 135 height 9
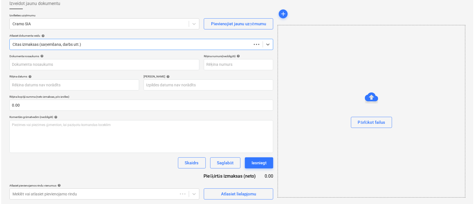
scroll to position [32, 0]
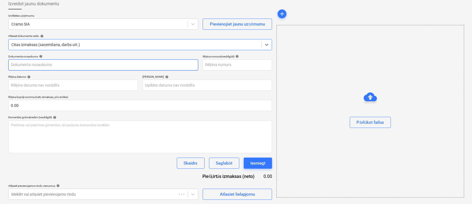
type input "50011177"
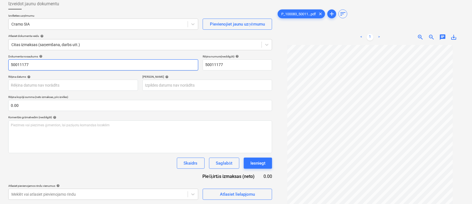
click at [82, 60] on input "50011177" at bounding box center [103, 64] width 190 height 11
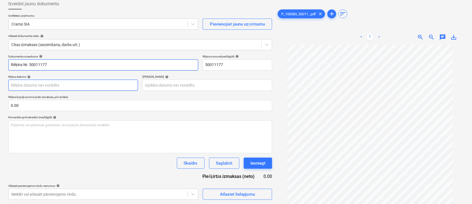
type input "Rēķins Nr. 50011177"
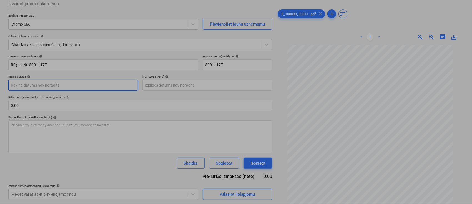
click at [88, 89] on body "Pārdošana Projekti Kontakti Iesūtne 9+ format_size keyboard_arrow_down help sea…" at bounding box center [236, 70] width 472 height 204
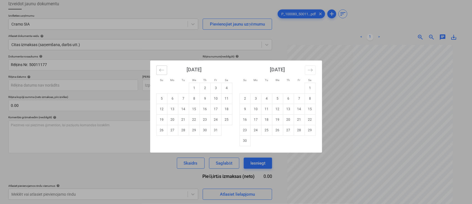
click at [164, 72] on button "Move backward to switch to the previous month." at bounding box center [161, 70] width 11 height 9
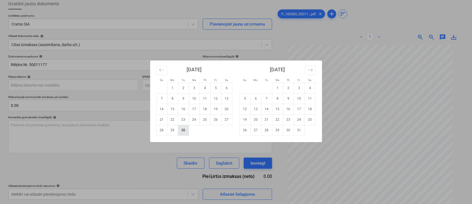
click at [186, 131] on td "30" at bounding box center [183, 130] width 11 height 11
type input "30 Sep 2025"
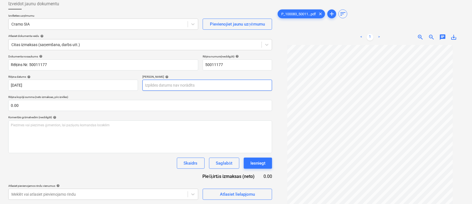
click at [196, 87] on body "Pārdošana Projekti Kontakti Iesūtne 9+ format_size keyboard_arrow_down help sea…" at bounding box center [236, 70] width 472 height 204
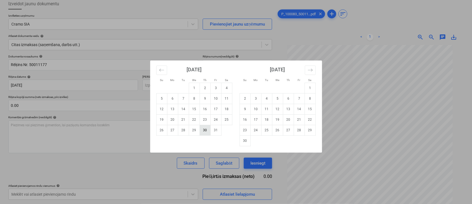
click at [209, 132] on td "30" at bounding box center [205, 130] width 11 height 11
type input "30 Oct 2025"
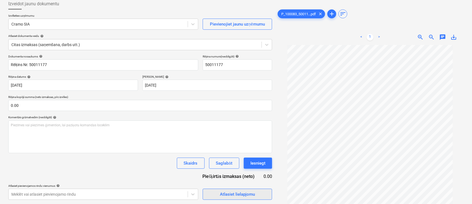
click at [237, 192] on div "Atlasiet lielapjomu" at bounding box center [237, 194] width 35 height 7
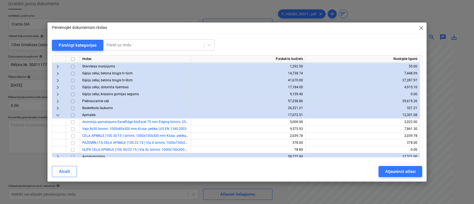
scroll to position [79, 0]
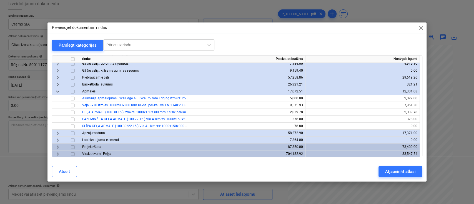
click at [58, 152] on span "keyboard_arrow_right" at bounding box center [57, 154] width 7 height 7
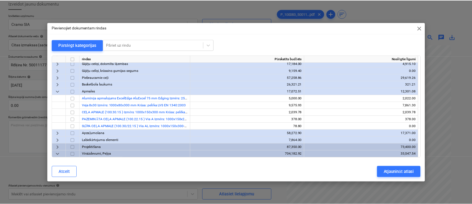
scroll to position [93, 0]
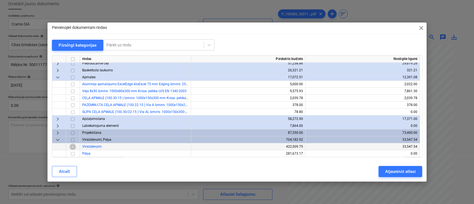
click at [73, 146] on input "checkbox" at bounding box center [72, 146] width 7 height 7
click at [403, 171] on div "Atjaunināt atlasi" at bounding box center [400, 171] width 30 height 7
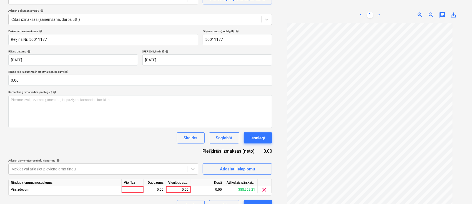
scroll to position [69, 0]
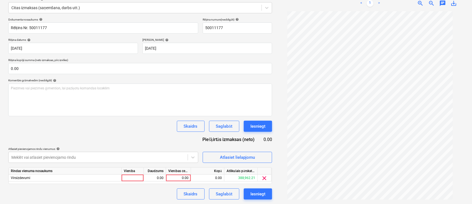
click at [177, 182] on div "Rindas vienuma nosaukums Vienība Daudzums Vienības cena Kopā Atlikušais pārskat…" at bounding box center [140, 175] width 264 height 17
click at [179, 179] on div "0.00" at bounding box center [178, 178] width 20 height 7
type input "253.69"
click at [170, 197] on div "Skaidrs Saglabāt Iesniegt" at bounding box center [140, 194] width 264 height 11
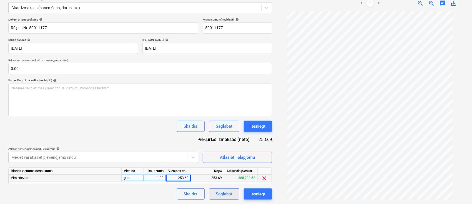
click at [231, 194] on div "Saglabāt" at bounding box center [224, 194] width 16 height 7
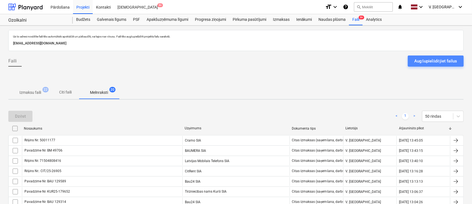
click at [417, 57] on div "Augšupielādējiet failus" at bounding box center [436, 60] width 42 height 7
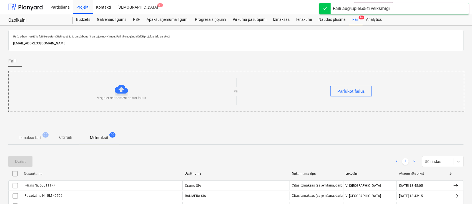
click at [73, 137] on span "Citi faili" at bounding box center [65, 137] width 27 height 9
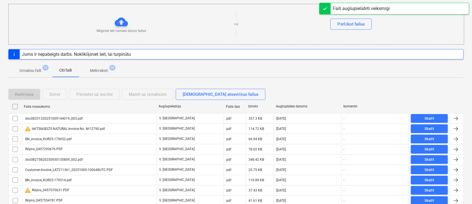
scroll to position [74, 0]
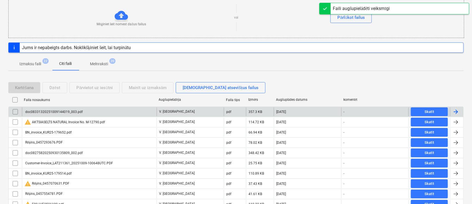
click at [98, 108] on div "doc08331320251009144019_003.pdf" at bounding box center [89, 111] width 135 height 9
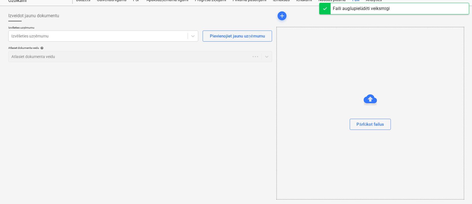
scroll to position [19, 0]
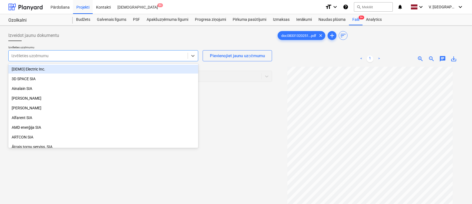
click at [92, 59] on div at bounding box center [98, 56] width 174 height 6
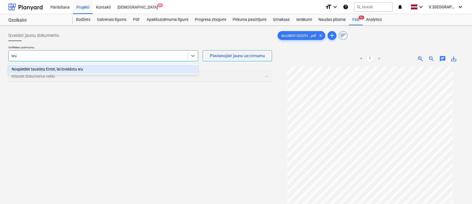
type input "w"
type input "WURTH SIA"
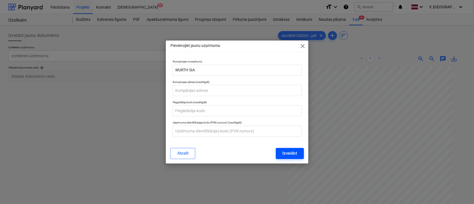
click at [294, 154] on div "Izveidot" at bounding box center [289, 153] width 15 height 7
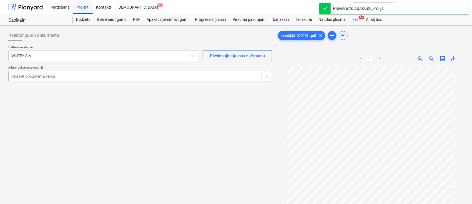
click at [50, 79] on div "Atlasiet dokumenta veidu" at bounding box center [135, 76] width 253 height 8
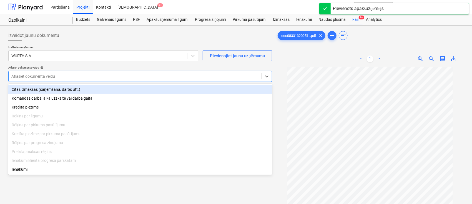
click at [50, 88] on div "Citas izmaksas (saņemšana, darbs utt.)" at bounding box center [140, 89] width 264 height 9
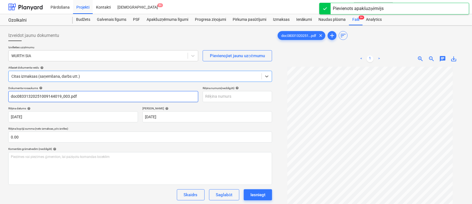
click at [69, 96] on input "doc08331320251009144019_003.pdf" at bounding box center [103, 96] width 190 height 11
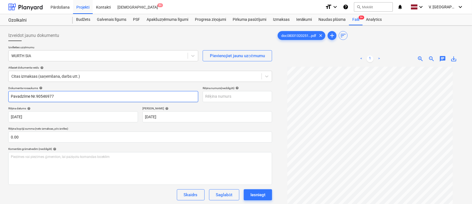
drag, startPoint x: 69, startPoint y: 99, endPoint x: 31, endPoint y: 96, distance: 39.0
click at [31, 96] on input "Pavadzīme Nr.90546977" at bounding box center [103, 96] width 190 height 11
type input "Pavadzīme Nr.90546977"
click at [227, 96] on input "text" at bounding box center [237, 96] width 69 height 11
paste input "Nr.90546977"
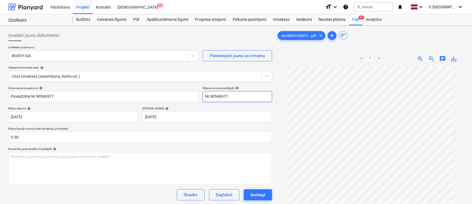
type input "Nr.90546977"
click at [188, 107] on div "Termiņš help" at bounding box center [207, 109] width 130 height 4
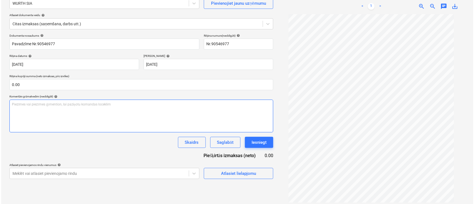
scroll to position [56, 0]
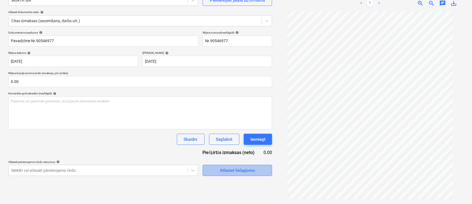
click at [245, 170] on div "Atlasiet lielapjomu" at bounding box center [237, 170] width 35 height 7
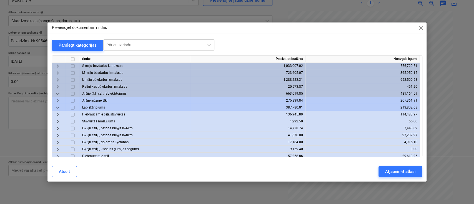
click at [59, 92] on span "keyboard_arrow_down" at bounding box center [57, 93] width 7 height 7
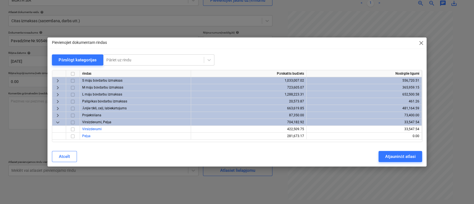
click at [59, 121] on span "keyboard_arrow_down" at bounding box center [57, 122] width 7 height 7
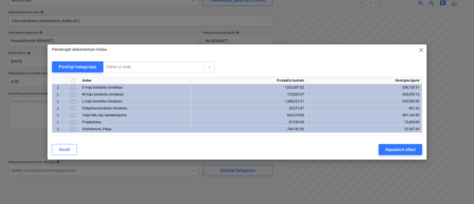
click at [57, 89] on span "keyboard_arrow_right" at bounding box center [57, 87] width 7 height 7
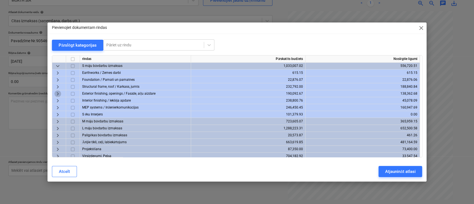
click at [57, 93] on span "keyboard_arrow_right" at bounding box center [57, 93] width 7 height 7
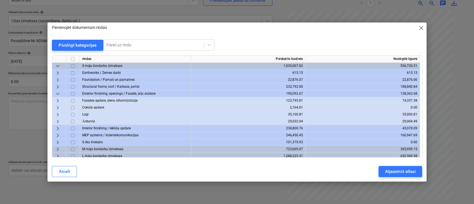
click at [58, 100] on span "keyboard_arrow_right" at bounding box center [57, 100] width 7 height 7
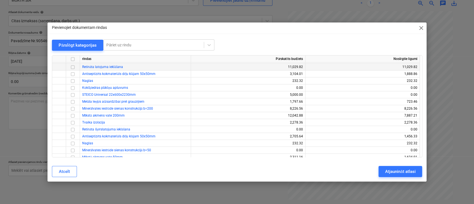
scroll to position [111, 0]
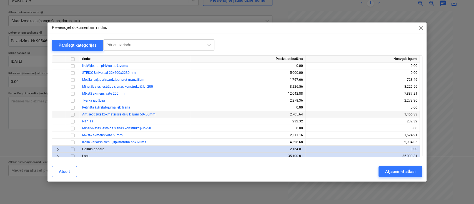
click at [72, 116] on input "checkbox" at bounding box center [72, 114] width 7 height 7
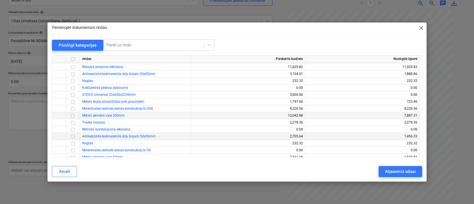
scroll to position [74, 0]
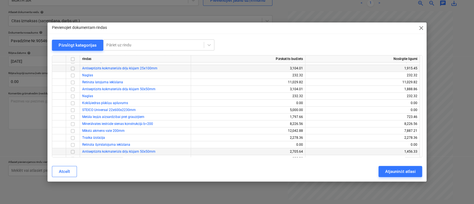
click at [69, 68] on input "checkbox" at bounding box center [72, 68] width 7 height 7
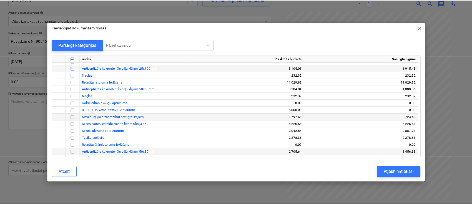
scroll to position [37, 0]
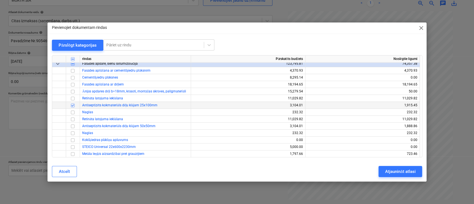
click at [71, 106] on input "checkbox" at bounding box center [72, 105] width 7 height 7
click at [71, 91] on input "checkbox" at bounding box center [72, 91] width 7 height 7
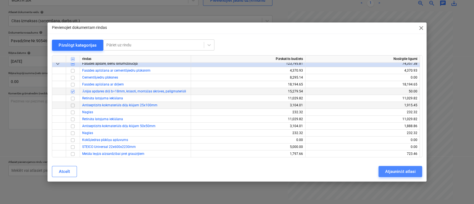
click at [392, 172] on div "Atjaunināt atlasi" at bounding box center [400, 171] width 30 height 7
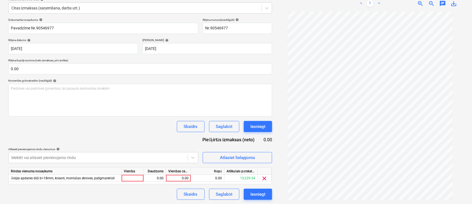
scroll to position [69, 0]
click at [180, 177] on div "0.00" at bounding box center [178, 178] width 20 height 7
type input "81.19"
click at [117, 136] on div "Dokumenta nosaukums help Pavadzīme Nr.90546977 Rēķina numurs (neobligāti) help …" at bounding box center [140, 109] width 264 height 182
click at [231, 192] on div "Saglabāt" at bounding box center [224, 194] width 16 height 7
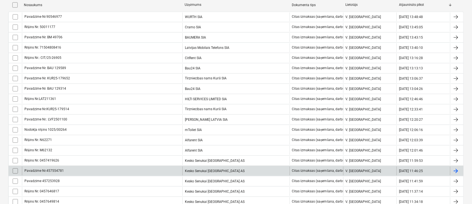
scroll to position [177, 0]
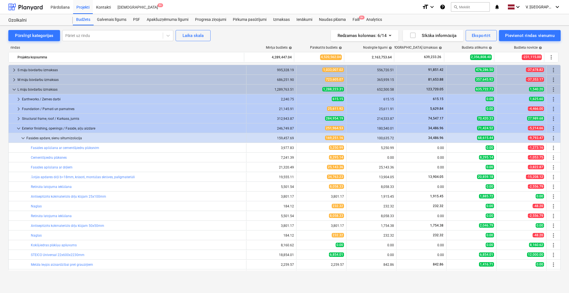
scroll to position [183, 0]
